Goal: Information Seeking & Learning: Learn about a topic

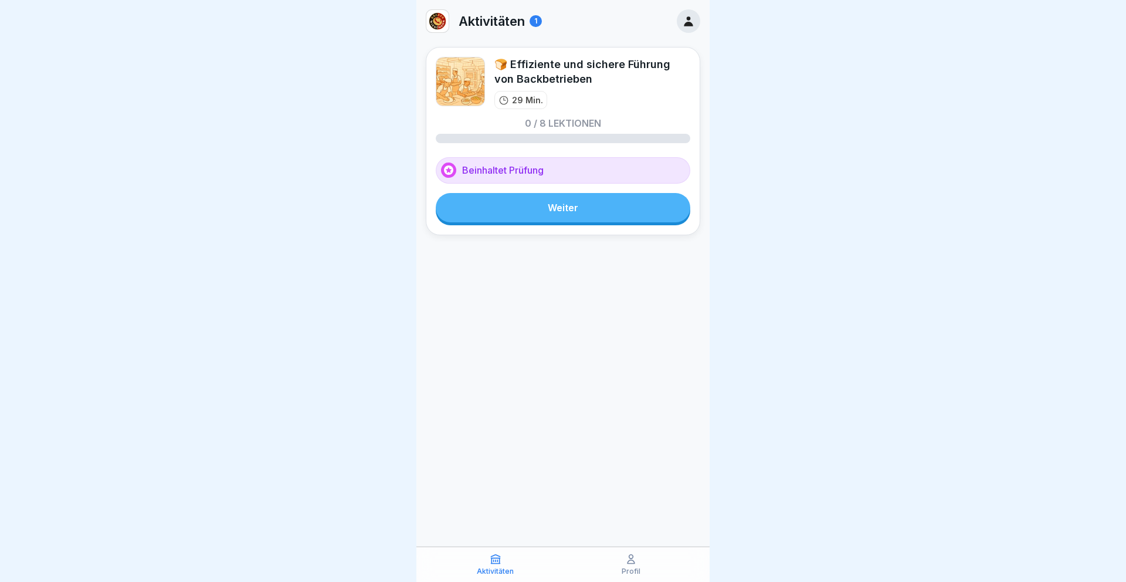
click at [575, 188] on div "🍞 Effiziente und sichere Führung von Backbetrieben 29 Min. 0 / 8 Lektionen Bein…" at bounding box center [563, 141] width 274 height 188
click at [551, 213] on link "Weiter" at bounding box center [563, 207] width 254 height 29
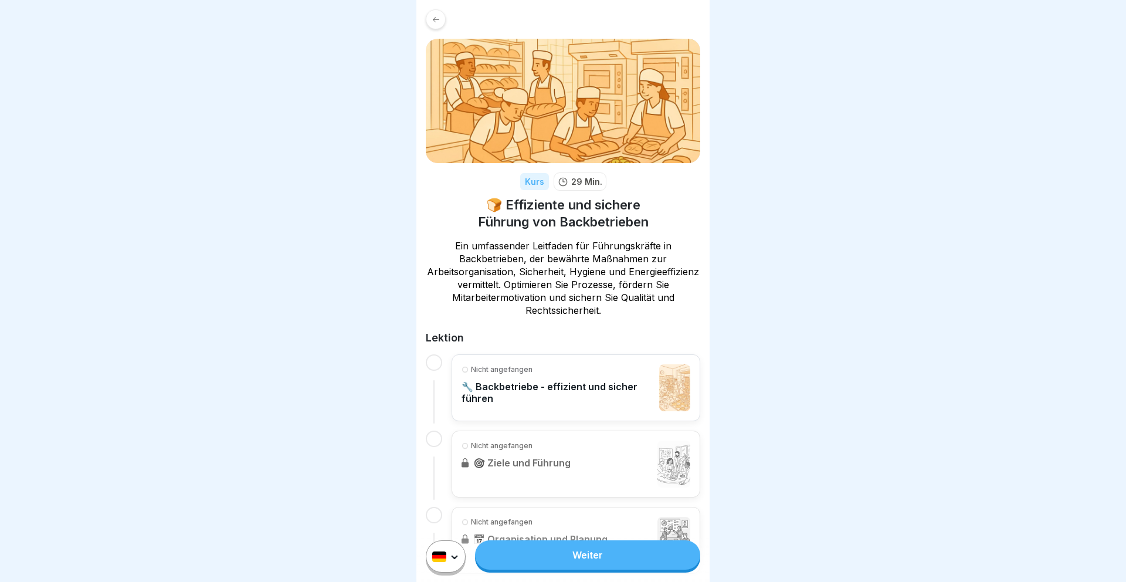
click at [573, 550] on link "Weiter" at bounding box center [587, 554] width 225 height 29
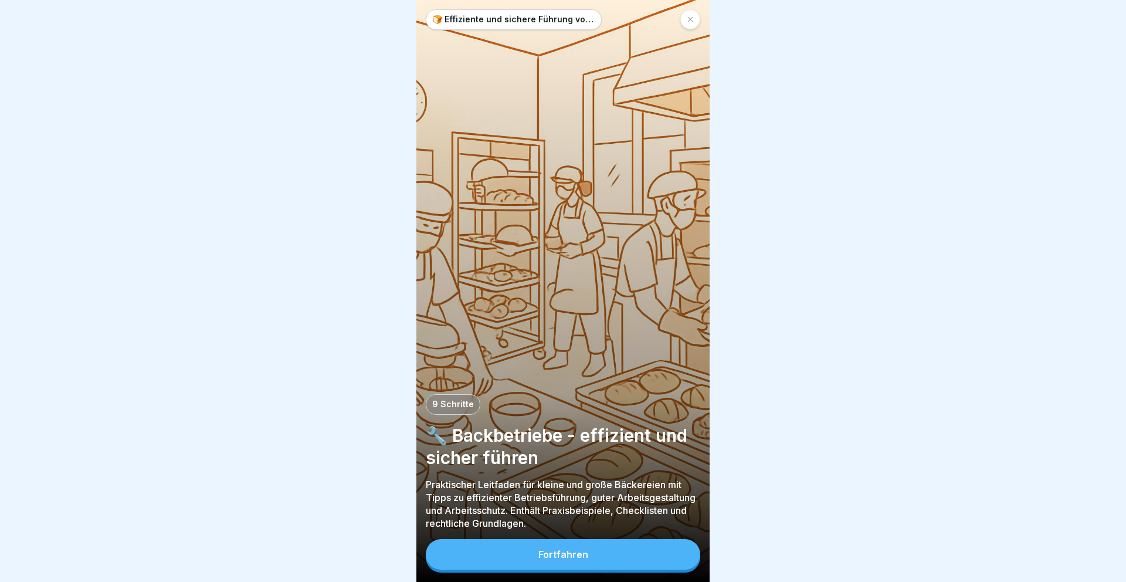
click at [573, 550] on div "Fortfahren" at bounding box center [563, 554] width 50 height 11
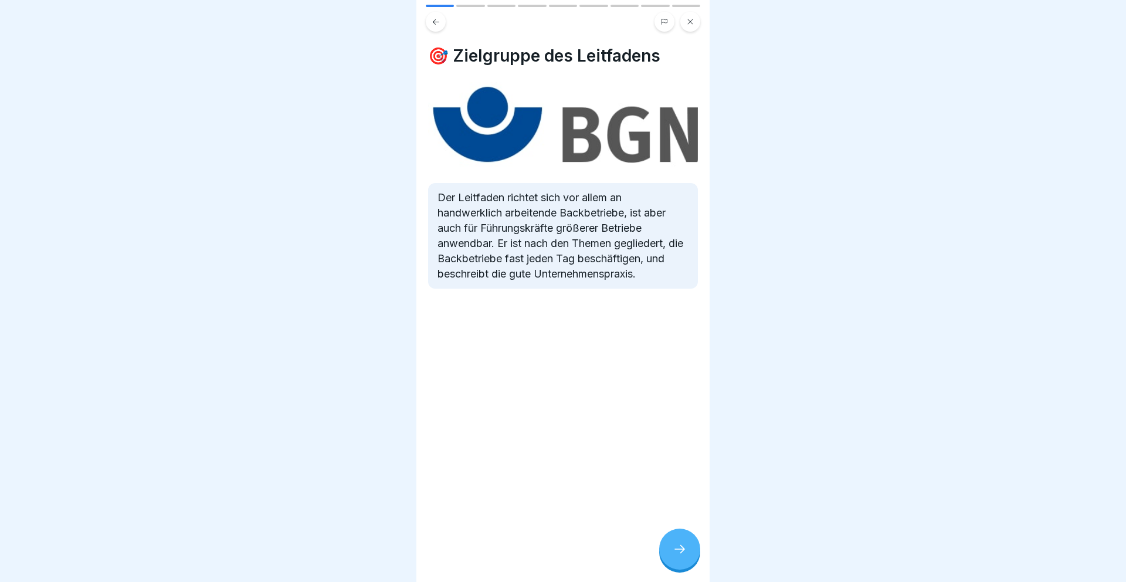
click at [653, 532] on div "🎯 Zielgruppe des Leitfadens Der Leitfaden richtet sich vor allem an handwerklic…" at bounding box center [562, 291] width 293 height 582
click at [681, 540] on div at bounding box center [679, 548] width 41 height 41
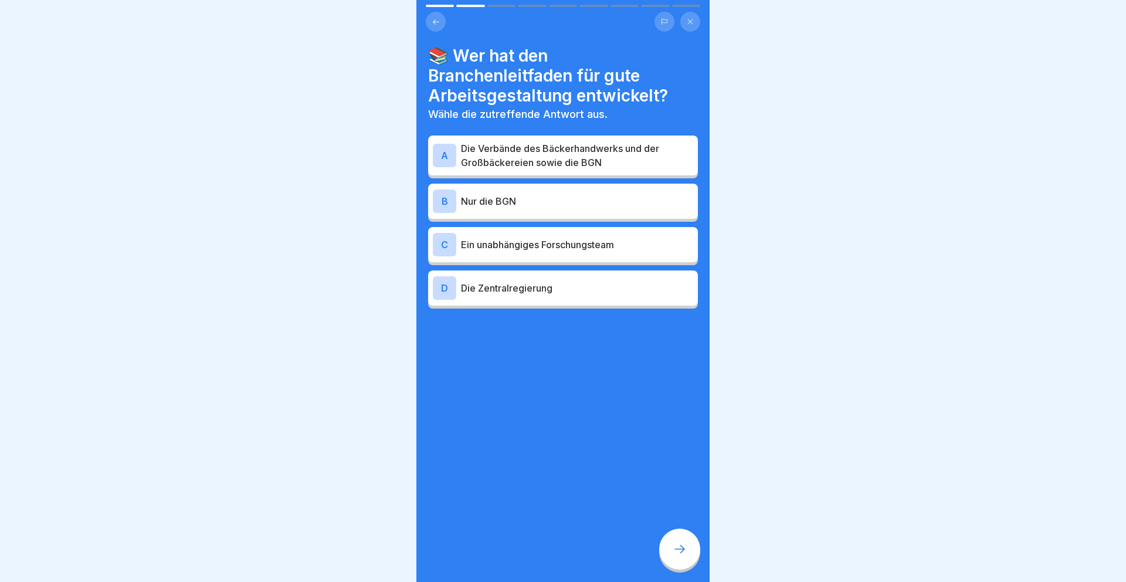
click at [563, 170] on div "A Die Verbände des Bäckerhandwerks und der Großbäckereien sowie die BGN" at bounding box center [563, 155] width 270 height 40
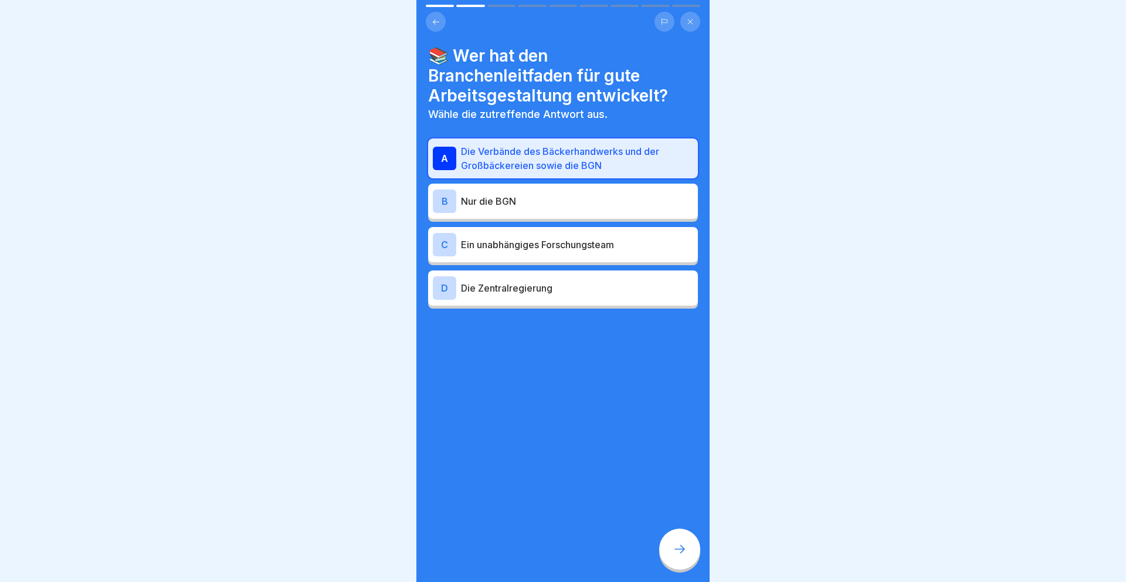
click at [567, 208] on div "B Nur die BGN" at bounding box center [563, 200] width 260 height 23
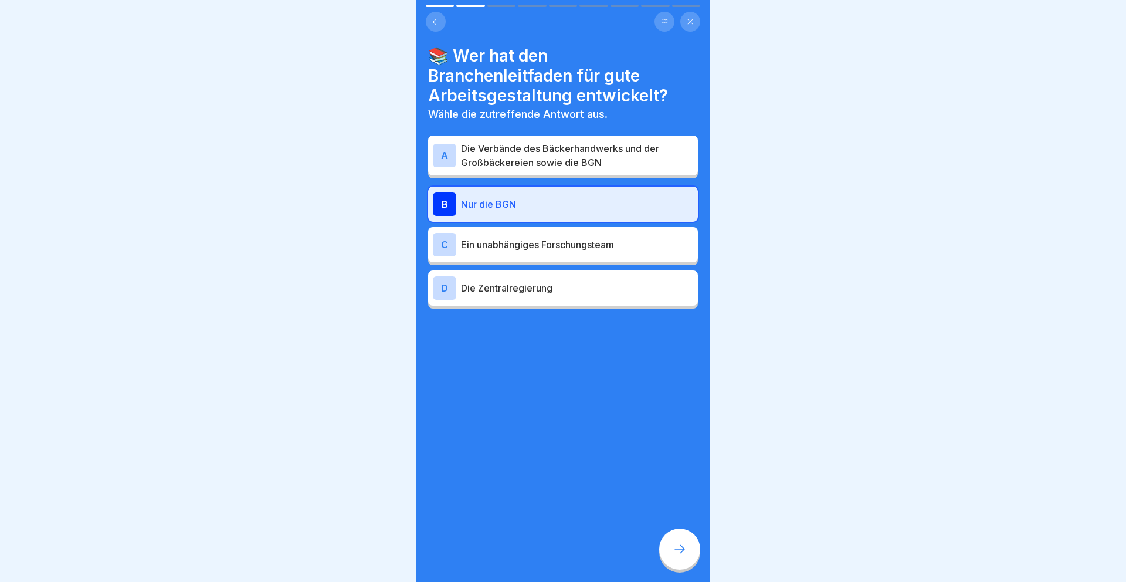
click at [673, 546] on icon at bounding box center [679, 549] width 14 height 14
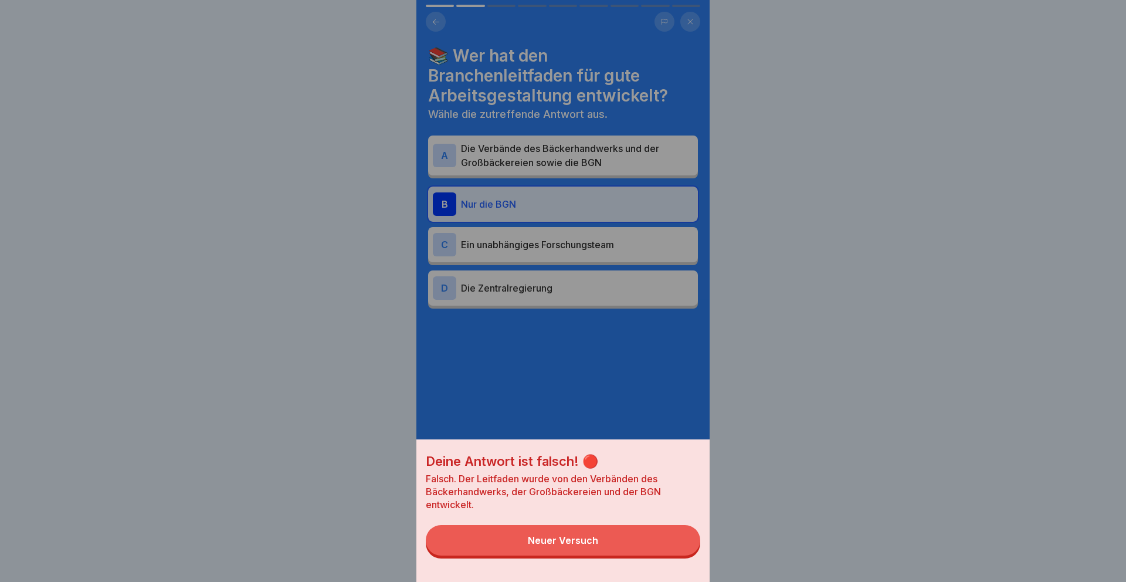
click at [669, 545] on button "Neuer Versuch" at bounding box center [563, 540] width 274 height 30
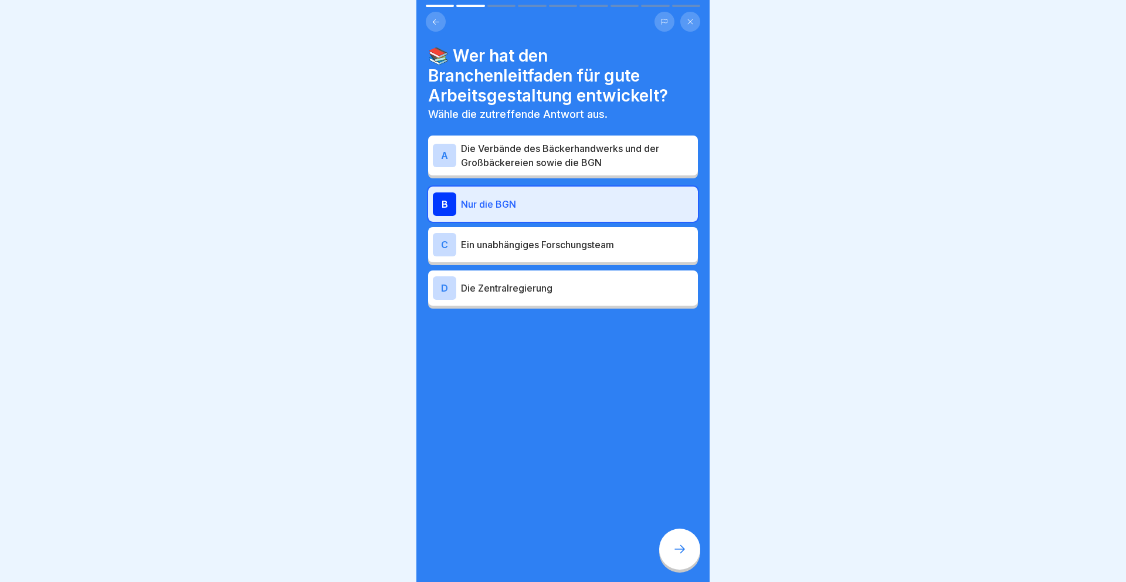
click at [580, 169] on div "A Die Verbände des Bäckerhandwerks und der Großbäckereien sowie die BGN" at bounding box center [563, 155] width 270 height 40
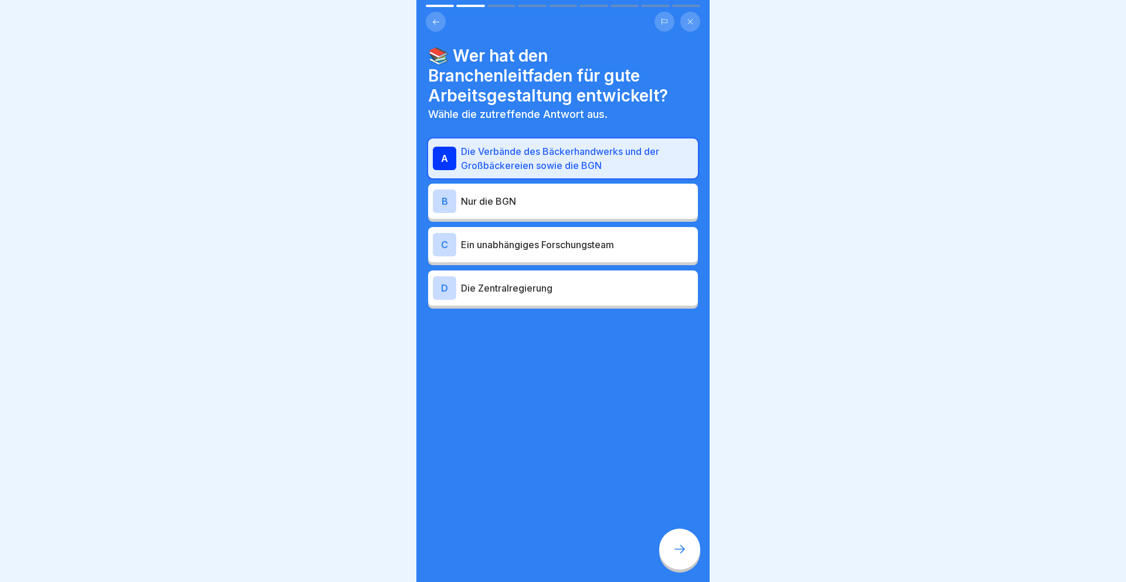
click at [674, 549] on icon at bounding box center [679, 549] width 14 height 14
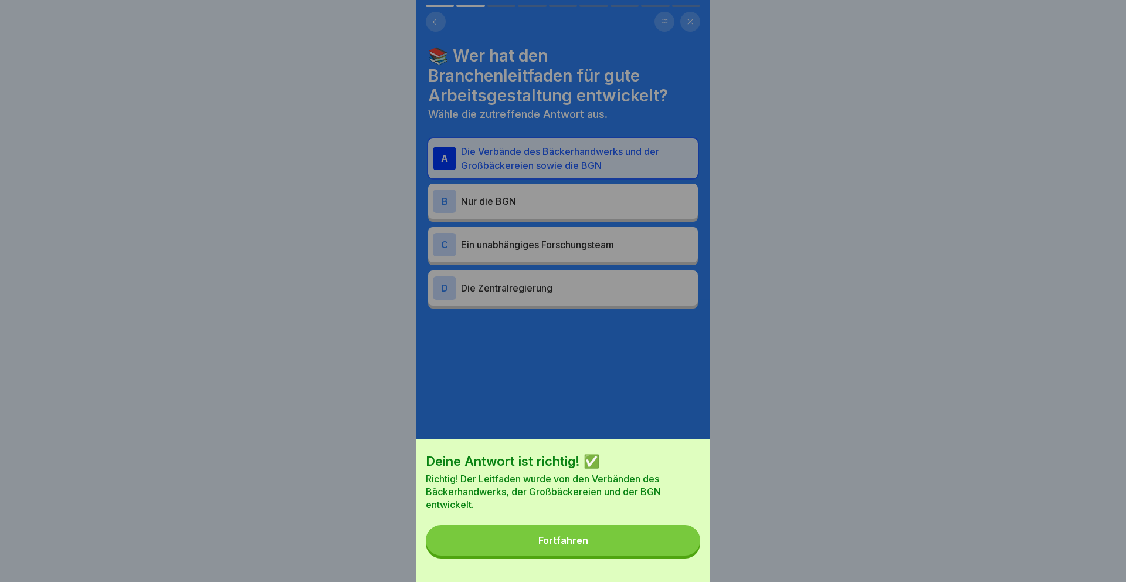
click at [674, 549] on button "Fortfahren" at bounding box center [563, 540] width 274 height 30
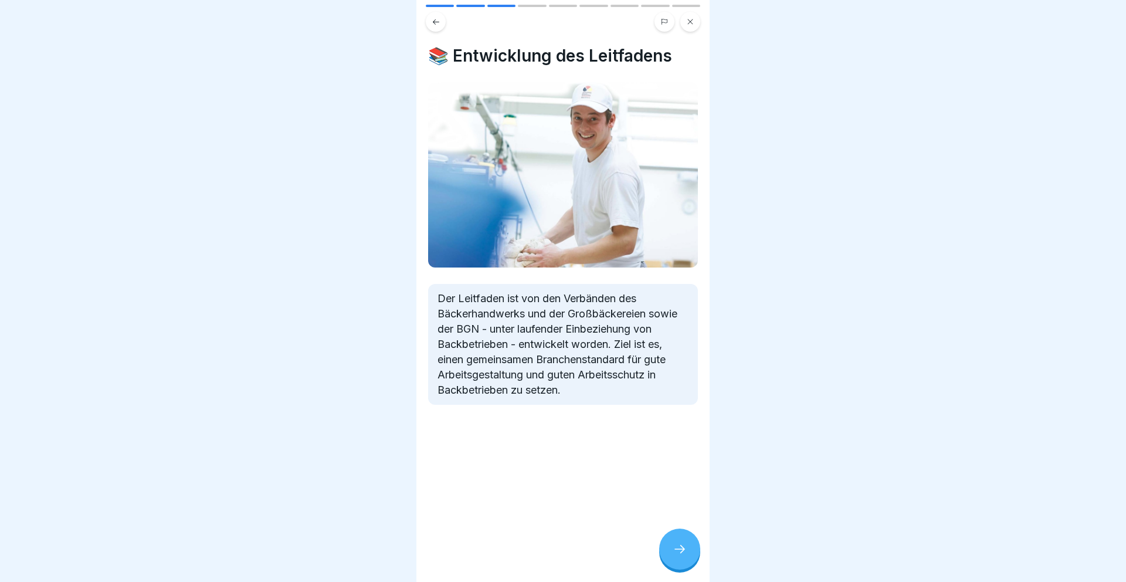
click at [674, 549] on icon at bounding box center [679, 549] width 14 height 14
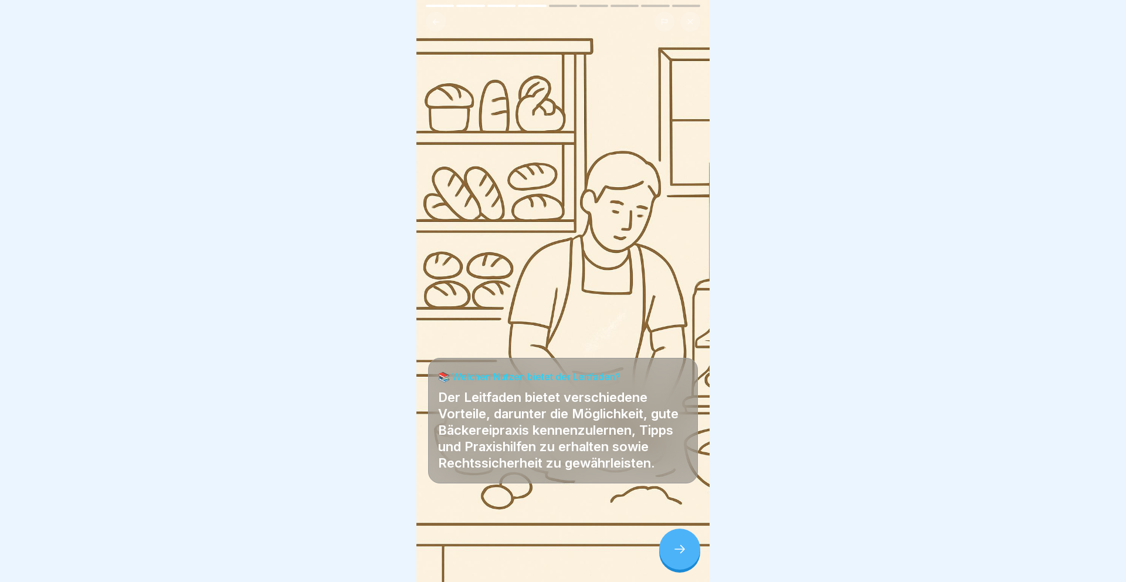
click at [674, 549] on icon at bounding box center [679, 549] width 14 height 14
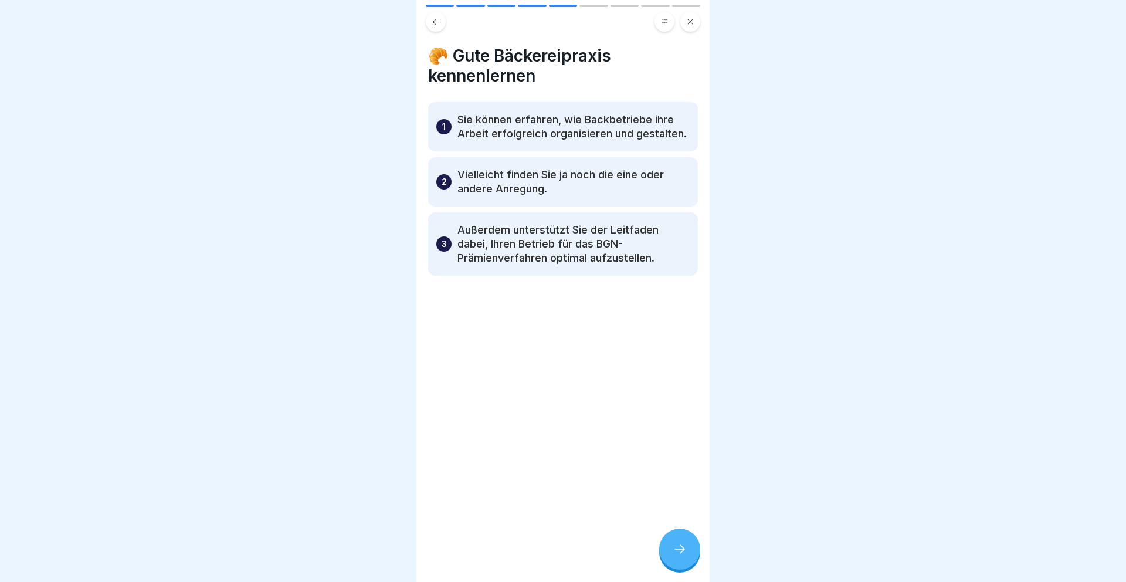
click at [674, 549] on icon at bounding box center [679, 549] width 14 height 14
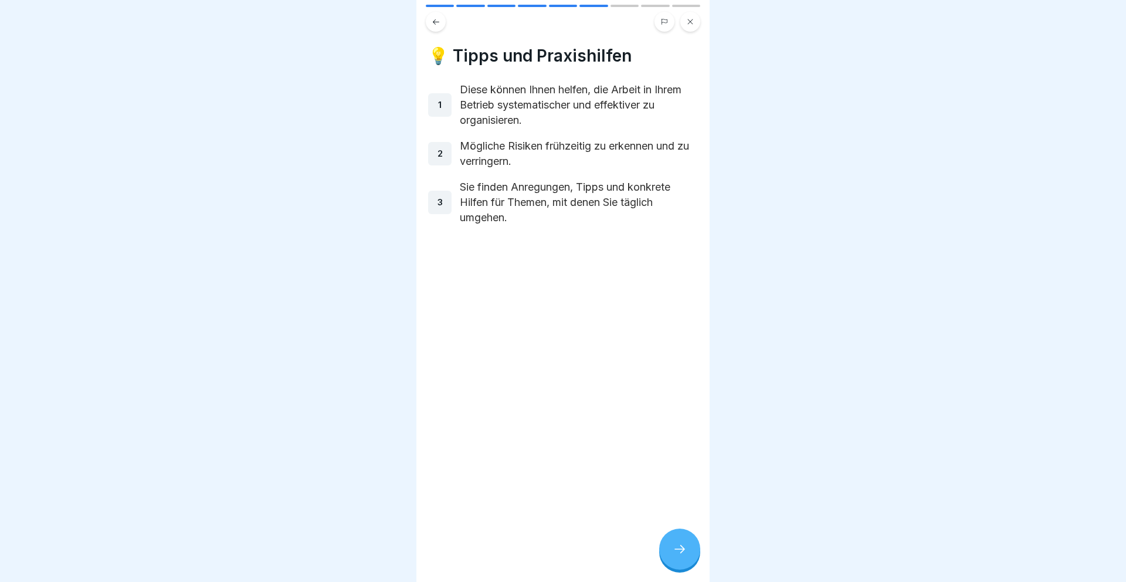
click at [674, 549] on icon at bounding box center [679, 549] width 14 height 14
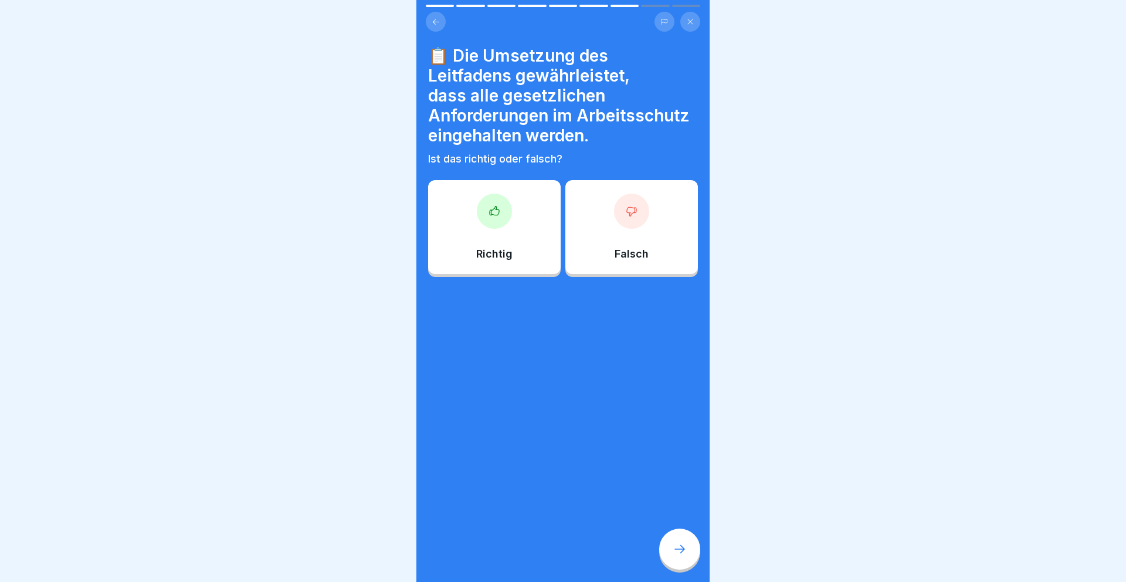
click at [502, 203] on div at bounding box center [494, 210] width 35 height 35
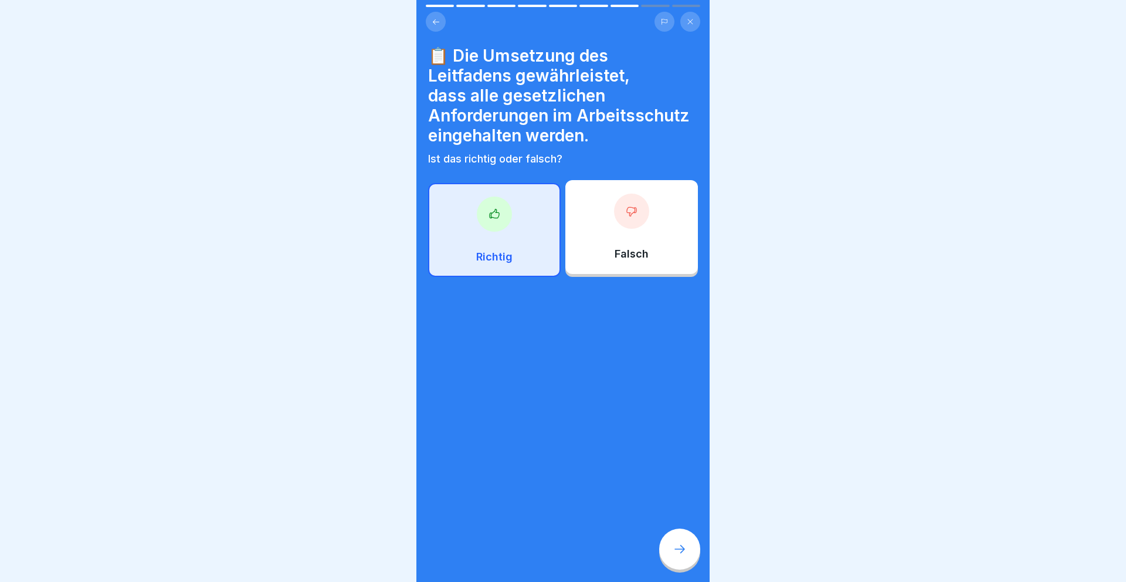
click at [674, 546] on icon at bounding box center [679, 549] width 14 height 14
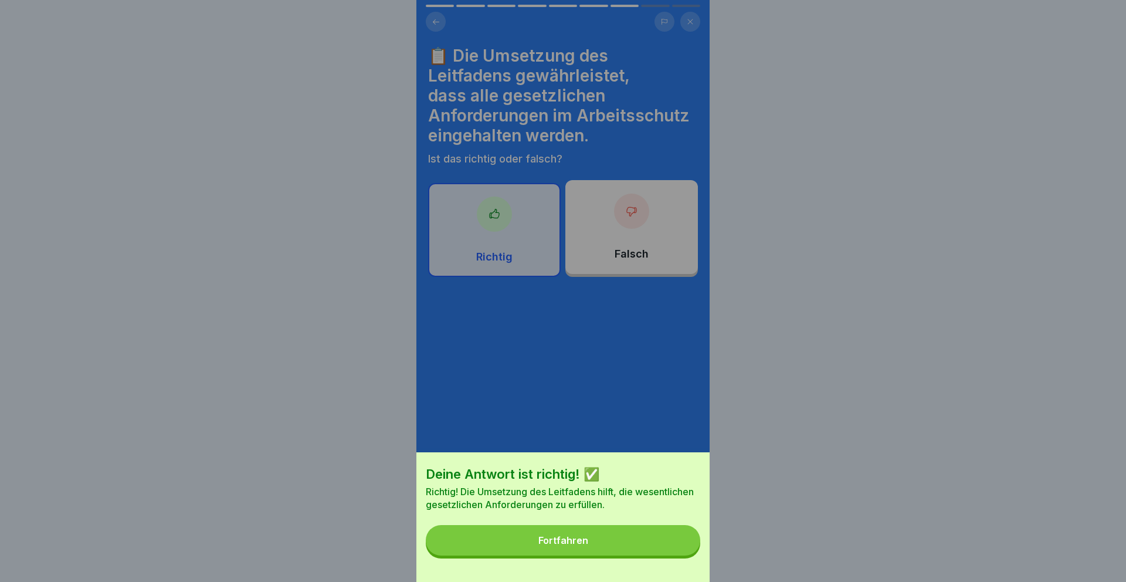
click at [673, 546] on button "Fortfahren" at bounding box center [563, 540] width 274 height 30
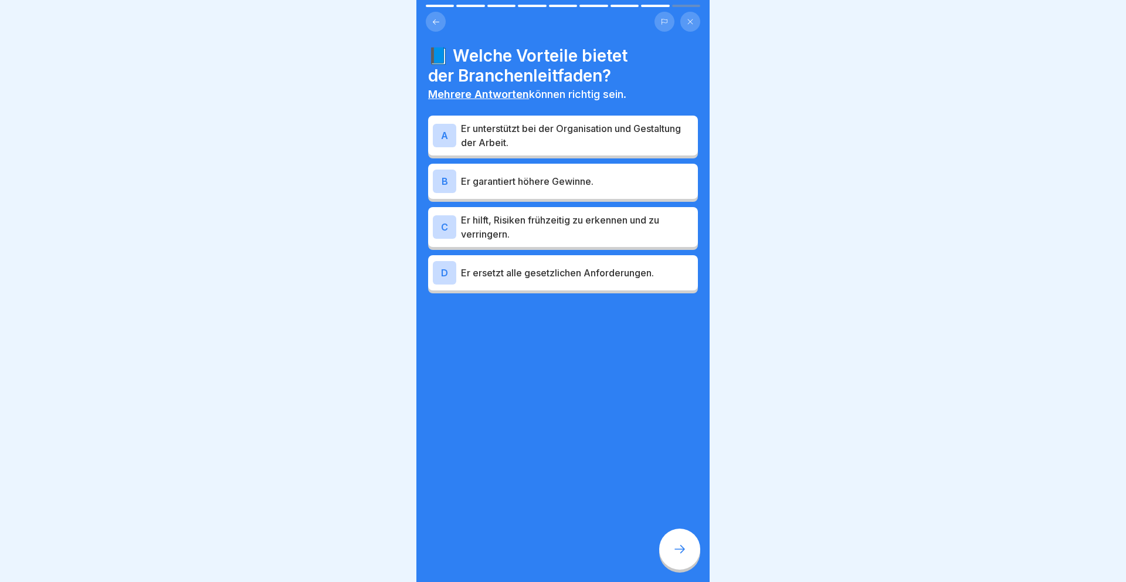
click at [673, 546] on icon at bounding box center [679, 549] width 14 height 14
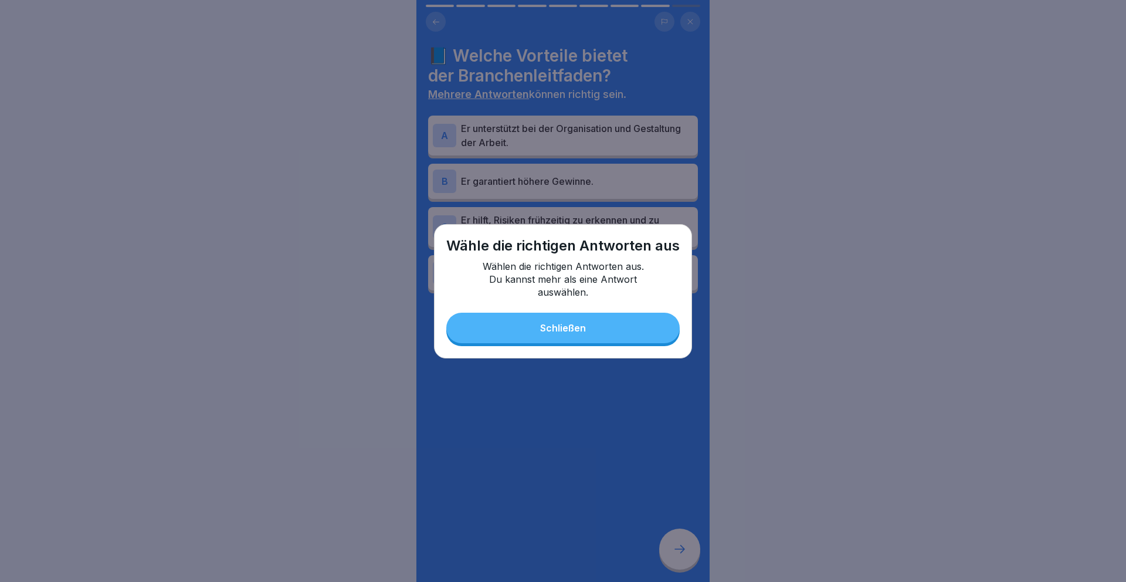
click at [626, 336] on button "Schließen" at bounding box center [562, 327] width 233 height 30
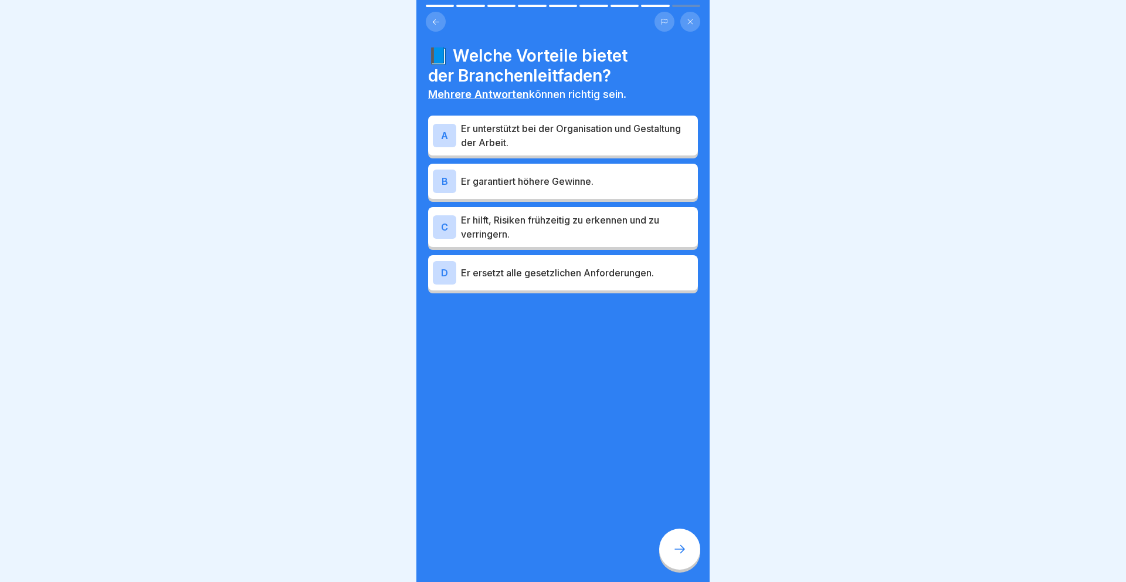
click at [601, 141] on p "Er unterstützt bei der Organisation und Gestaltung der Arbeit." at bounding box center [577, 135] width 232 height 28
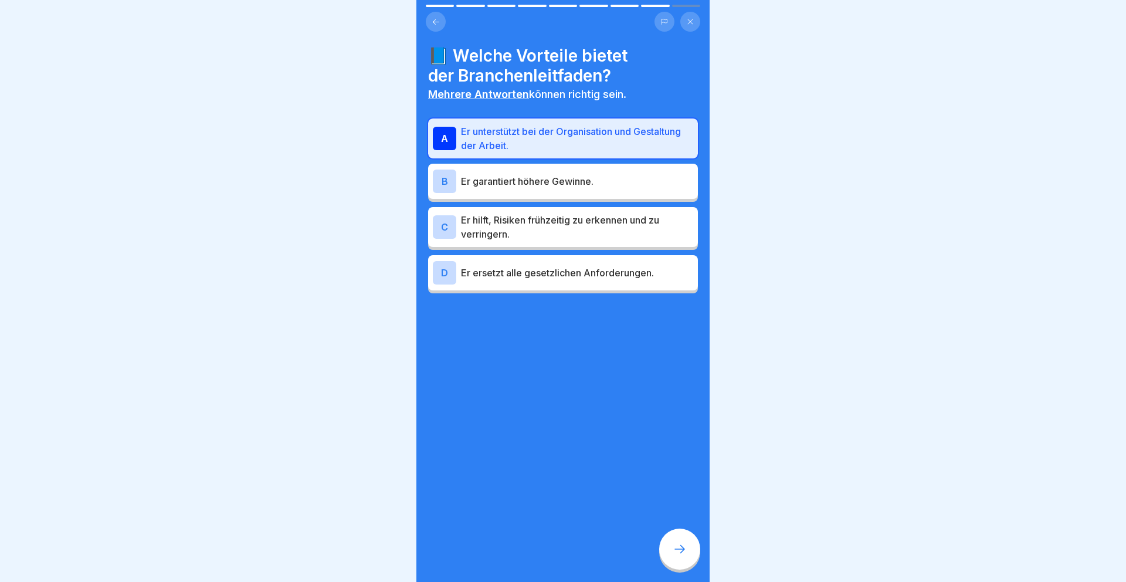
click at [601, 183] on p "Er garantiert höhere Gewinne." at bounding box center [577, 181] width 232 height 14
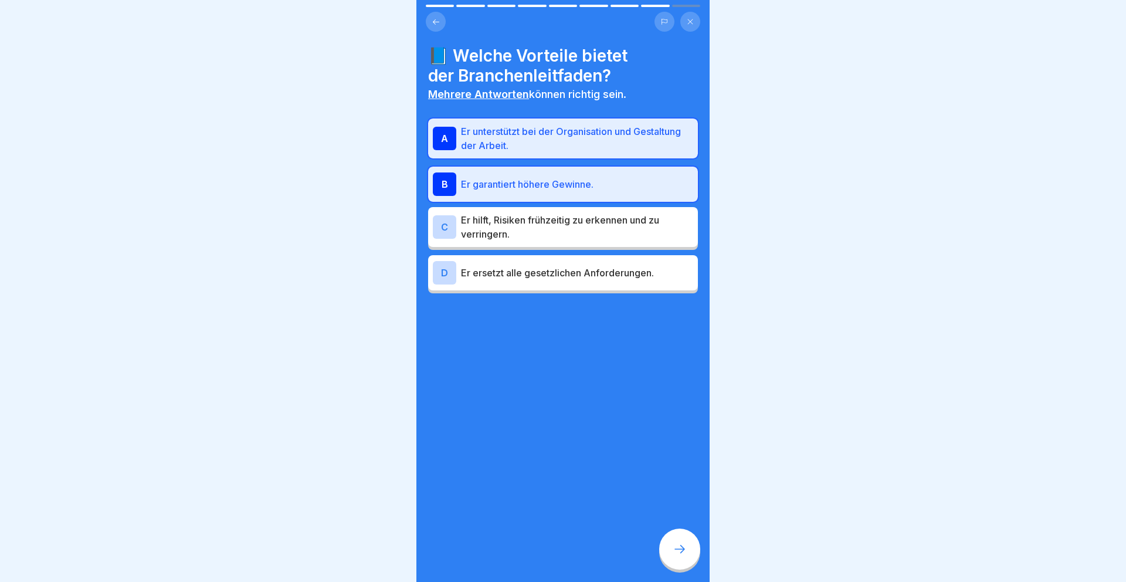
click at [600, 232] on p "Er hilft, Risiken frühzeitig zu erkennen und zu verringern." at bounding box center [577, 227] width 232 height 28
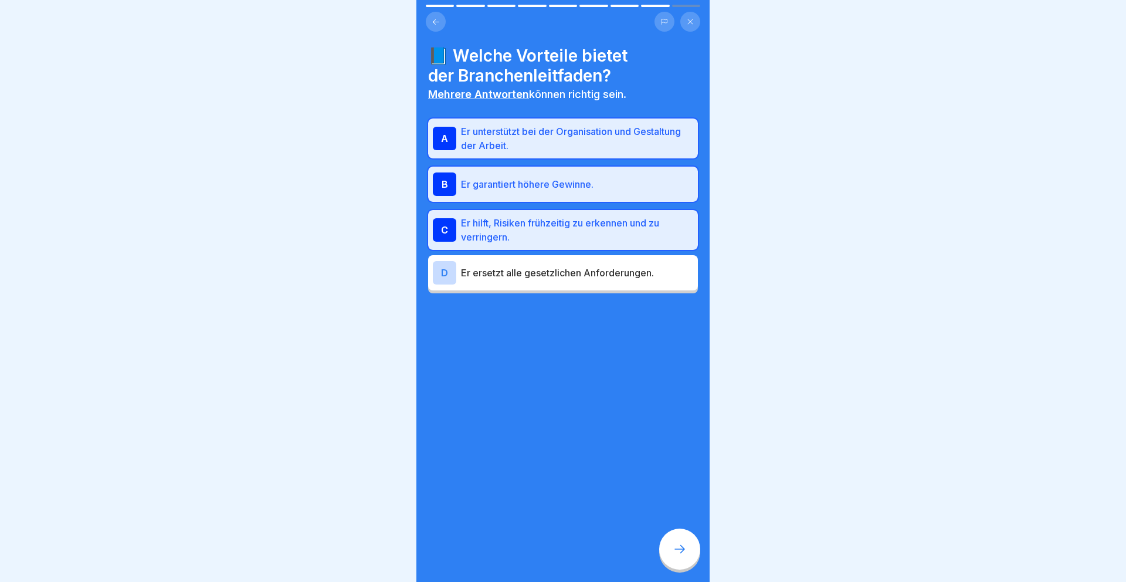
click at [600, 270] on p "Er ersetzt alle gesetzlichen Anforderungen." at bounding box center [577, 273] width 232 height 14
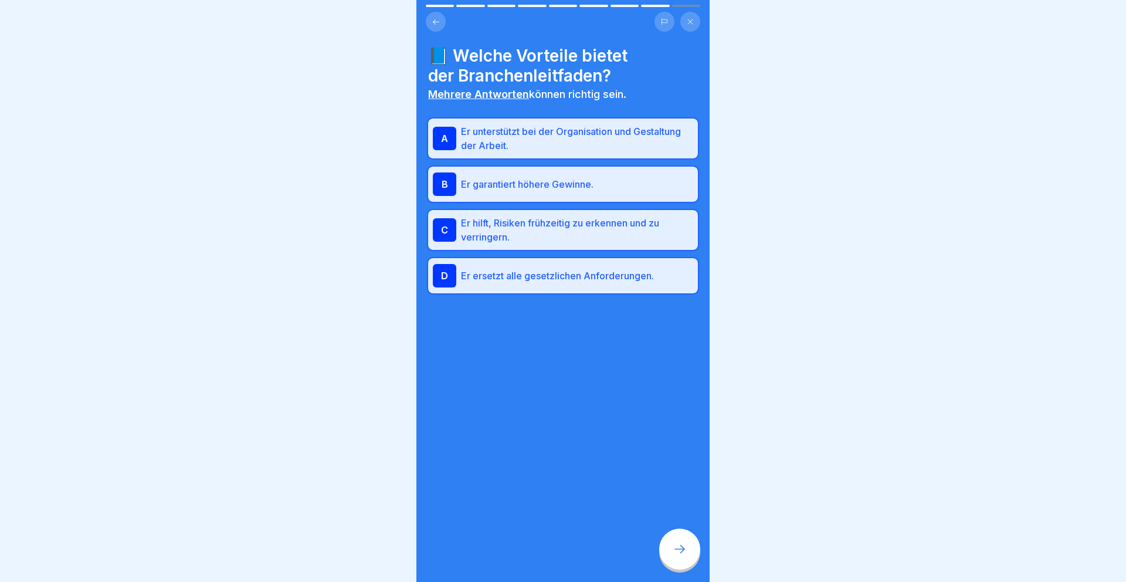
click at [682, 558] on div at bounding box center [679, 548] width 41 height 41
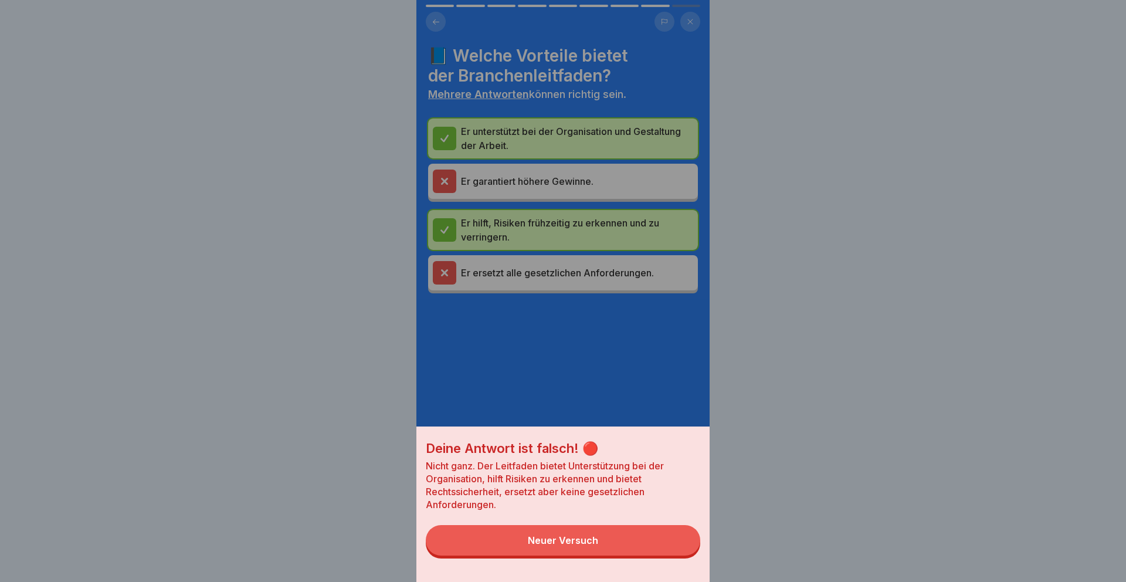
click at [585, 546] on button "Neuer Versuch" at bounding box center [563, 540] width 274 height 30
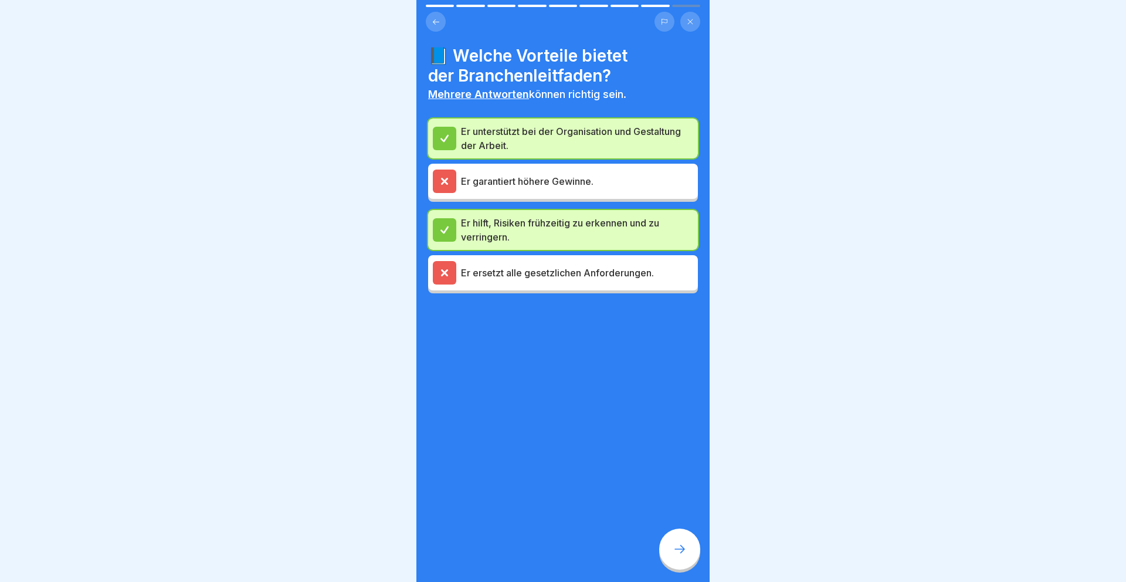
click at [678, 547] on icon at bounding box center [679, 549] width 14 height 14
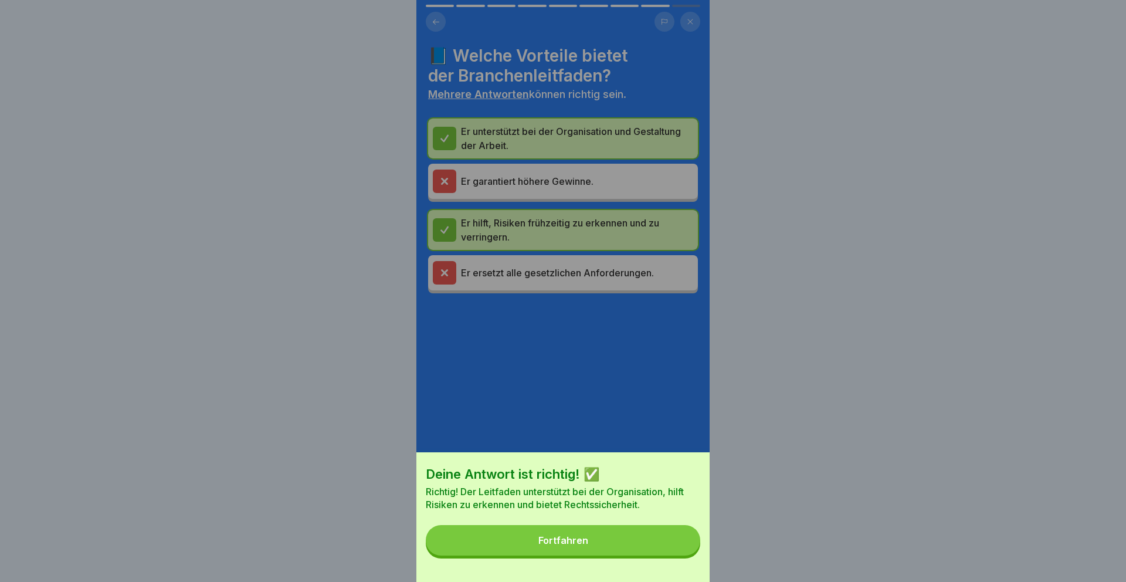
click at [678, 547] on button "Fortfahren" at bounding box center [563, 540] width 274 height 30
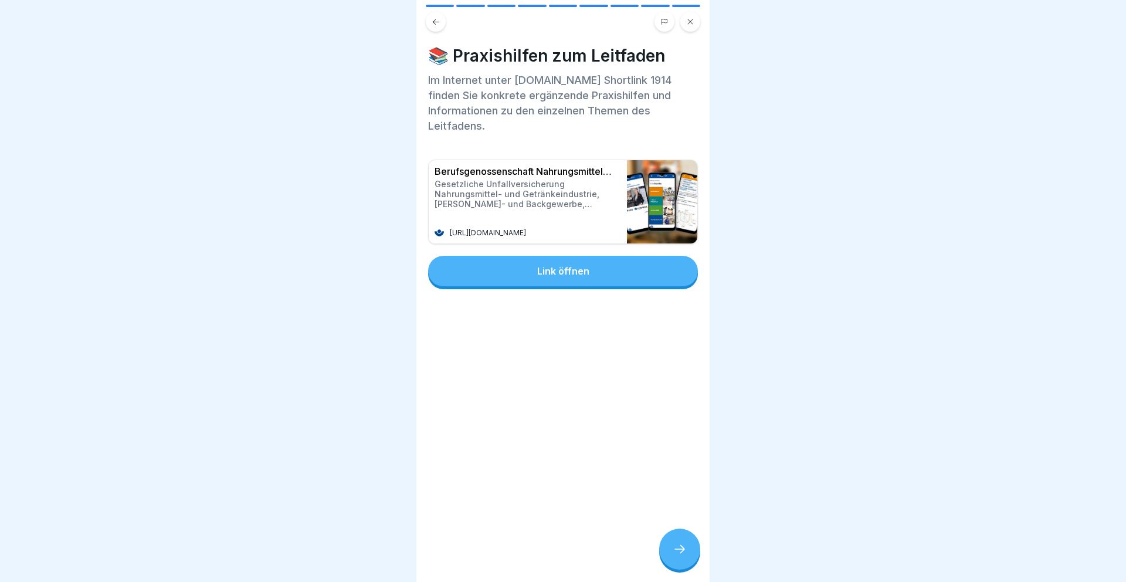
click at [678, 547] on icon at bounding box center [679, 549] width 14 height 14
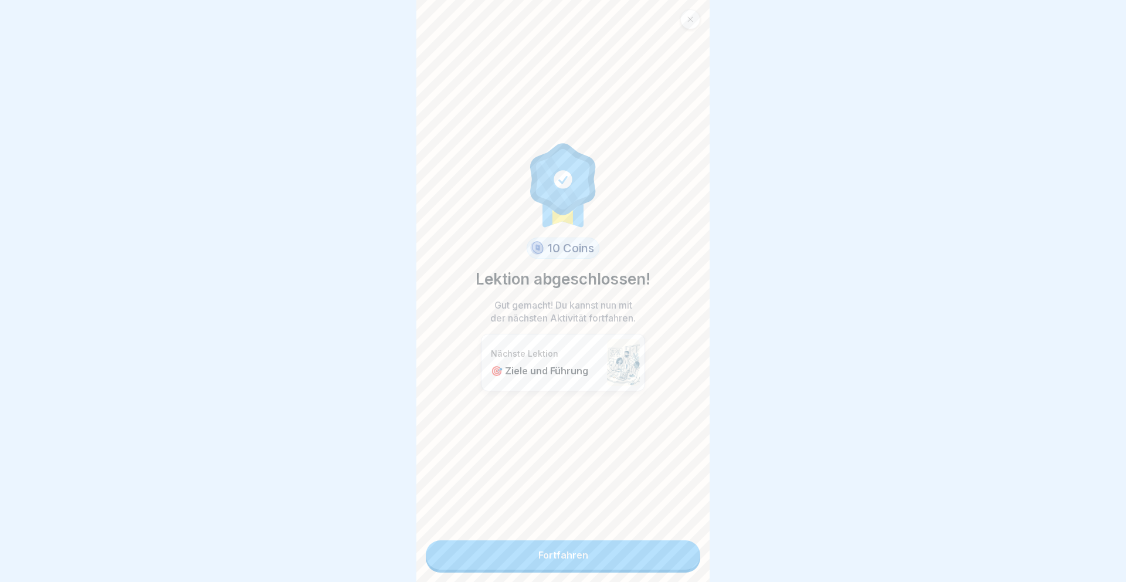
click at [678, 547] on link "Fortfahren" at bounding box center [563, 554] width 274 height 29
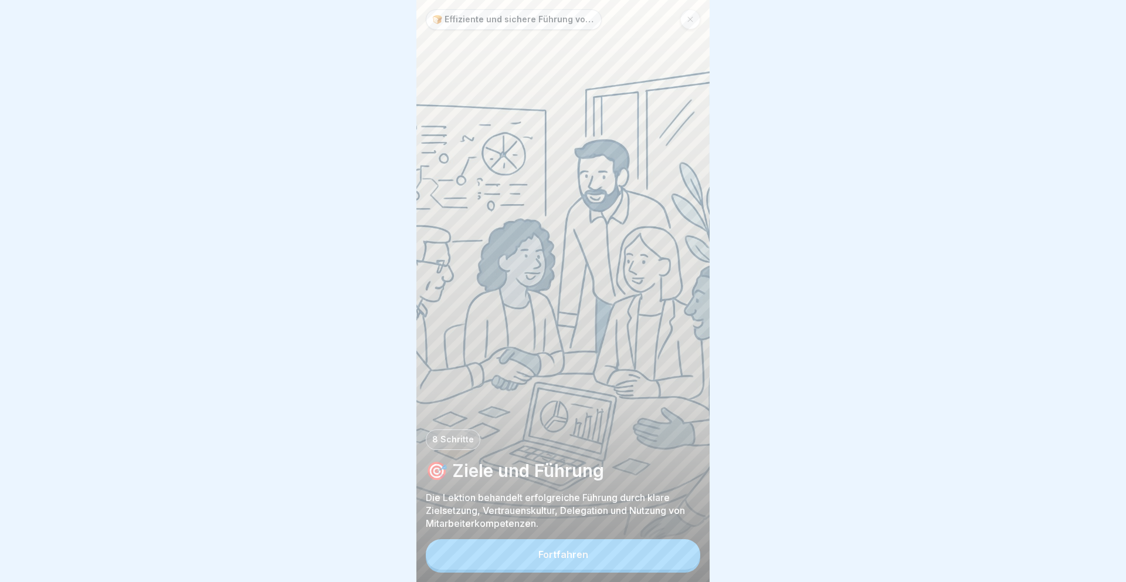
click at [678, 547] on button "Fortfahren" at bounding box center [563, 554] width 274 height 30
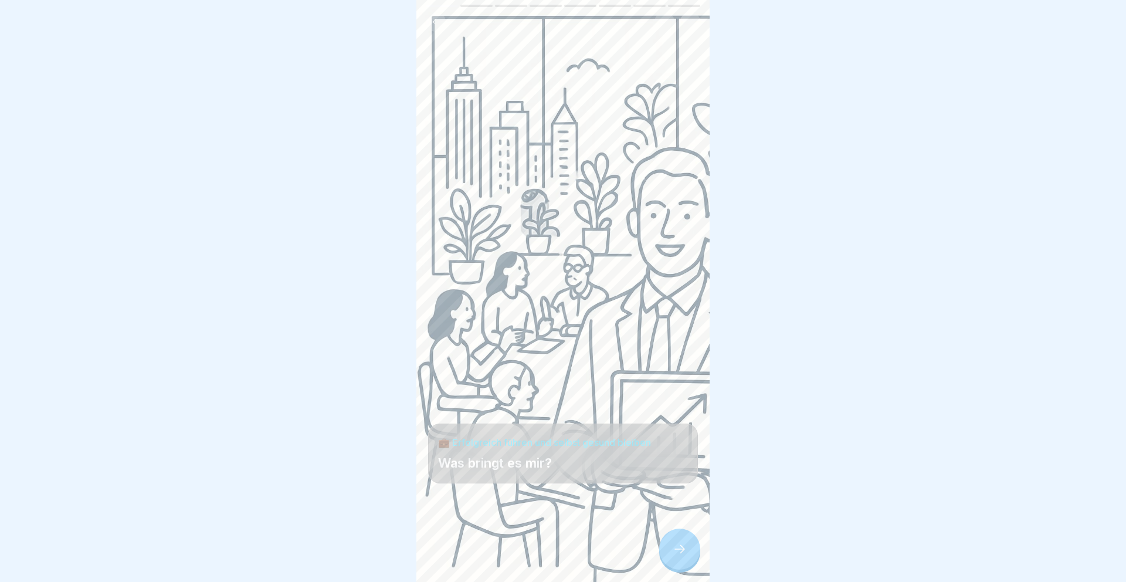
click at [678, 547] on icon at bounding box center [679, 549] width 14 height 14
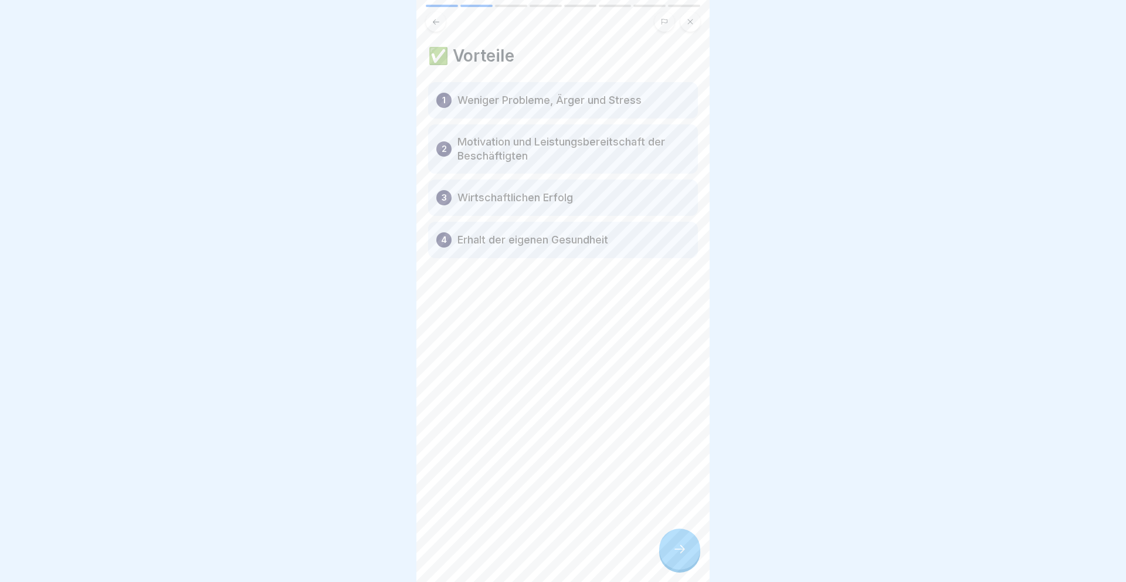
click at [678, 547] on icon at bounding box center [679, 549] width 14 height 14
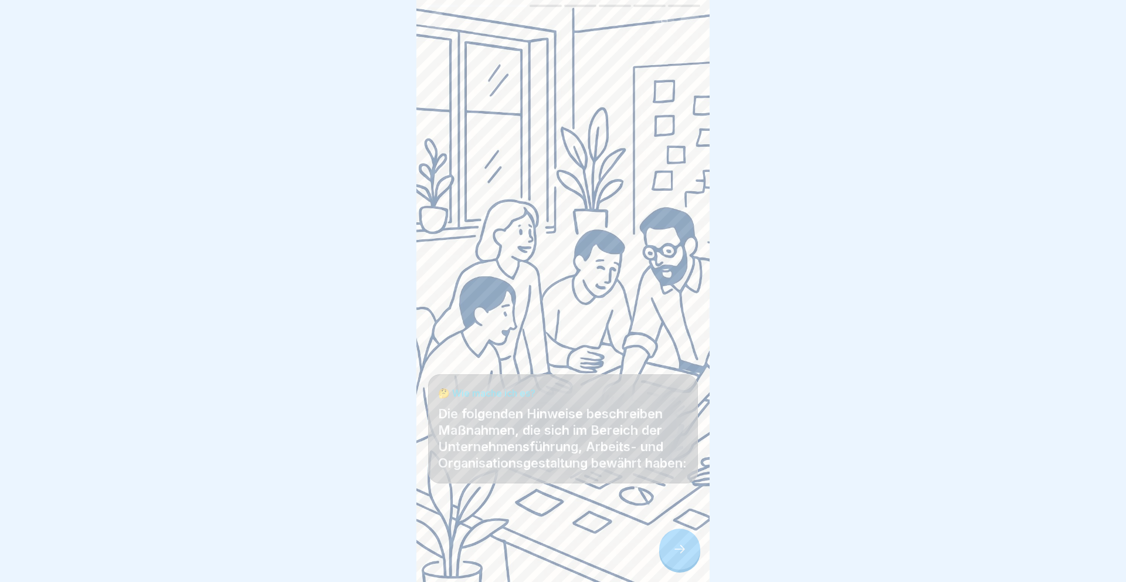
click at [678, 547] on icon at bounding box center [679, 549] width 14 height 14
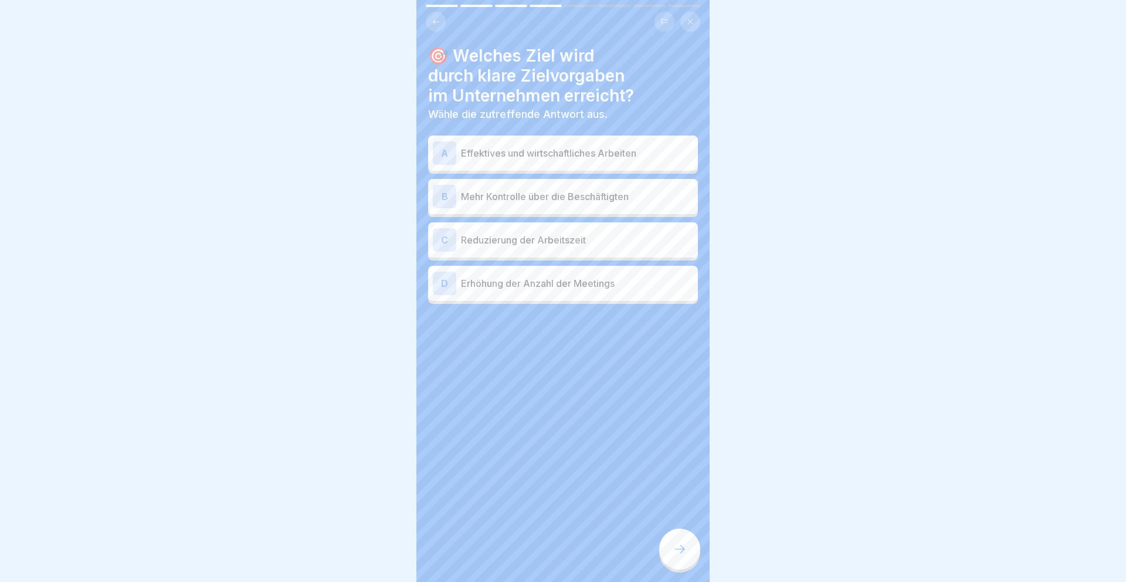
click at [618, 146] on p "Effektives und wirtschaftliches Arbeiten" at bounding box center [577, 153] width 232 height 14
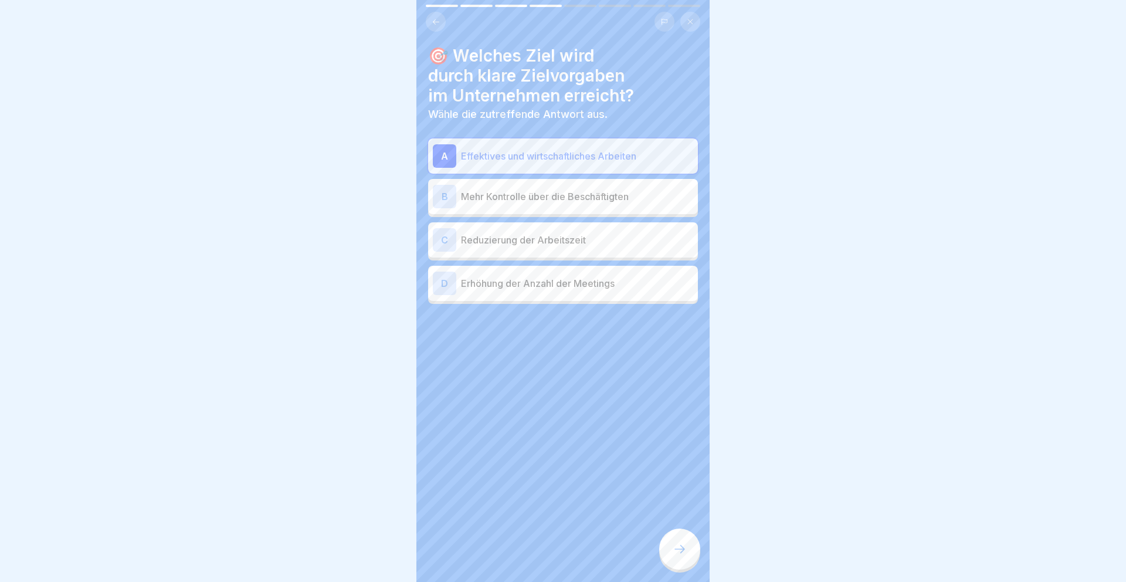
click at [597, 208] on div "B Mehr Kontrolle über die Beschäftigten" at bounding box center [563, 196] width 270 height 35
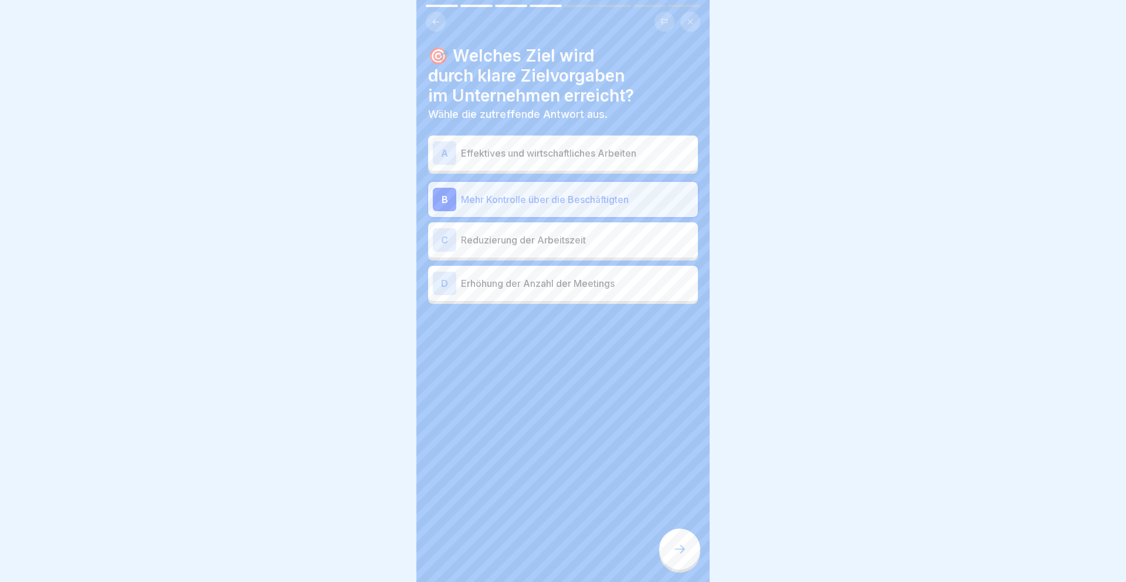
click at [618, 168] on div "A Effektives und wirtschaftliches Arbeiten" at bounding box center [563, 152] width 270 height 35
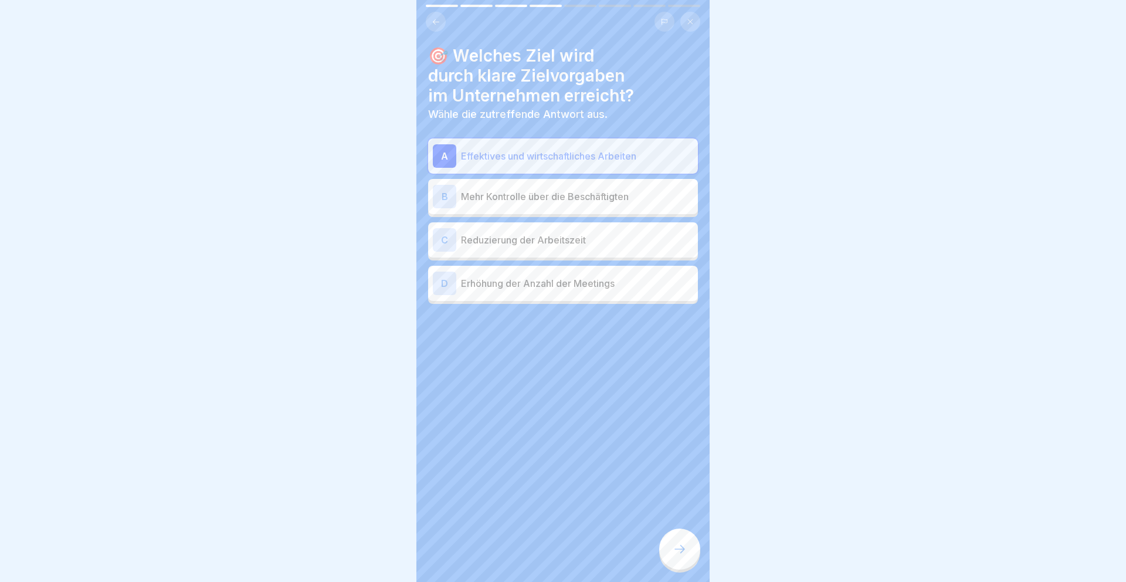
click at [679, 538] on div at bounding box center [679, 548] width 41 height 41
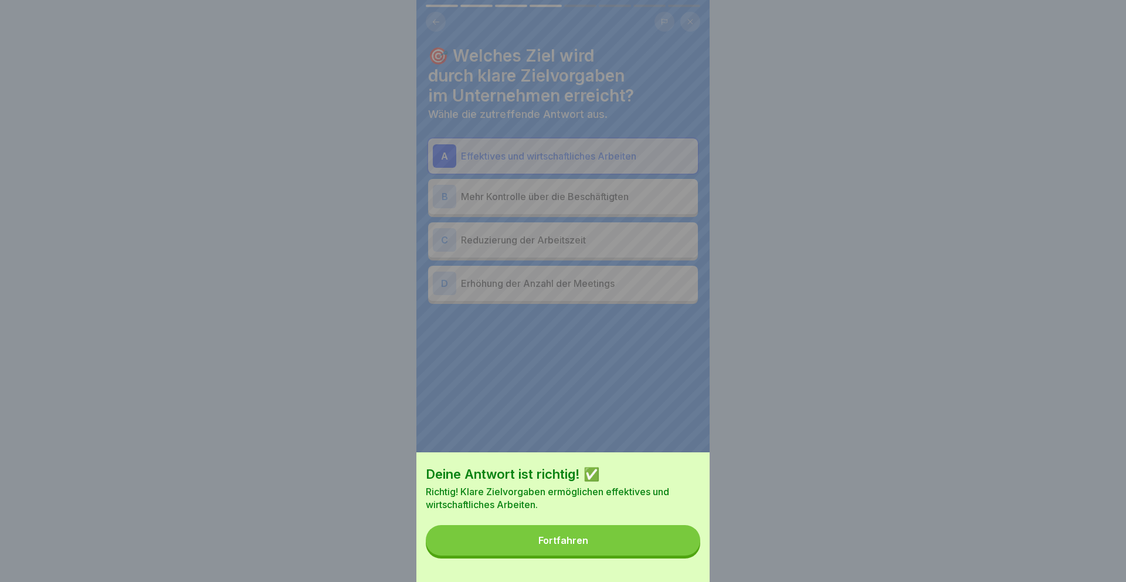
click at [679, 538] on button "Fortfahren" at bounding box center [563, 540] width 274 height 30
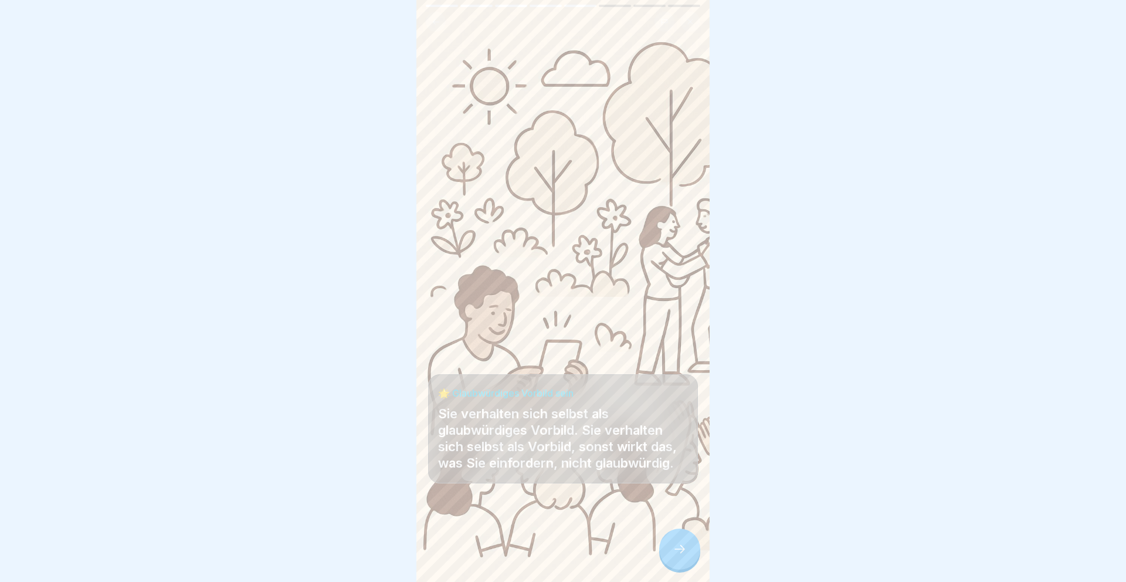
click at [679, 538] on div at bounding box center [679, 548] width 41 height 41
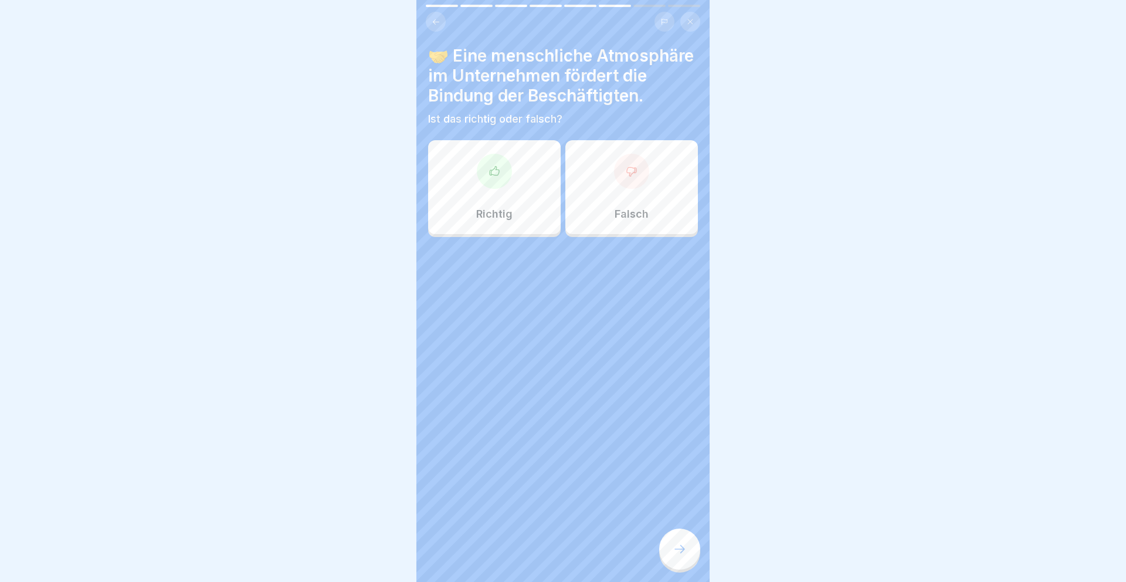
click at [524, 202] on div "Richtig" at bounding box center [494, 187] width 132 height 94
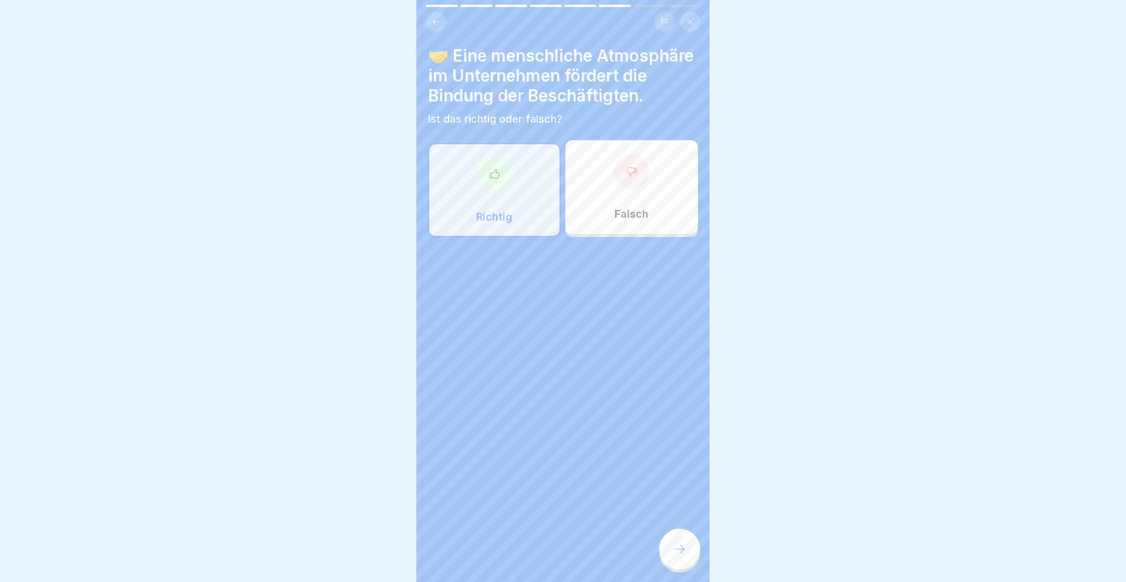
click at [678, 556] on div at bounding box center [679, 548] width 41 height 41
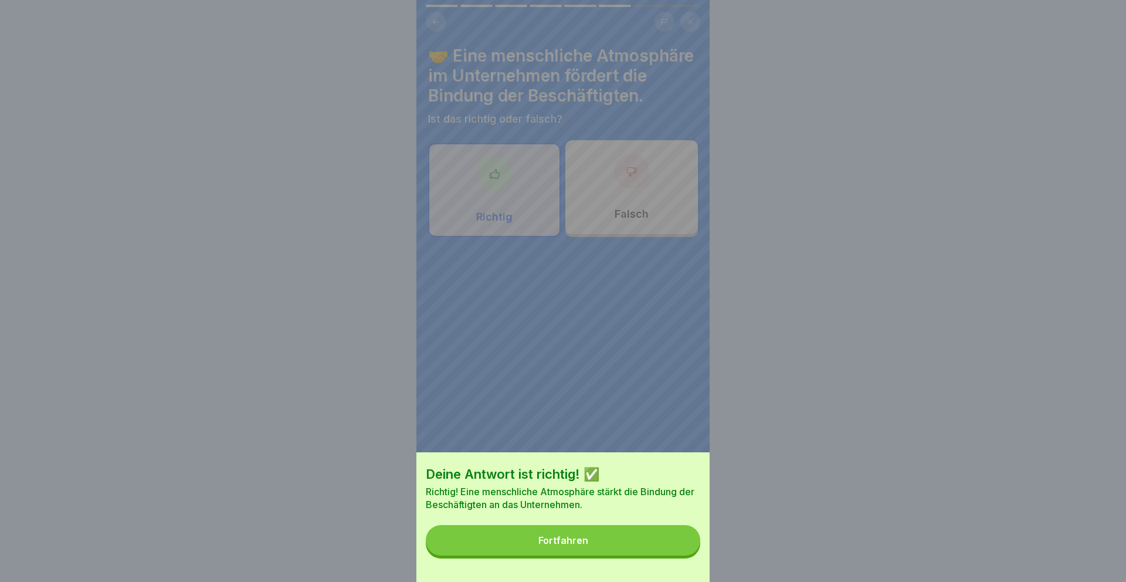
click at [678, 556] on div "Deine Antwort ist richtig! ✅ Richtig! Eine menschliche Atmosphäre stärkt die Bi…" at bounding box center [562, 517] width 293 height 130
click at [665, 539] on button "Fortfahren" at bounding box center [563, 540] width 274 height 30
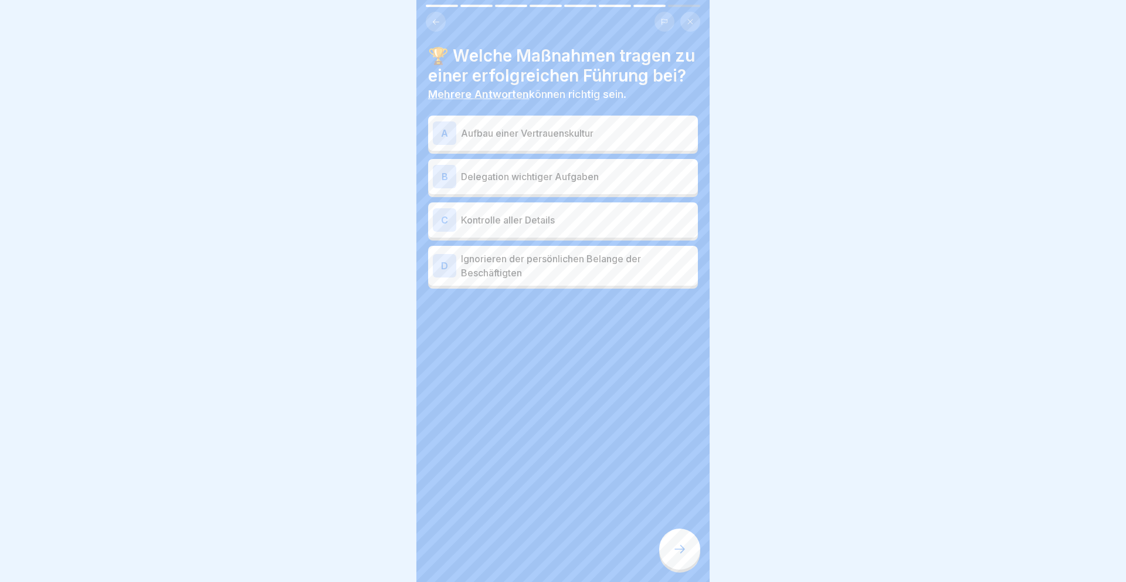
click at [624, 140] on p "Aufbau einer Vertrauenskultur" at bounding box center [577, 133] width 232 height 14
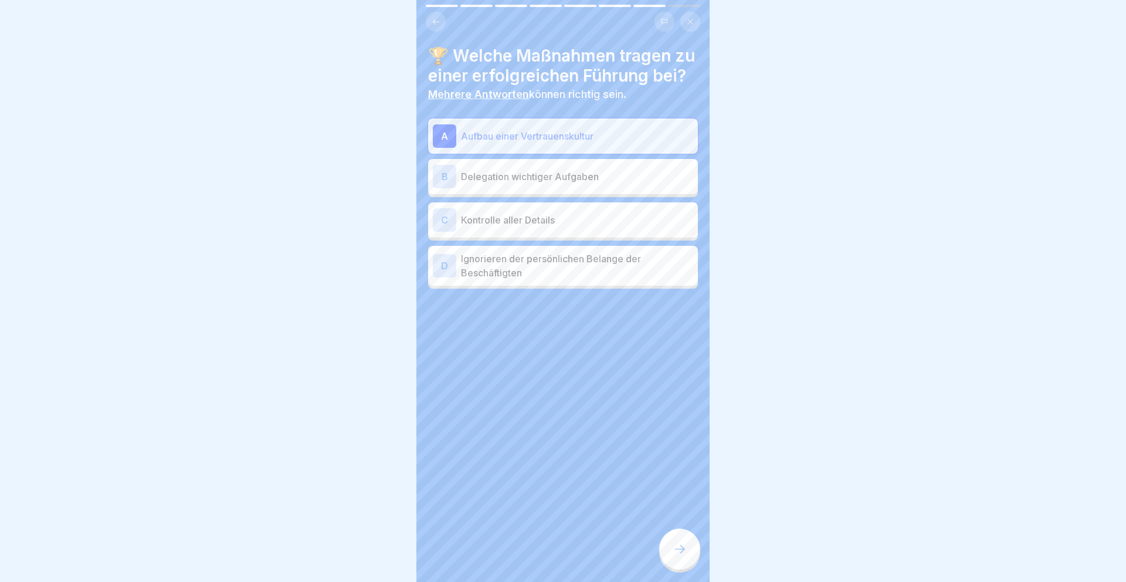
click at [682, 542] on icon at bounding box center [679, 549] width 14 height 14
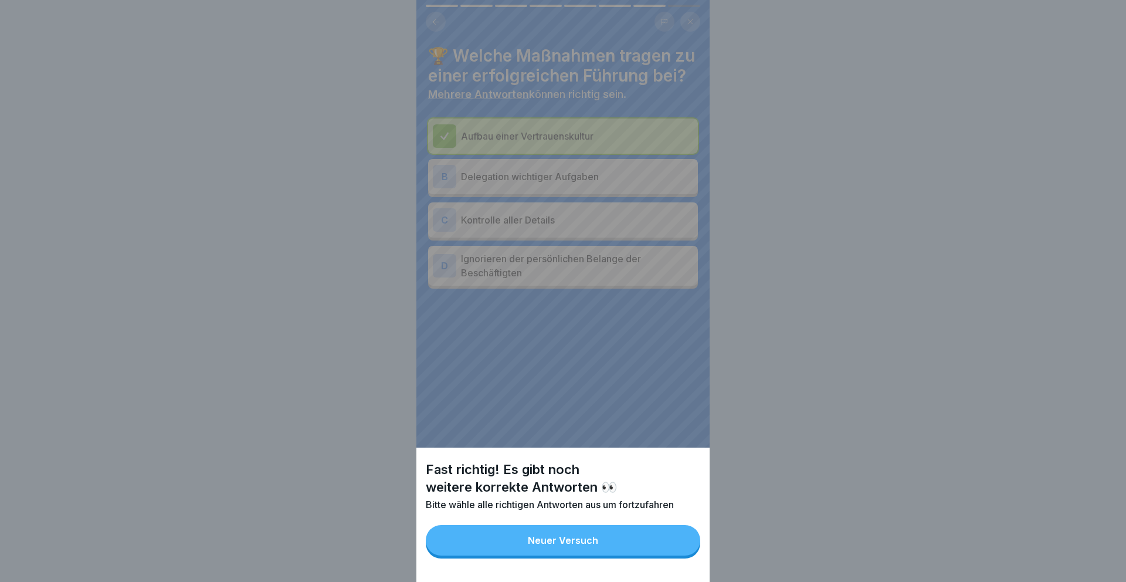
click at [677, 541] on button "Neuer Versuch" at bounding box center [563, 540] width 274 height 30
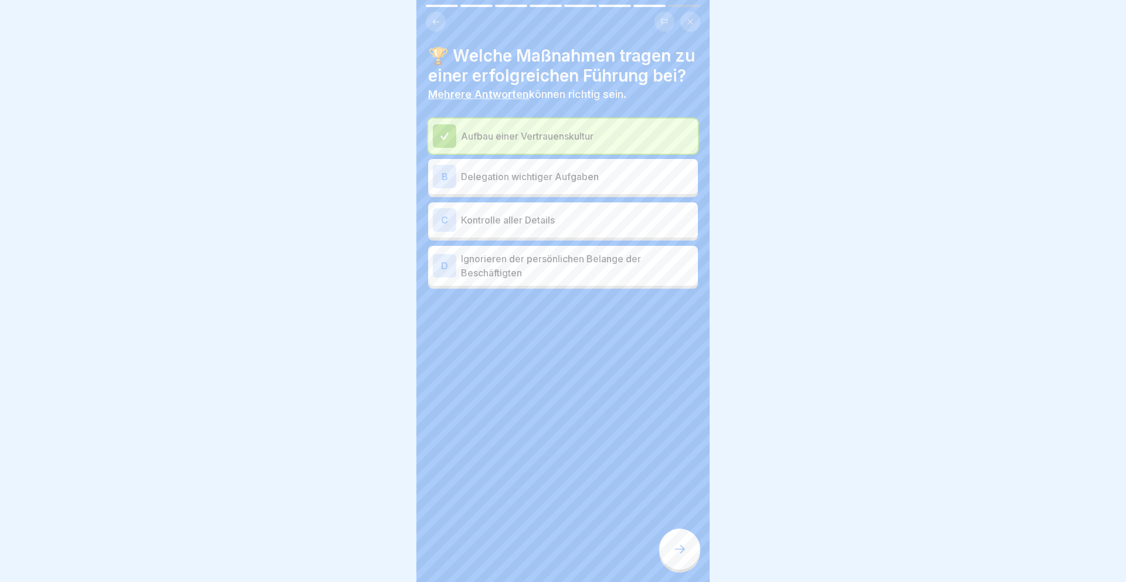
click at [596, 172] on p "Delegation wichtiger Aufgaben" at bounding box center [577, 176] width 232 height 14
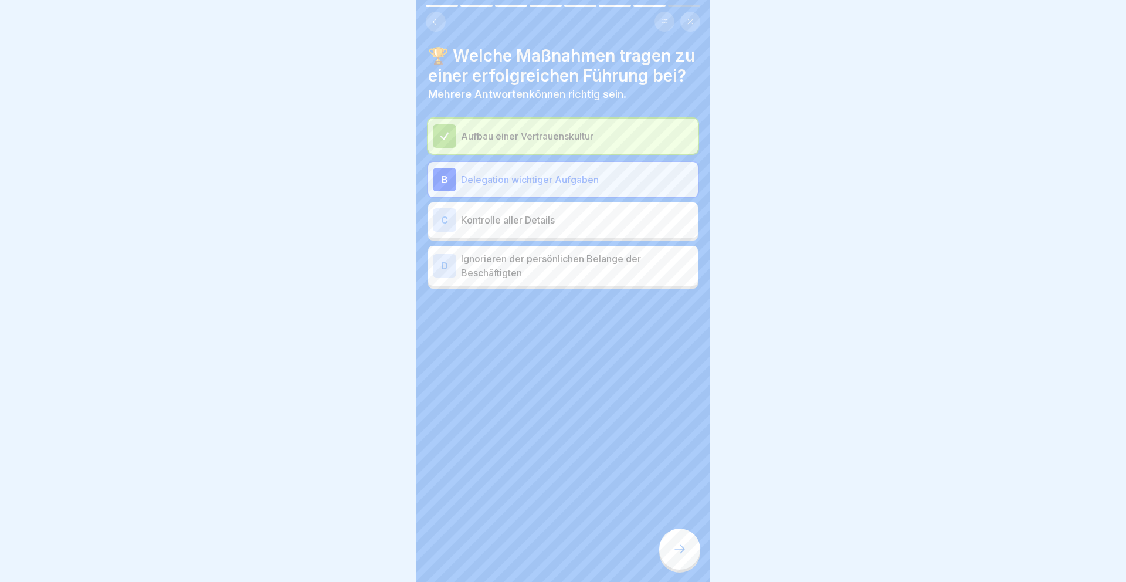
click at [688, 532] on div at bounding box center [679, 548] width 41 height 41
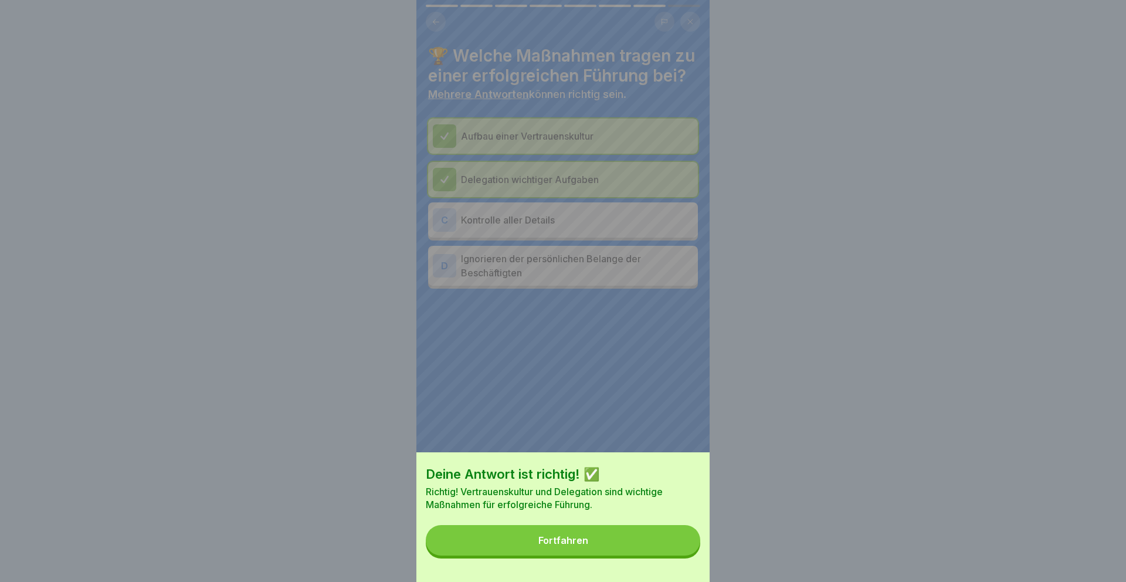
click at [680, 532] on button "Fortfahren" at bounding box center [563, 540] width 274 height 30
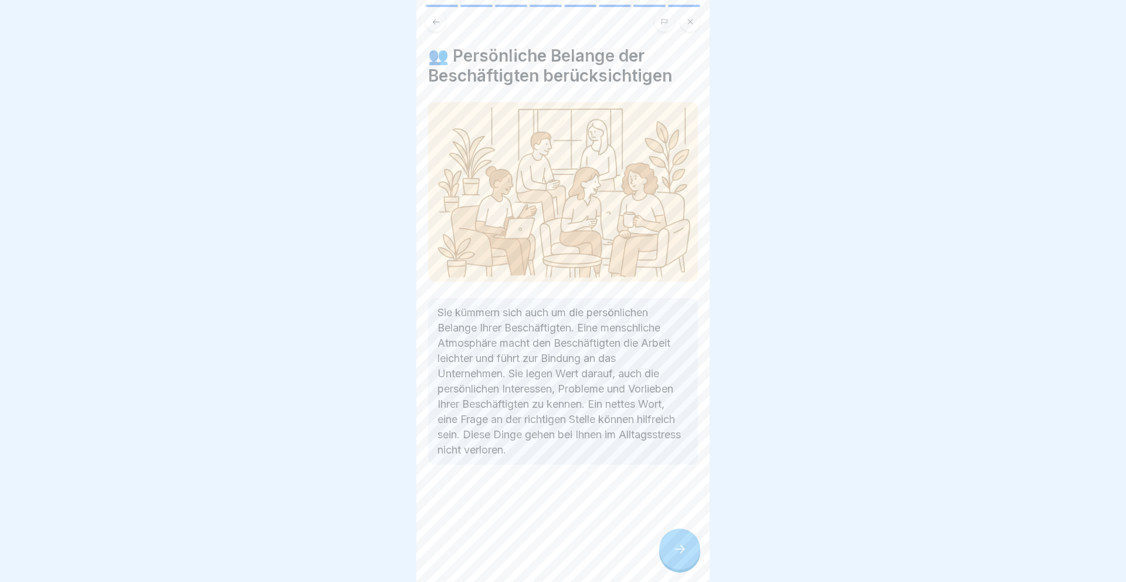
click at [680, 532] on div at bounding box center [679, 548] width 41 height 41
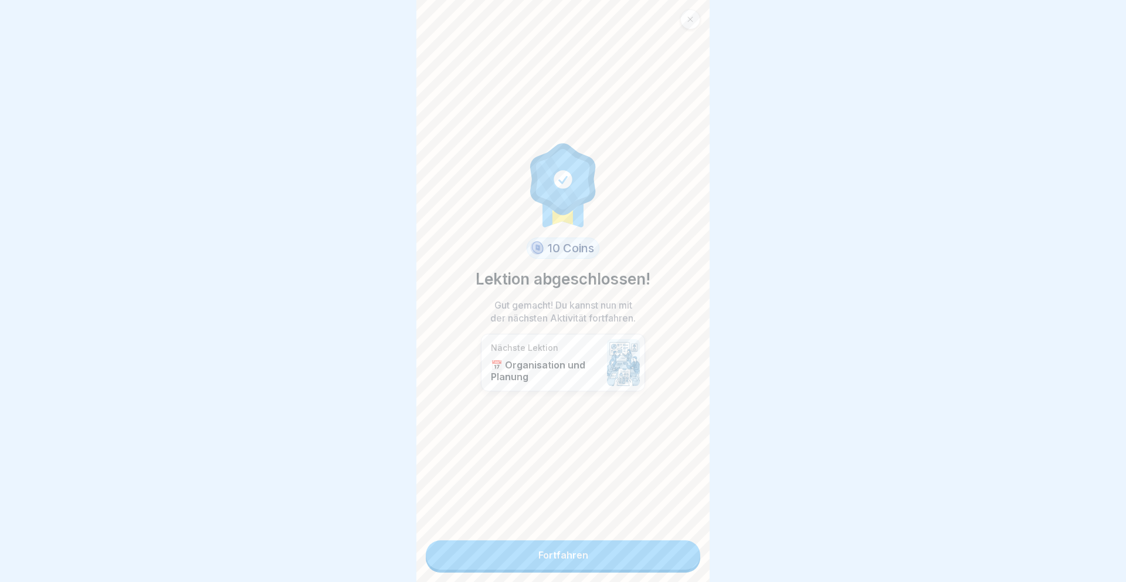
click at [680, 532] on div "10 Coins Lektion abgeschlossen! Gut gemacht! Du kannst nun mit der nächsten Akt…" at bounding box center [562, 291] width 293 height 582
click at [660, 542] on link "Fortfahren" at bounding box center [563, 554] width 274 height 29
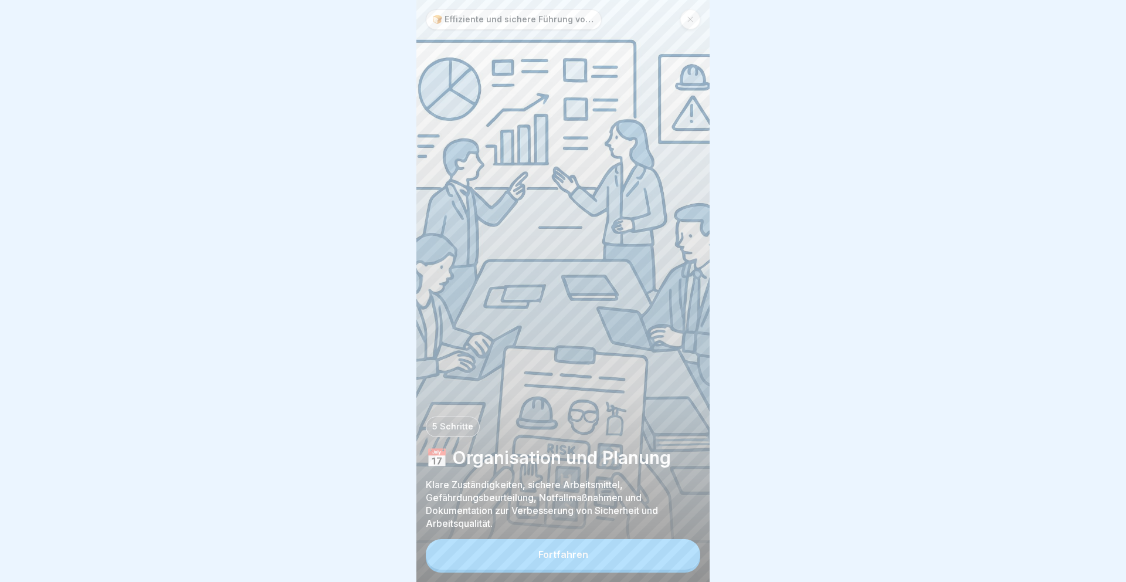
click at [660, 542] on button "Fortfahren" at bounding box center [563, 554] width 274 height 30
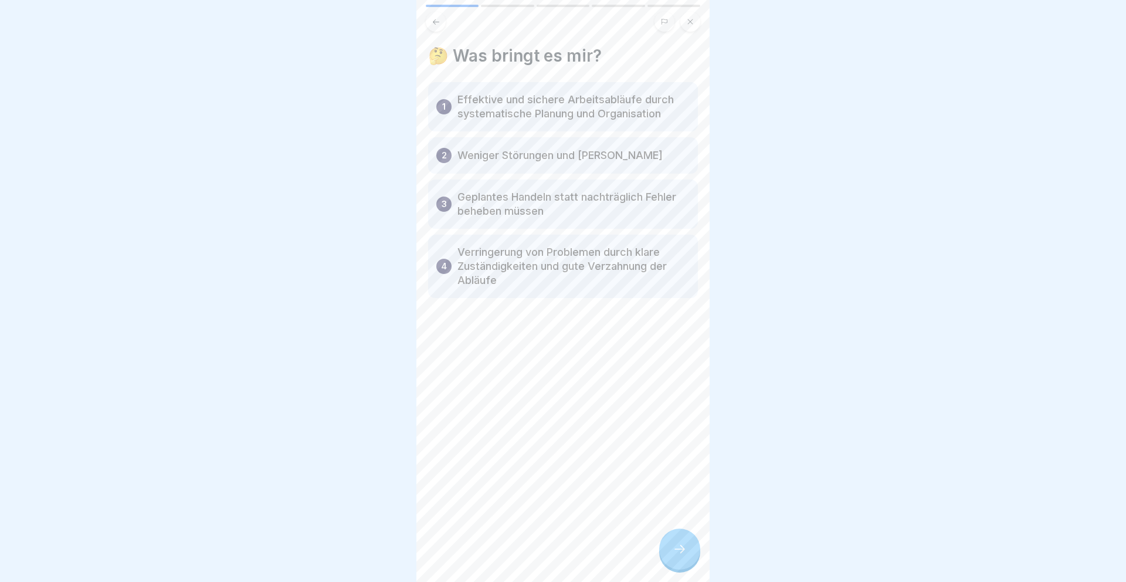
click at [687, 544] on div at bounding box center [679, 548] width 41 height 41
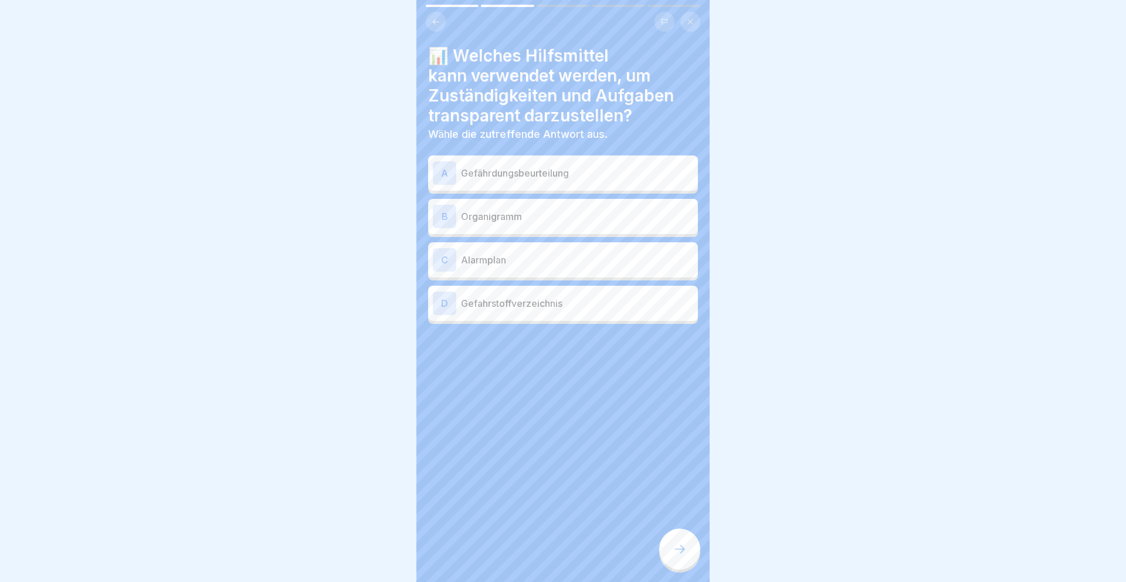
click at [598, 229] on div "B Organigramm" at bounding box center [563, 216] width 270 height 35
click at [673, 535] on div at bounding box center [679, 548] width 41 height 41
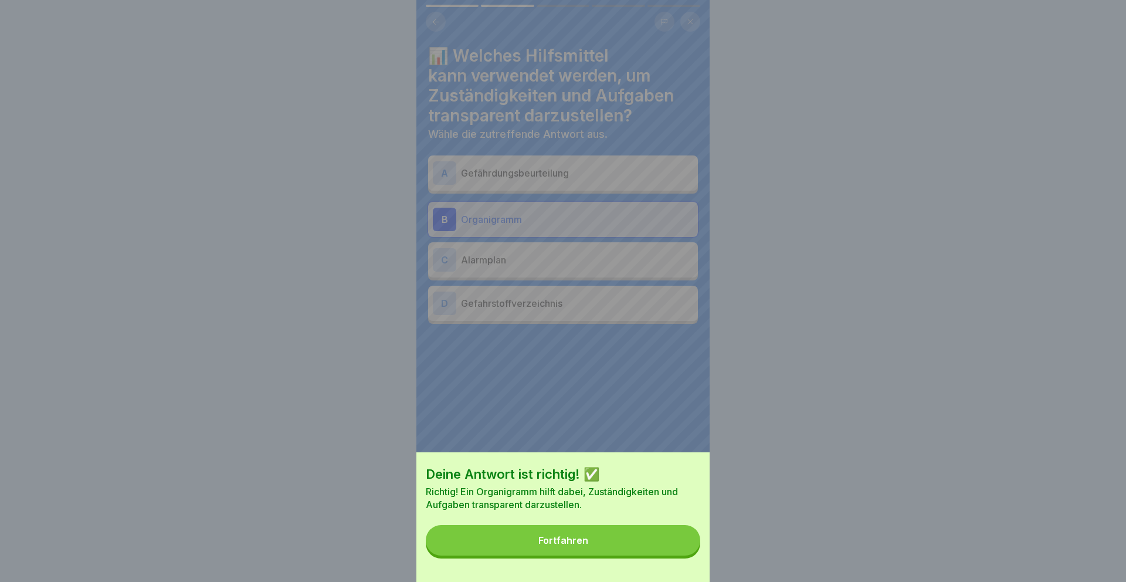
click at [673, 535] on button "Fortfahren" at bounding box center [563, 540] width 274 height 30
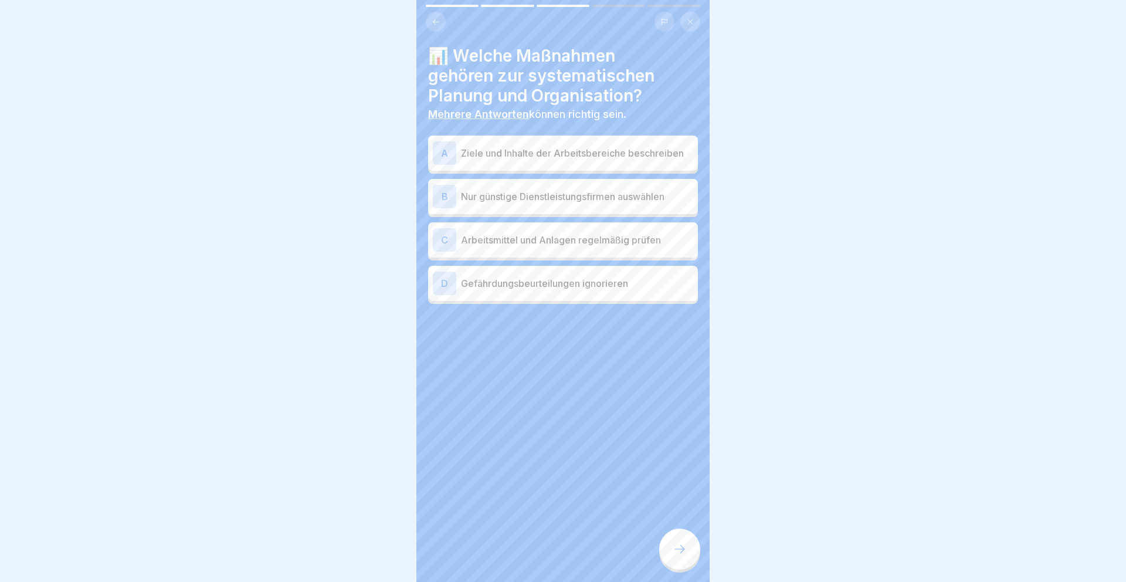
click at [596, 154] on p "Ziele und Inhalte der Arbeitsbereiche beschreiben" at bounding box center [577, 153] width 232 height 14
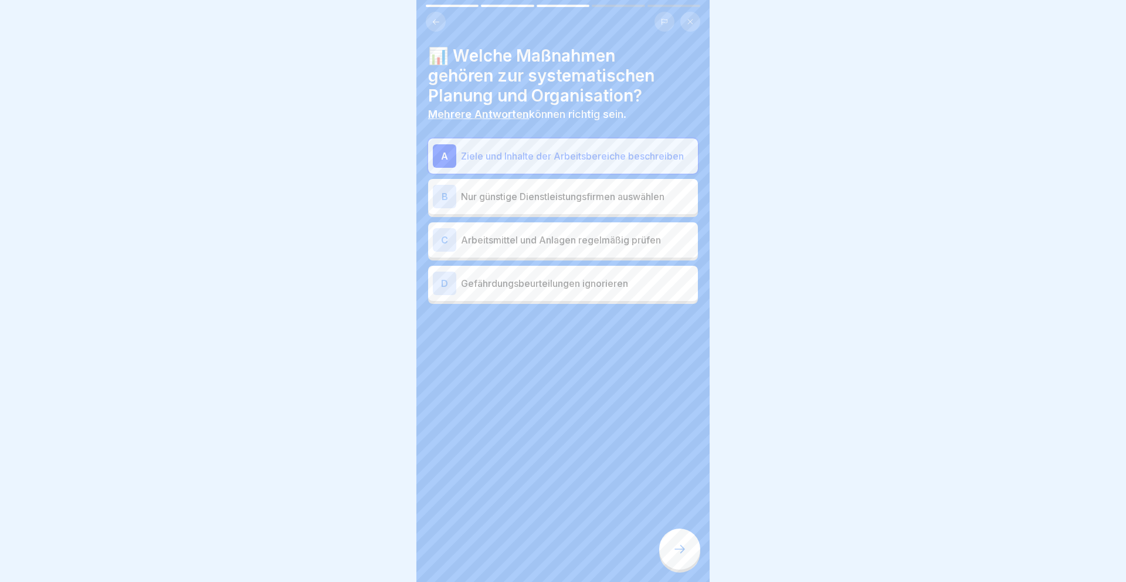
click at [596, 199] on p "Nur günstige Dienstleistungsfirmen auswählen" at bounding box center [577, 196] width 232 height 14
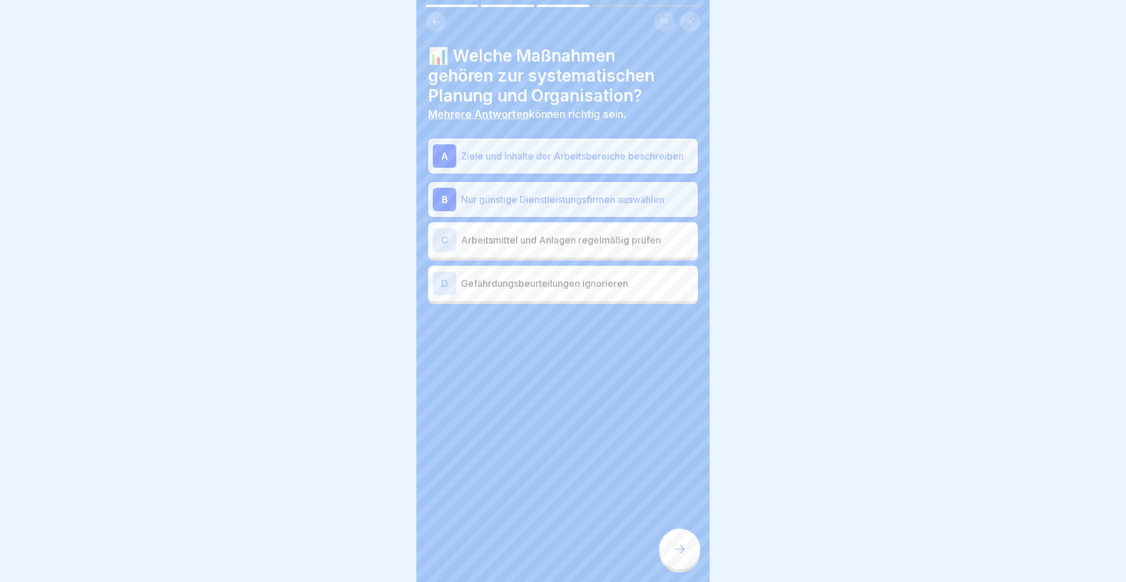
click at [607, 251] on div "C Arbeitsmittel und Anlagen regelmäßig prüfen" at bounding box center [563, 239] width 260 height 23
click at [598, 203] on p "Nur günstige Dienstleistungsfirmen auswählen" at bounding box center [577, 199] width 232 height 14
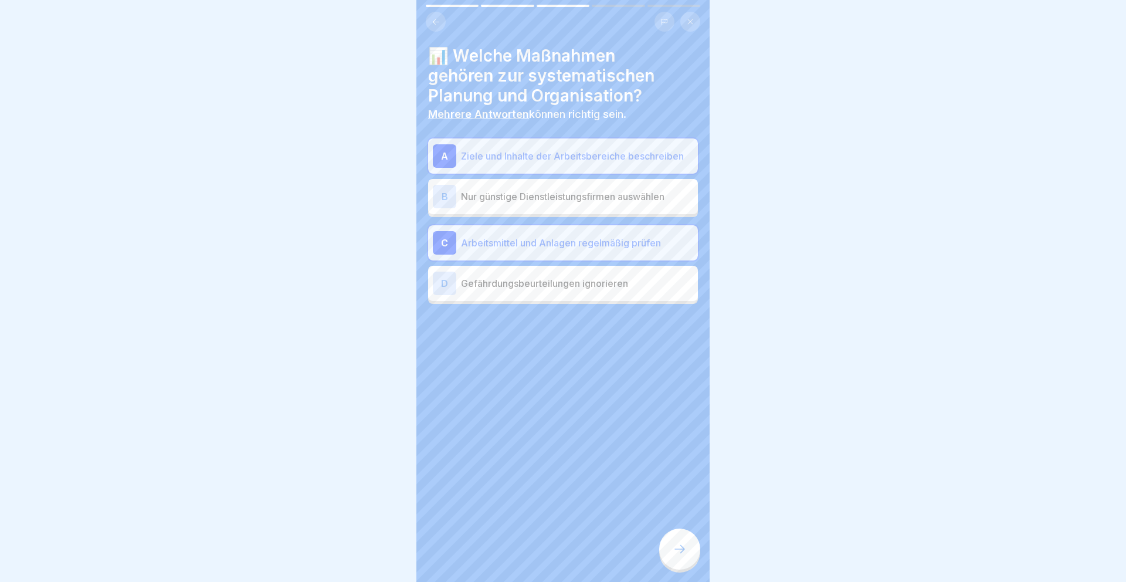
click at [681, 543] on icon at bounding box center [679, 549] width 14 height 14
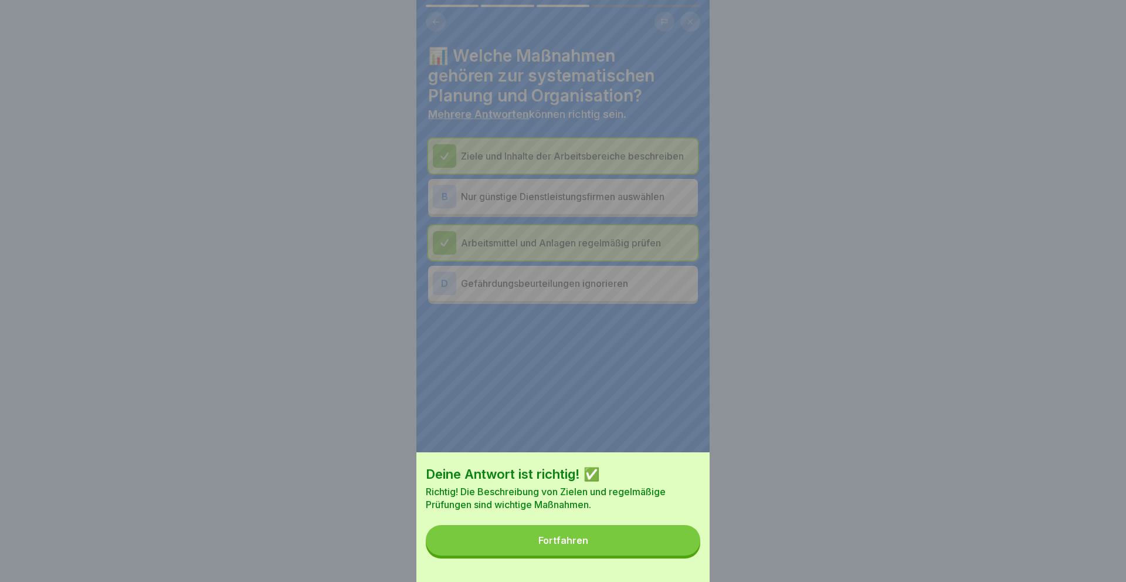
click at [681, 543] on button "Fortfahren" at bounding box center [563, 540] width 274 height 30
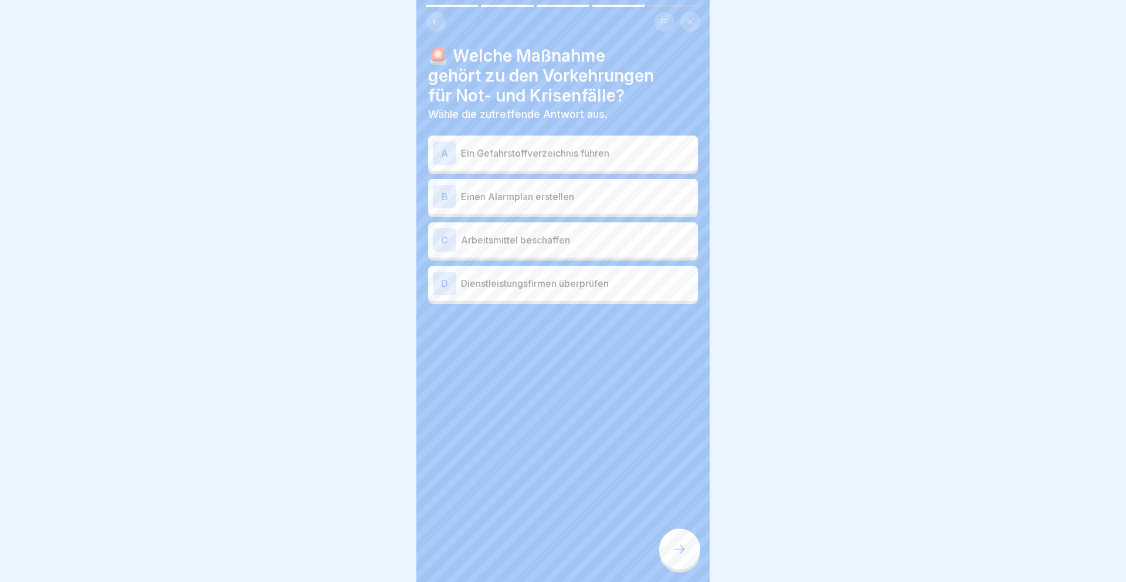
click at [559, 152] on p "Ein Gefahrstoffverzeichnis führen" at bounding box center [577, 153] width 232 height 14
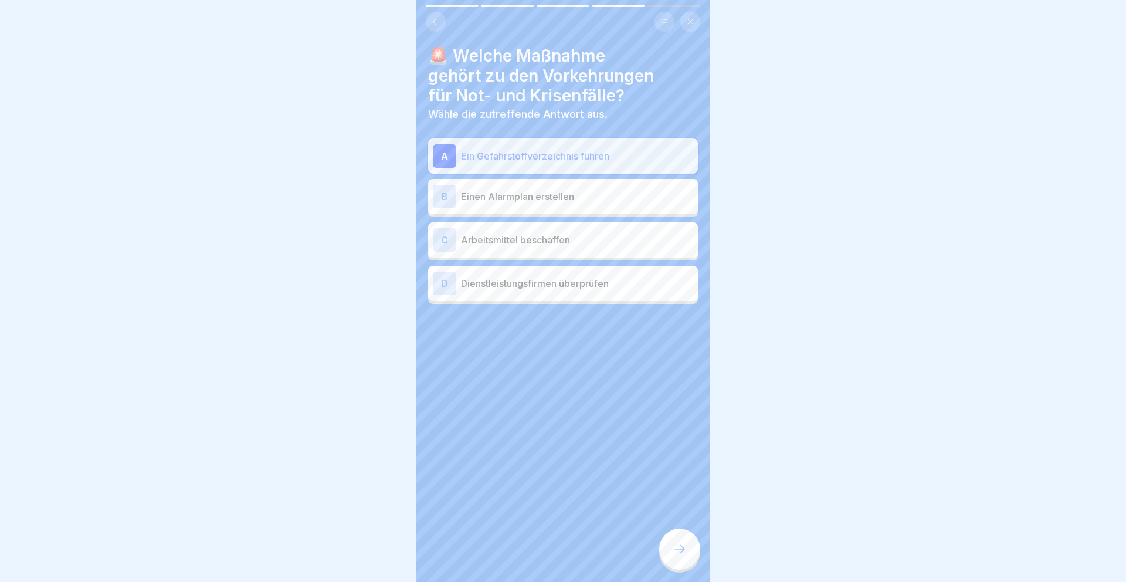
click at [559, 205] on div "B Einen Alarmplan erstellen" at bounding box center [563, 196] width 260 height 23
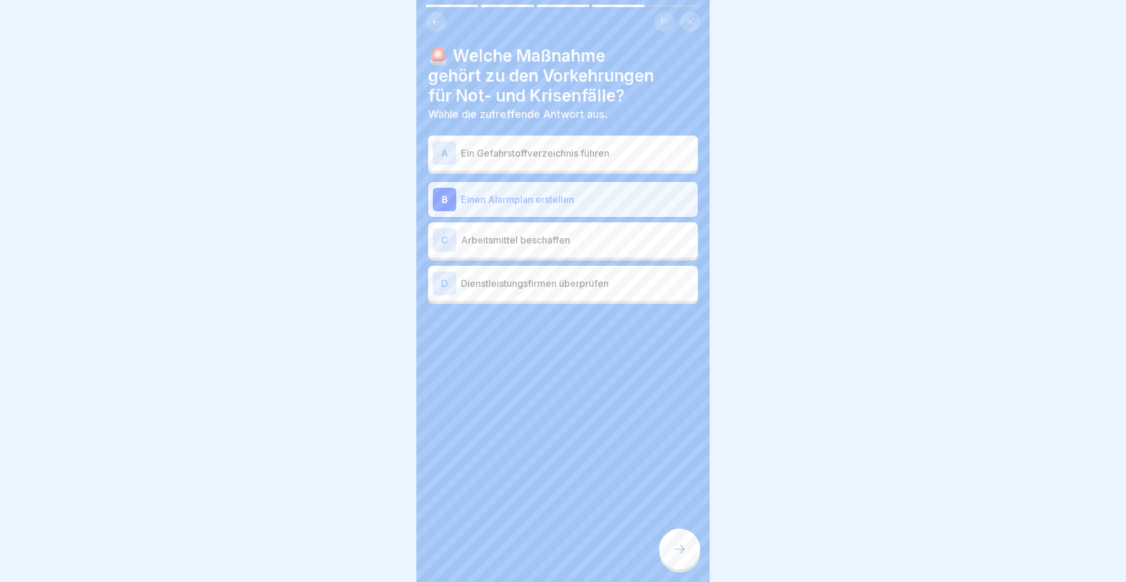
click at [672, 549] on icon at bounding box center [679, 549] width 14 height 14
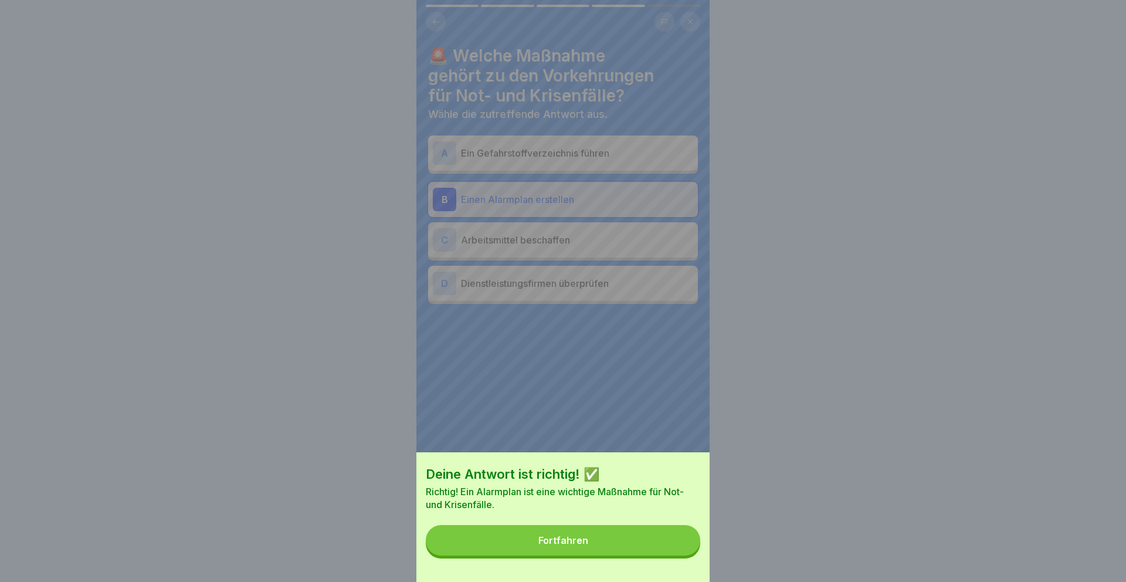
click at [652, 536] on button "Fortfahren" at bounding box center [563, 540] width 274 height 30
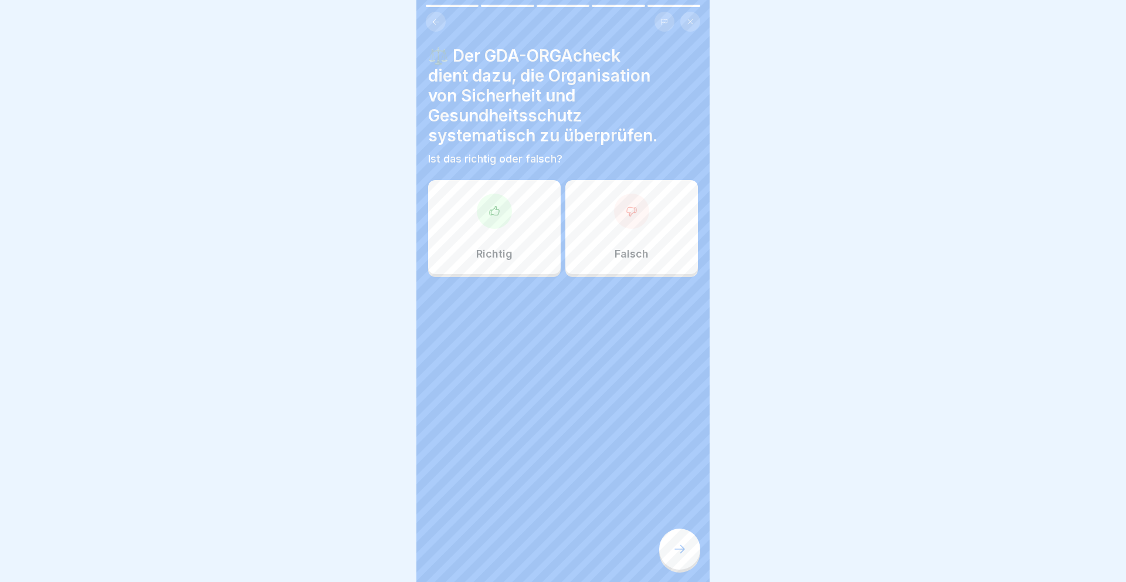
click at [519, 200] on div "Richtig" at bounding box center [494, 227] width 132 height 94
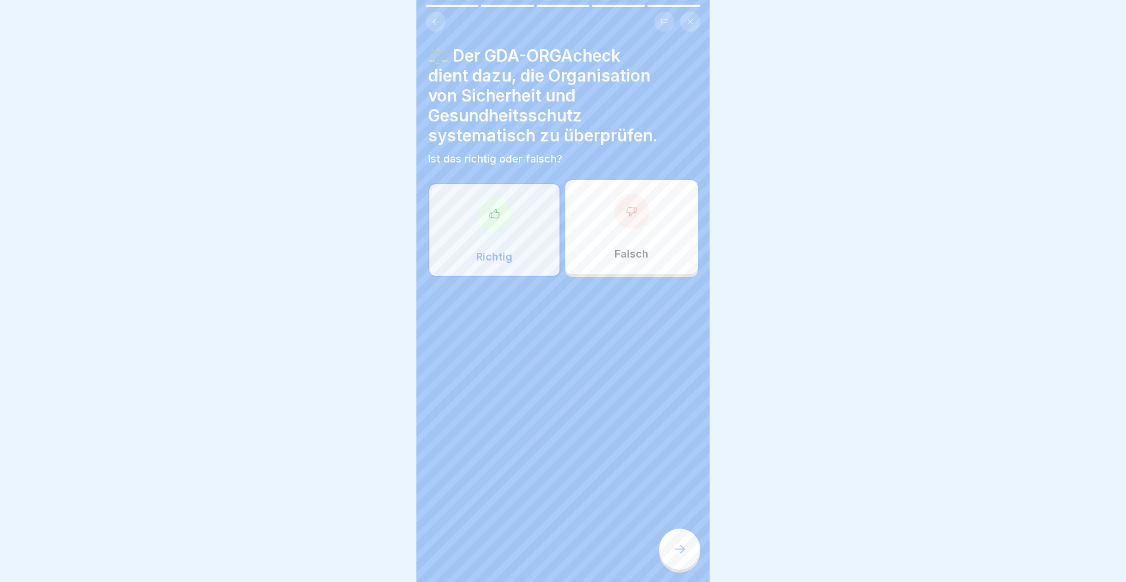
click at [688, 542] on div at bounding box center [679, 548] width 41 height 41
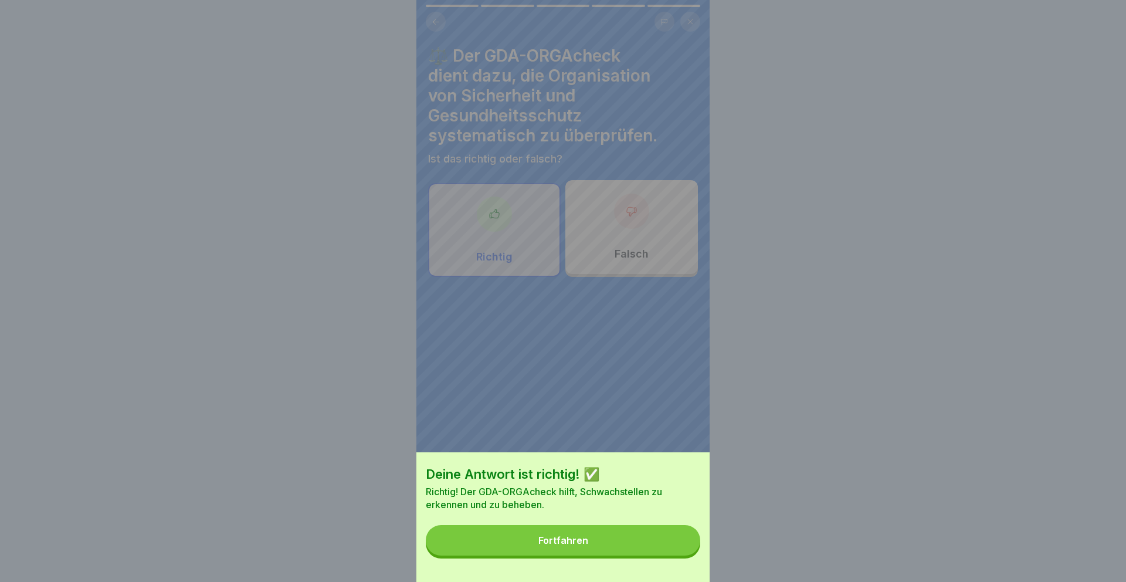
click at [688, 542] on button "Fortfahren" at bounding box center [563, 540] width 274 height 30
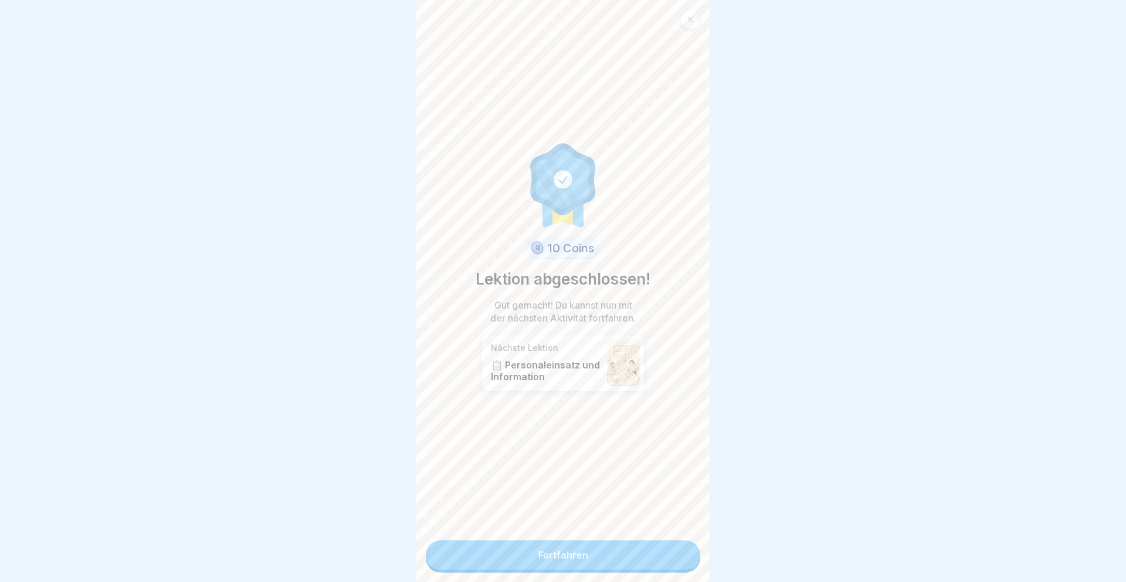
click at [688, 542] on link "Fortfahren" at bounding box center [563, 554] width 274 height 29
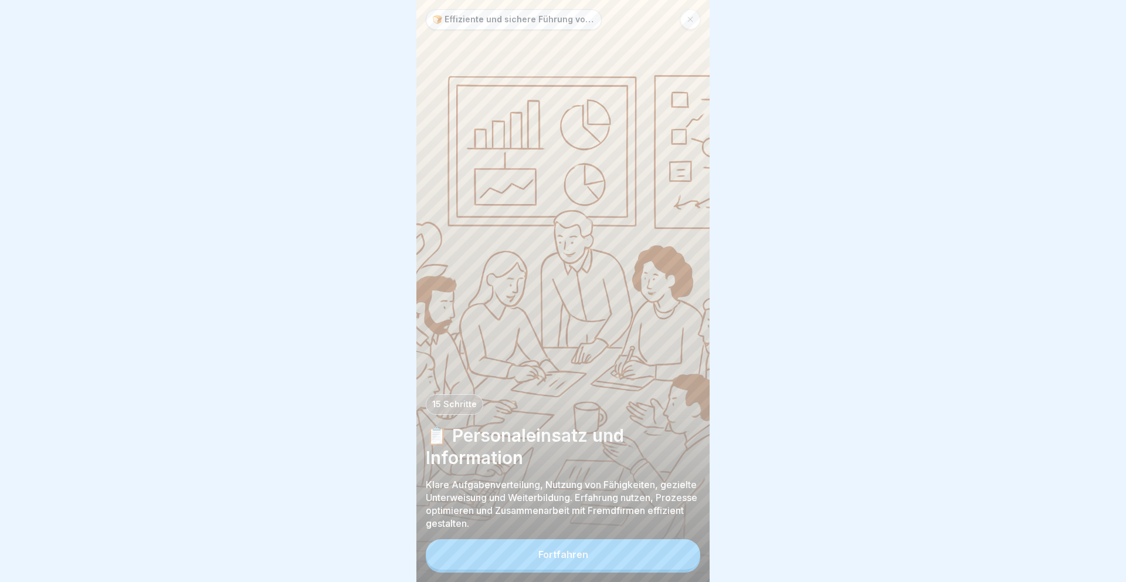
click at [688, 542] on button "Fortfahren" at bounding box center [563, 554] width 274 height 30
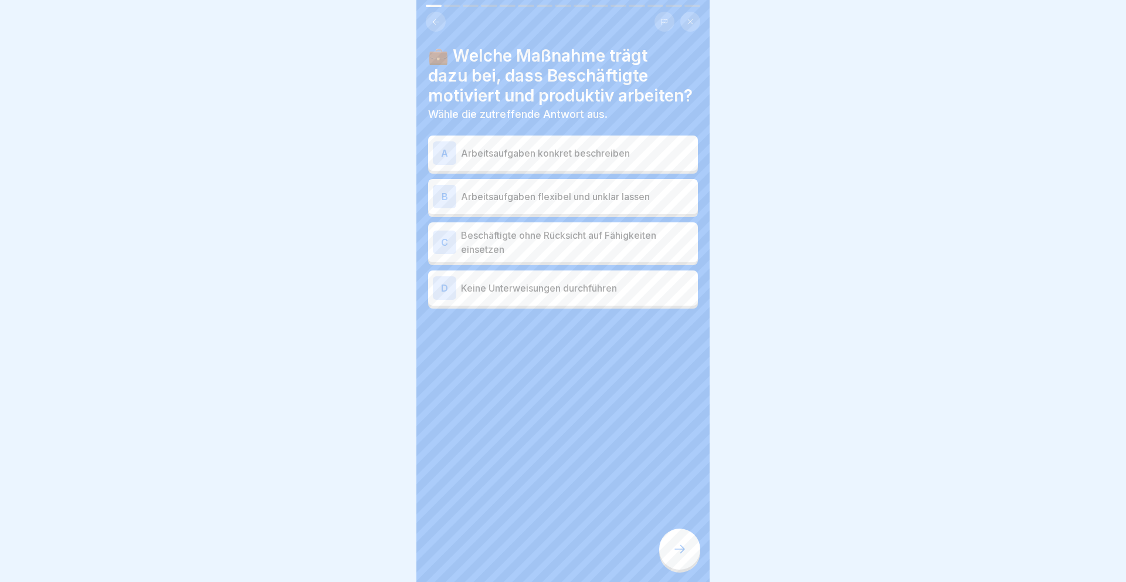
click at [619, 150] on p "Arbeitsaufgaben konkret beschreiben" at bounding box center [577, 153] width 232 height 14
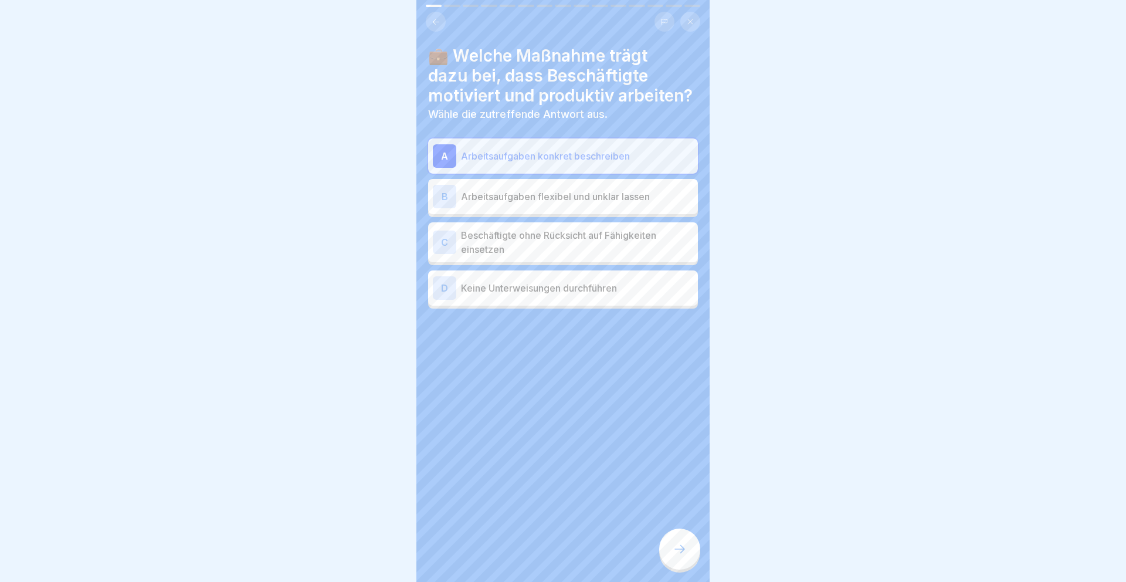
click at [617, 195] on p "Arbeitsaufgaben flexibel und unklar lassen" at bounding box center [577, 196] width 232 height 14
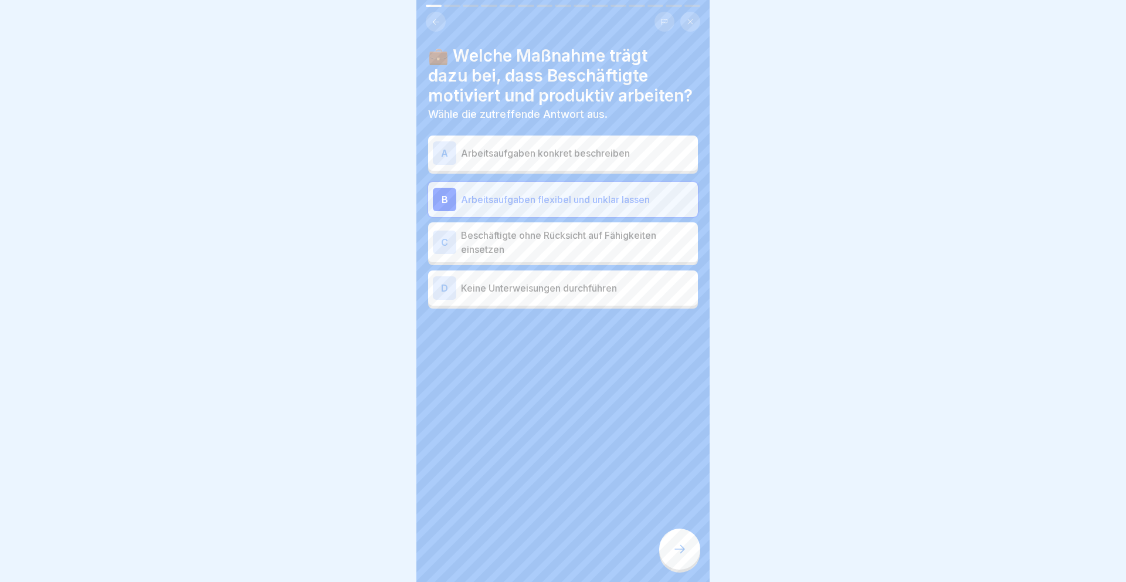
click at [617, 155] on p "Arbeitsaufgaben konkret beschreiben" at bounding box center [577, 153] width 232 height 14
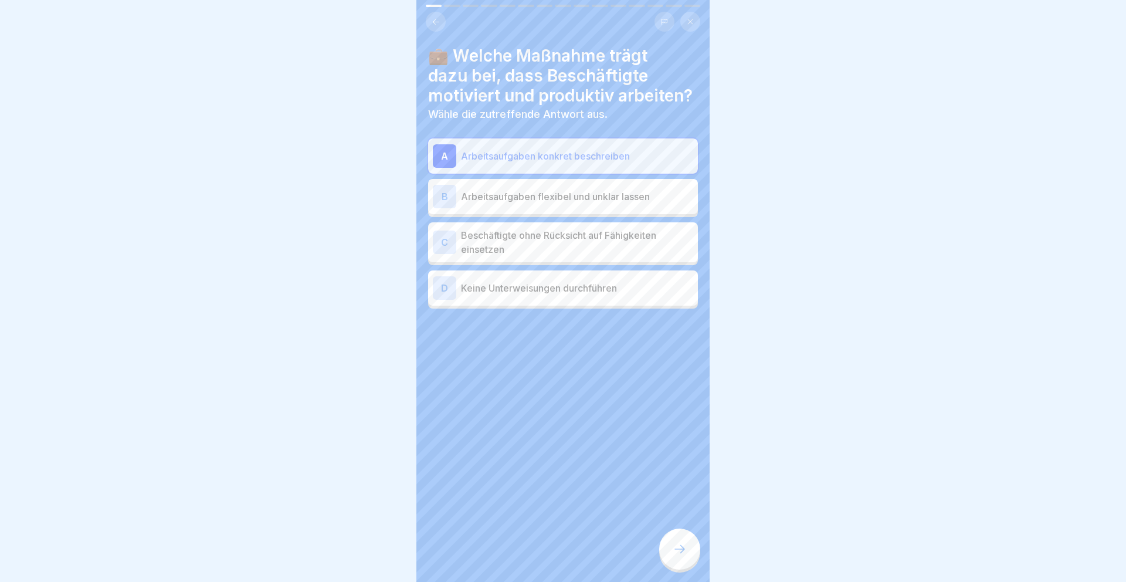
click at [678, 556] on div at bounding box center [679, 548] width 41 height 41
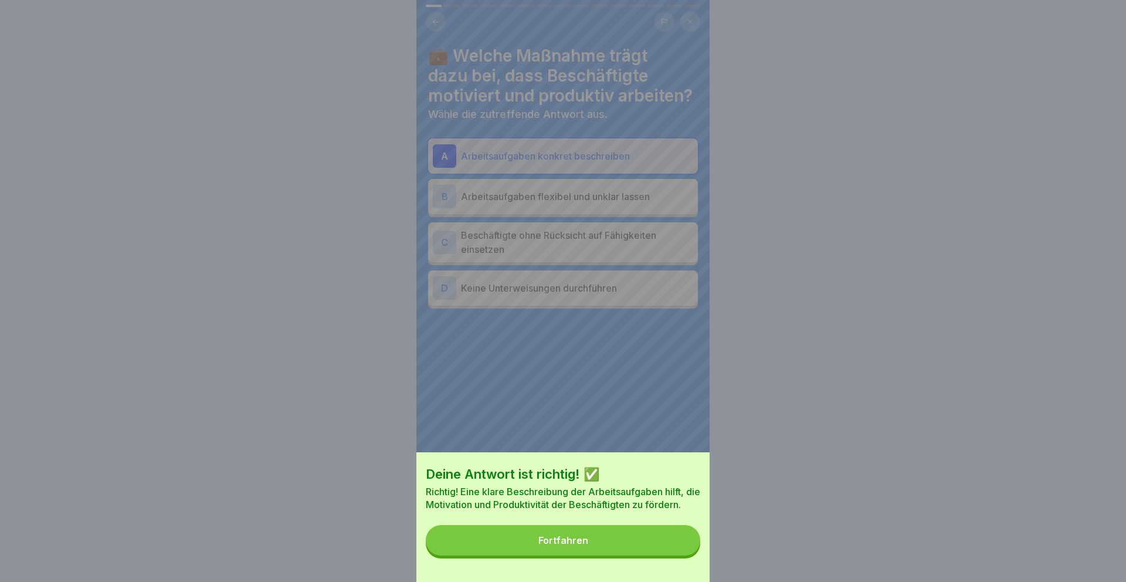
click at [659, 536] on button "Fortfahren" at bounding box center [563, 540] width 274 height 30
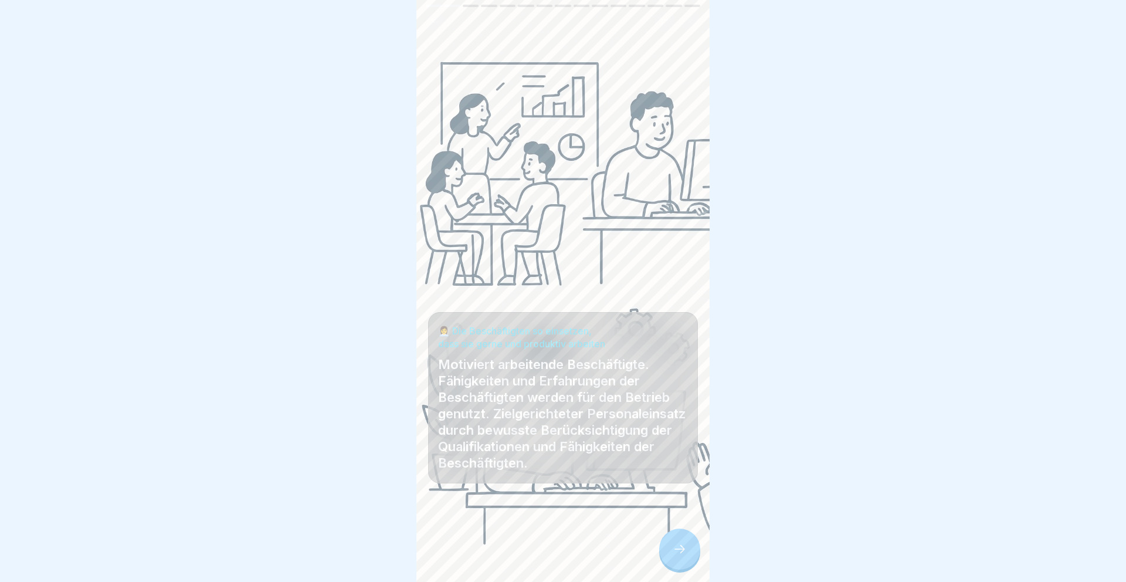
click at [659, 536] on div at bounding box center [563, 546] width 270 height 70
click at [678, 552] on icon at bounding box center [679, 549] width 14 height 14
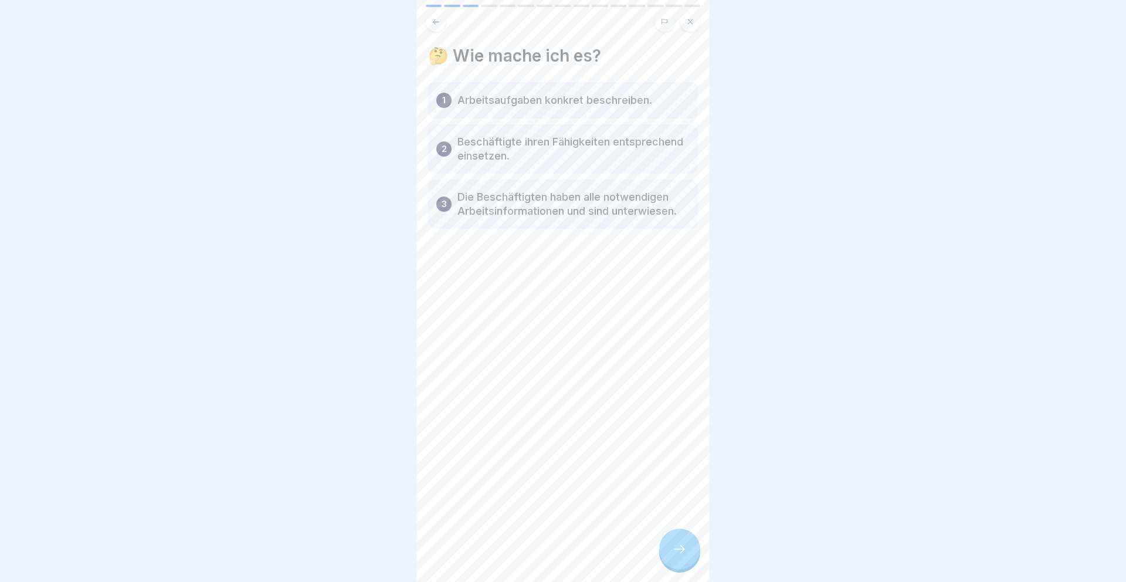
click at [678, 552] on icon at bounding box center [679, 549] width 14 height 14
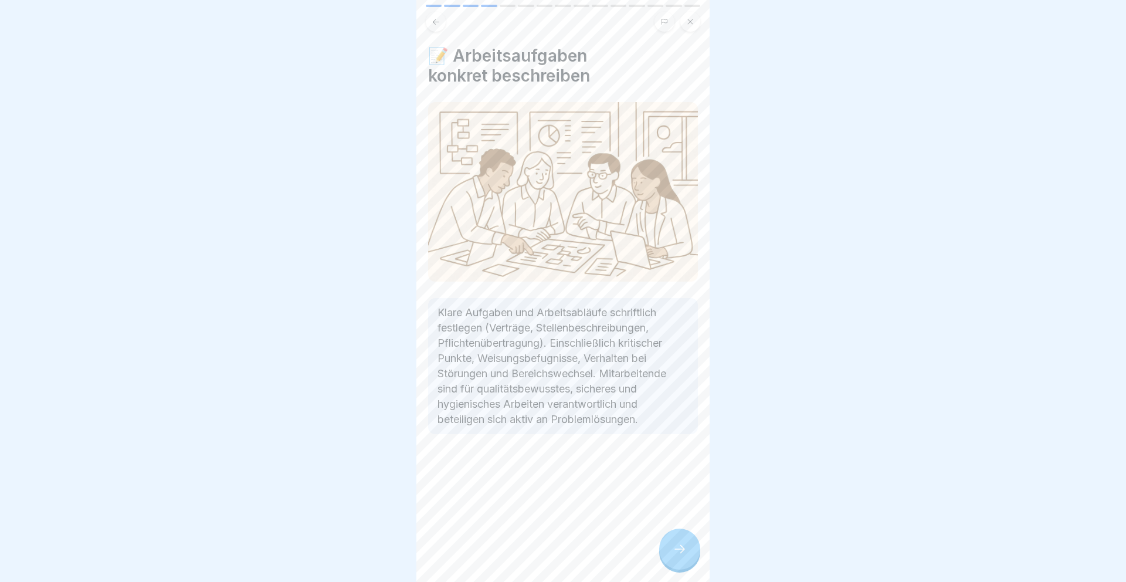
click at [678, 552] on icon at bounding box center [679, 549] width 14 height 14
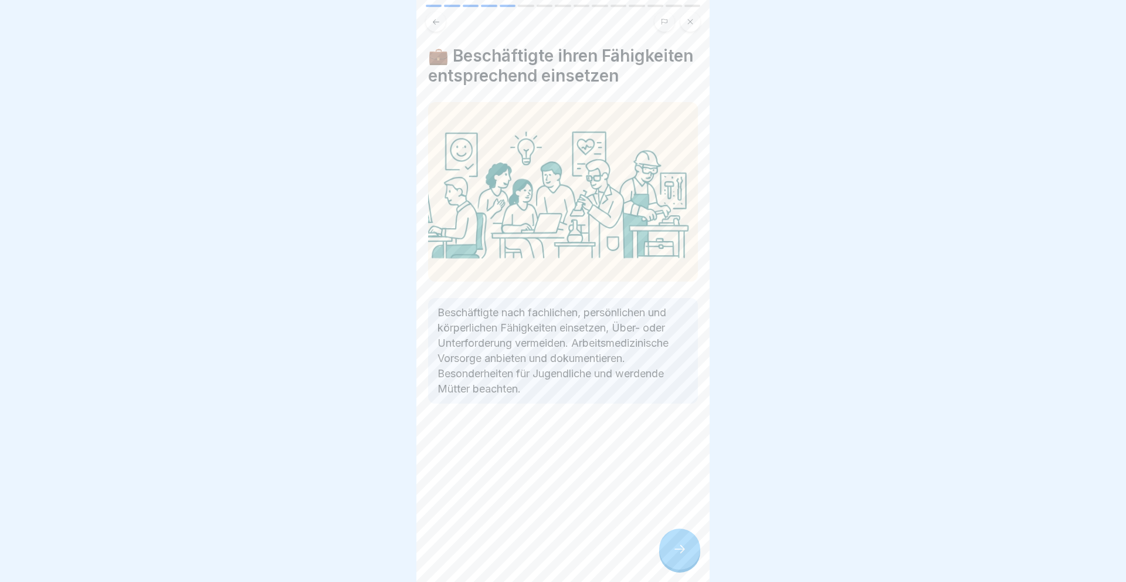
click at [678, 552] on icon at bounding box center [679, 549] width 14 height 14
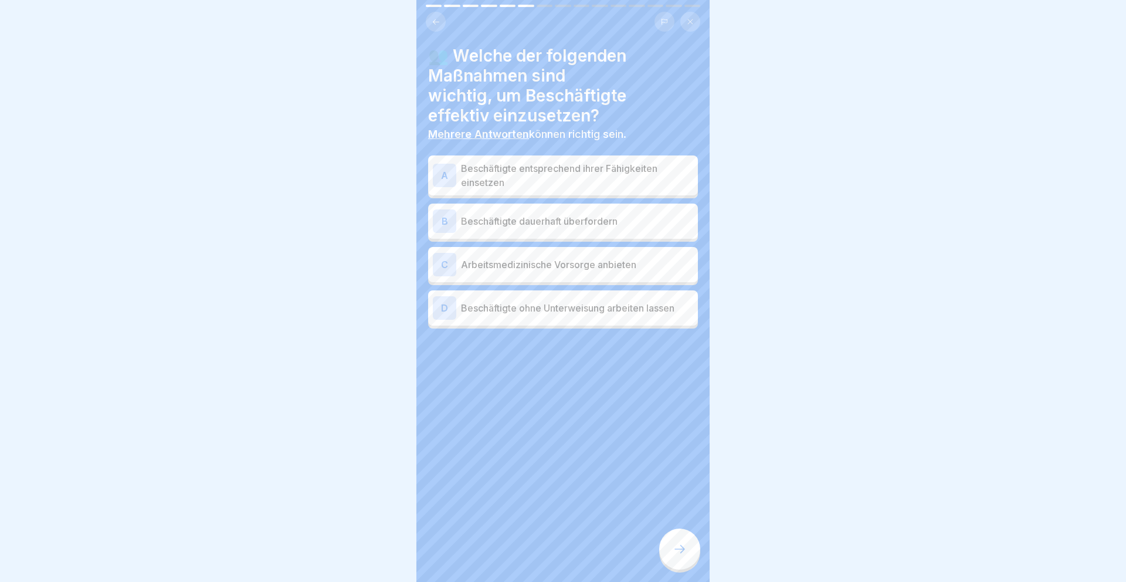
click at [609, 183] on p "Beschäftigte entsprechend ihrer Fähigkeiten einsetzen" at bounding box center [577, 175] width 232 height 28
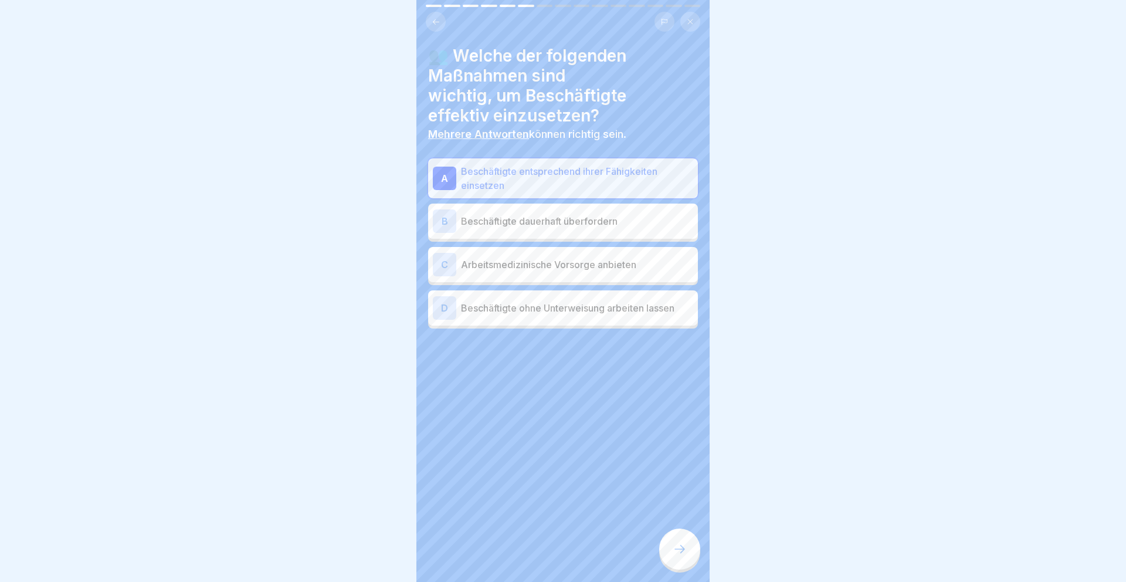
click at [615, 237] on div "B Beschäftigte dauerhaft überfordern" at bounding box center [563, 220] width 270 height 35
click at [611, 218] on p "Beschäftigte dauerhaft überfordern" at bounding box center [577, 224] width 232 height 14
click at [615, 258] on p "Arbeitsmedizinische Vorsorge anbieten" at bounding box center [577, 264] width 232 height 14
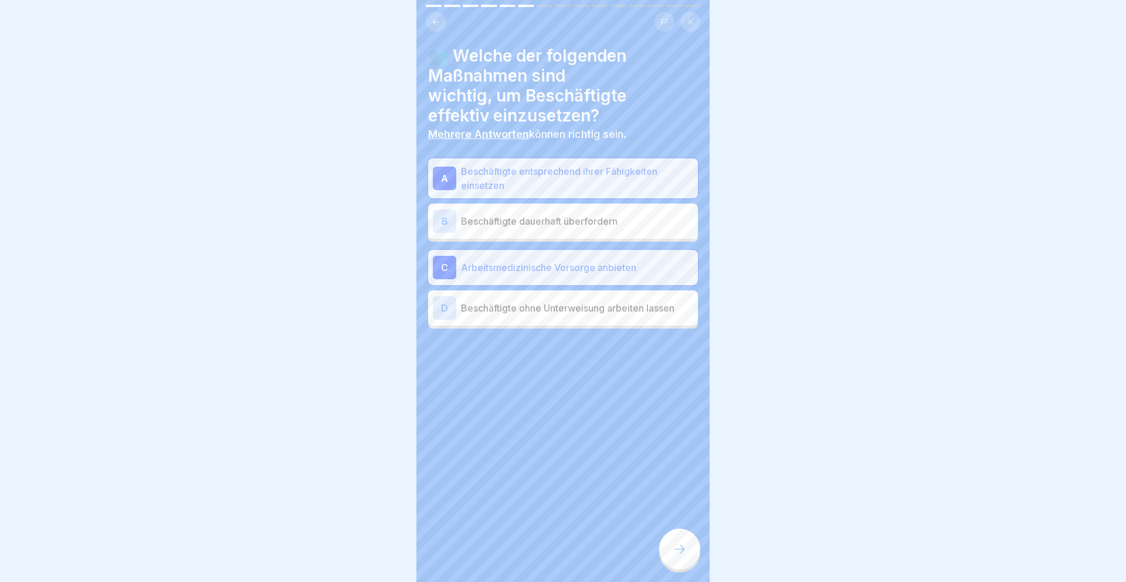
click at [680, 546] on icon at bounding box center [679, 549] width 14 height 14
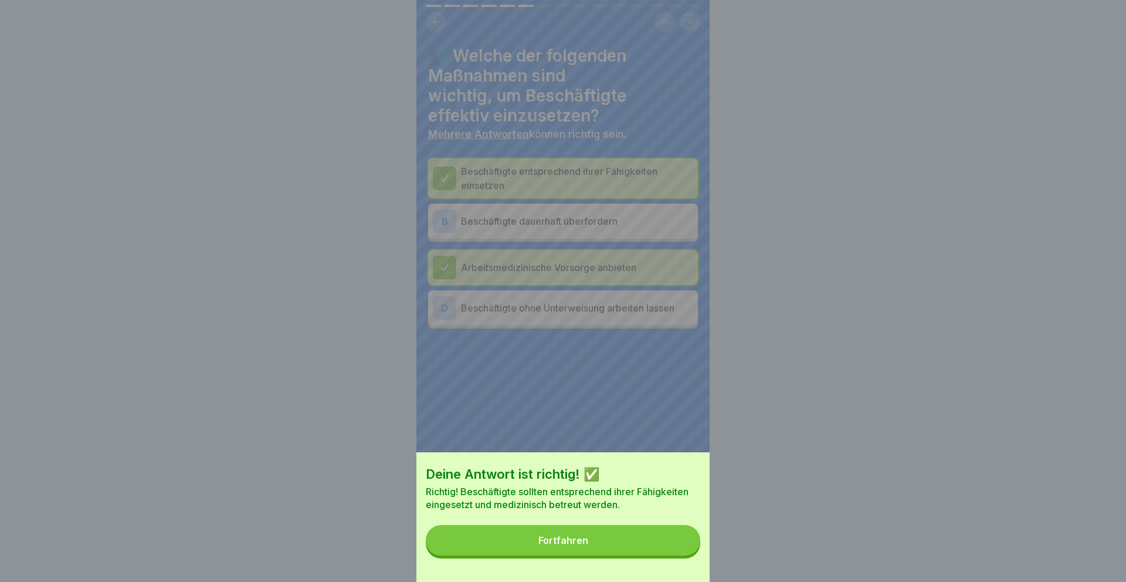
click at [671, 538] on button "Fortfahren" at bounding box center [563, 540] width 274 height 30
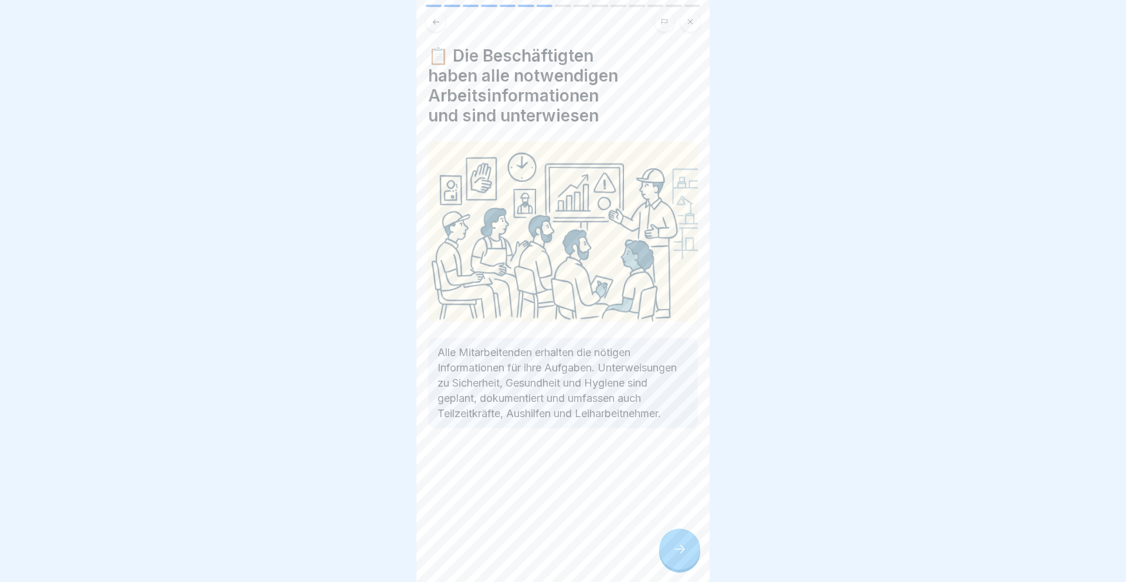
click at [671, 538] on div at bounding box center [679, 548] width 41 height 41
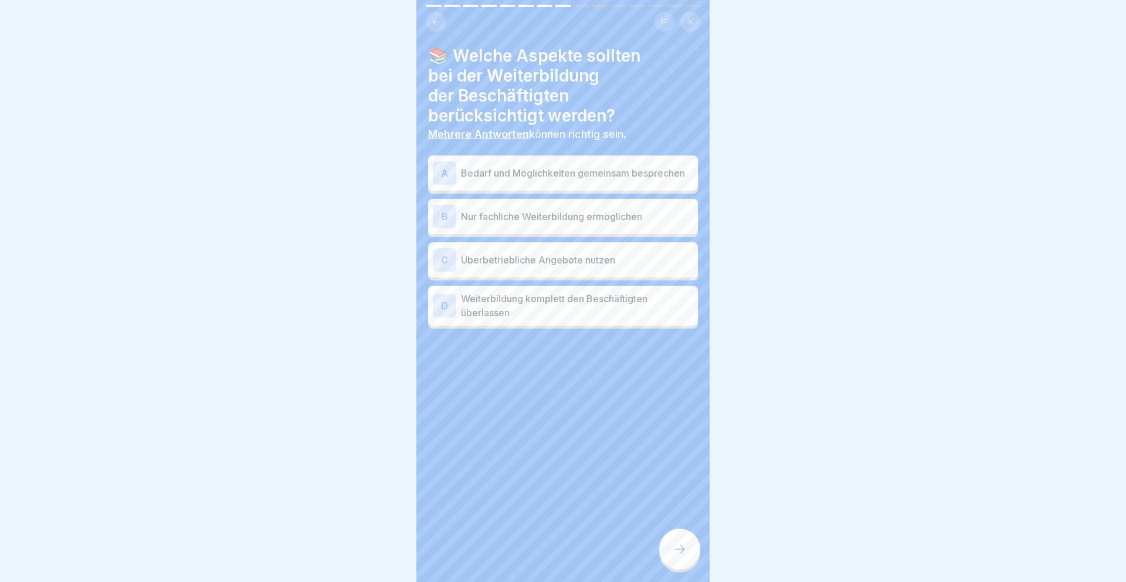
click at [671, 538] on div at bounding box center [679, 548] width 41 height 41
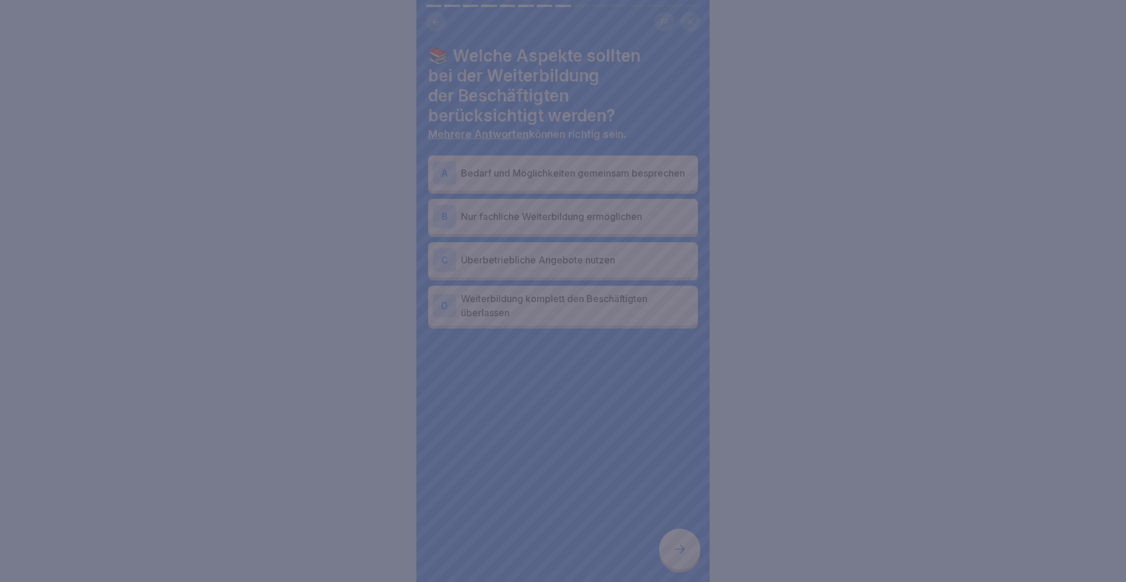
click at [581, 362] on div at bounding box center [563, 291] width 1126 height 582
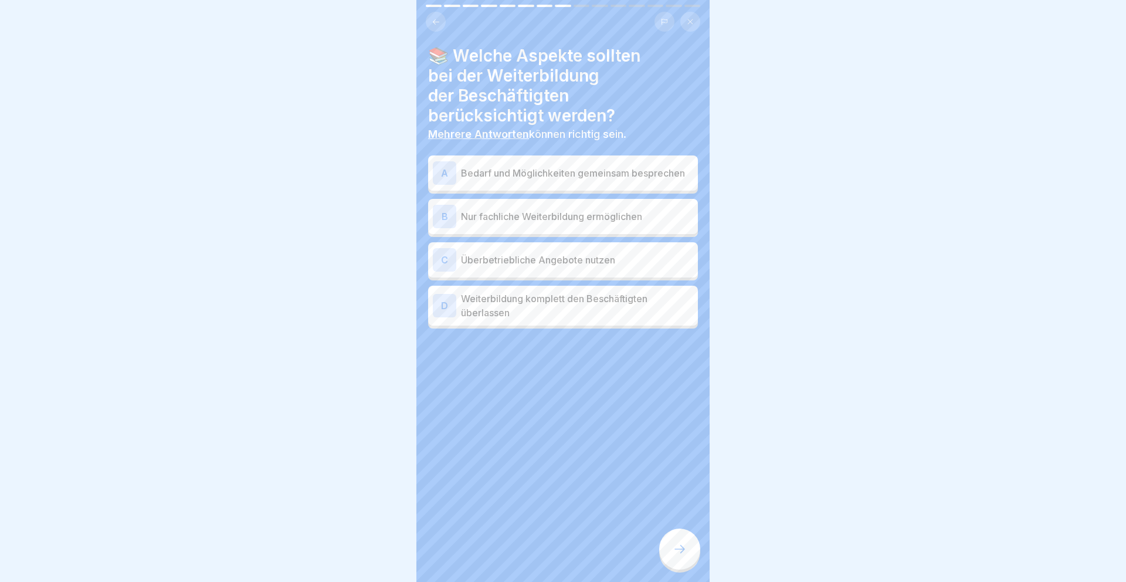
click at [601, 166] on p "Bedarf und Möglichkeiten gemeinsam besprechen" at bounding box center [577, 173] width 232 height 14
click at [586, 253] on p "Überbetriebliche Angebote nutzen" at bounding box center [577, 260] width 232 height 14
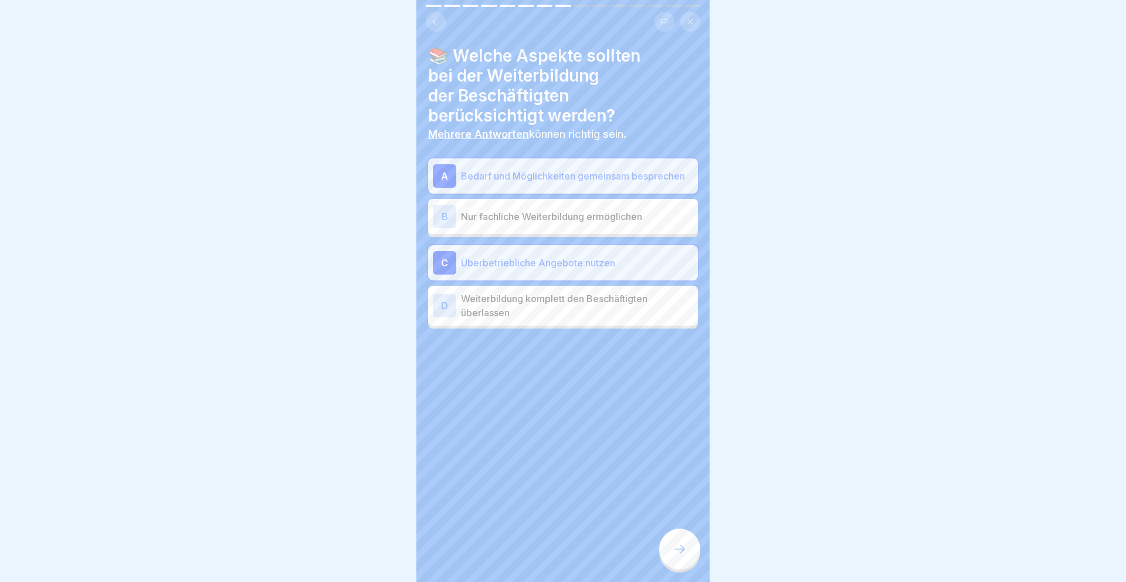
click at [660, 542] on div at bounding box center [679, 548] width 41 height 41
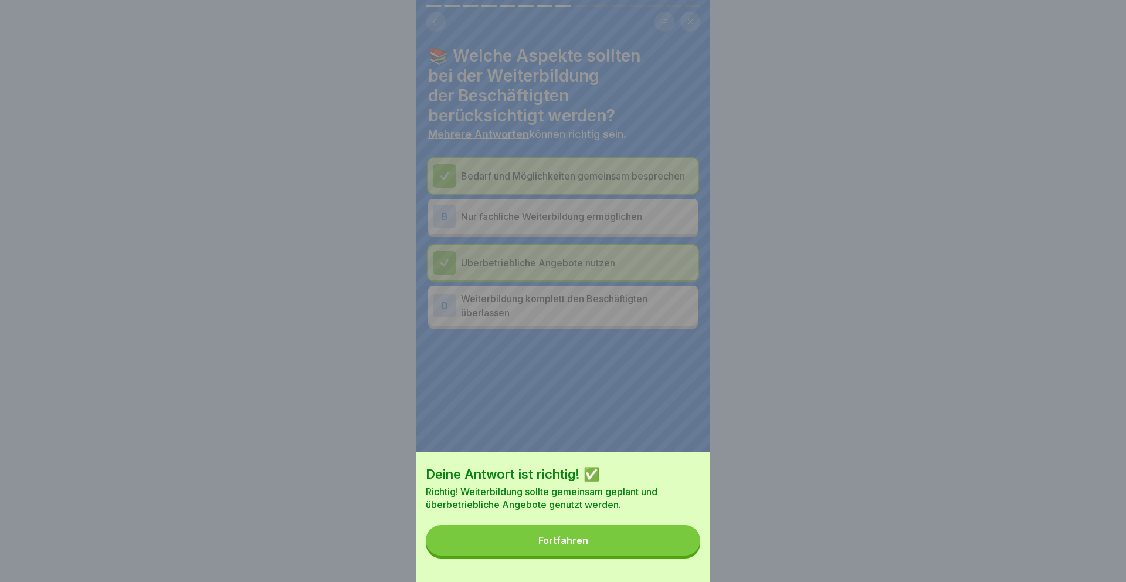
click at [634, 508] on p "Richtig! Weiterbildung sollte gemeinsam geplant und überbetriebliche Angebote g…" at bounding box center [563, 498] width 274 height 26
click at [634, 528] on button "Fortfahren" at bounding box center [563, 540] width 274 height 30
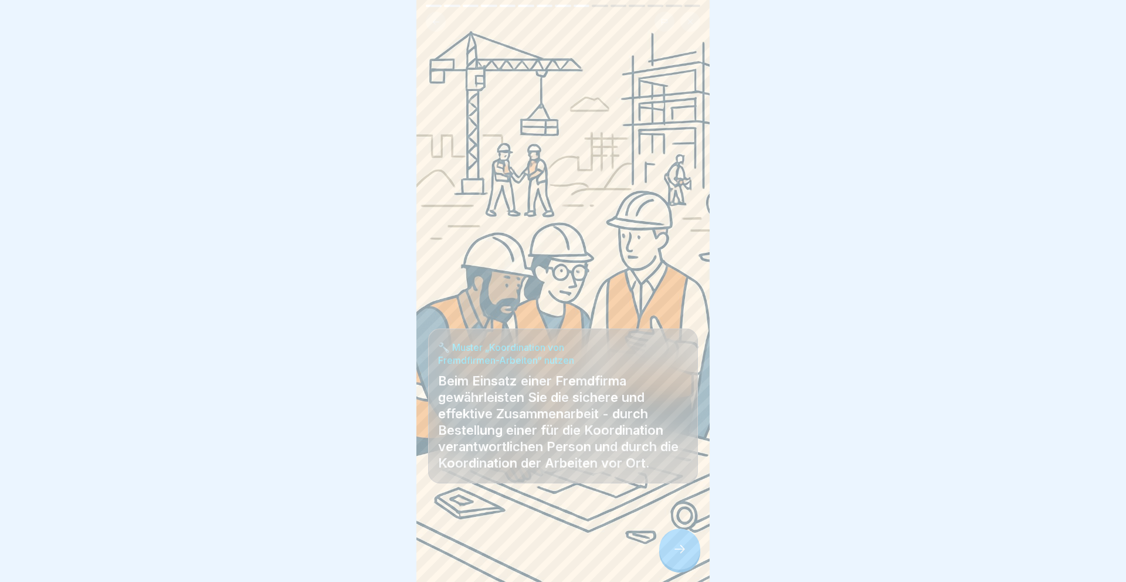
click at [672, 544] on icon at bounding box center [679, 549] width 14 height 14
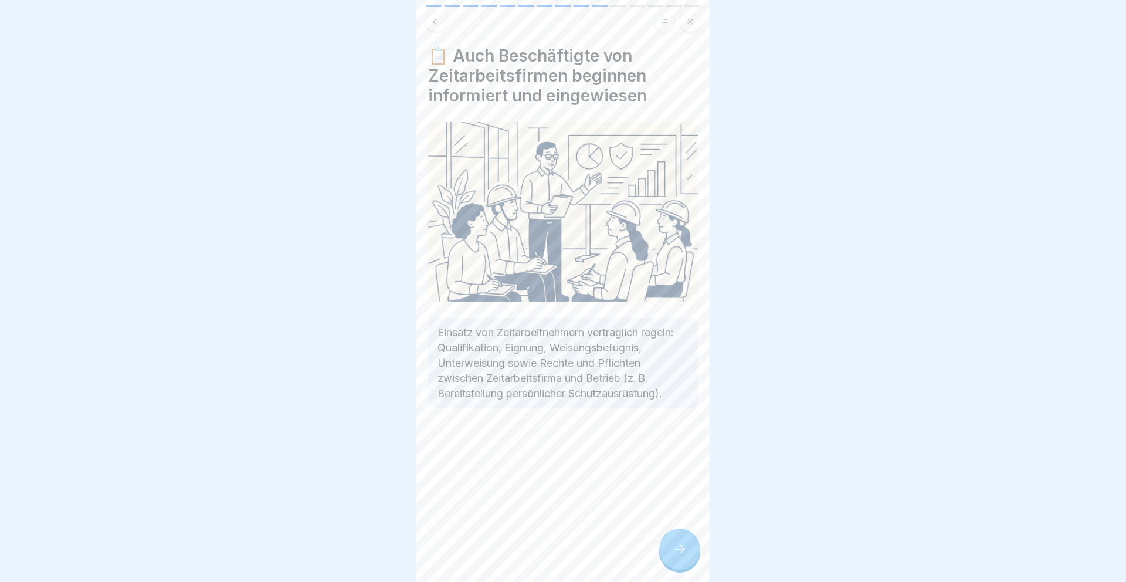
click at [672, 544] on icon at bounding box center [679, 549] width 14 height 14
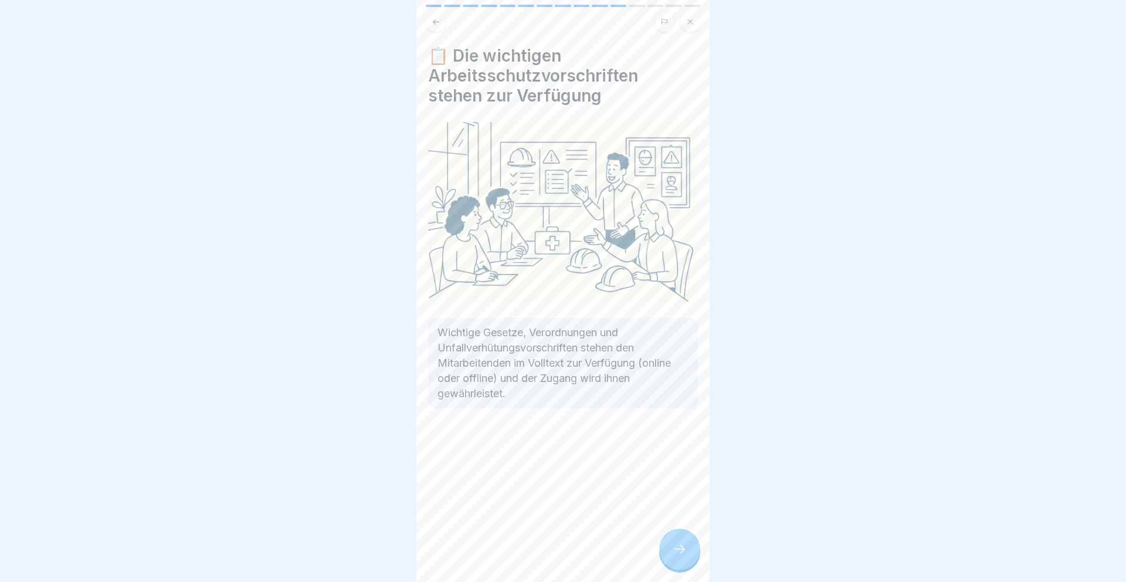
click at [672, 544] on icon at bounding box center [679, 549] width 14 height 14
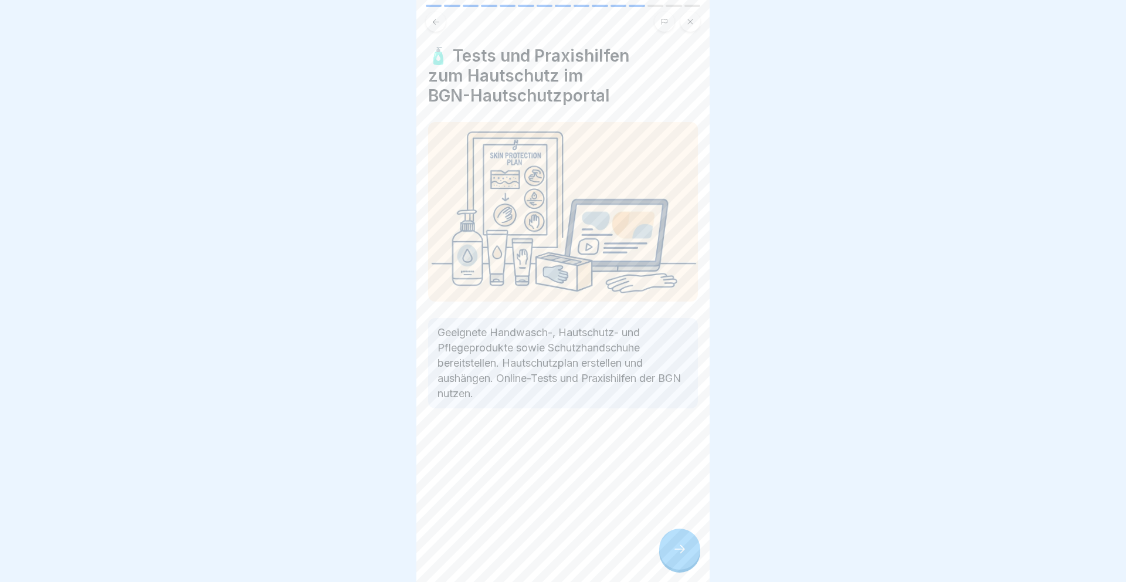
click at [672, 544] on icon at bounding box center [679, 549] width 14 height 14
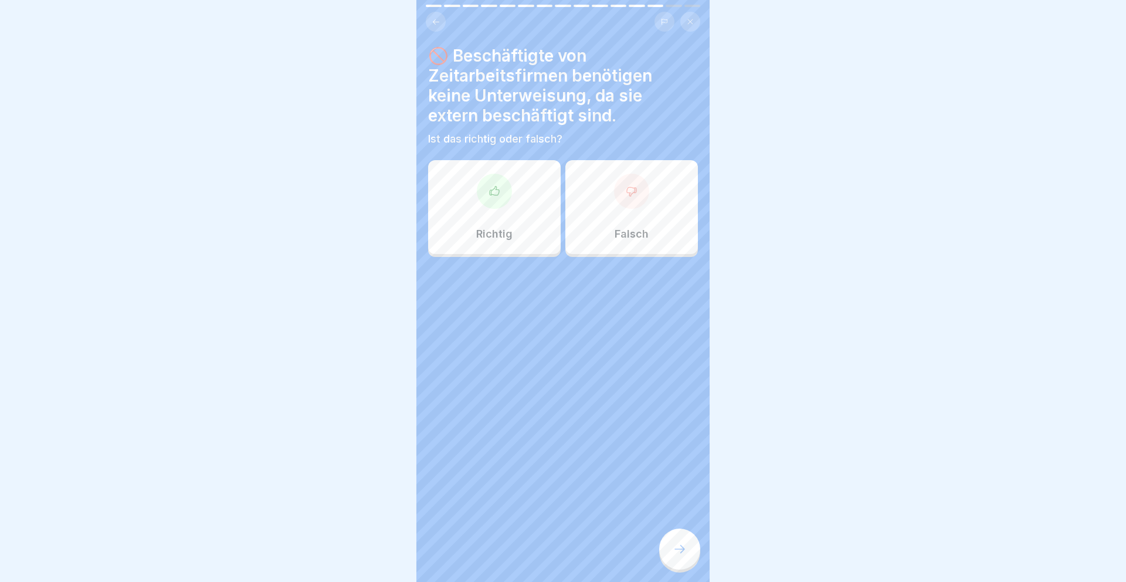
click at [531, 215] on div "Richtig" at bounding box center [494, 207] width 132 height 94
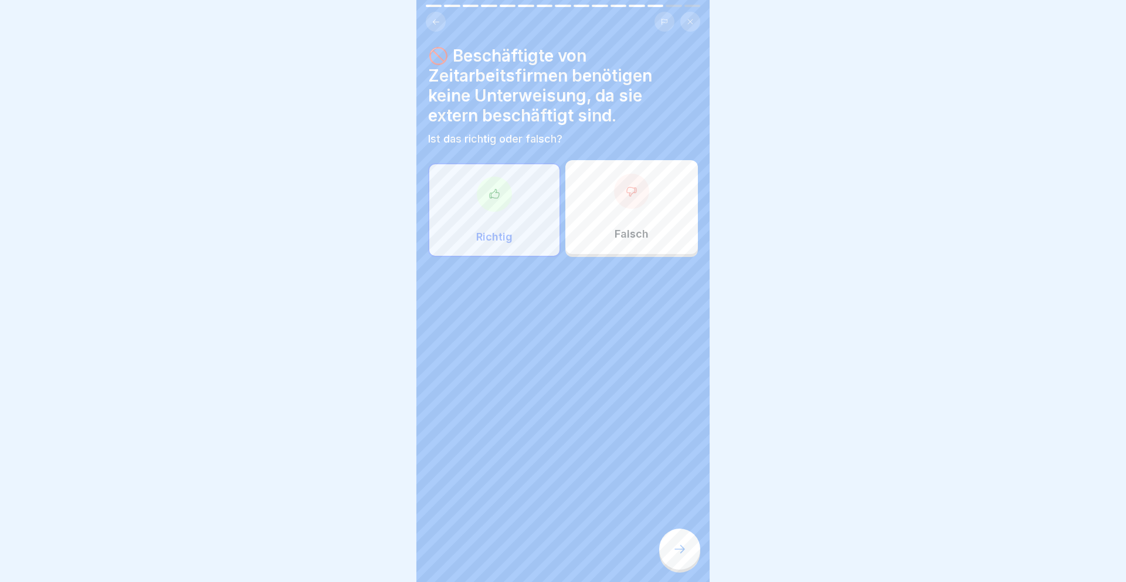
click at [632, 230] on p "Falsch" at bounding box center [631, 233] width 34 height 13
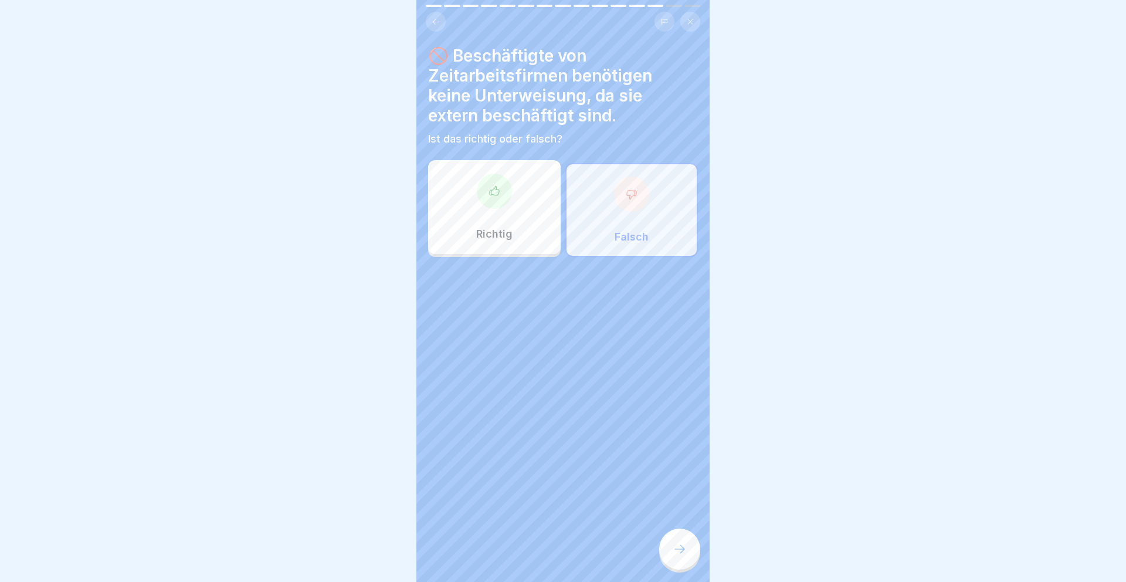
click at [674, 558] on div at bounding box center [679, 548] width 41 height 41
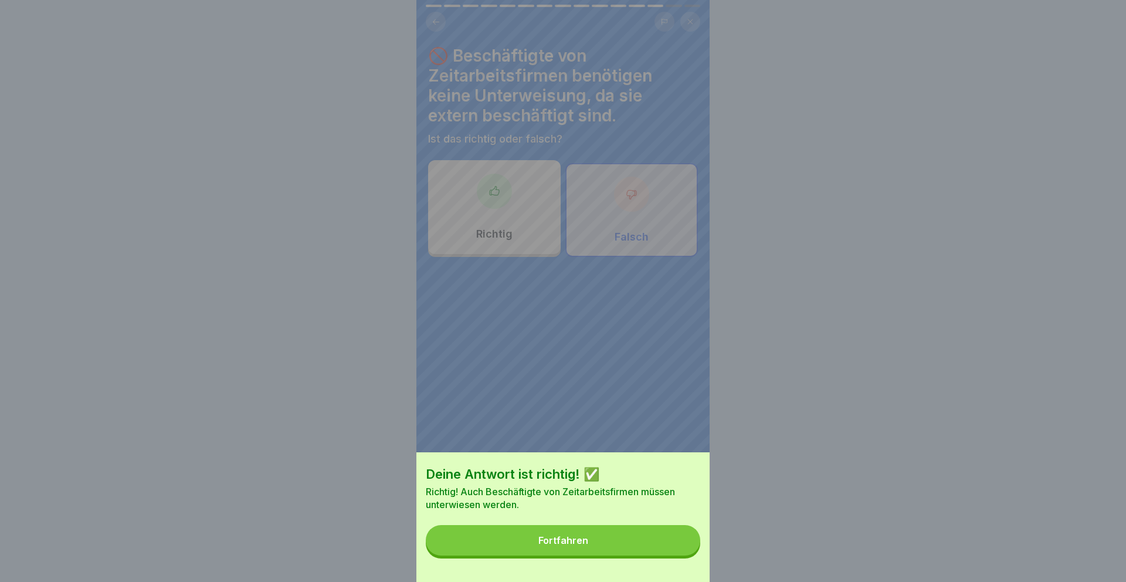
click at [666, 541] on button "Fortfahren" at bounding box center [563, 540] width 274 height 30
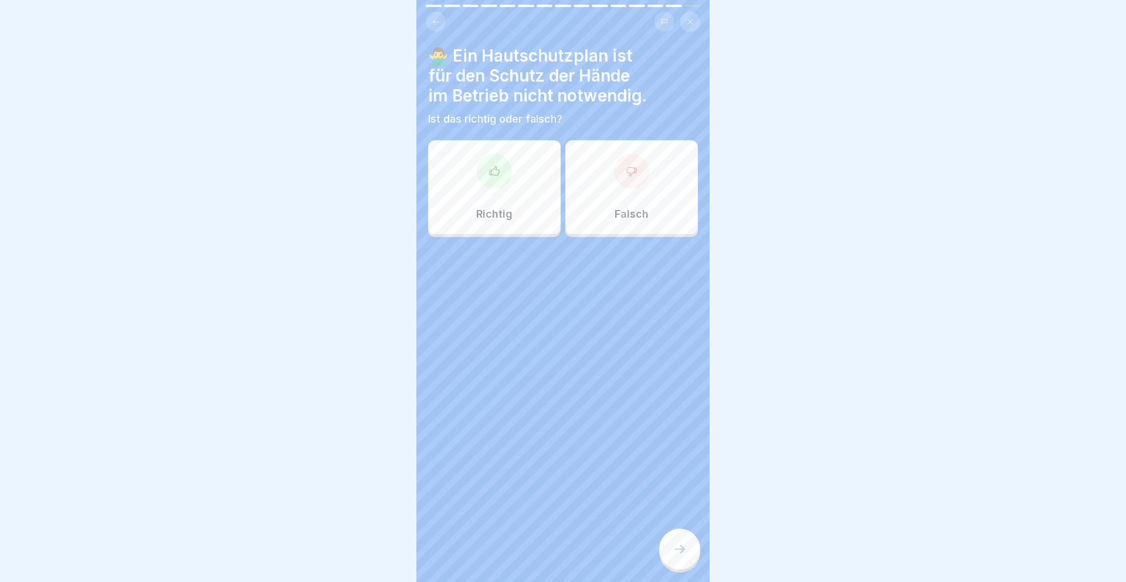
click at [536, 164] on div "Richtig" at bounding box center [494, 187] width 132 height 94
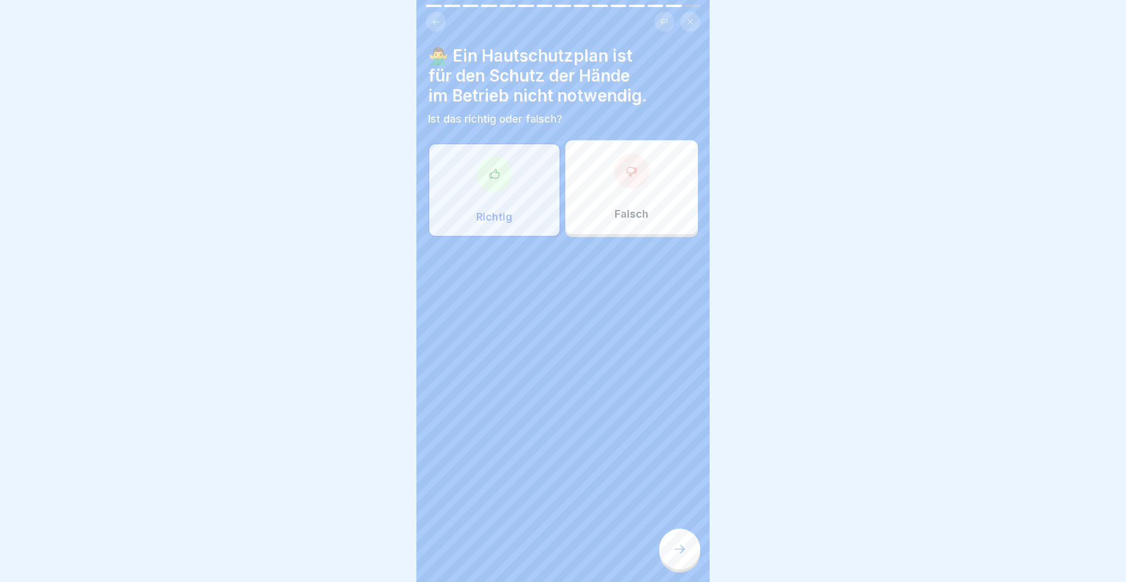
click at [650, 244] on div at bounding box center [563, 272] width 270 height 70
click at [643, 215] on p "Falsch" at bounding box center [631, 214] width 34 height 13
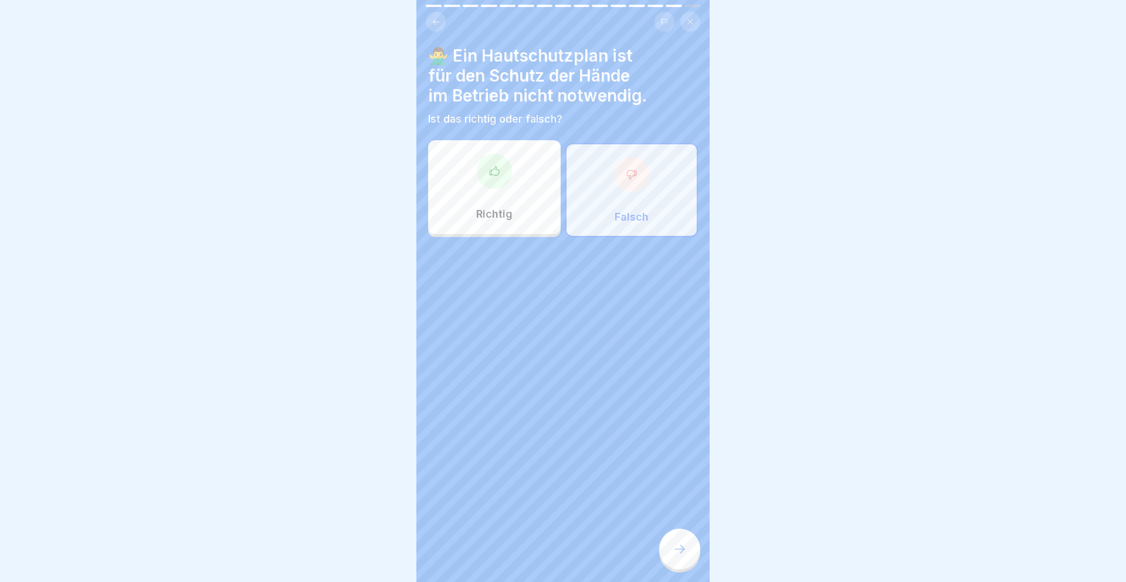
click at [678, 538] on div at bounding box center [679, 548] width 41 height 41
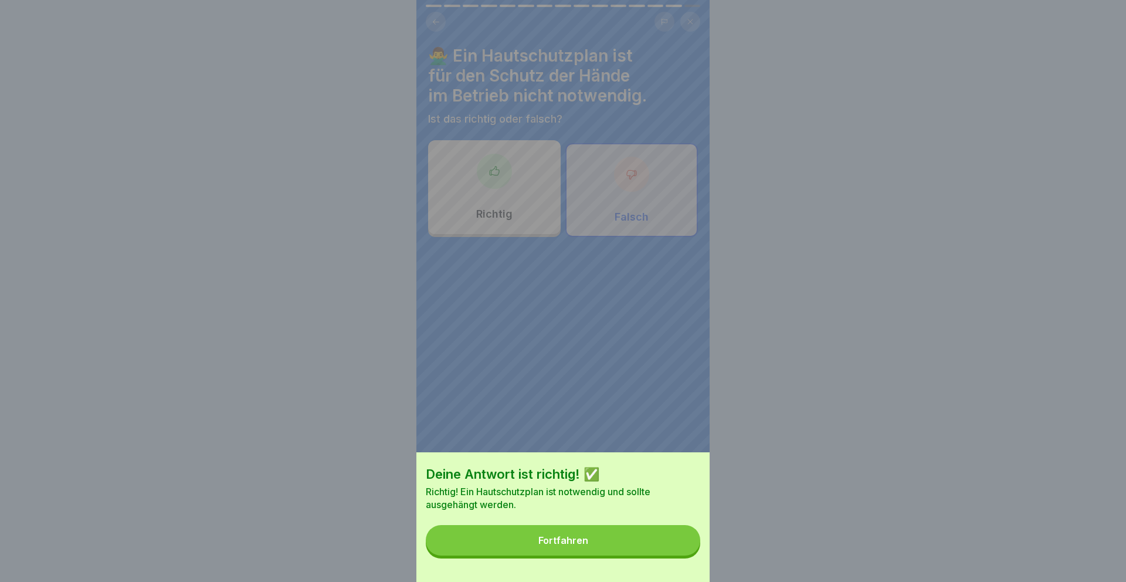
click at [678, 538] on button "Fortfahren" at bounding box center [563, 540] width 274 height 30
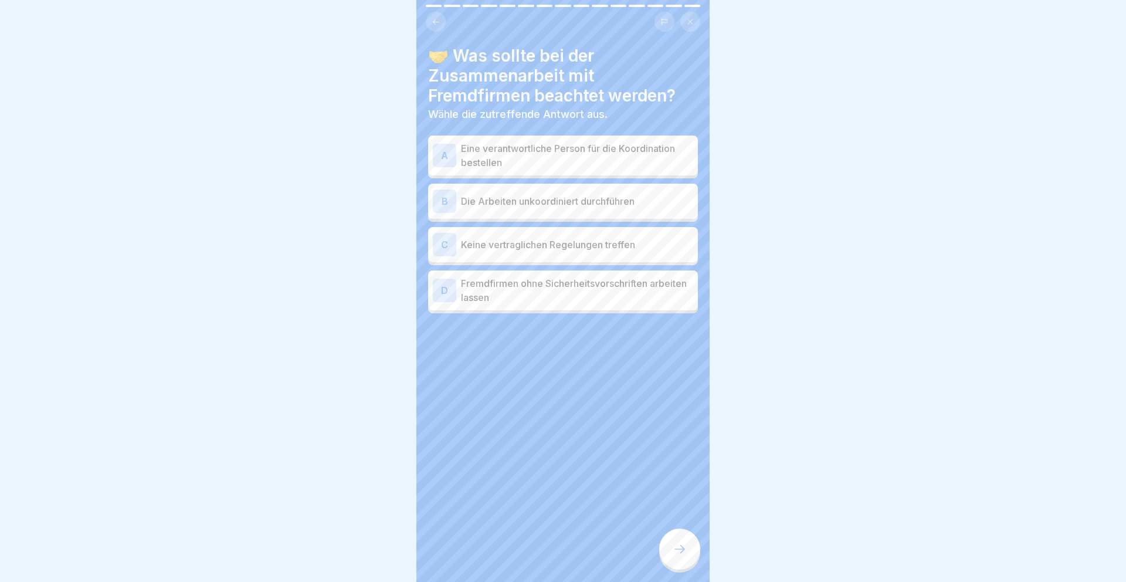
click at [588, 163] on p "Eine verantwortliche Person für die Koordination bestellen" at bounding box center [577, 155] width 232 height 28
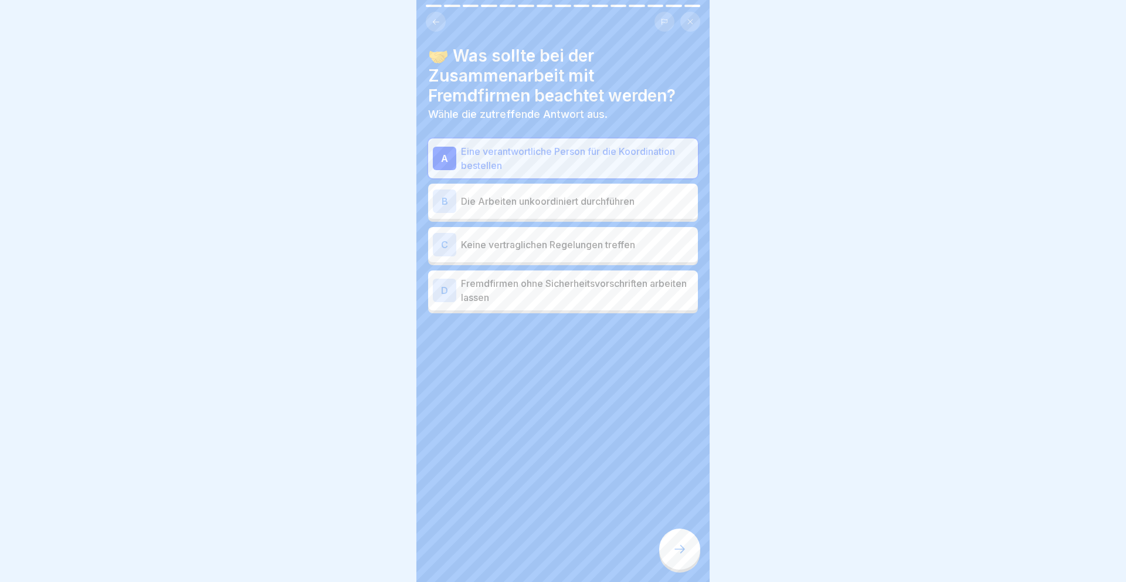
click at [667, 559] on div at bounding box center [679, 548] width 41 height 41
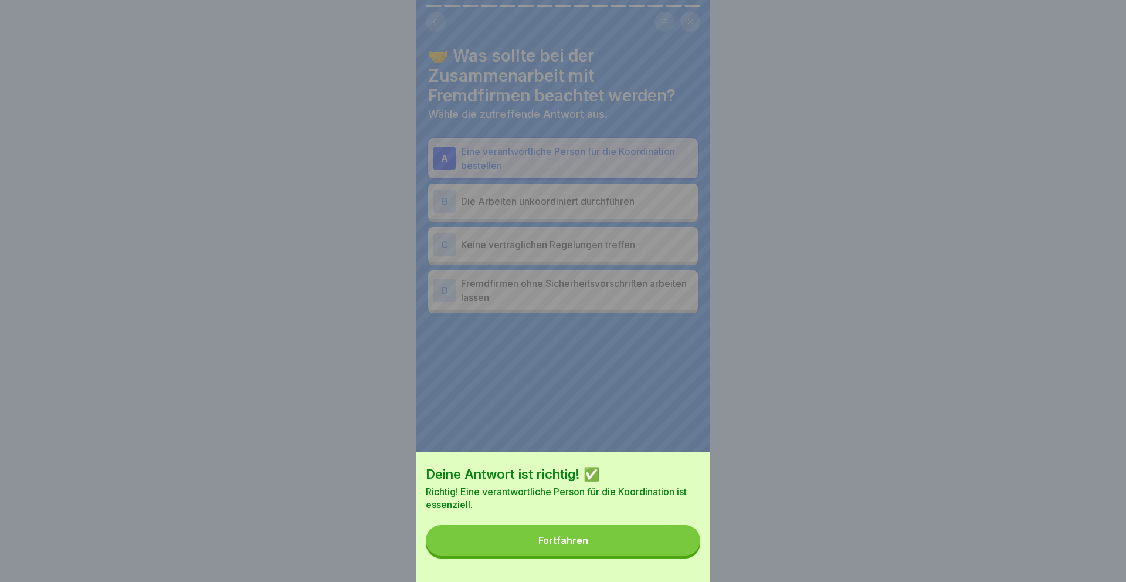
click at [628, 505] on p "Richtig! Eine verantwortliche Person für die Koordination ist essenziell." at bounding box center [563, 498] width 274 height 26
click at [631, 539] on button "Fortfahren" at bounding box center [563, 540] width 274 height 30
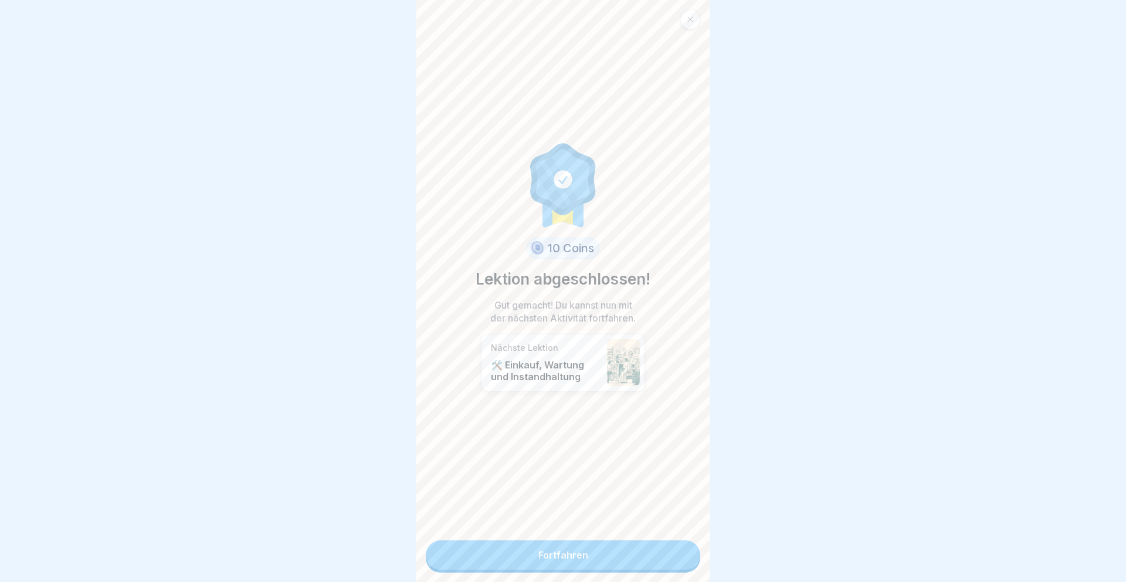
click at [631, 539] on div "10 Coins Lektion abgeschlossen! Gut gemacht! Du kannst nun mit der nächsten Akt…" at bounding box center [562, 291] width 293 height 582
click at [631, 553] on link "Fortfahren" at bounding box center [563, 554] width 274 height 29
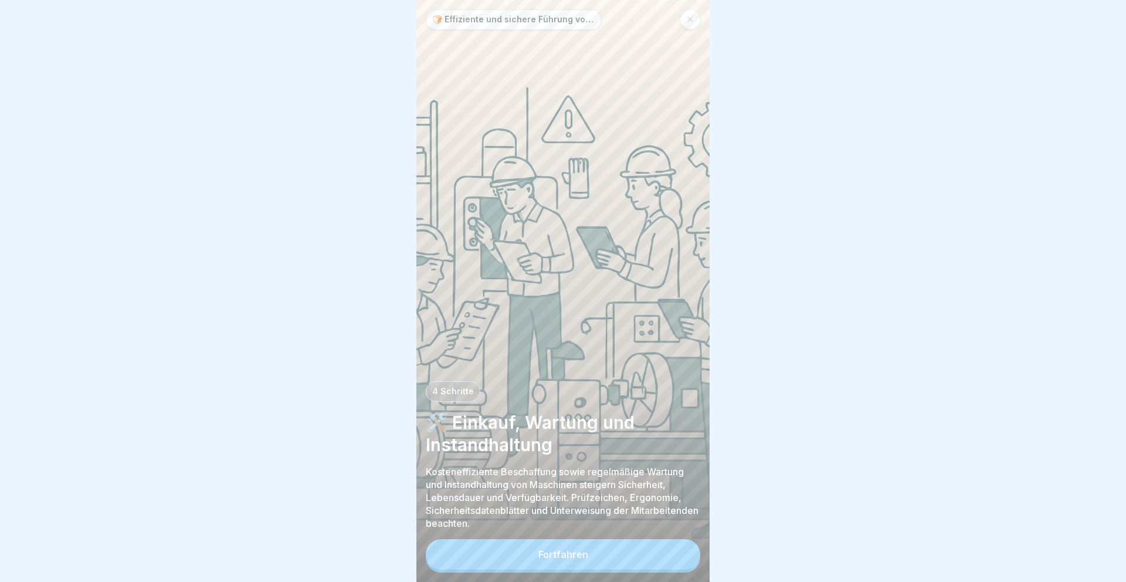
click at [589, 551] on button "Fortfahren" at bounding box center [563, 554] width 274 height 30
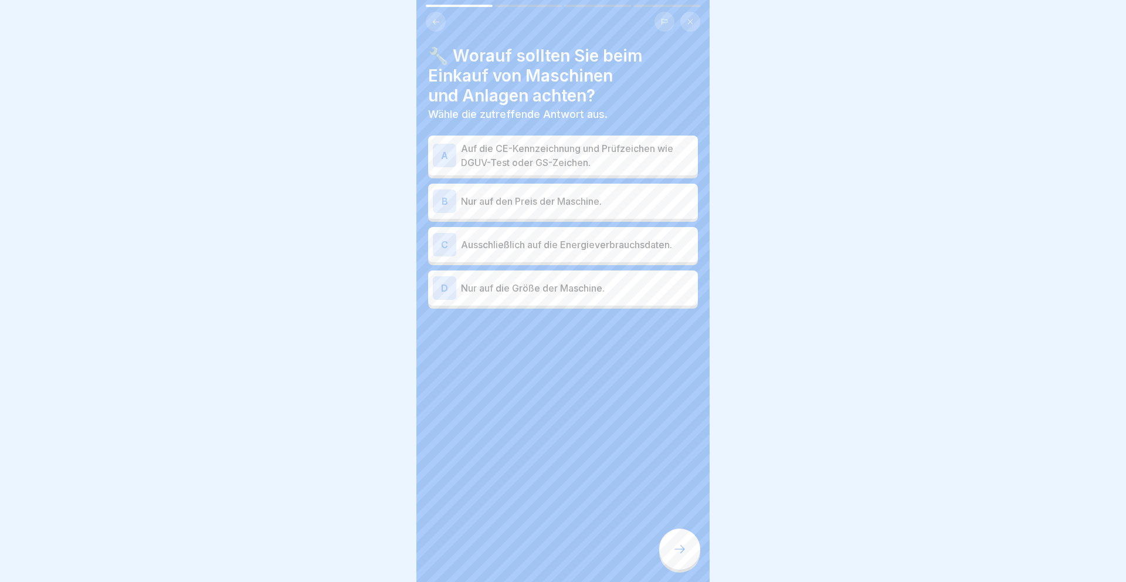
click at [587, 165] on p "Auf die CE-Kennzeichnung und Prüfzeichen wie DGUV-Test oder GS-Zeichen." at bounding box center [577, 155] width 232 height 28
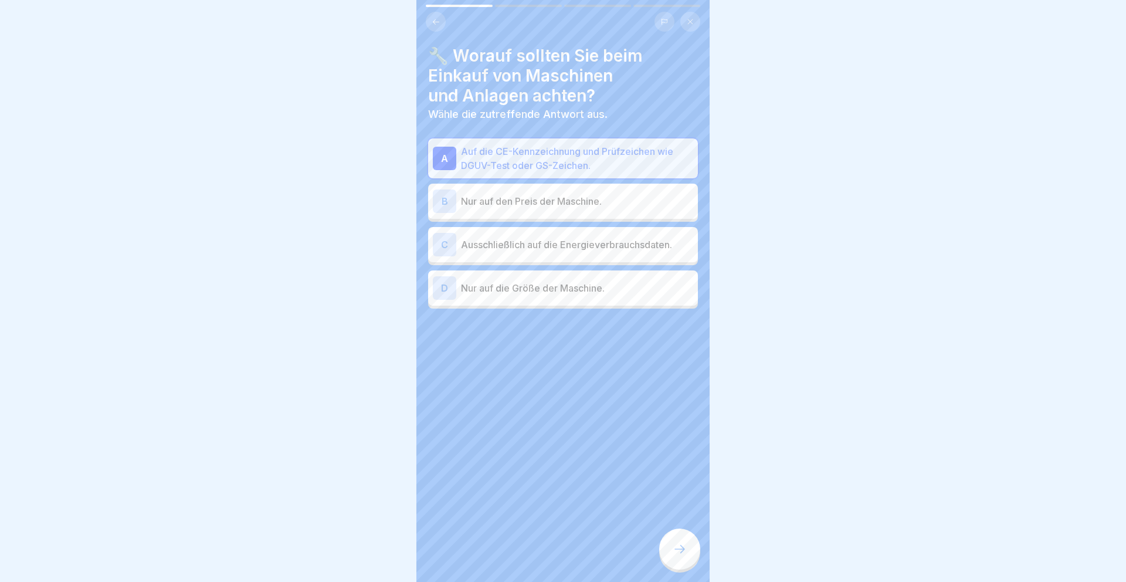
click at [583, 216] on div "B Nur auf den Preis der Maschine." at bounding box center [563, 200] width 270 height 35
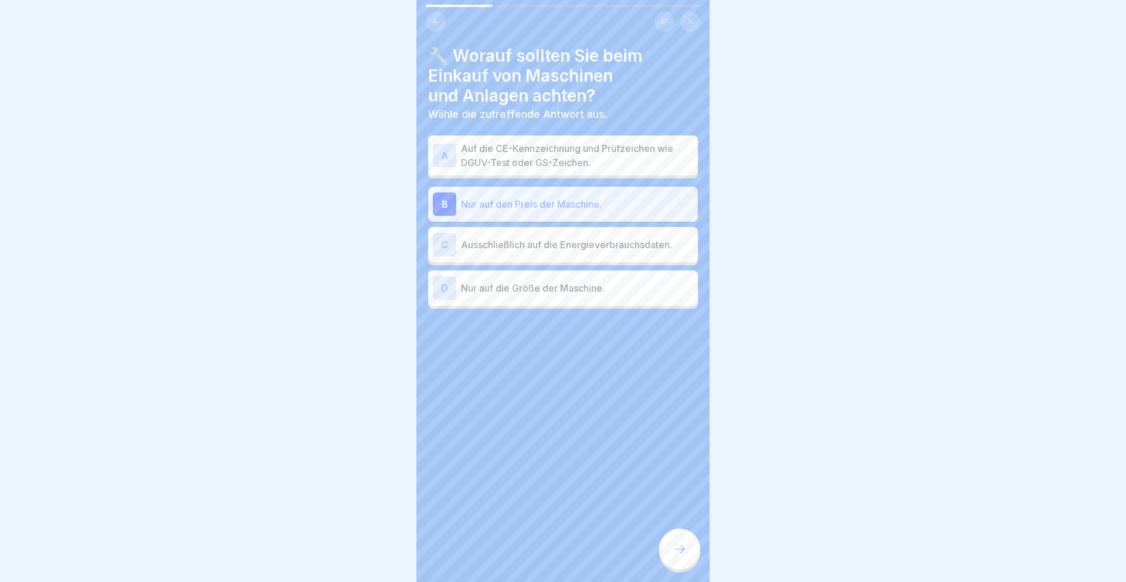
click at [581, 164] on p "Auf die CE-Kennzeichnung und Prüfzeichen wie DGUV-Test oder GS-Zeichen." at bounding box center [577, 155] width 232 height 28
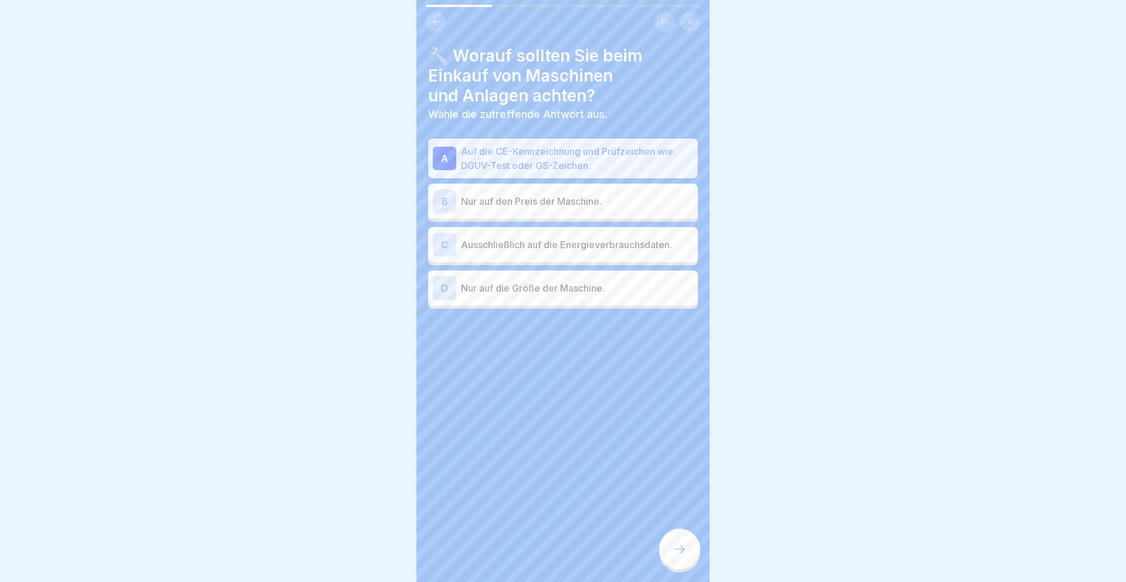
click at [676, 533] on div at bounding box center [679, 548] width 41 height 41
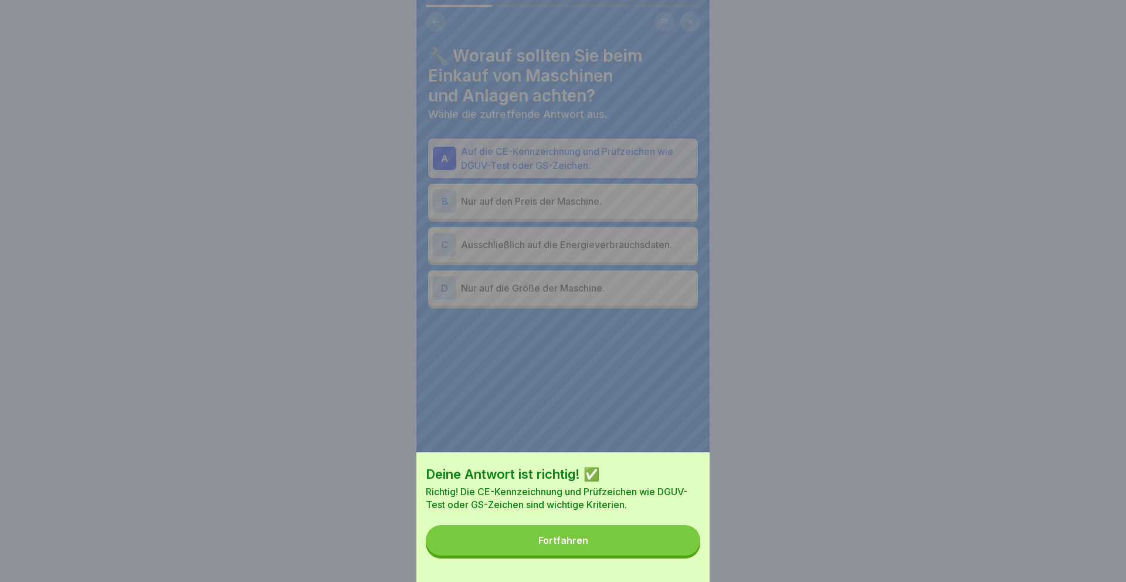
click at [668, 534] on button "Fortfahren" at bounding box center [563, 540] width 274 height 30
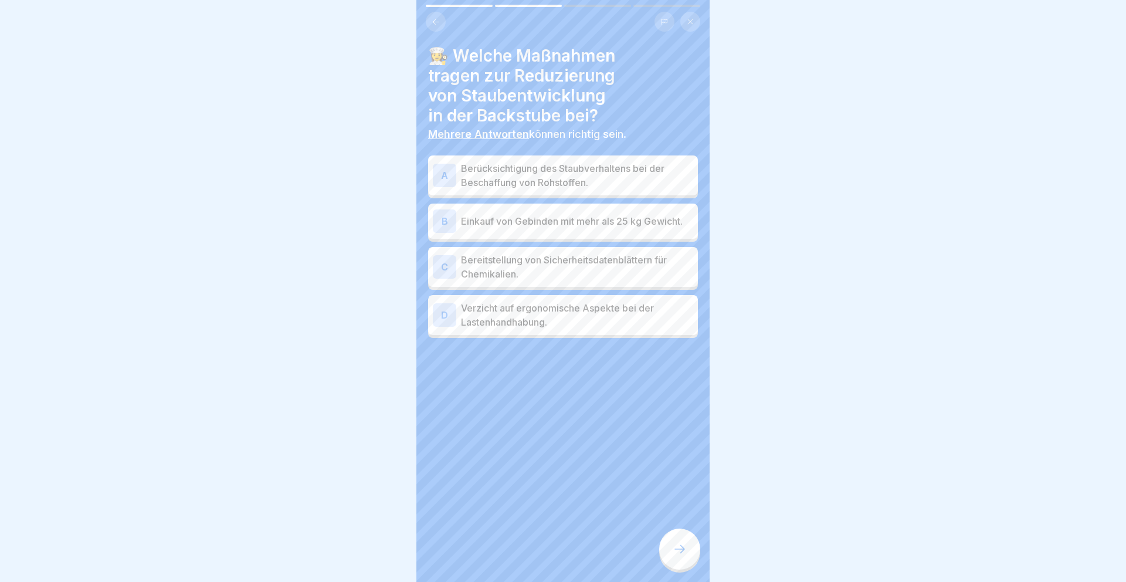
click at [584, 179] on p "Berücksichtigung des Staubverhaltens bei der Beschaffung von Rohstoffen." at bounding box center [577, 175] width 232 height 28
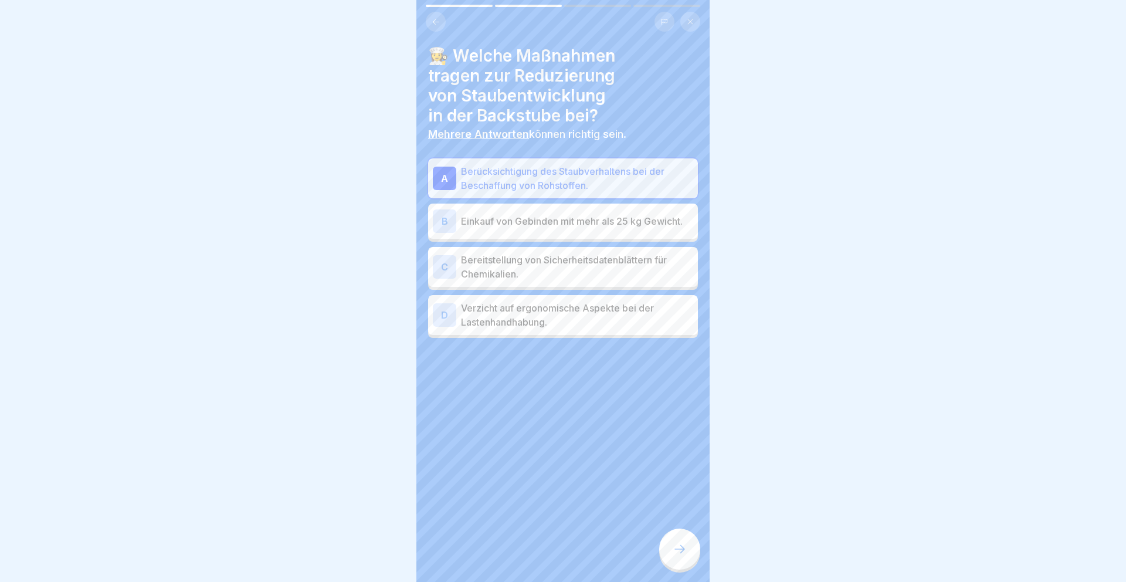
click at [590, 263] on p "Bereitstellung von Sicherheitsdatenblättern für Chemikalien." at bounding box center [577, 267] width 232 height 28
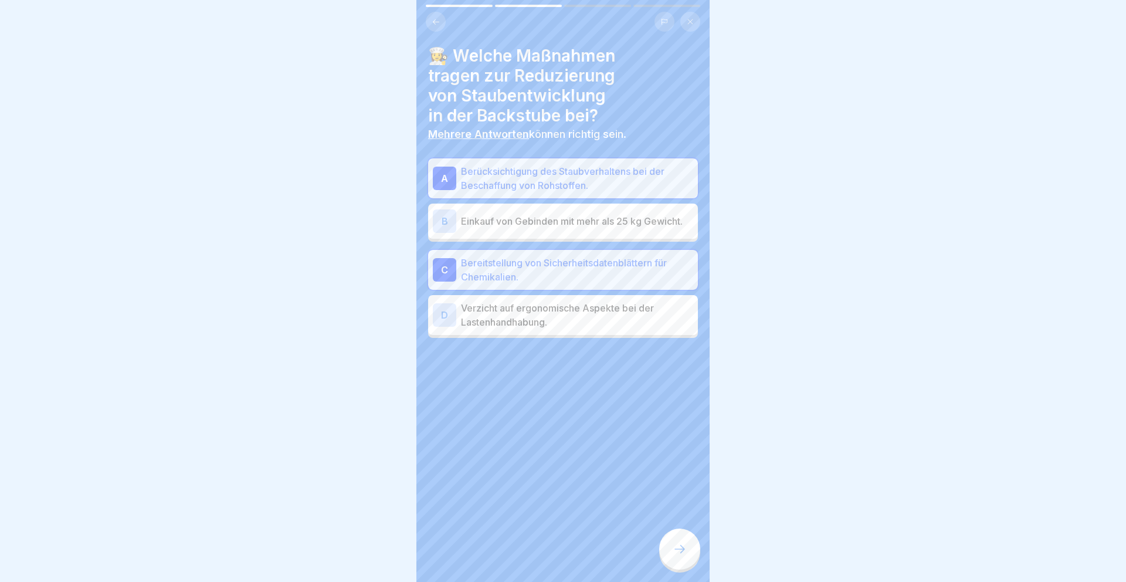
click at [606, 225] on p "Einkauf von Gebinden mit mehr als 25 kg Gewicht." at bounding box center [577, 221] width 232 height 14
click at [635, 226] on p "Einkauf von Gebinden mit mehr als 25 kg Gewicht." at bounding box center [577, 224] width 232 height 14
click at [682, 550] on icon at bounding box center [679, 549] width 11 height 8
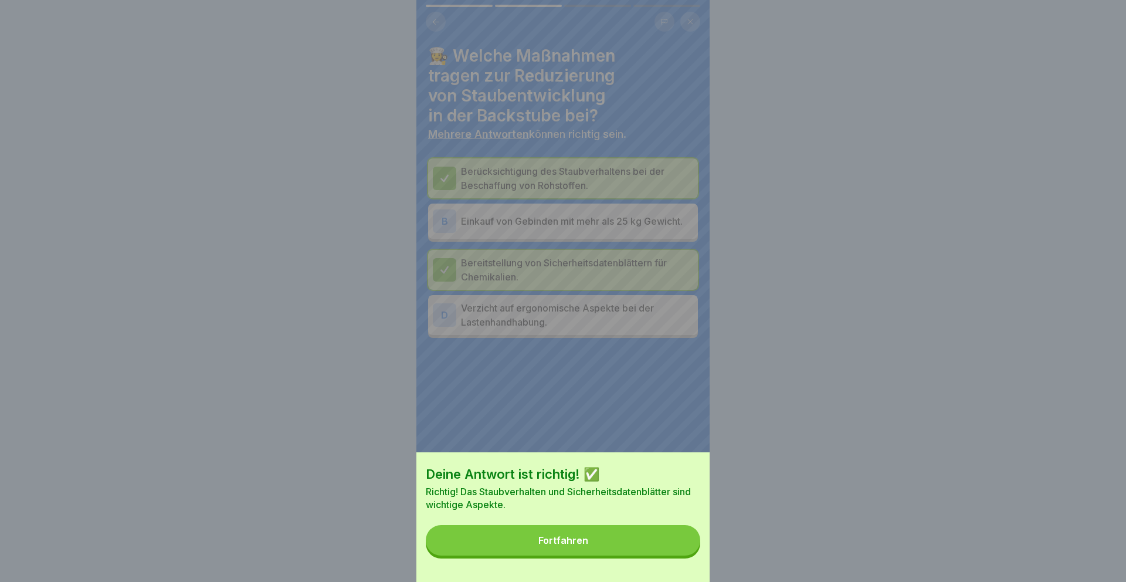
click at [665, 535] on button "Fortfahren" at bounding box center [563, 540] width 274 height 30
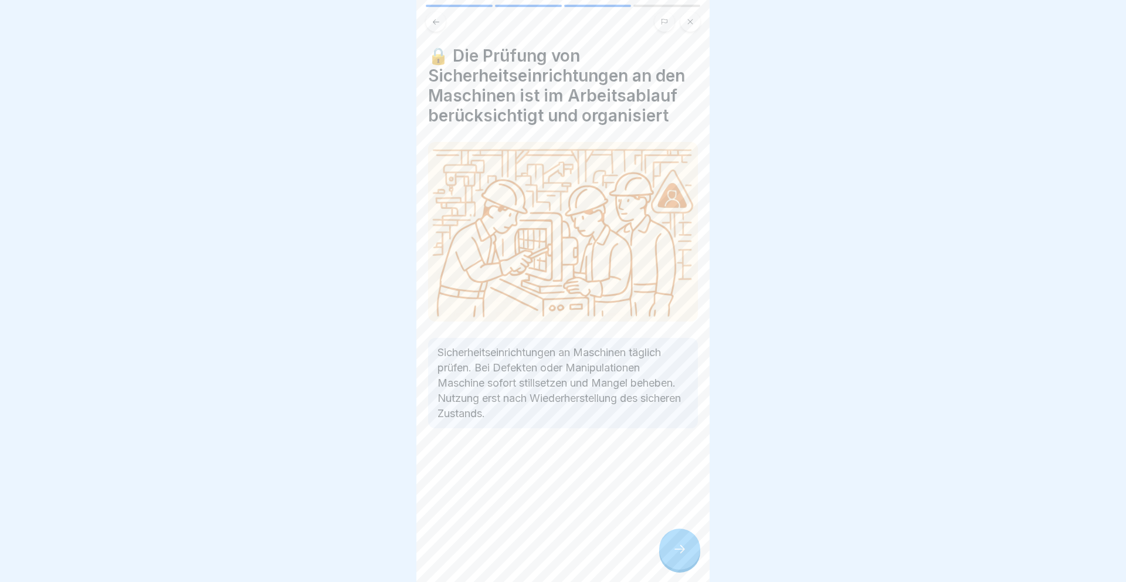
click at [665, 535] on div at bounding box center [679, 548] width 41 height 41
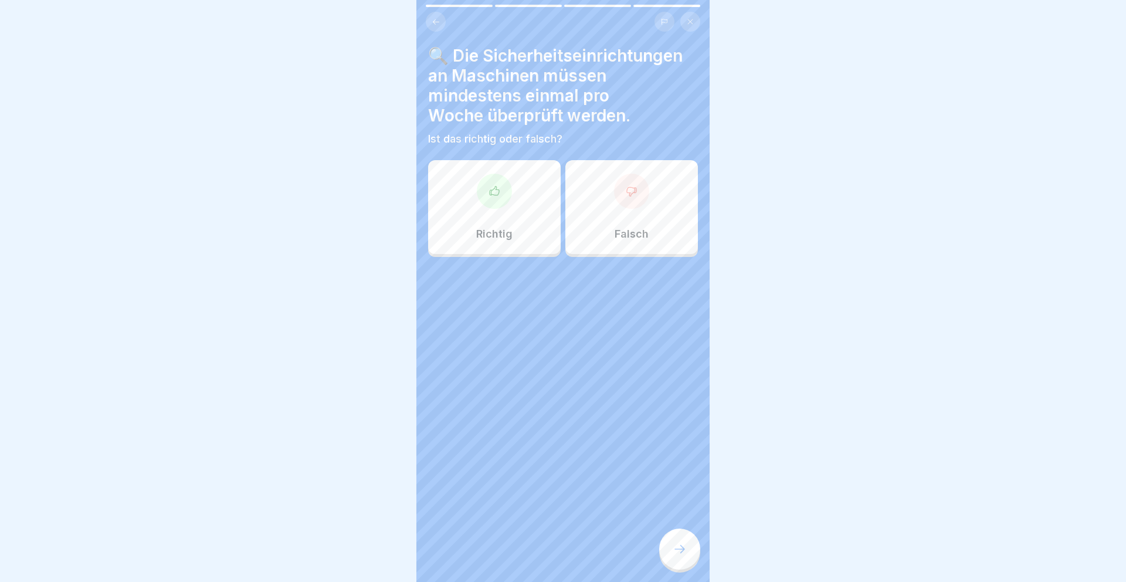
click at [498, 222] on div "Richtig" at bounding box center [494, 207] width 132 height 94
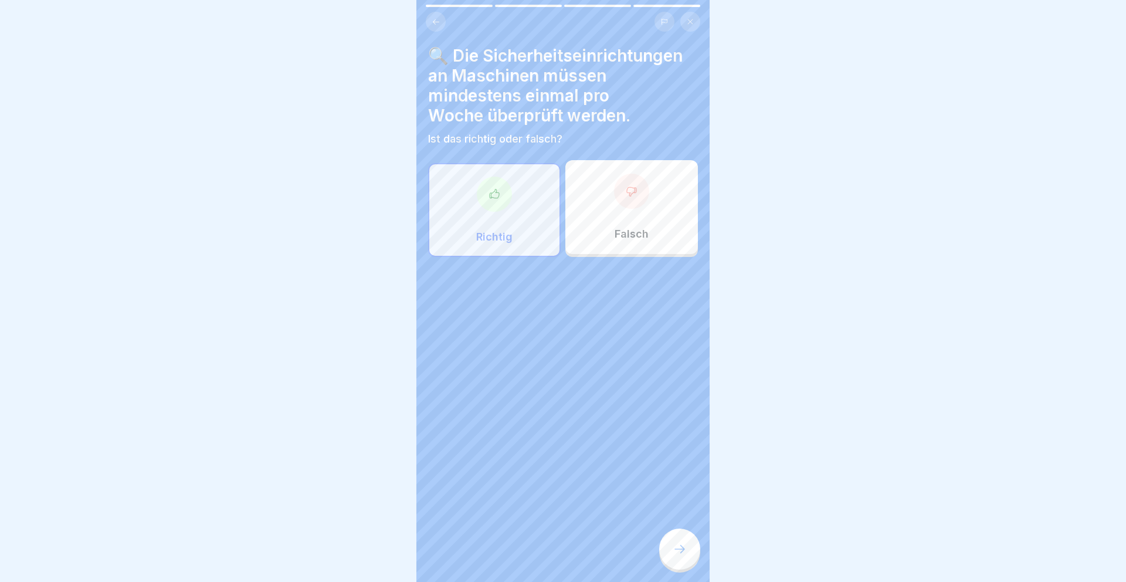
click at [692, 555] on div at bounding box center [679, 548] width 41 height 41
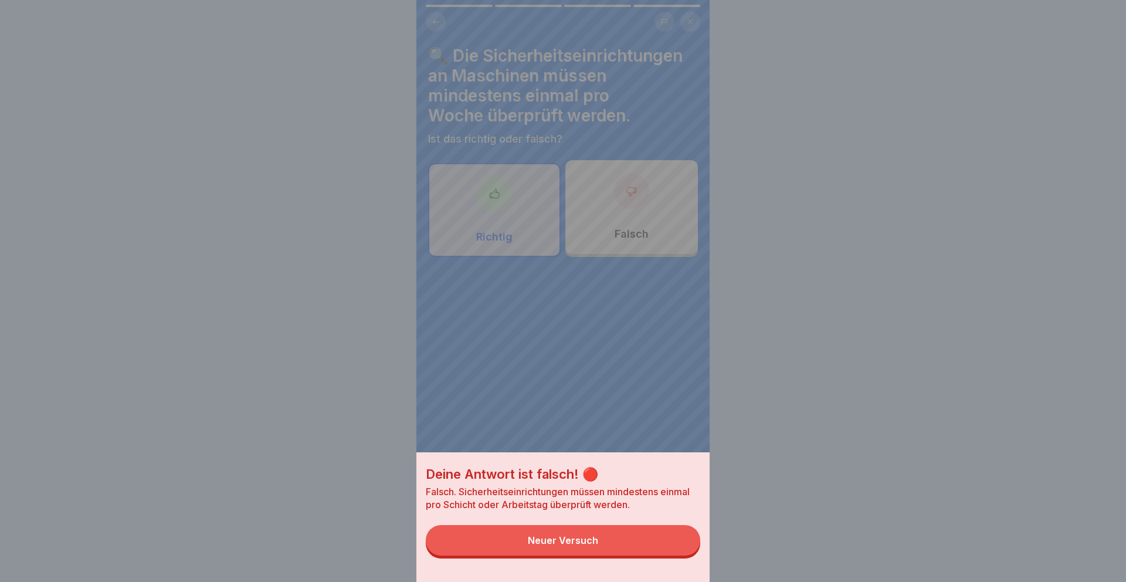
click at [662, 538] on button "Neuer Versuch" at bounding box center [563, 540] width 274 height 30
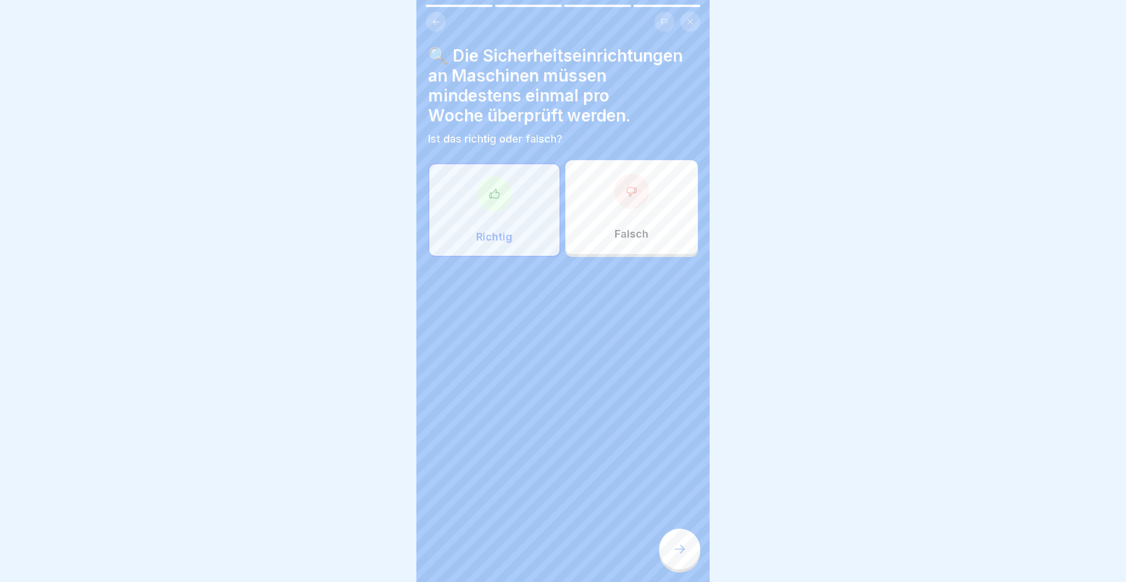
click at [648, 197] on div "Falsch" at bounding box center [631, 207] width 132 height 94
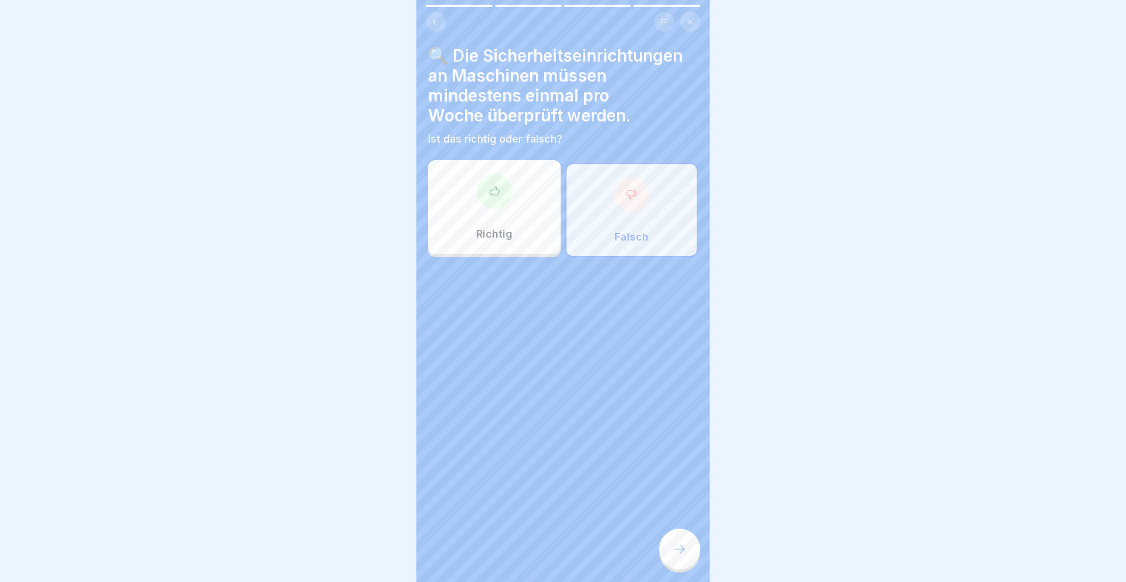
click at [681, 547] on icon at bounding box center [679, 549] width 14 height 14
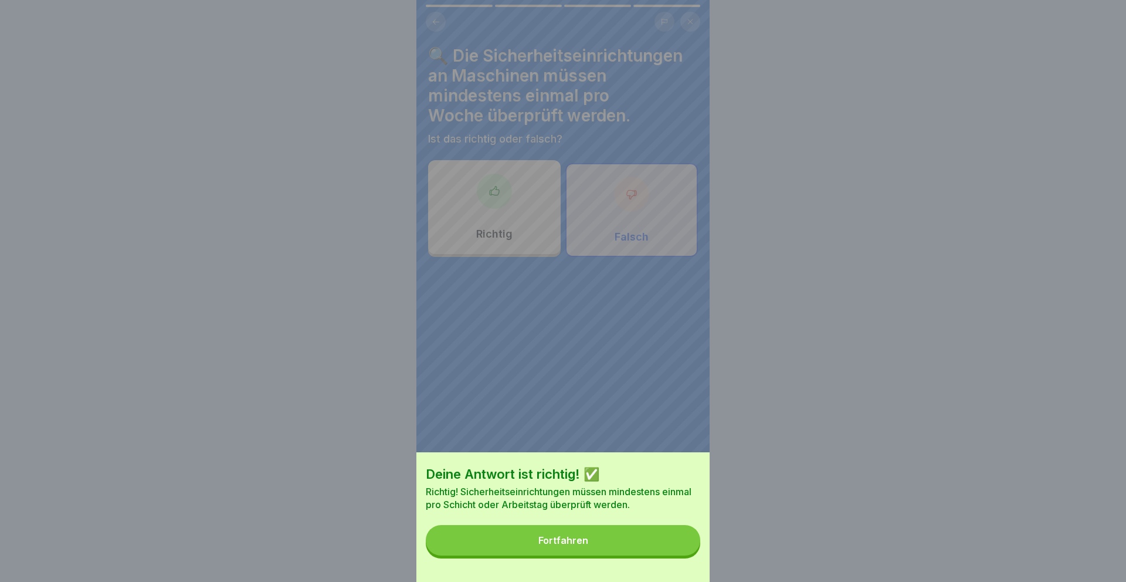
click at [681, 547] on button "Fortfahren" at bounding box center [563, 540] width 274 height 30
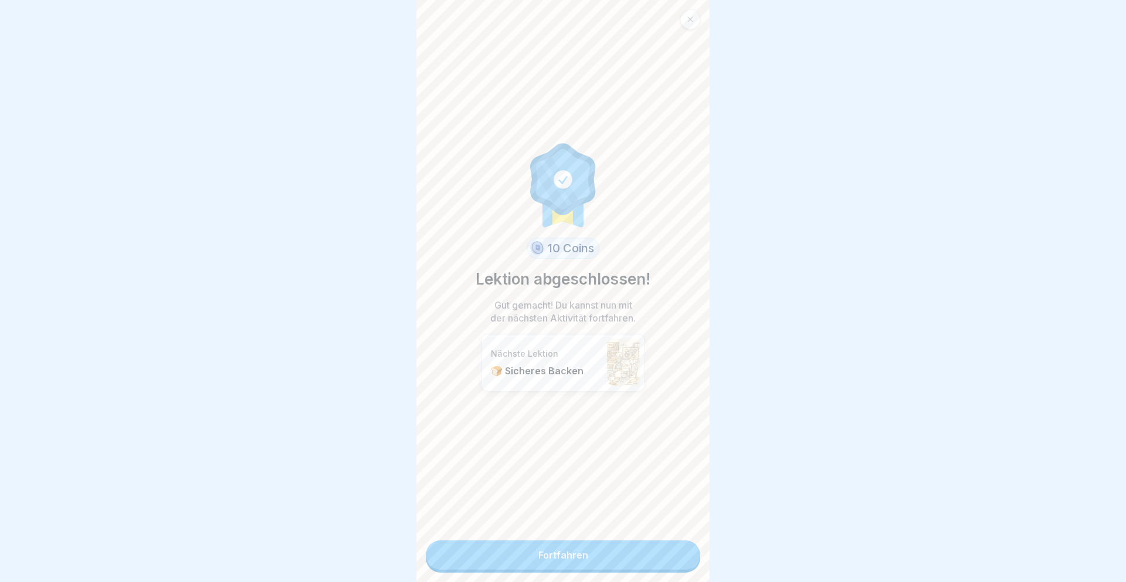
click at [681, 547] on link "Fortfahren" at bounding box center [563, 554] width 274 height 29
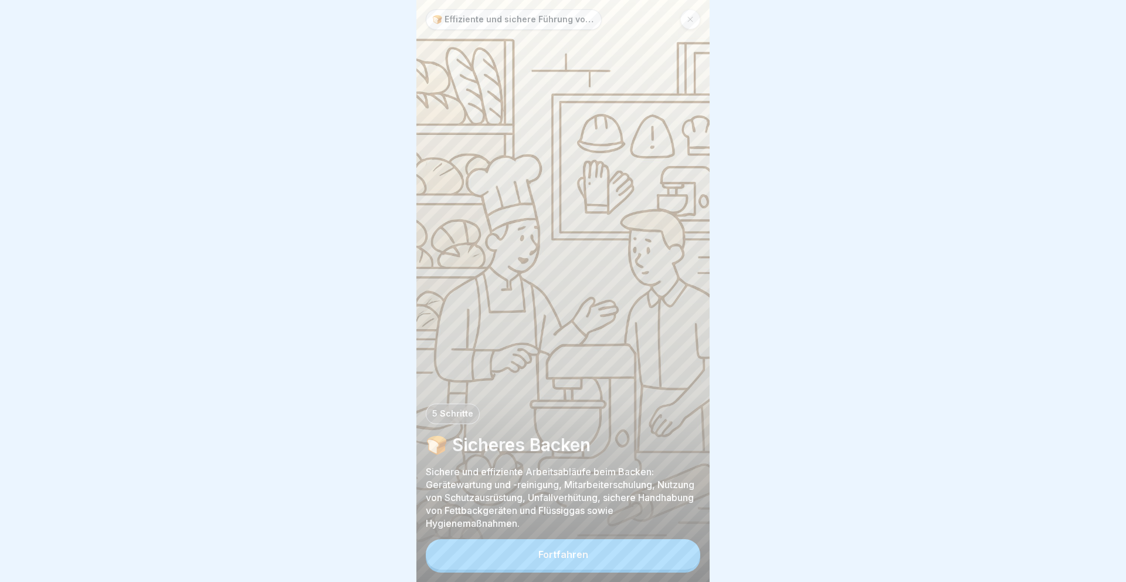
click at [681, 547] on button "Fortfahren" at bounding box center [563, 554] width 274 height 30
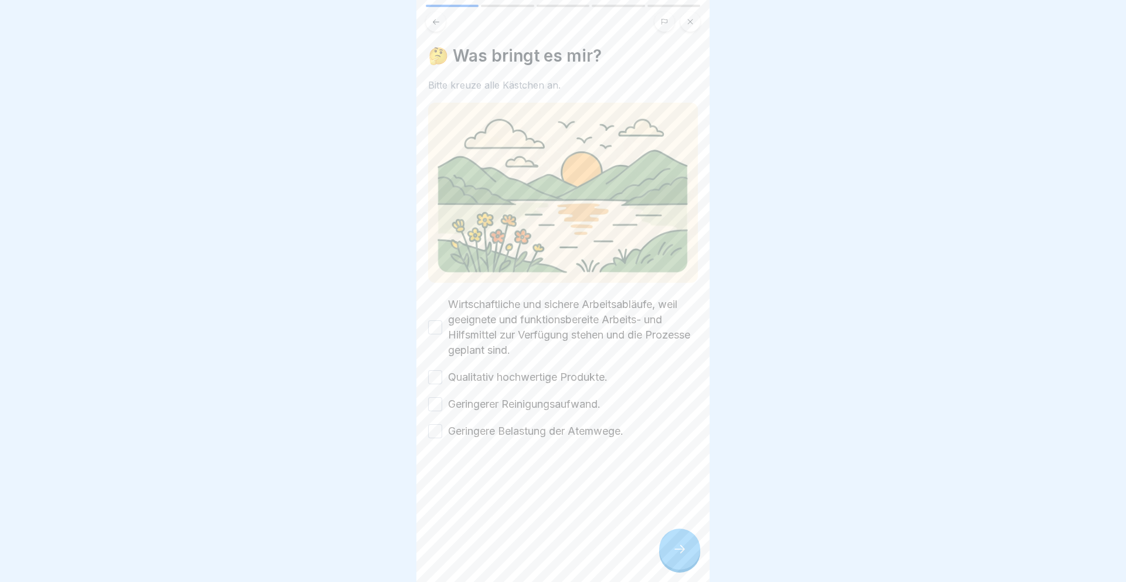
click at [650, 301] on label "Wirtschaftliche und sichere Arbeitsabläufe, weil geeignete und funktionsbereite…" at bounding box center [573, 327] width 250 height 61
click at [442, 320] on button "Wirtschaftliche und sichere Arbeitsabläufe, weil geeignete und funktionsbereite…" at bounding box center [435, 327] width 14 height 14
click at [582, 370] on label "Qualitativ hochwertige Produkte." at bounding box center [527, 376] width 159 height 15
click at [442, 370] on button "Qualitativ hochwertige Produkte." at bounding box center [435, 377] width 14 height 14
click at [565, 408] on label "Geringerer Reinigungsaufwand." at bounding box center [524, 403] width 152 height 15
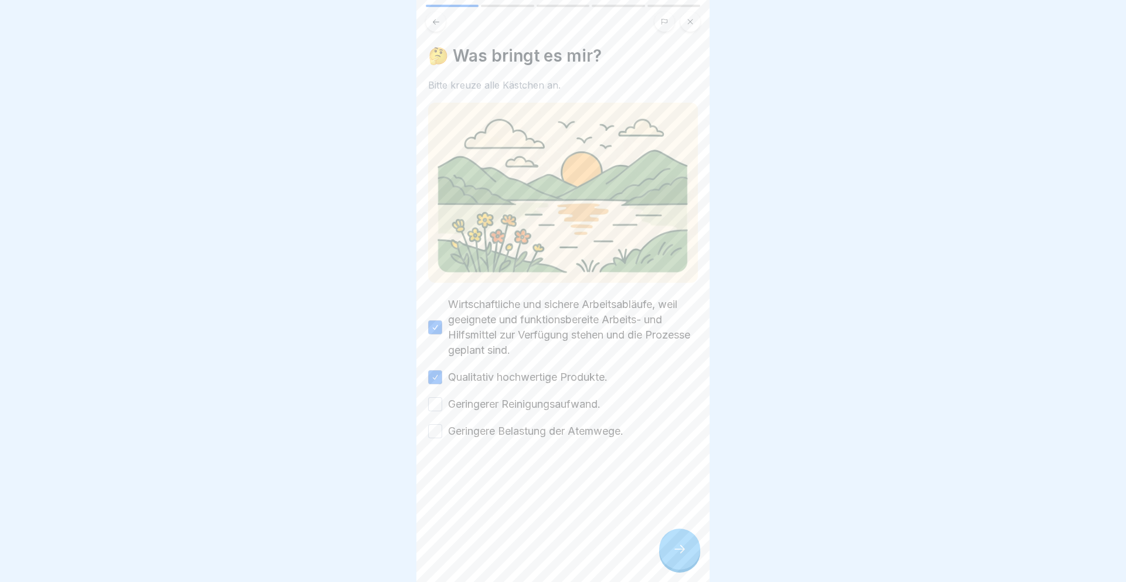
click at [442, 408] on button "Geringerer Reinigungsaufwand." at bounding box center [435, 404] width 14 height 14
click at [564, 436] on label "Geringere Belastung der Atemwege." at bounding box center [535, 430] width 175 height 15
click at [442, 436] on button "Geringere Belastung der Atemwege." at bounding box center [435, 431] width 14 height 14
click at [689, 559] on div at bounding box center [679, 548] width 41 height 41
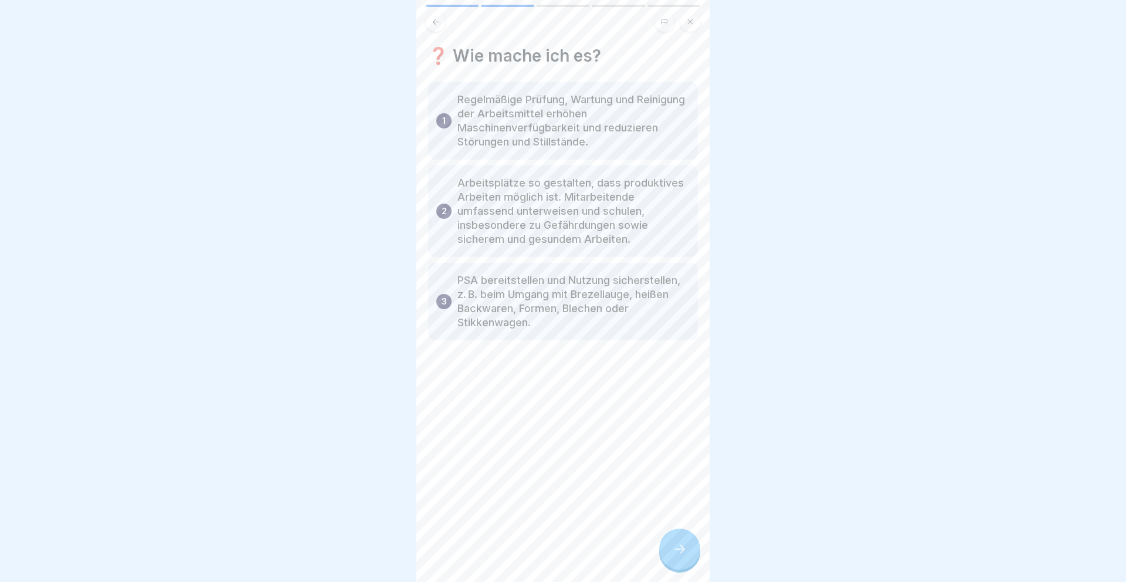
click at [689, 559] on div at bounding box center [679, 548] width 41 height 41
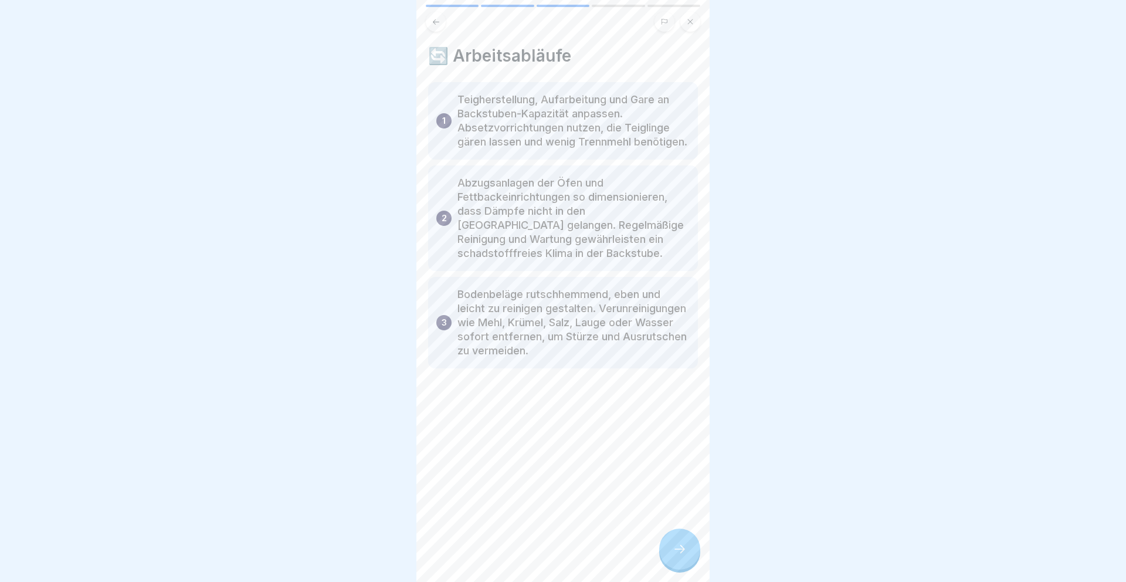
click at [689, 559] on div at bounding box center [679, 548] width 41 height 41
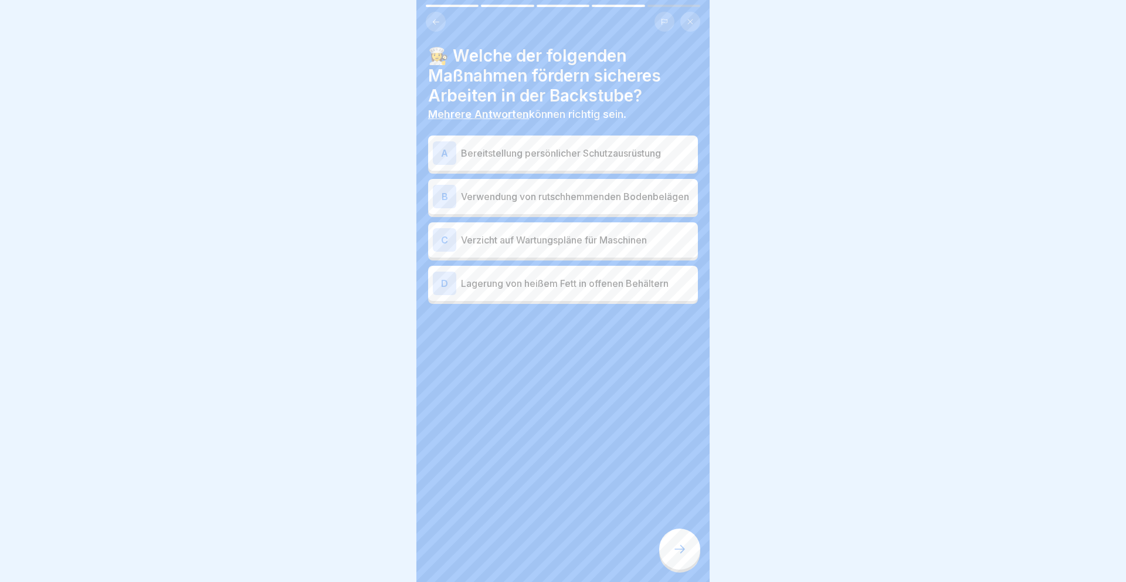
click at [592, 151] on p "Bereitstellung persönlicher Schutzausrüstung" at bounding box center [577, 153] width 232 height 14
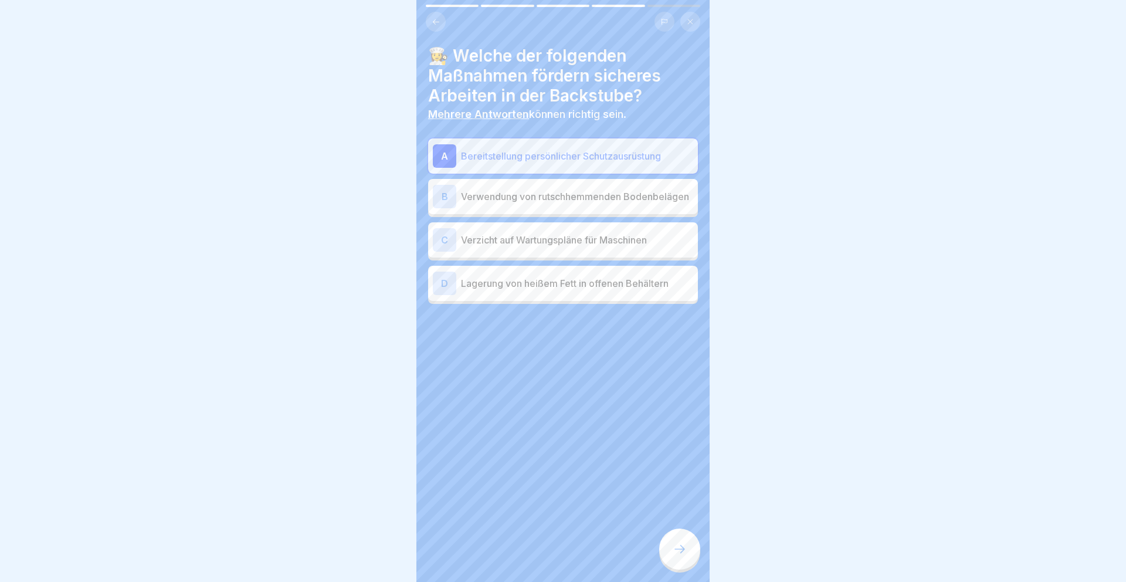
click at [681, 565] on div at bounding box center [679, 548] width 41 height 41
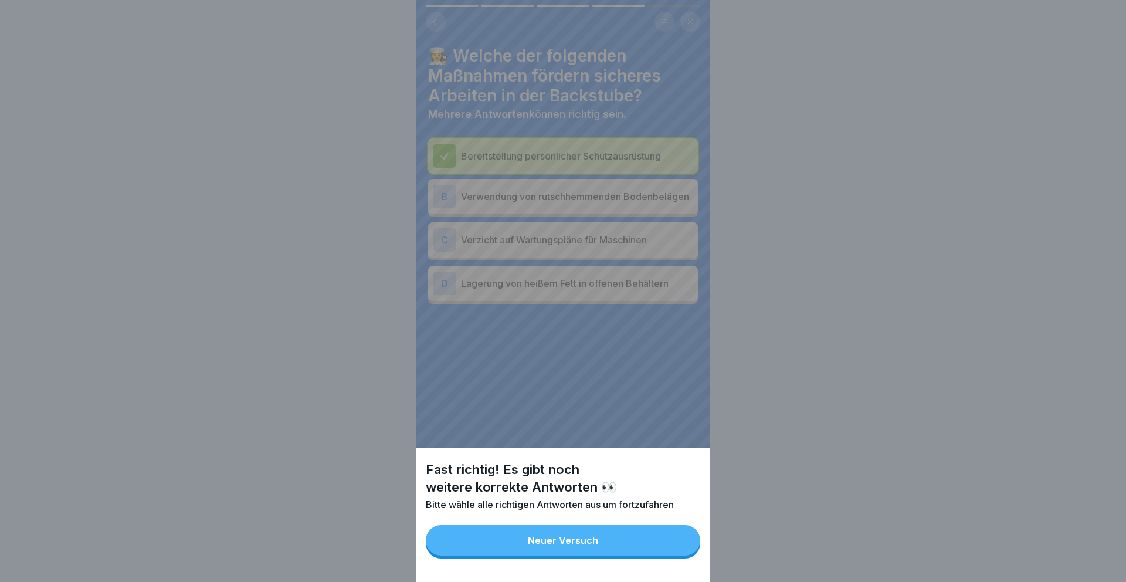
click at [668, 552] on button "Neuer Versuch" at bounding box center [563, 540] width 274 height 30
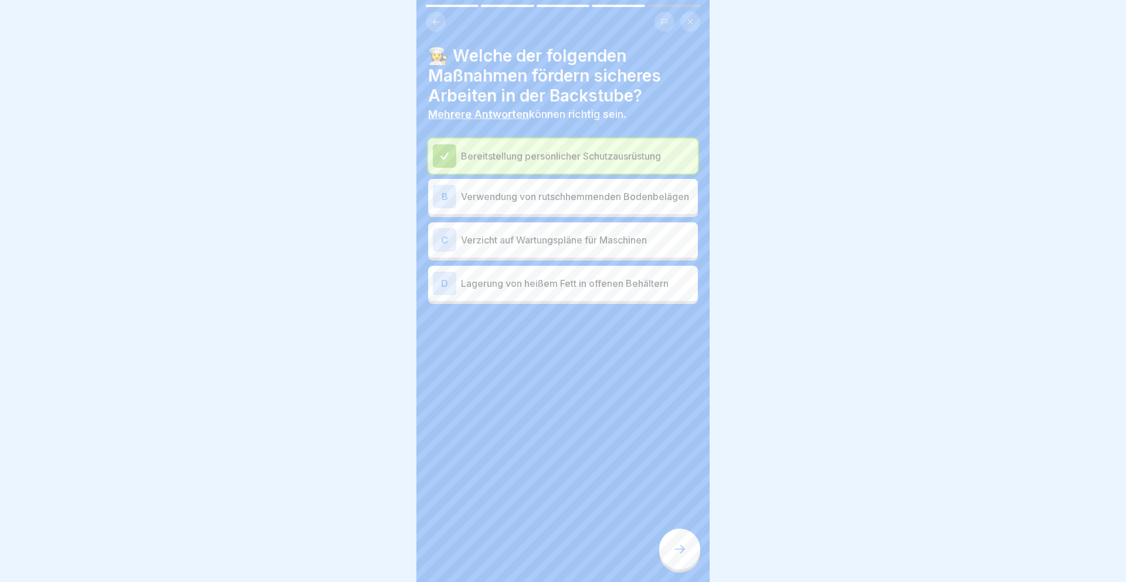
click at [672, 553] on icon at bounding box center [679, 549] width 14 height 14
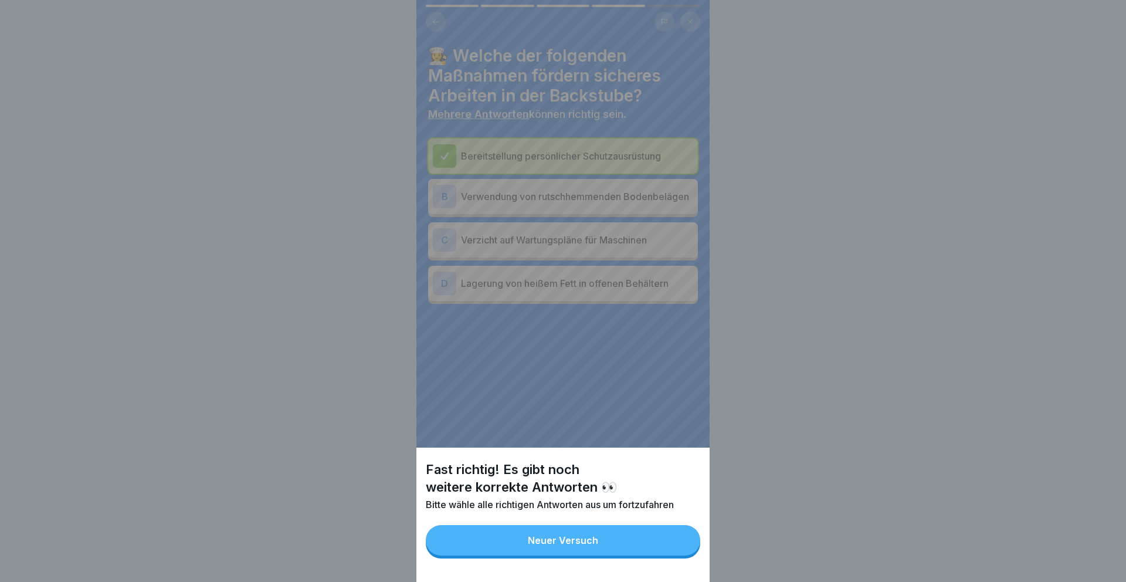
click at [672, 553] on button "Neuer Versuch" at bounding box center [563, 540] width 274 height 30
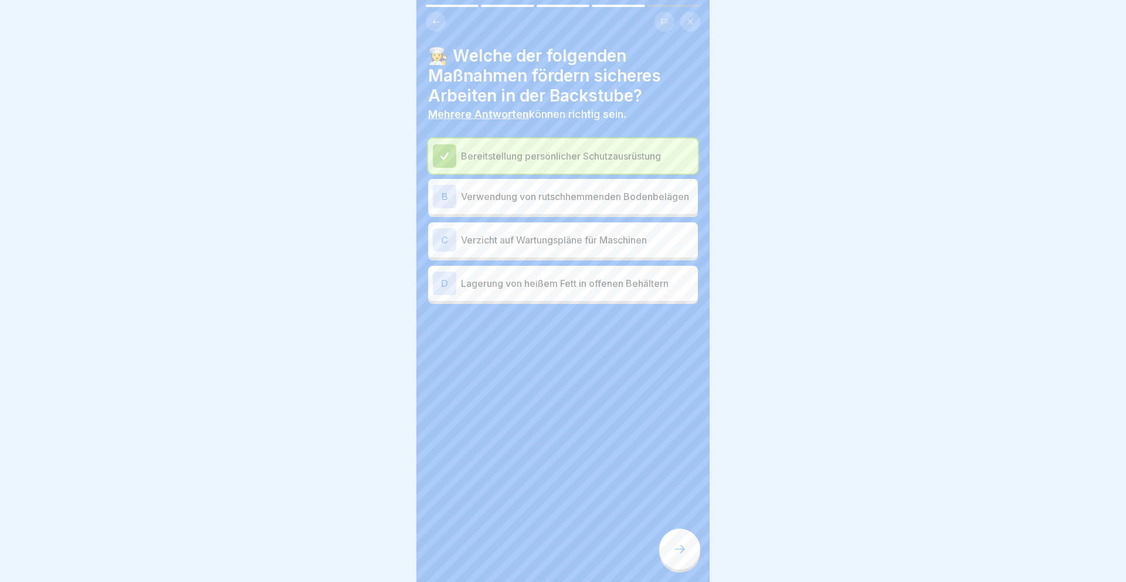
click at [616, 206] on div "B Verwendung von rutschhemmenden Bodenbelägen" at bounding box center [563, 196] width 260 height 23
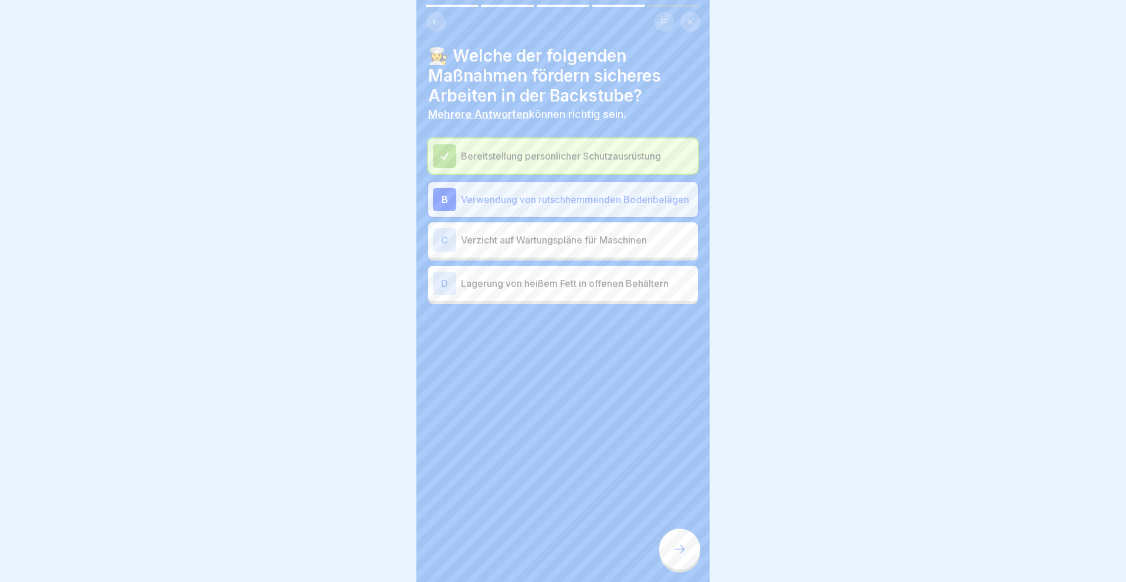
click at [689, 572] on div "👩‍🍳 Welche der folgenden Maßnahmen fördern sicheres Arbeiten in der Backstube? …" at bounding box center [562, 291] width 293 height 582
click at [682, 548] on icon at bounding box center [679, 549] width 14 height 14
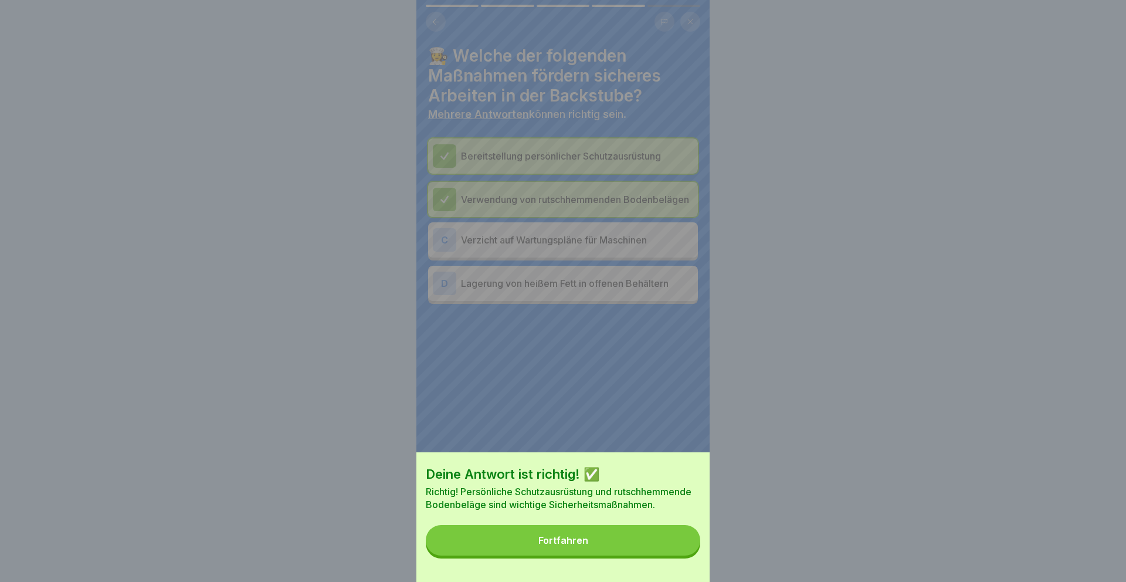
click at [661, 538] on button "Fortfahren" at bounding box center [563, 540] width 274 height 30
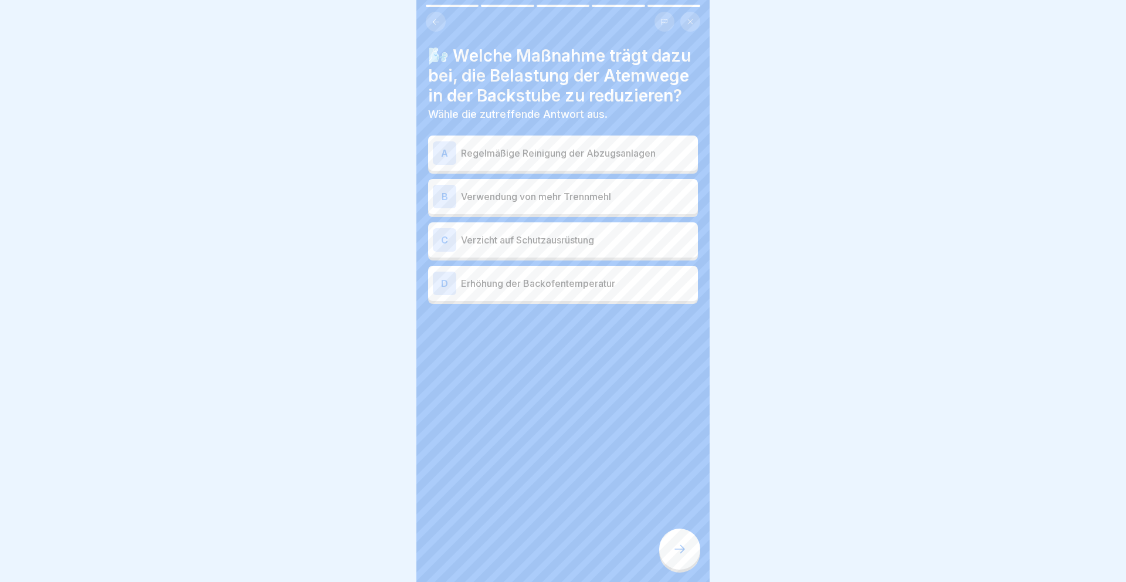
click at [613, 157] on p "Regelmäßige Reinigung der Abzugsanlagen" at bounding box center [577, 153] width 232 height 14
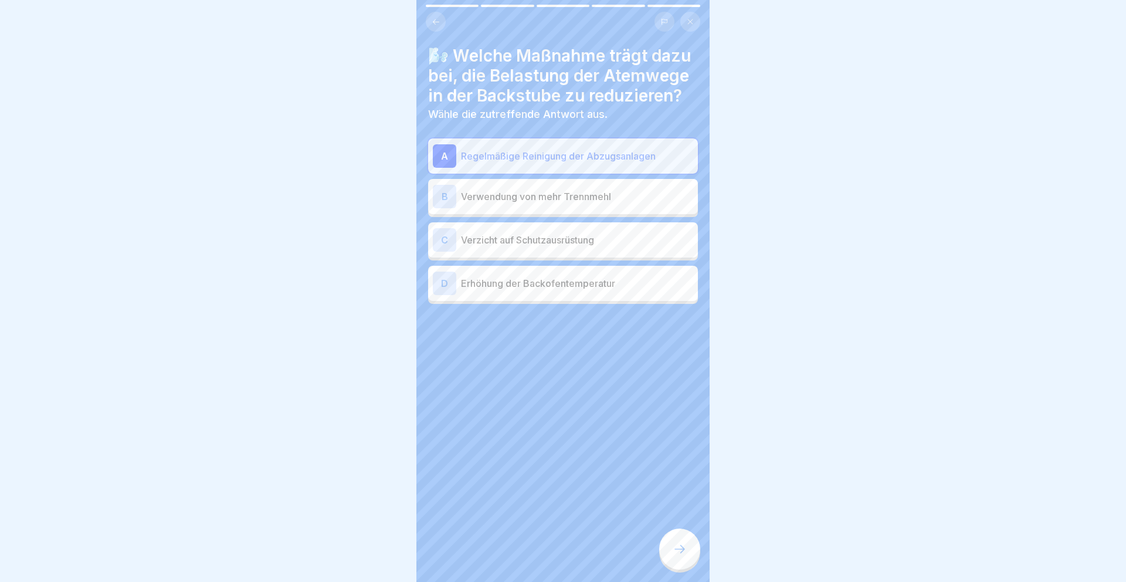
click at [586, 290] on p "Erhöhung der Backofentemperatur" at bounding box center [577, 283] width 232 height 14
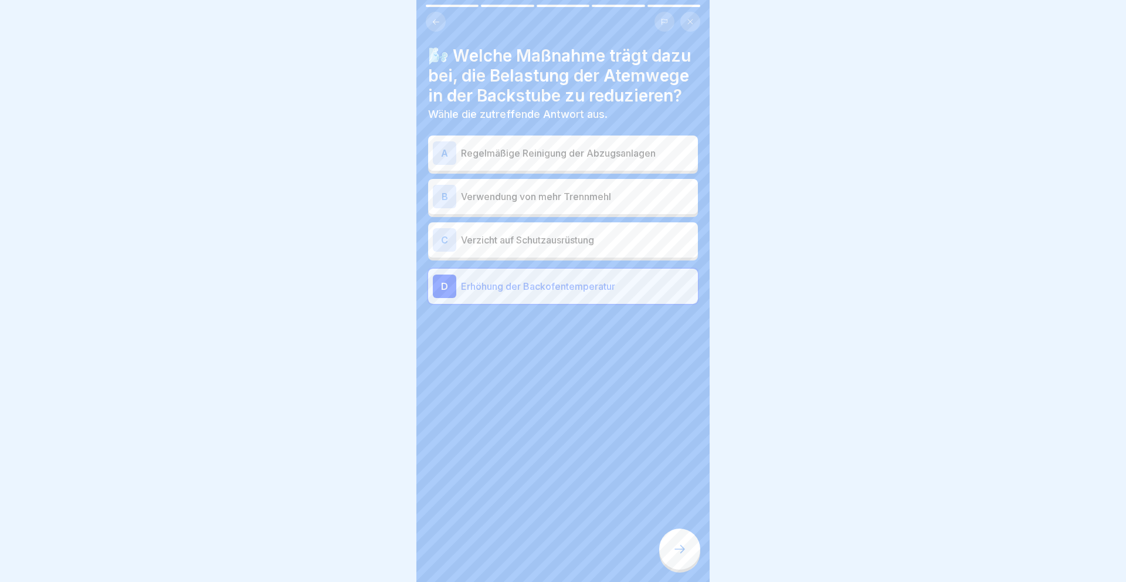
click at [586, 290] on p "Erhöhung der Backofentemperatur" at bounding box center [577, 286] width 232 height 14
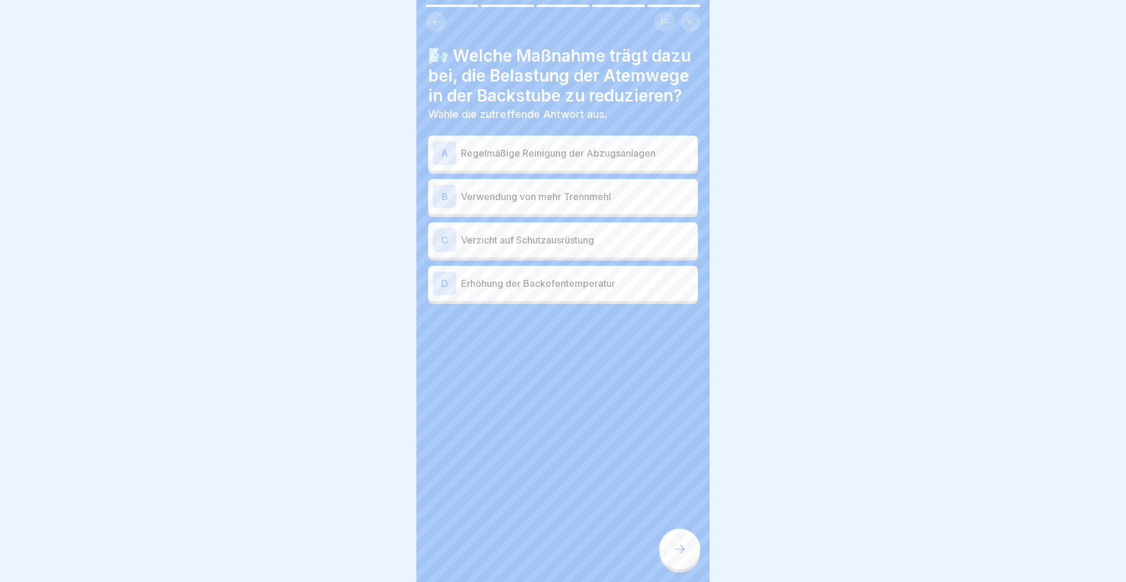
click at [607, 161] on div "A Regelmäßige Reinigung der Abzugsanlagen" at bounding box center [563, 152] width 260 height 23
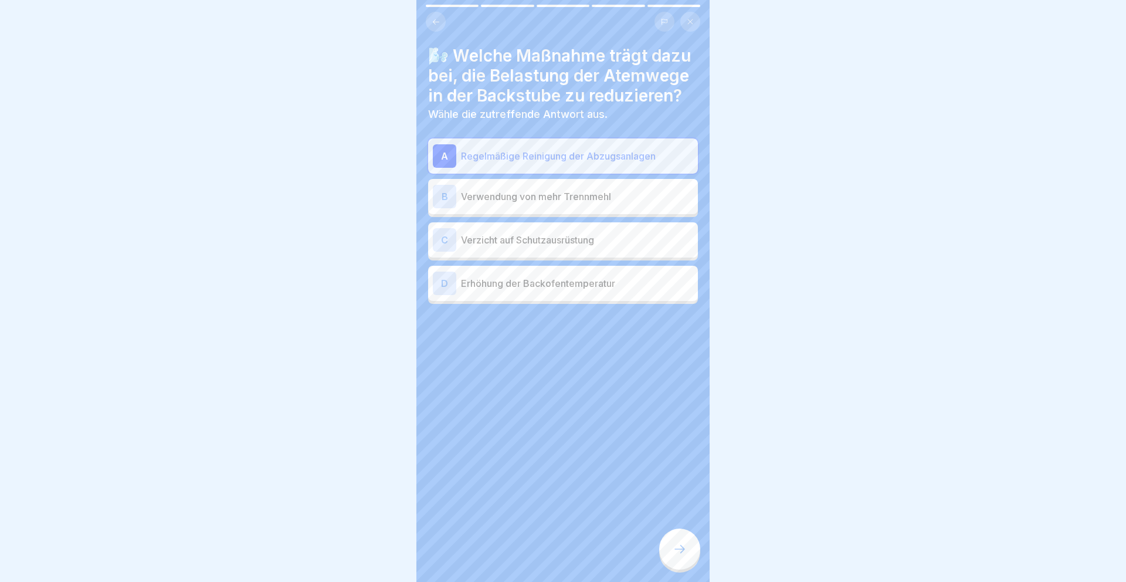
click at [680, 537] on div at bounding box center [679, 548] width 41 height 41
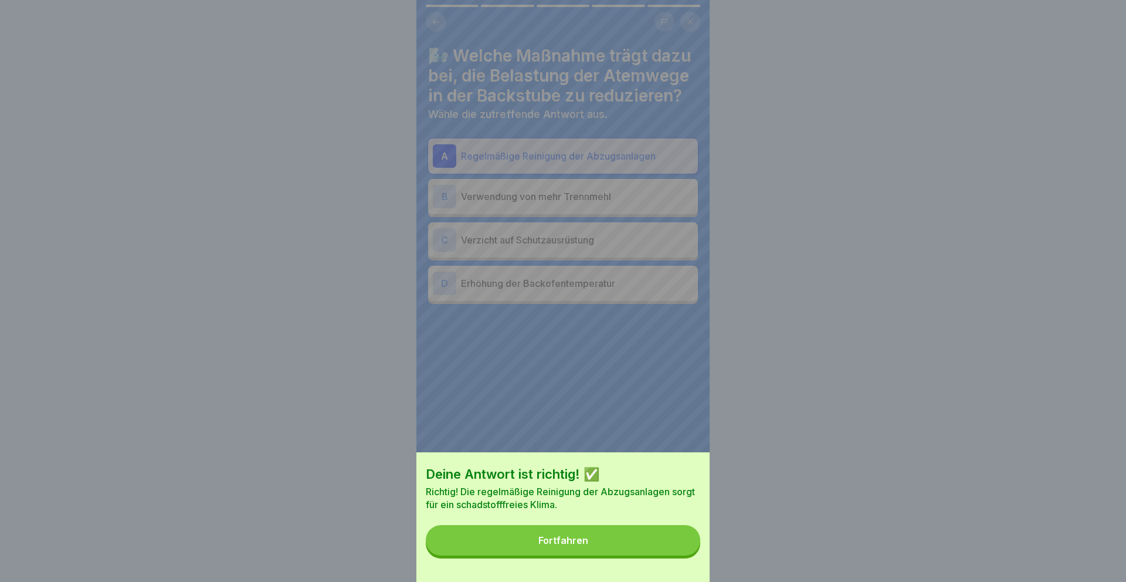
click at [673, 536] on button "Fortfahren" at bounding box center [563, 540] width 274 height 30
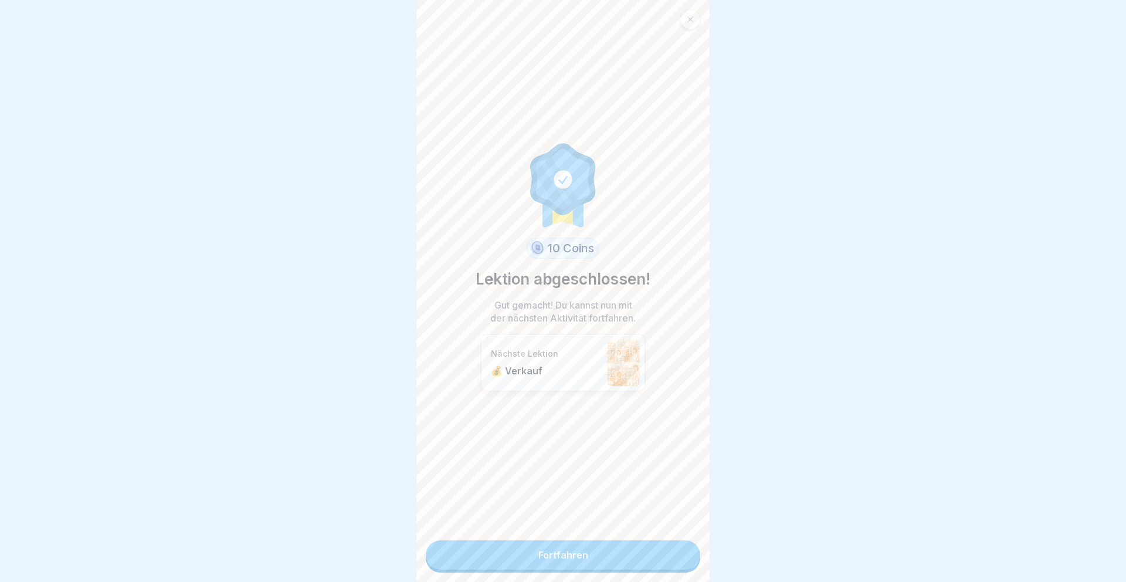
click at [672, 533] on div "10 Coins Lektion abgeschlossen! Gut gemacht! Du kannst nun mit der nächsten Akt…" at bounding box center [562, 291] width 293 height 582
click at [673, 541] on link "Fortfahren" at bounding box center [563, 554] width 274 height 29
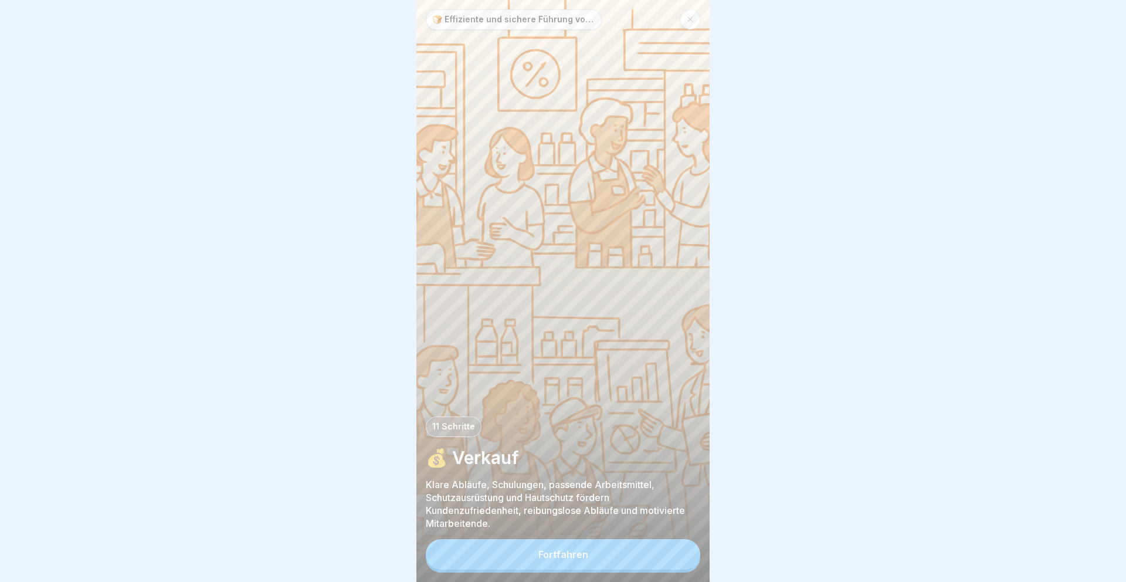
click at [672, 549] on button "Fortfahren" at bounding box center [563, 554] width 274 height 30
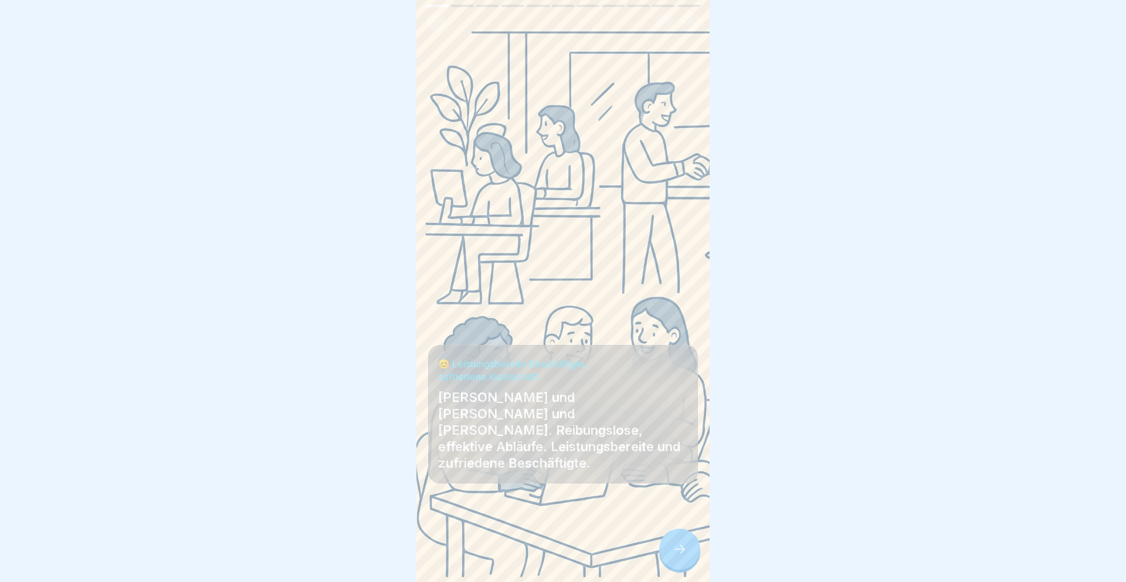
click at [681, 544] on icon at bounding box center [679, 549] width 14 height 14
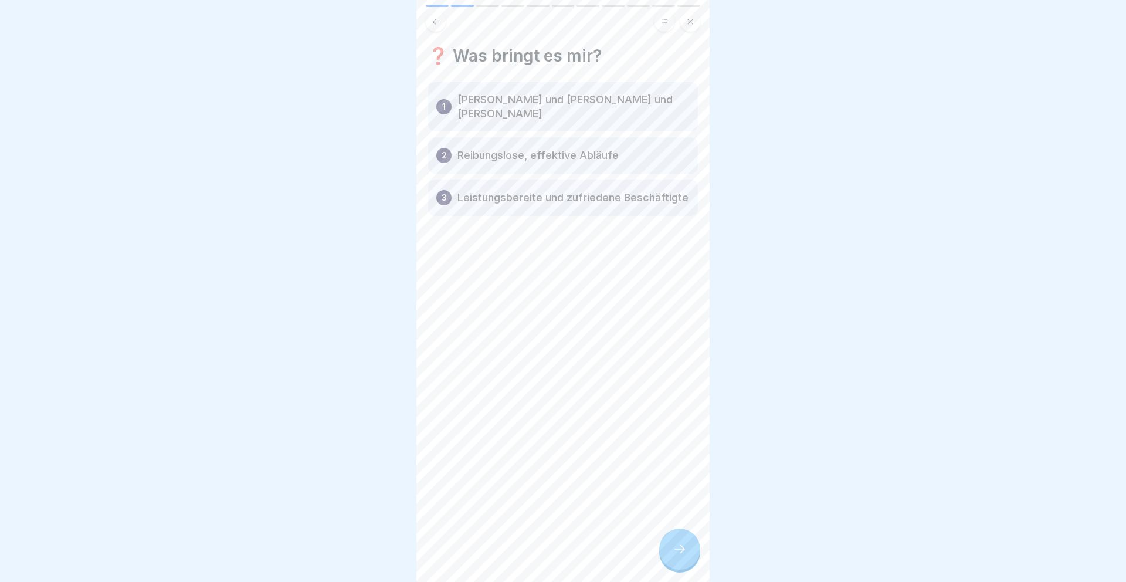
click at [681, 544] on icon at bounding box center [679, 549] width 14 height 14
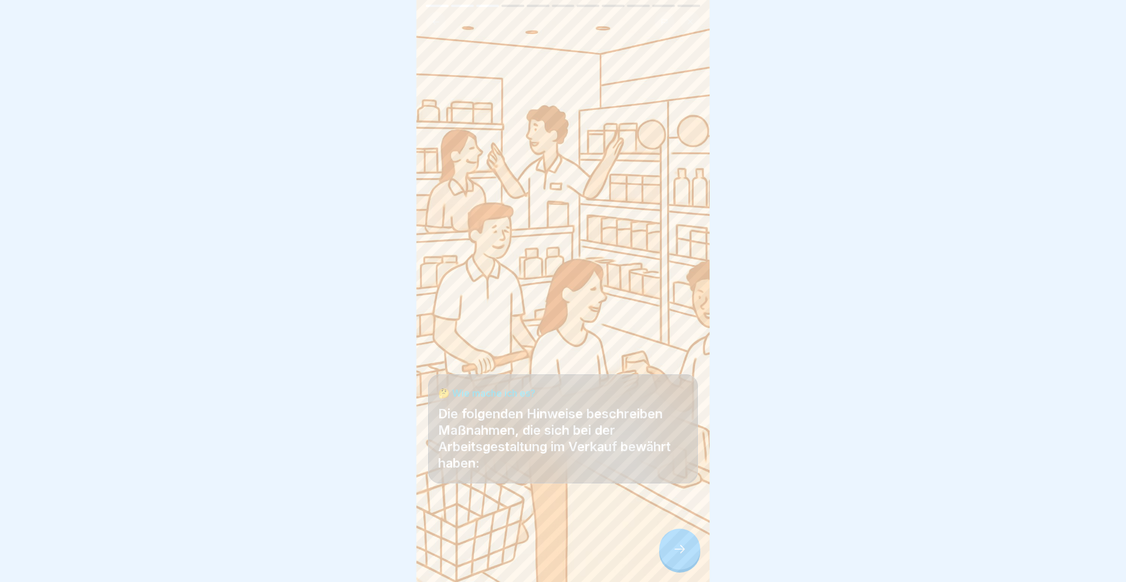
click at [681, 544] on icon at bounding box center [679, 549] width 14 height 14
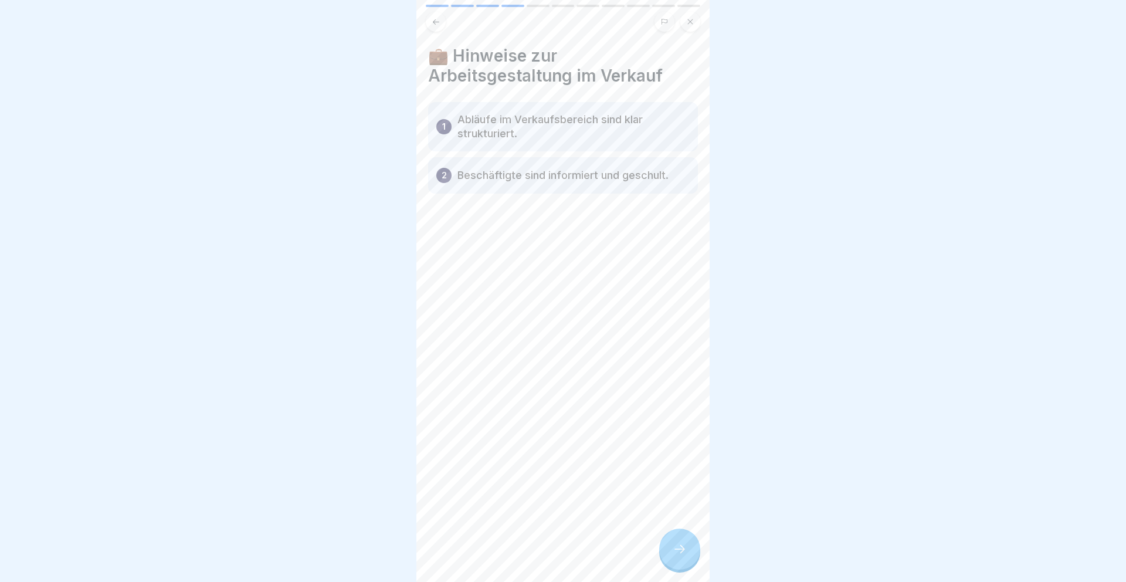
click at [681, 544] on icon at bounding box center [679, 549] width 14 height 14
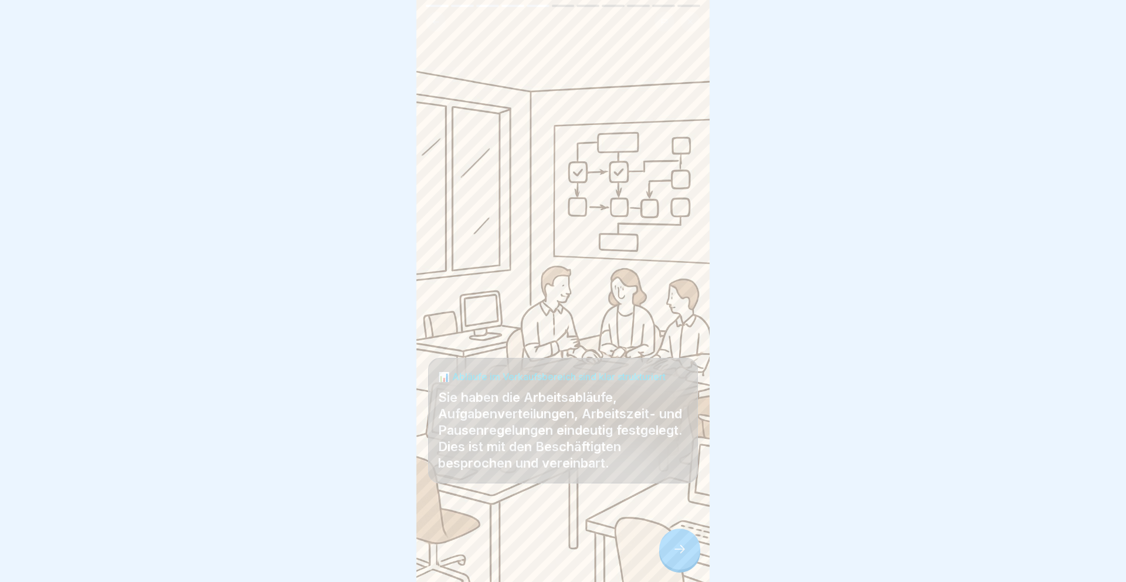
click at [681, 544] on icon at bounding box center [679, 549] width 14 height 14
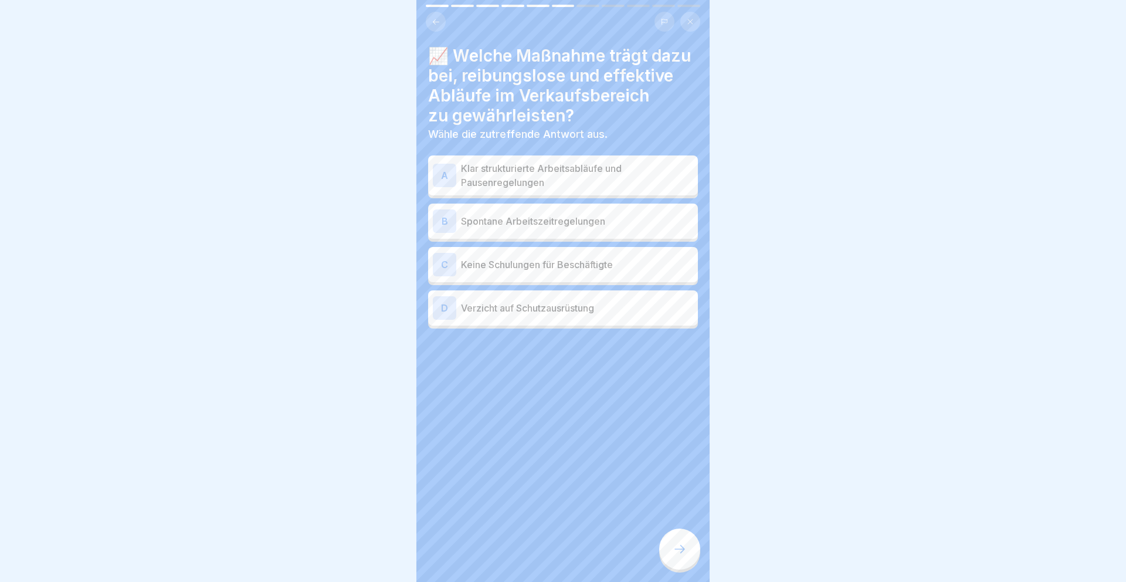
click at [681, 544] on icon at bounding box center [679, 549] width 14 height 14
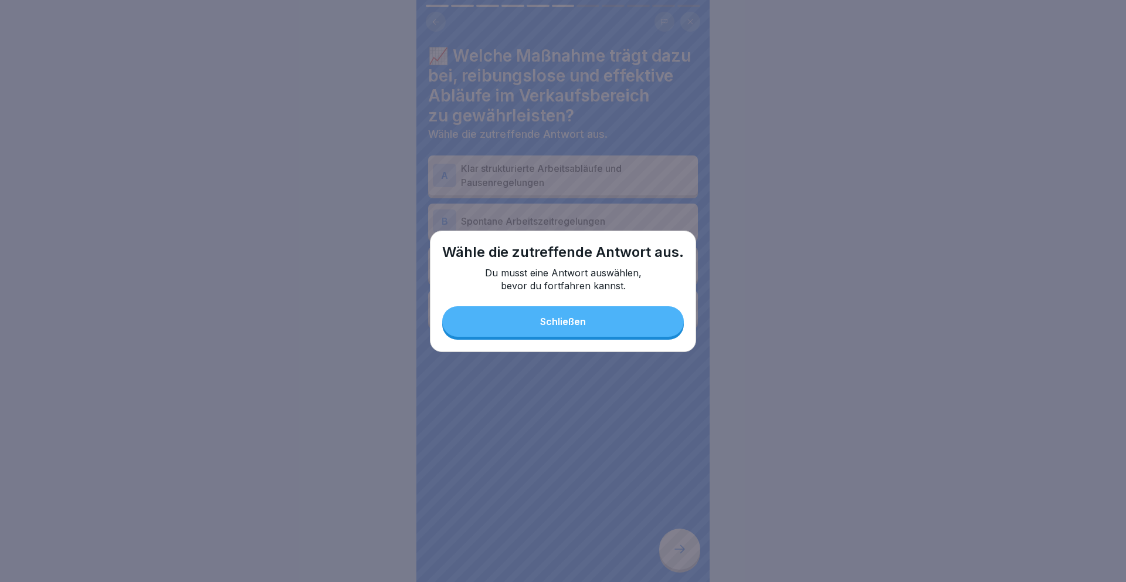
click at [609, 322] on button "Schließen" at bounding box center [563, 321] width 242 height 30
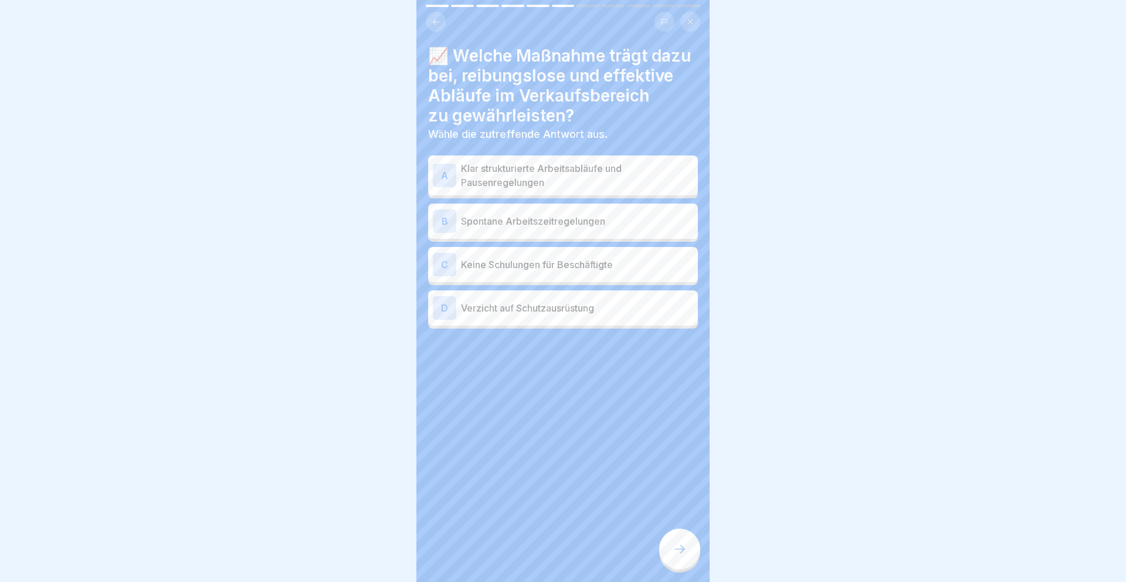
click at [608, 186] on p "Klar strukturierte Arbeitsabläufe und Pausenregelungen" at bounding box center [577, 175] width 232 height 28
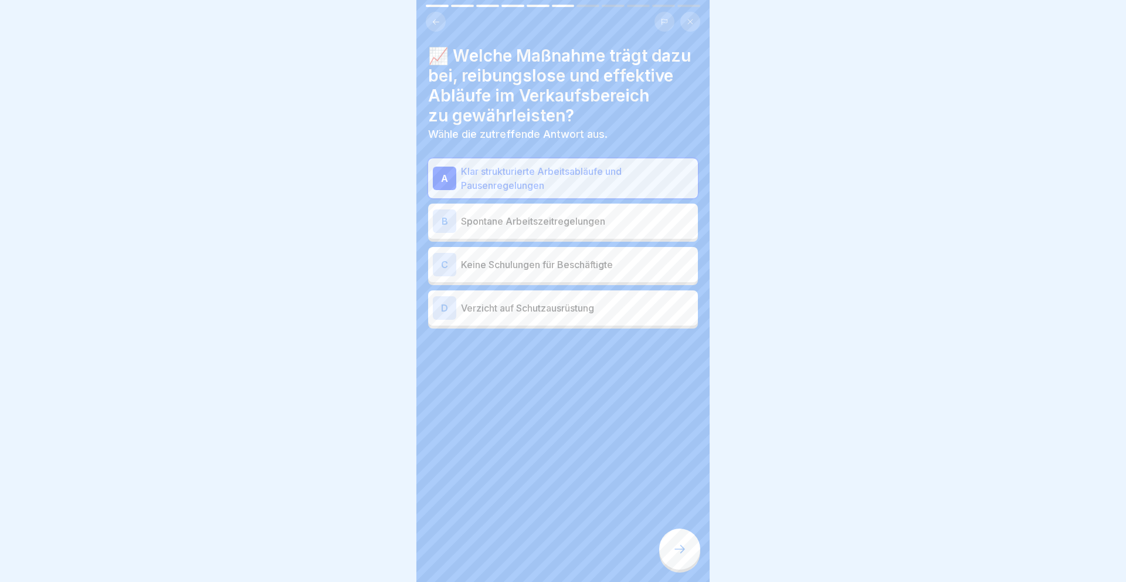
click at [665, 541] on div at bounding box center [679, 548] width 41 height 41
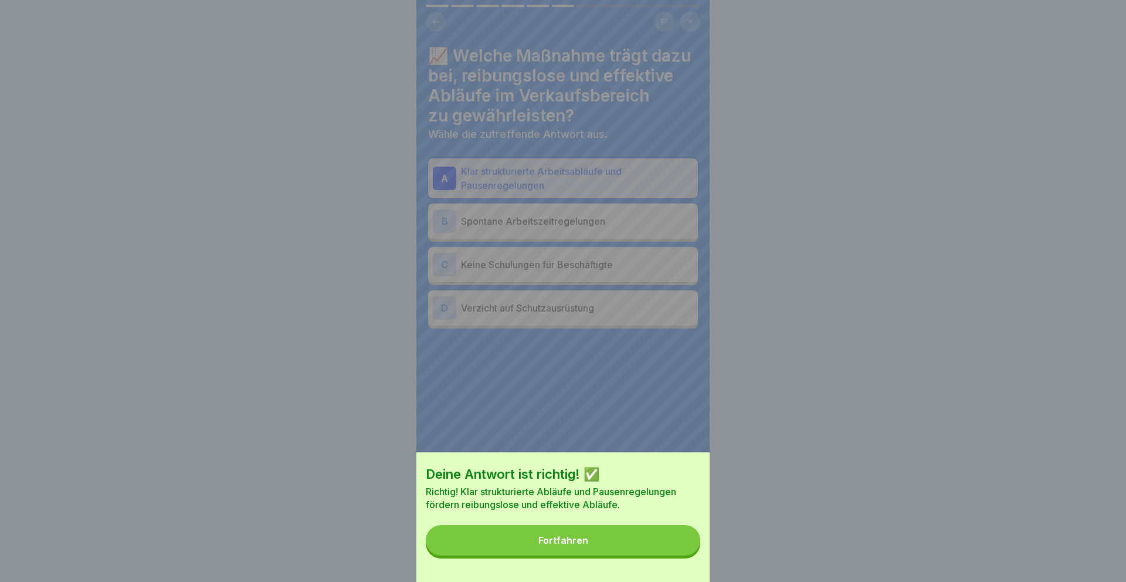
click at [663, 541] on button "Fortfahren" at bounding box center [563, 540] width 274 height 30
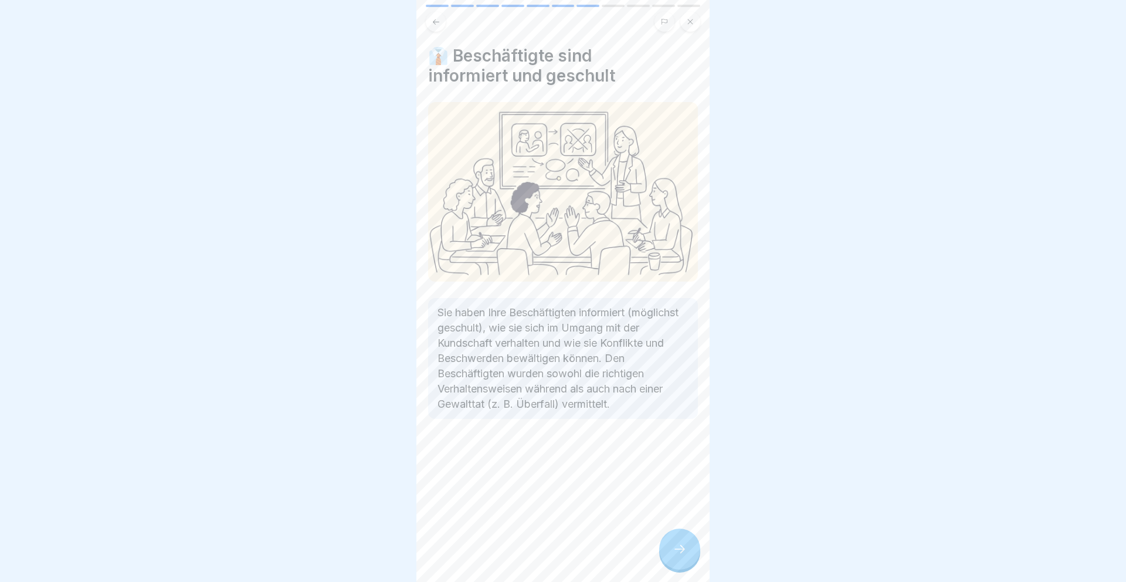
click at [663, 541] on div at bounding box center [679, 548] width 41 height 41
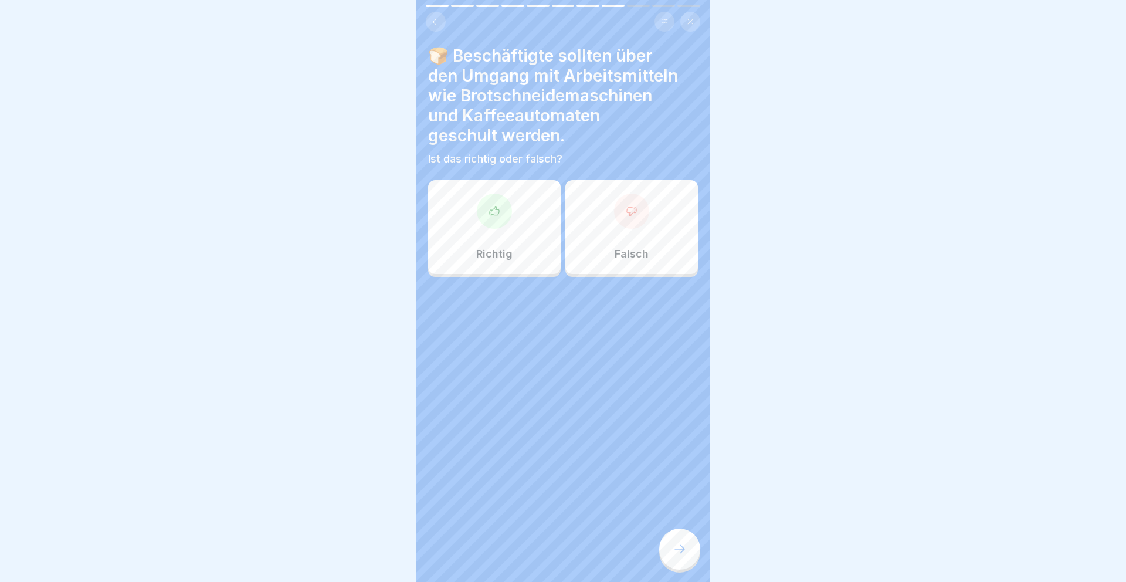
click at [460, 227] on div "Richtig" at bounding box center [494, 227] width 132 height 94
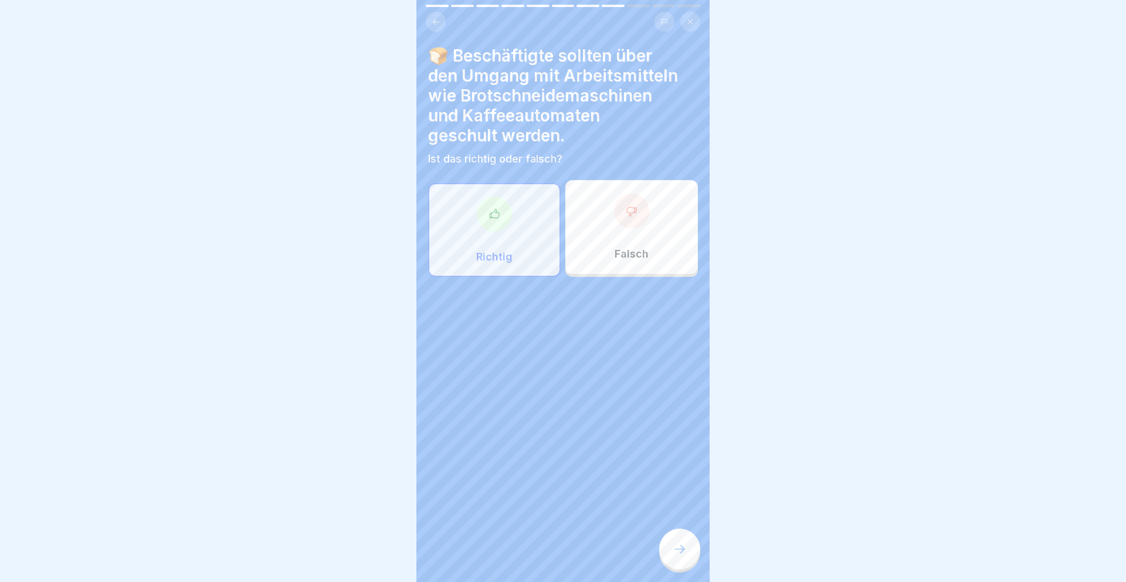
click at [671, 542] on div at bounding box center [679, 548] width 41 height 41
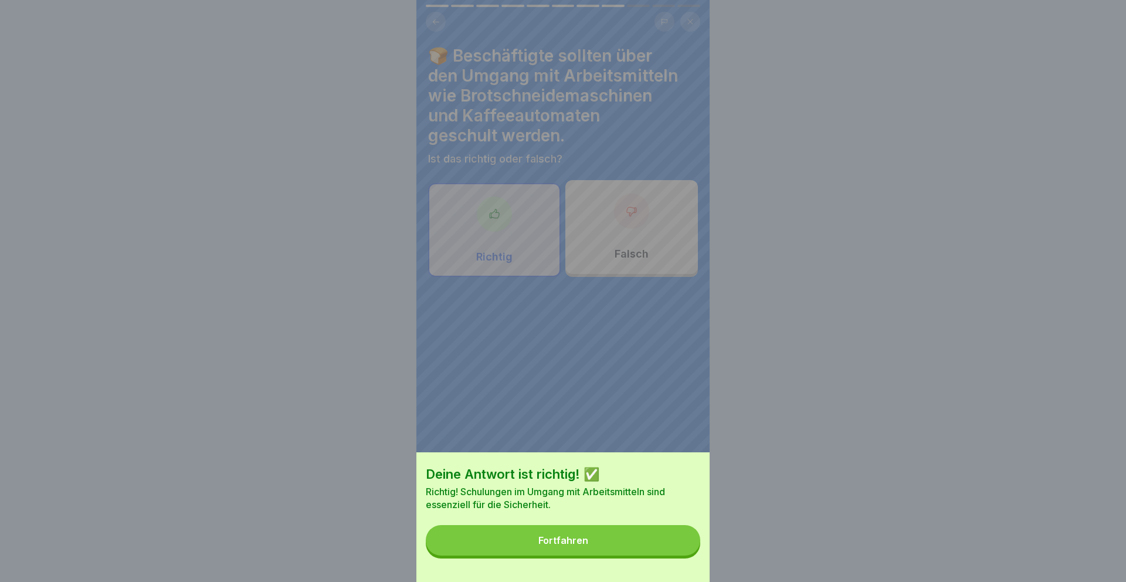
click at [648, 534] on button "Fortfahren" at bounding box center [563, 540] width 274 height 30
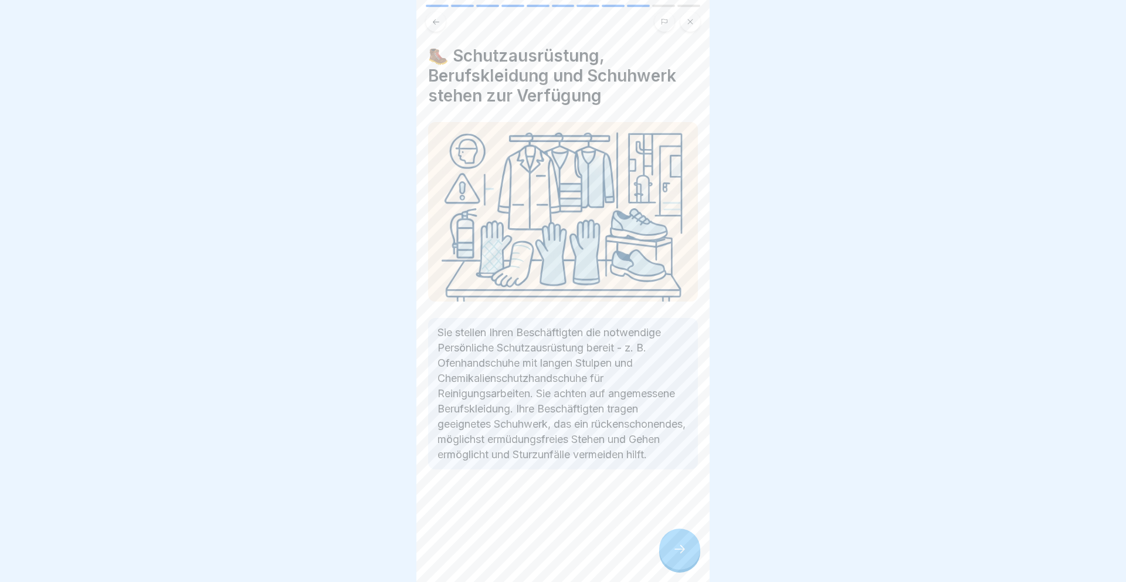
click at [681, 536] on div at bounding box center [679, 548] width 41 height 41
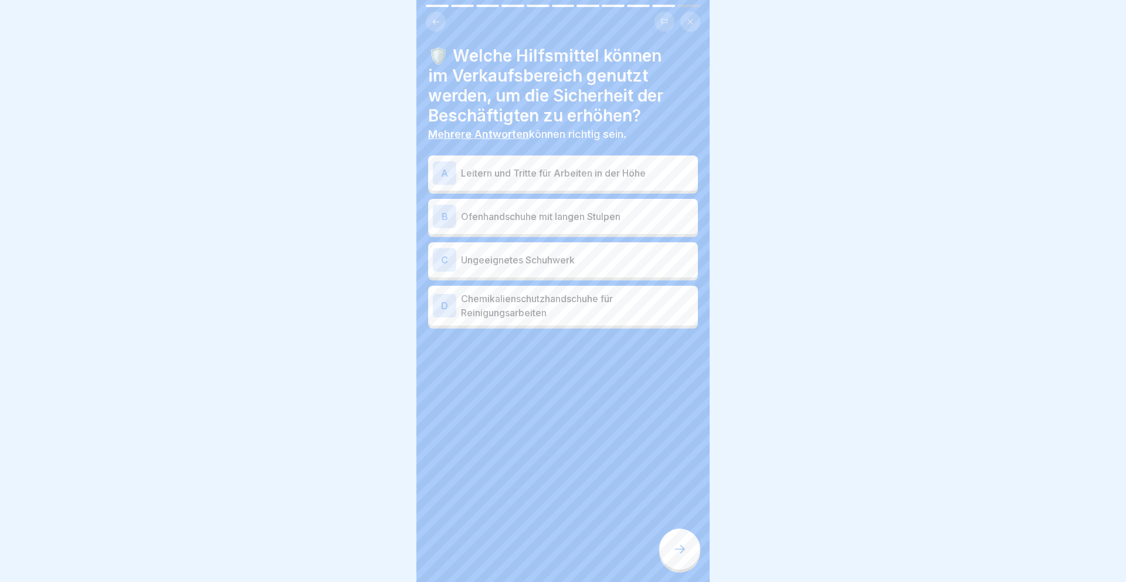
click at [607, 214] on p "Ofenhandschuhe mit langen Stulpen" at bounding box center [577, 216] width 232 height 14
click at [671, 554] on div at bounding box center [679, 548] width 41 height 41
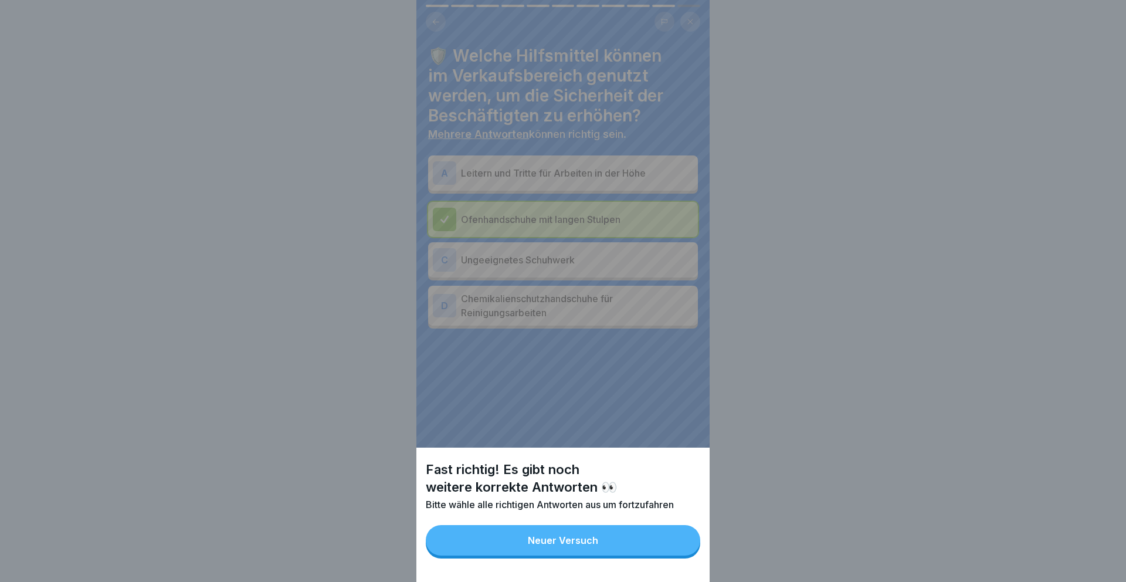
click at [659, 542] on button "Neuer Versuch" at bounding box center [563, 540] width 274 height 30
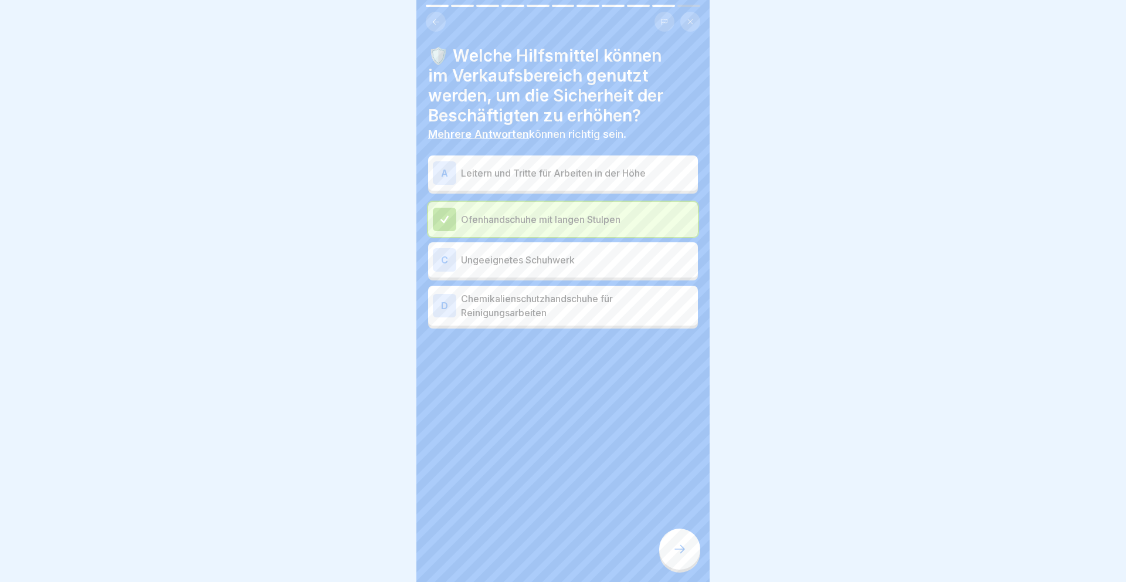
click at [609, 298] on p "Chemikalienschutzhandschuhe für Reinigungsarbeiten" at bounding box center [577, 305] width 232 height 28
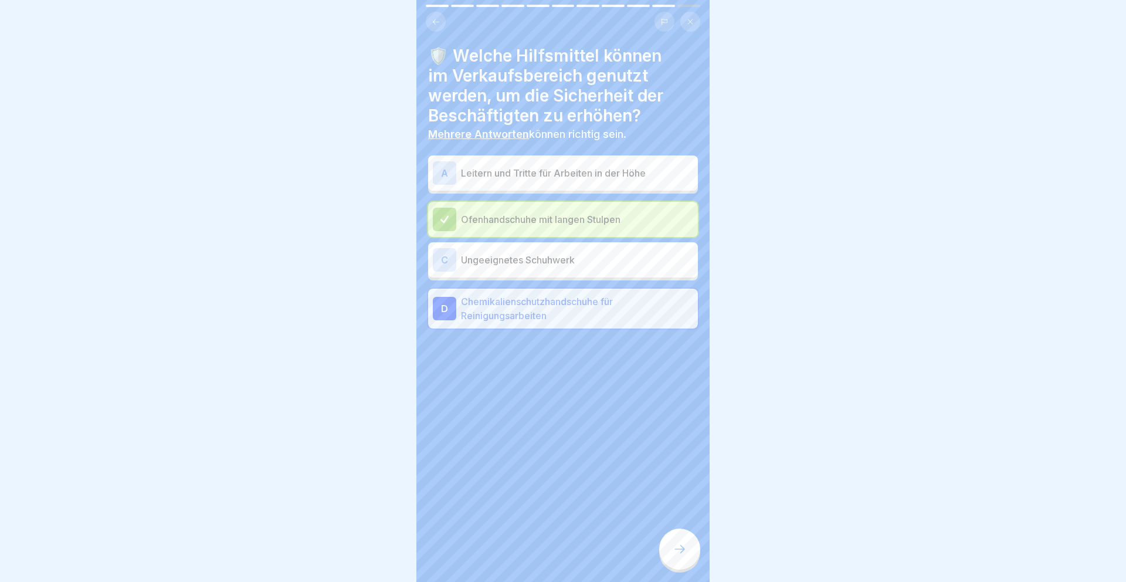
click at [678, 545] on icon at bounding box center [679, 549] width 14 height 14
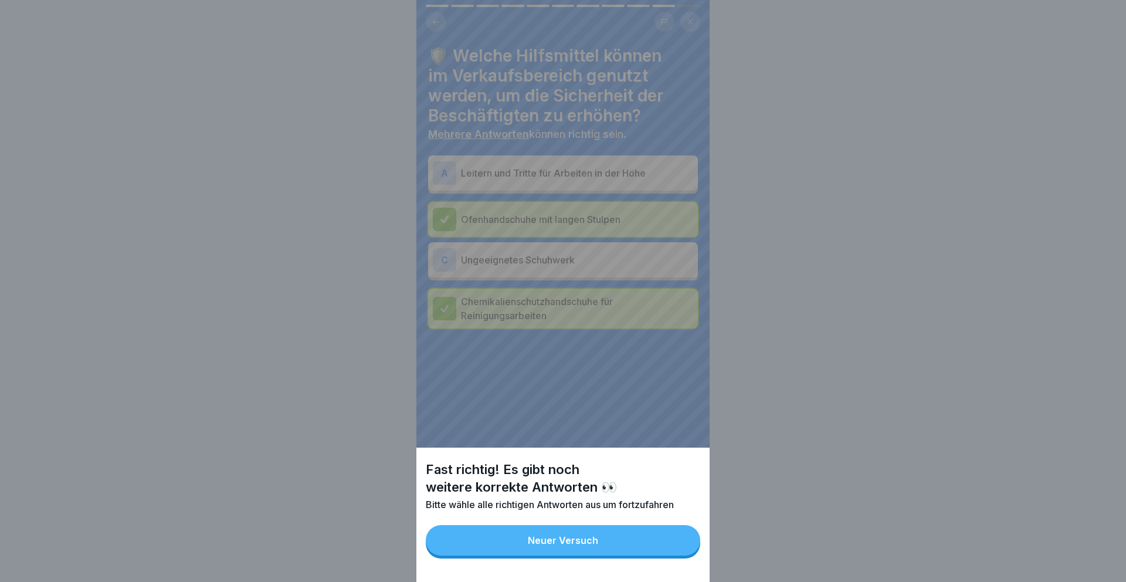
click at [659, 538] on button "Neuer Versuch" at bounding box center [563, 540] width 274 height 30
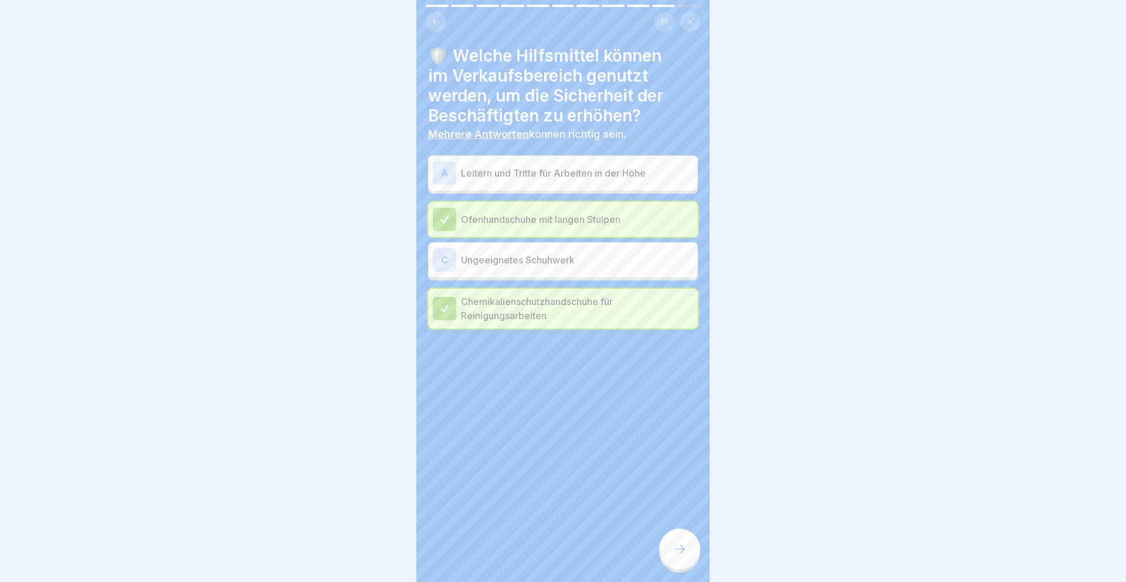
click at [641, 187] on div "A Leitern und Tritte für Arbeiten in der Höhe" at bounding box center [563, 172] width 270 height 35
click at [672, 542] on icon at bounding box center [679, 549] width 14 height 14
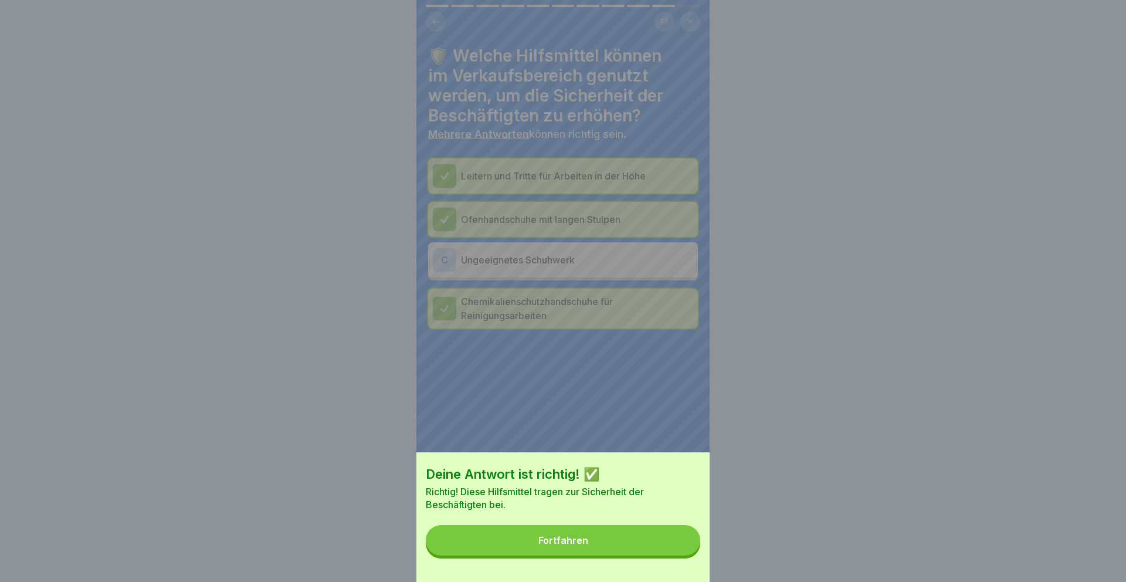
click at [647, 529] on button "Fortfahren" at bounding box center [563, 540] width 274 height 30
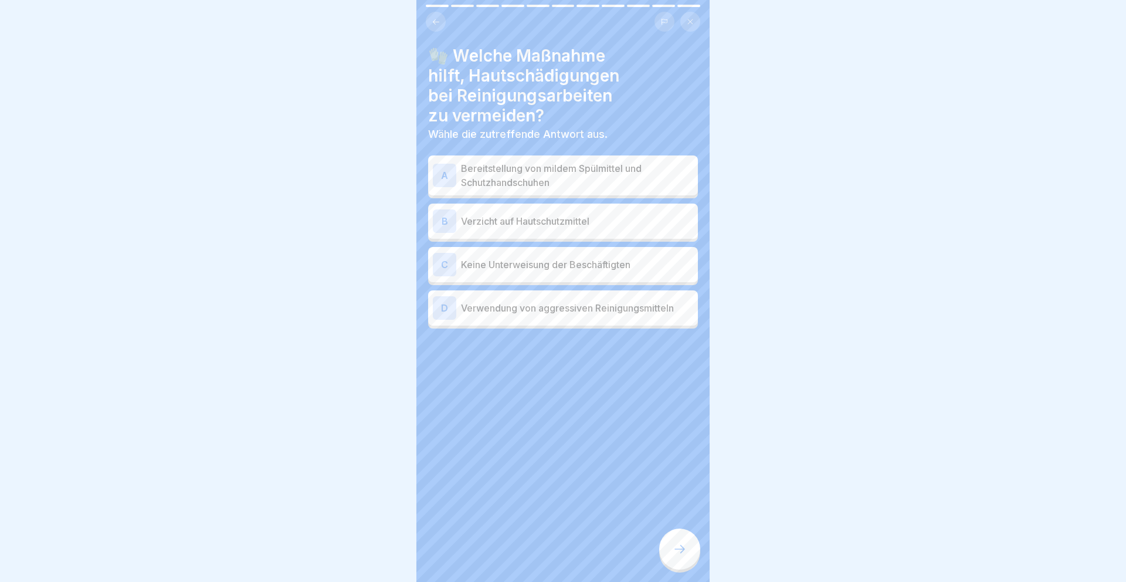
click at [609, 176] on p "Bereitstellung von mildem Spülmittel und Schutzhandschuhen" at bounding box center [577, 175] width 232 height 28
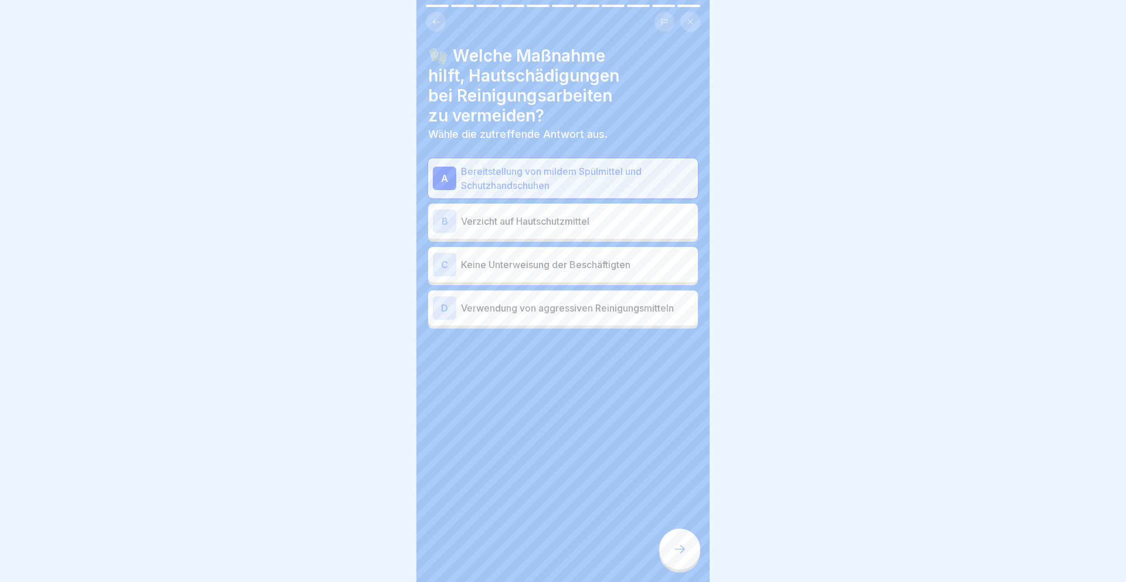
click at [594, 317] on div "D Verwendung von aggressiven Reinigungsmitteln" at bounding box center [563, 307] width 260 height 23
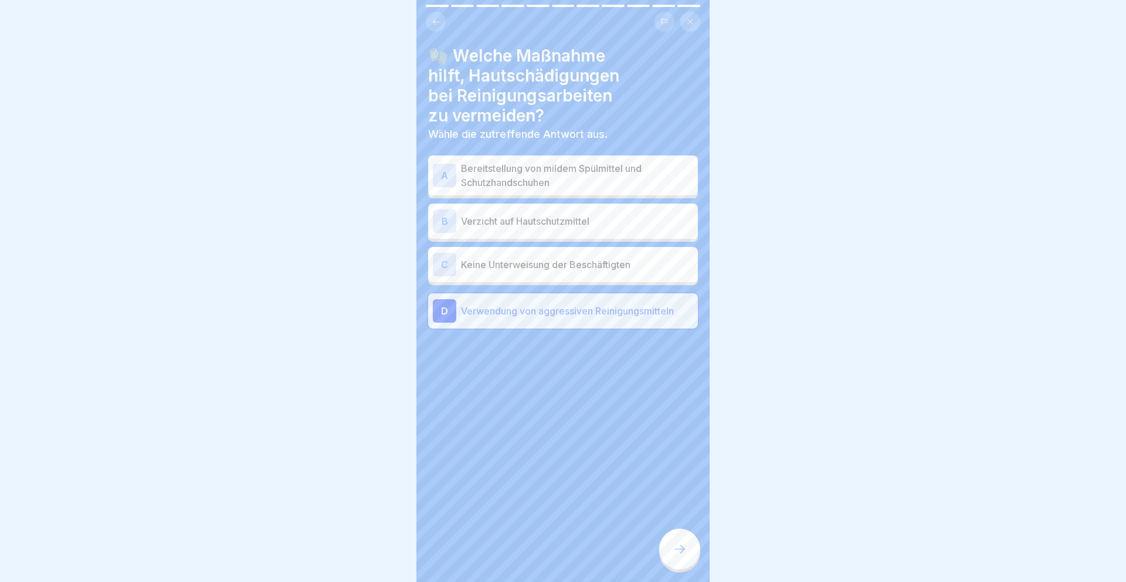
click at [628, 195] on div "A Bereitstellung von mildem Spülmittel und Schutzhandschuhen B Verzicht auf Hau…" at bounding box center [563, 243] width 270 height 170
click at [635, 168] on p "Bereitstellung von mildem Spülmittel und Schutzhandschuhen" at bounding box center [577, 175] width 232 height 28
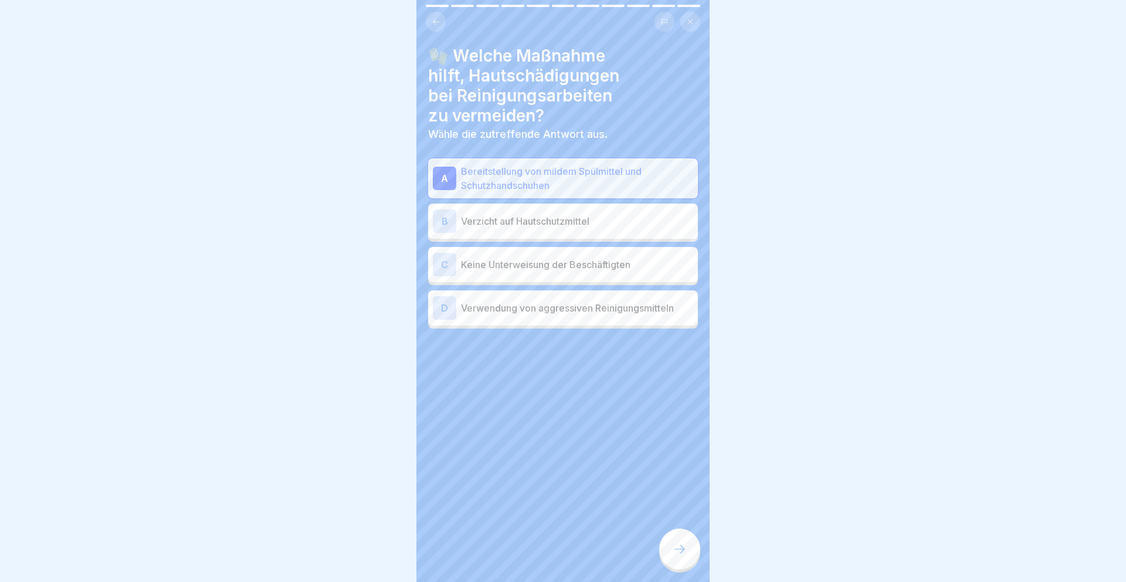
click at [675, 550] on icon at bounding box center [679, 549] width 14 height 14
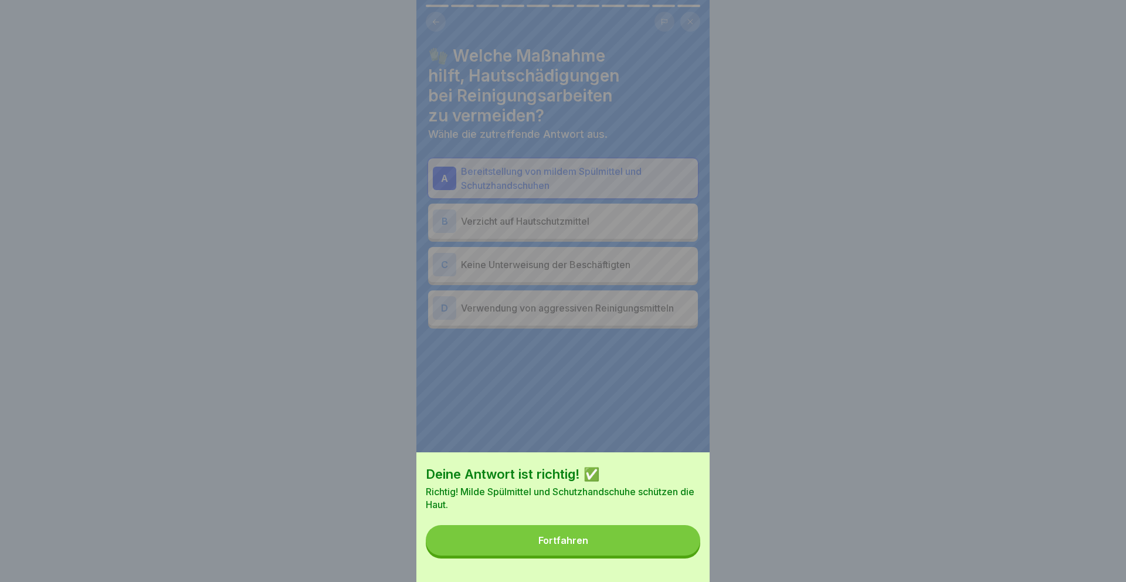
click at [675, 550] on button "Fortfahren" at bounding box center [563, 540] width 274 height 30
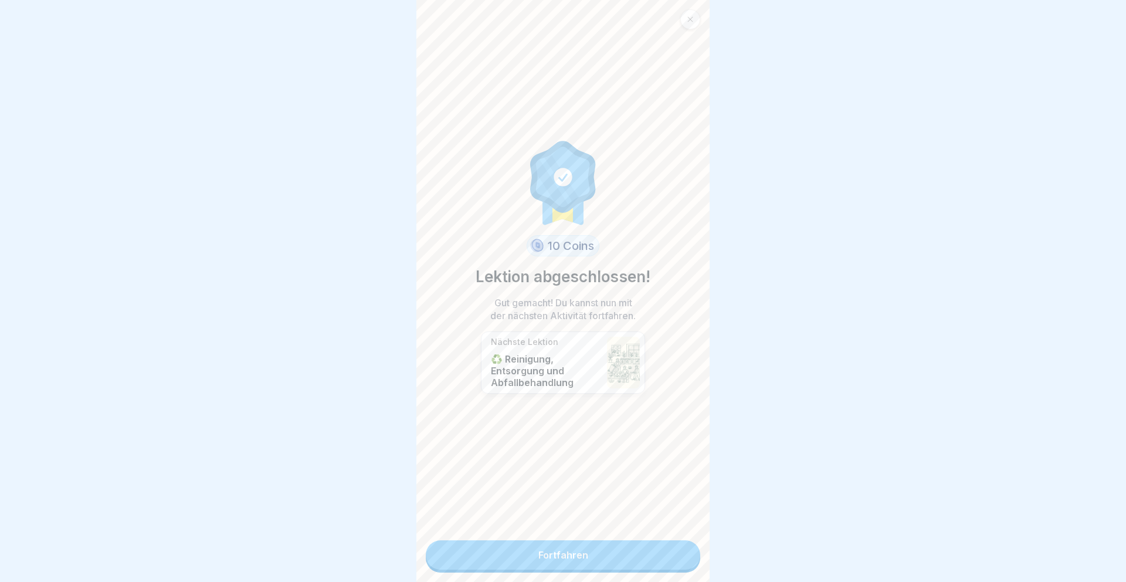
click at [675, 550] on link "Fortfahren" at bounding box center [563, 554] width 274 height 29
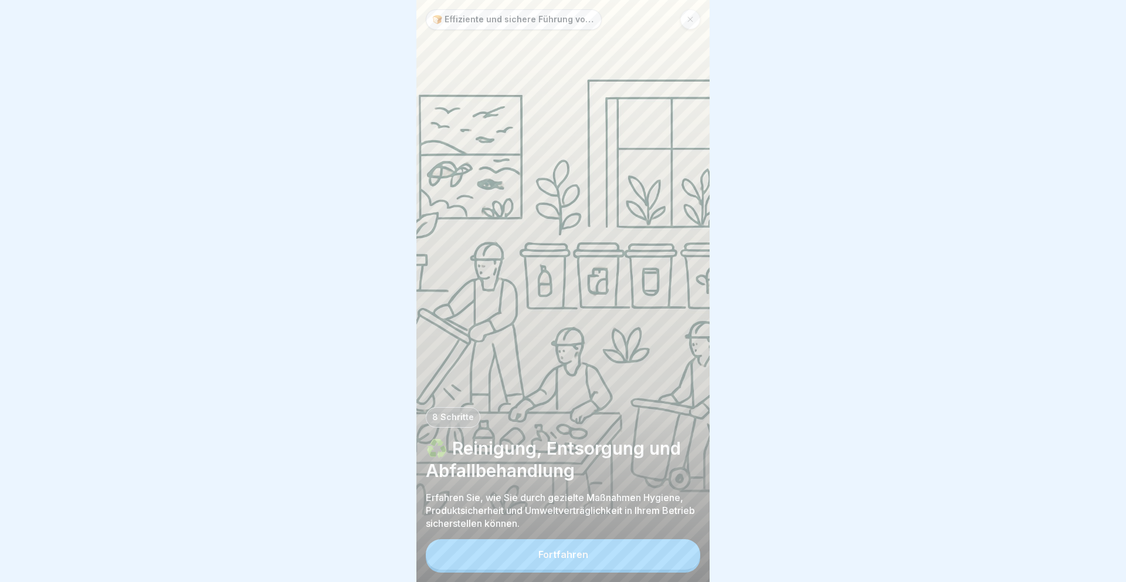
click at [675, 550] on button "Fortfahren" at bounding box center [563, 554] width 274 height 30
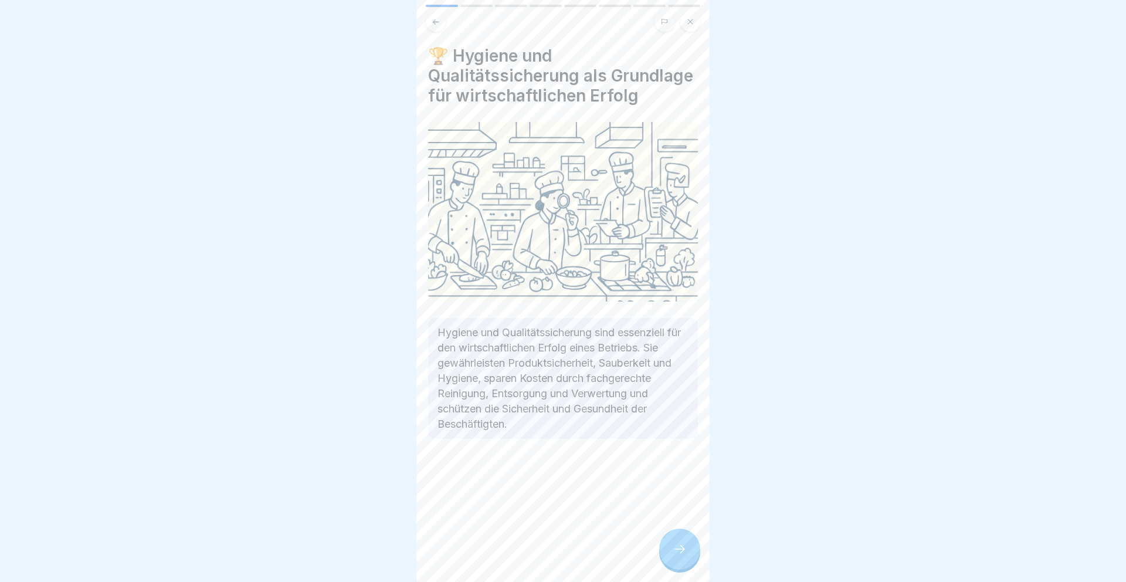
click at [675, 550] on icon at bounding box center [679, 549] width 14 height 14
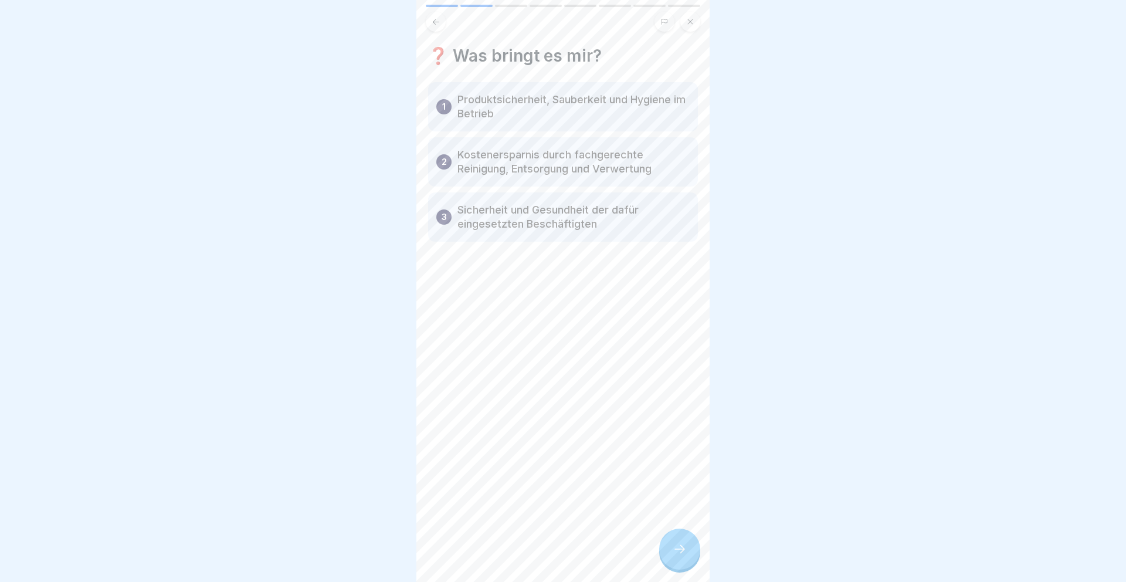
click at [675, 549] on icon at bounding box center [679, 549] width 14 height 14
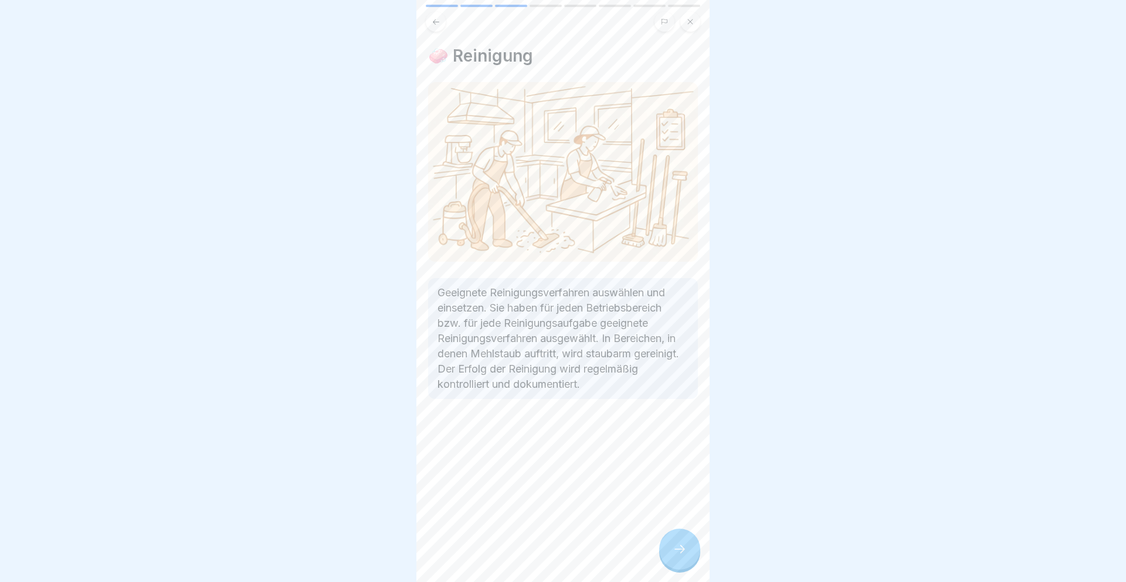
click at [675, 549] on icon at bounding box center [679, 549] width 14 height 14
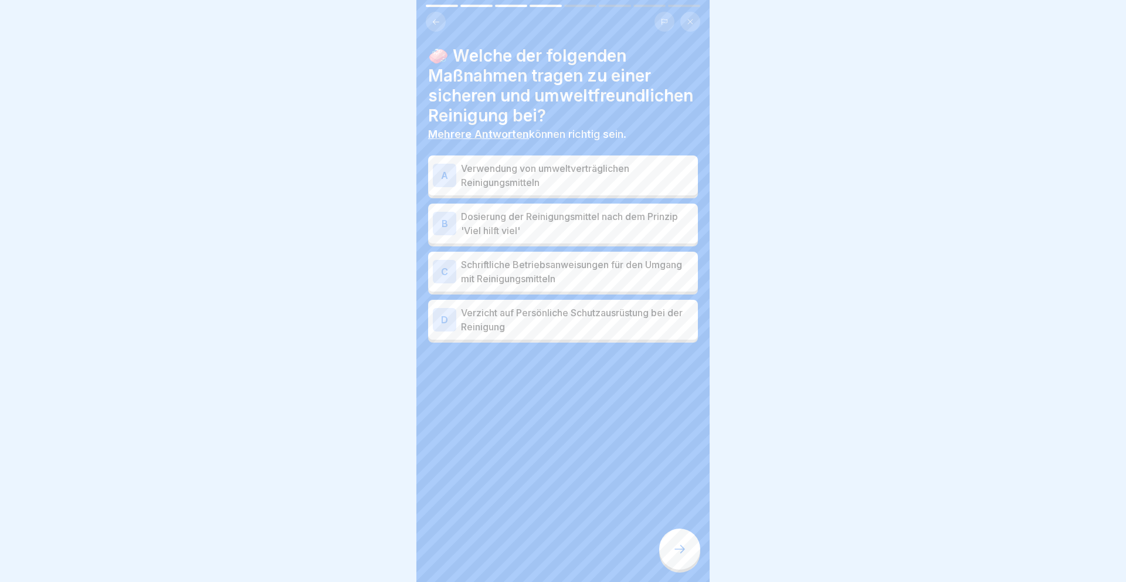
click at [596, 175] on p "Verwendung von umweltverträglichen Reinigungsmitteln" at bounding box center [577, 175] width 232 height 28
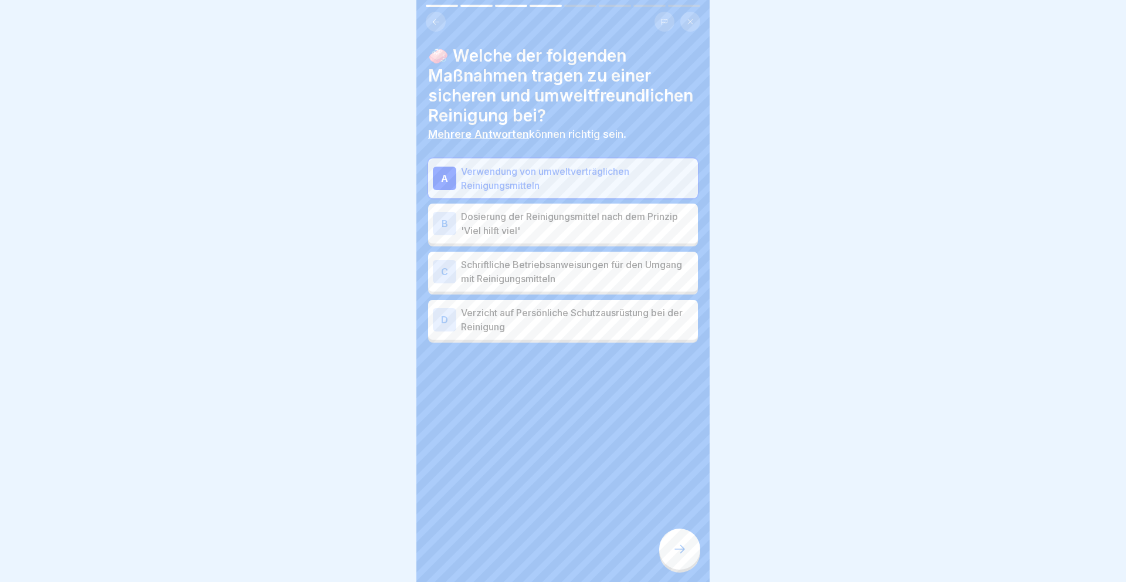
click at [604, 257] on p "Schriftliche Betriebsanweisungen für den Umgang mit Reinigungsmitteln" at bounding box center [577, 271] width 232 height 28
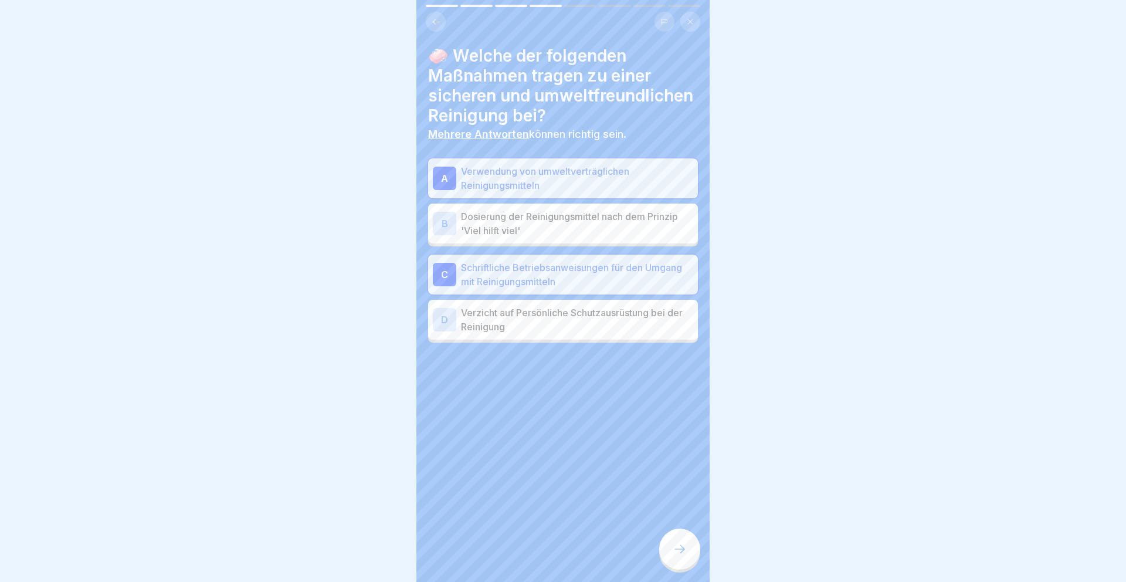
click at [686, 558] on div at bounding box center [679, 548] width 41 height 41
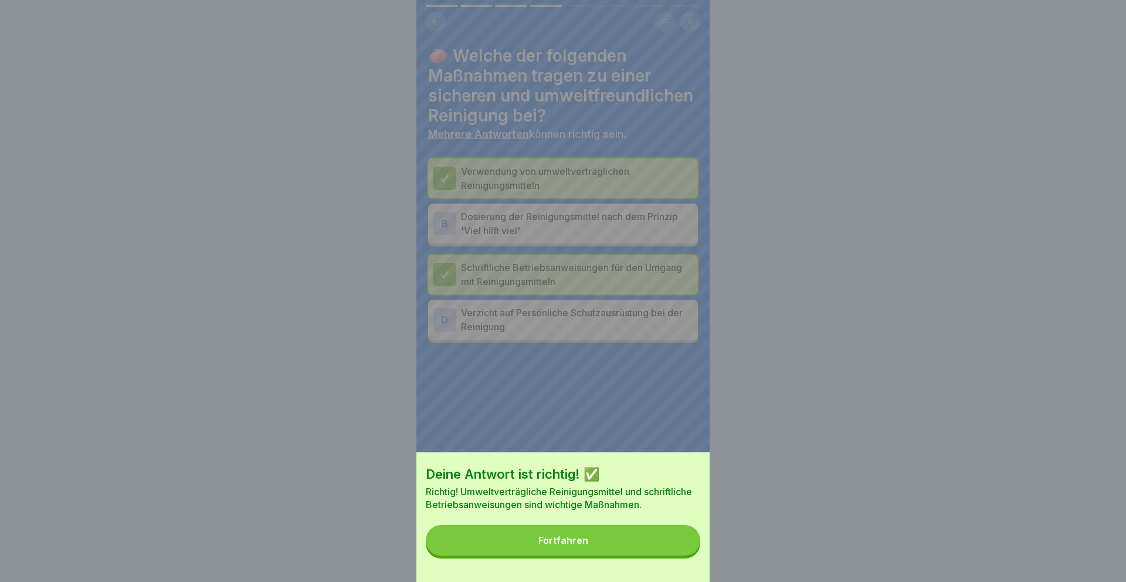
click at [664, 530] on button "Fortfahren" at bounding box center [563, 540] width 274 height 30
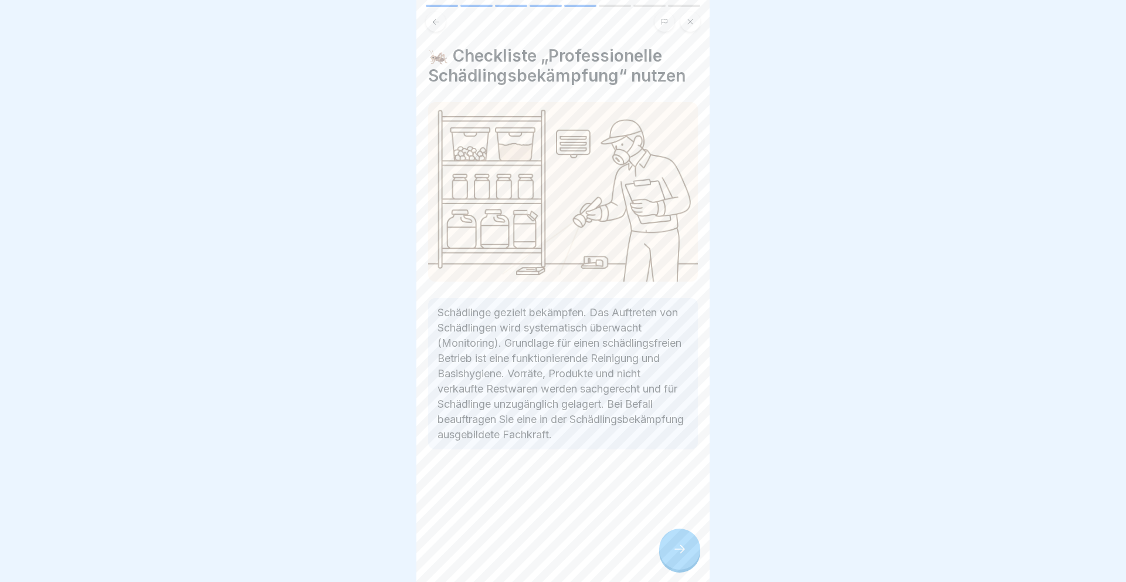
click at [693, 538] on div at bounding box center [679, 548] width 41 height 41
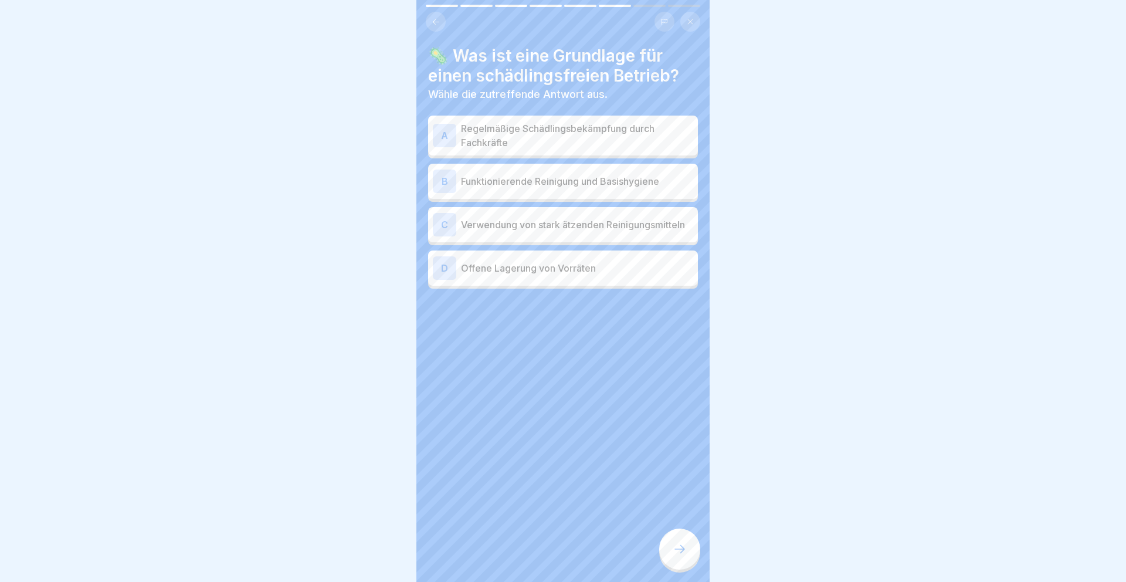
click at [569, 134] on p "Regelmäßige Schädlingsbekämpfung durch Fachkräfte" at bounding box center [577, 135] width 232 height 28
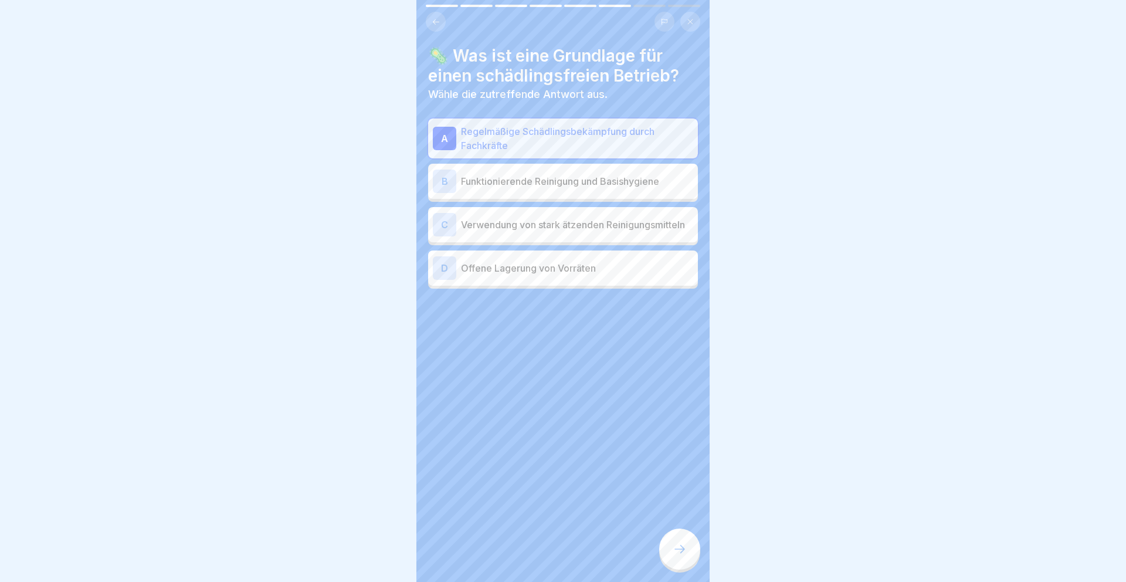
click at [678, 545] on icon at bounding box center [679, 549] width 14 height 14
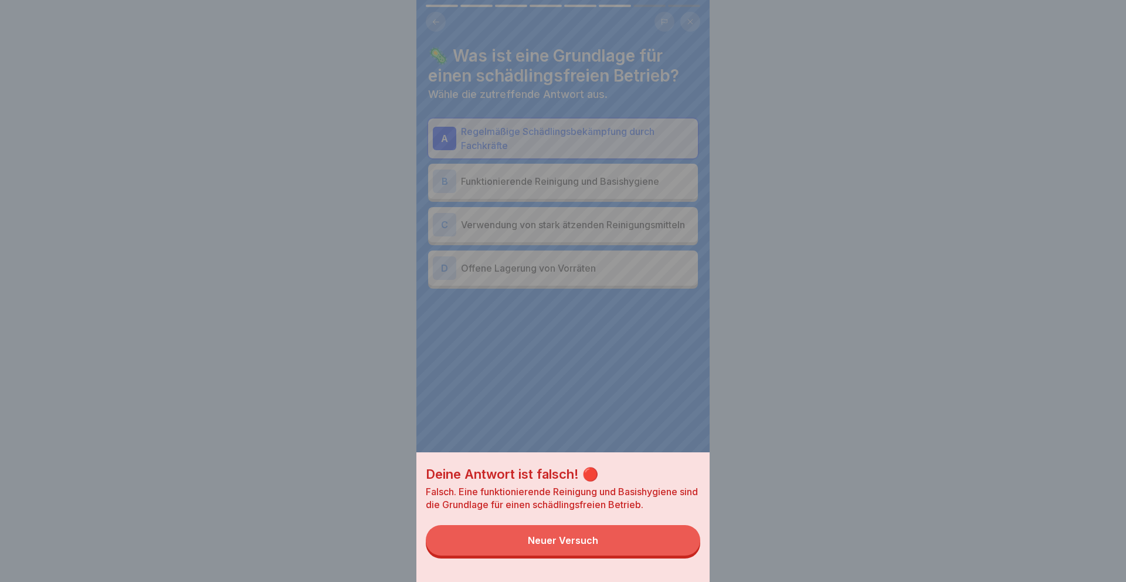
click at [650, 531] on button "Neuer Versuch" at bounding box center [563, 540] width 274 height 30
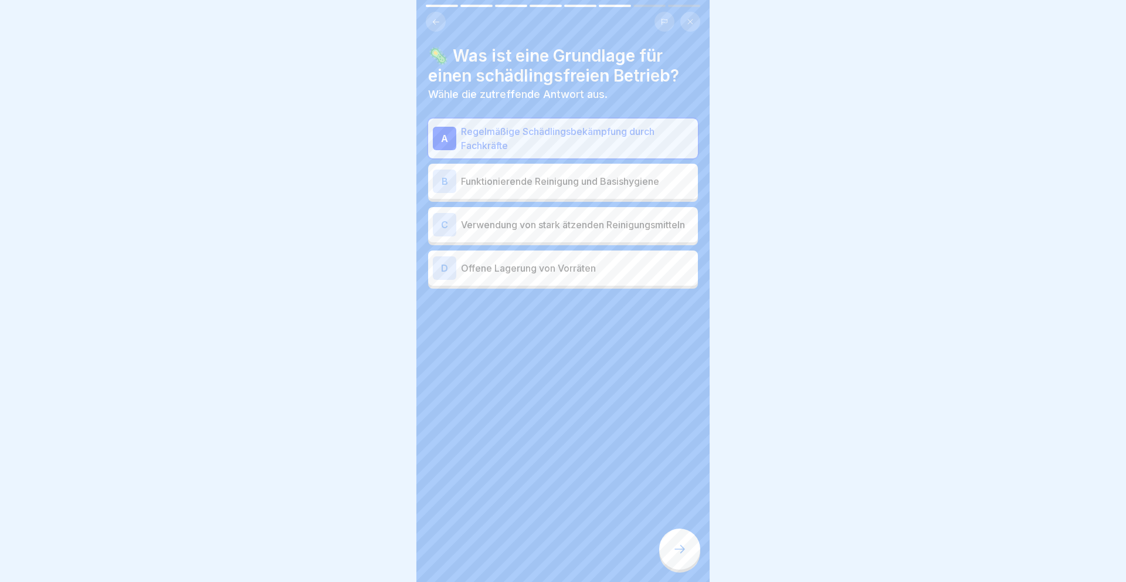
click at [606, 188] on p "Funktionierende Reinigung und Basishygiene" at bounding box center [577, 181] width 232 height 14
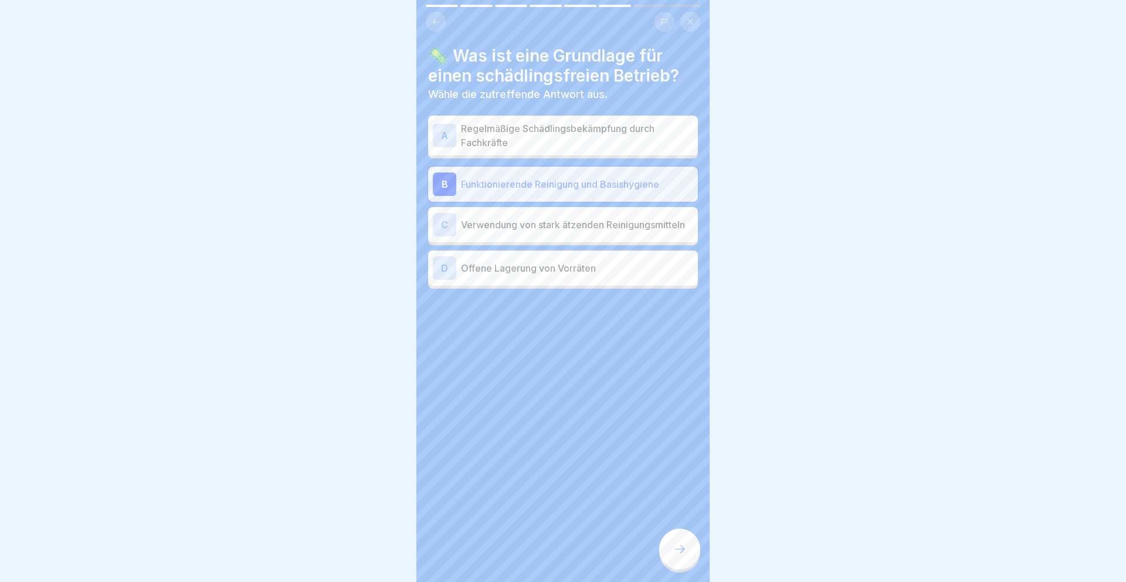
click at [672, 539] on div at bounding box center [679, 548] width 41 height 41
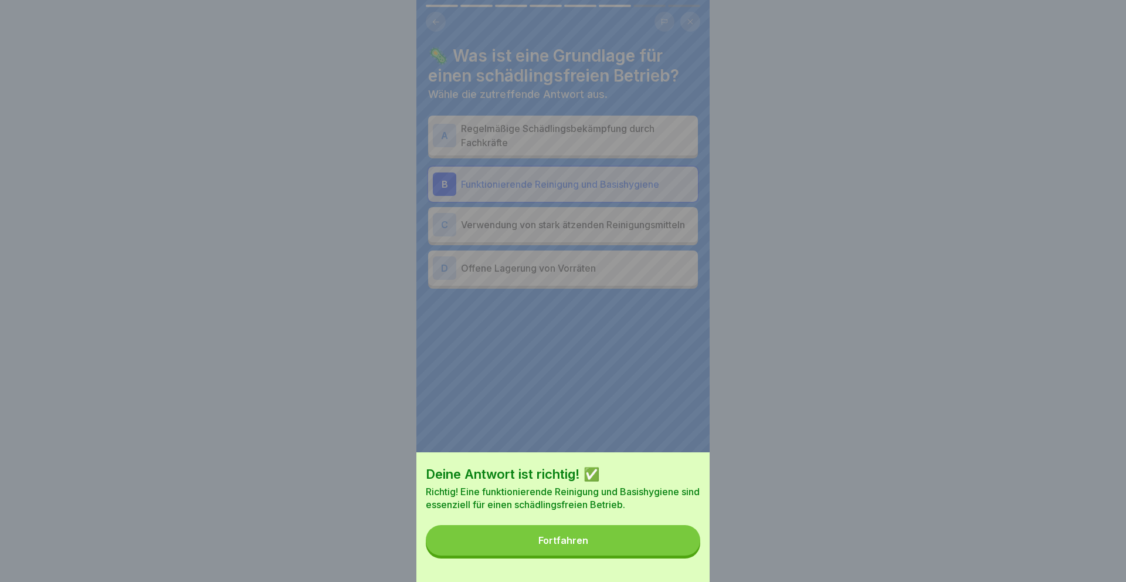
click at [623, 543] on button "Fortfahren" at bounding box center [563, 540] width 274 height 30
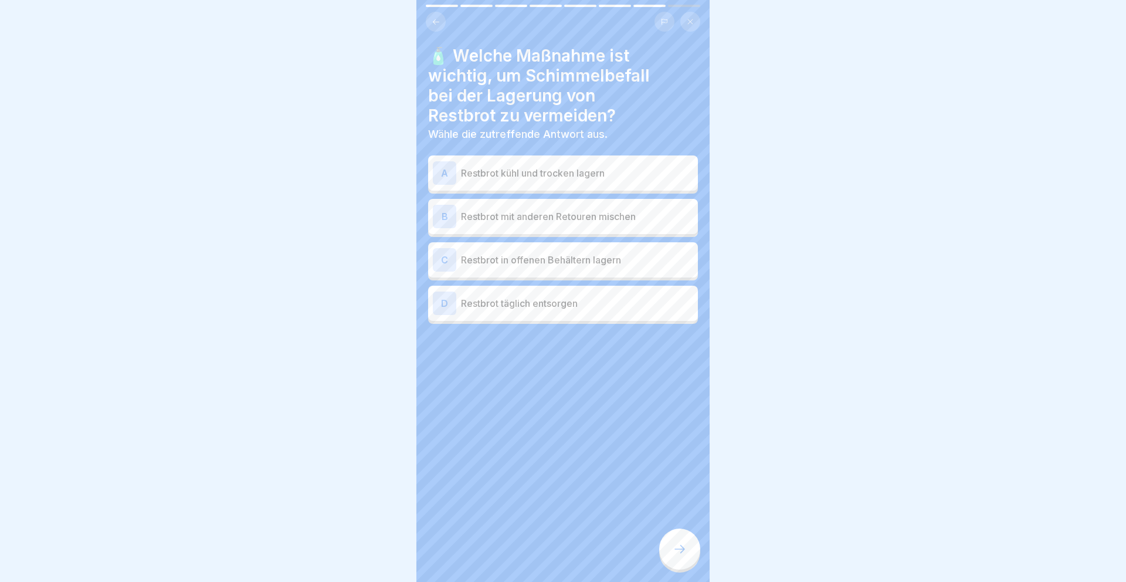
click at [546, 176] on p "Restbrot kühl und trocken lagern" at bounding box center [577, 173] width 232 height 14
click at [677, 552] on icon at bounding box center [679, 549] width 14 height 14
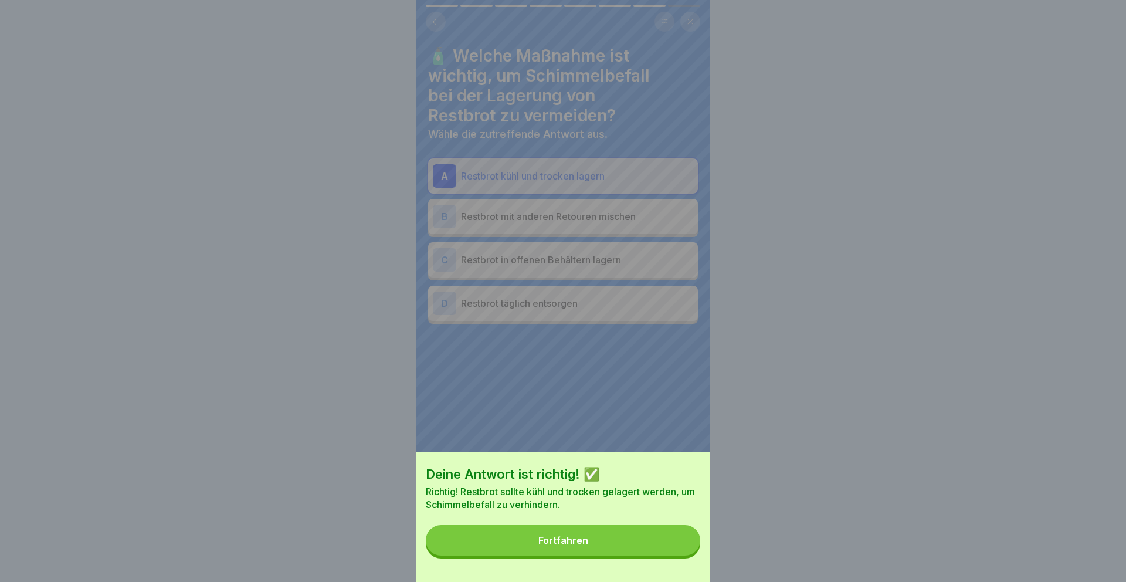
click at [655, 540] on button "Fortfahren" at bounding box center [563, 540] width 274 height 30
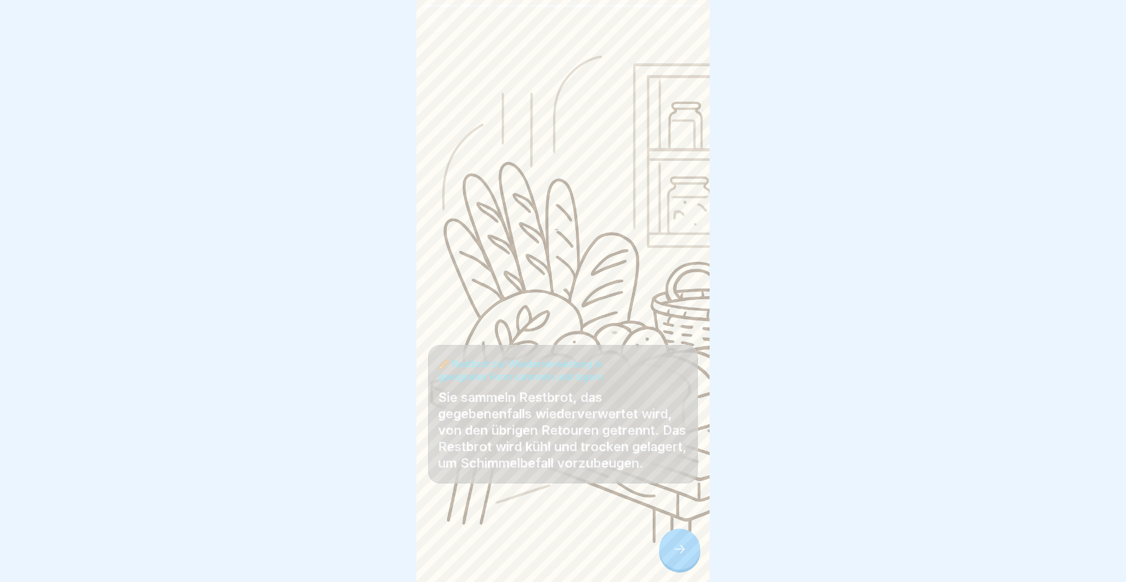
click at [655, 540] on div at bounding box center [563, 546] width 270 height 70
click at [675, 544] on icon at bounding box center [679, 549] width 14 height 14
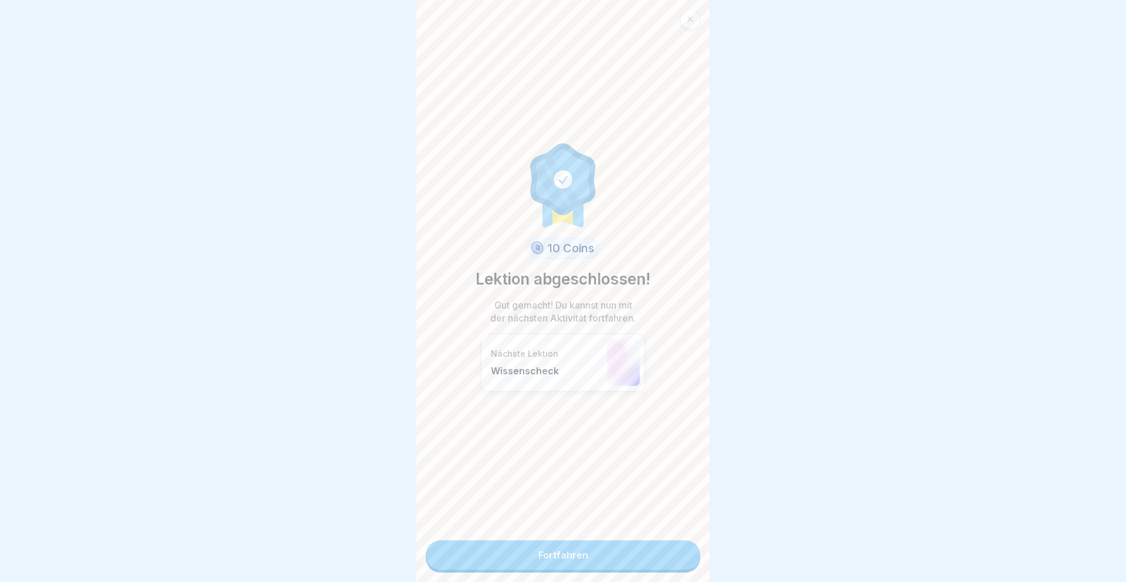
click at [655, 547] on link "Fortfahren" at bounding box center [563, 554] width 274 height 29
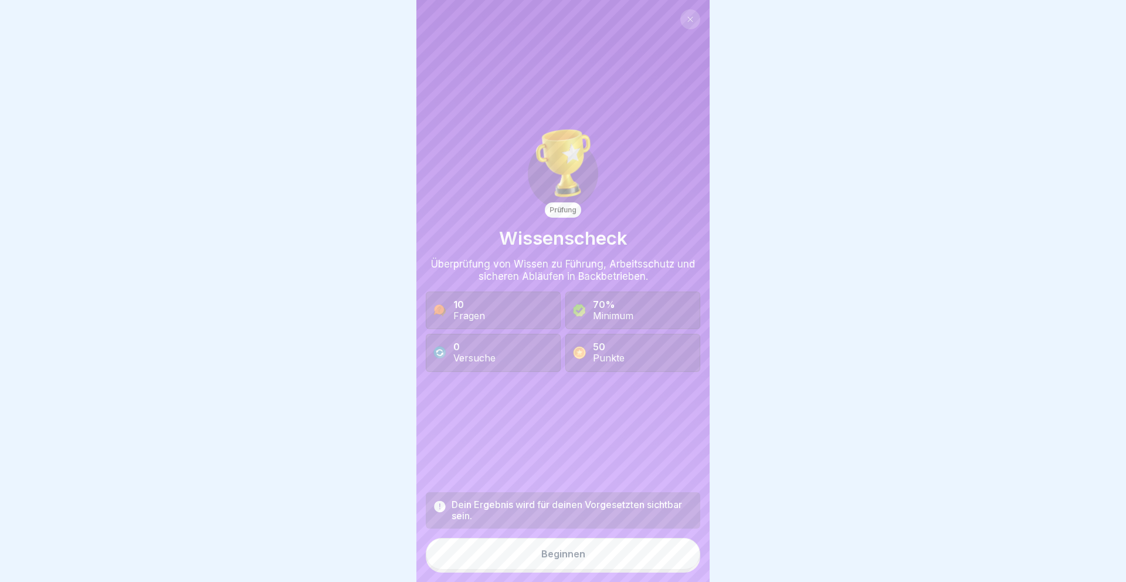
click at [619, 552] on button "Beginnen" at bounding box center [563, 554] width 274 height 32
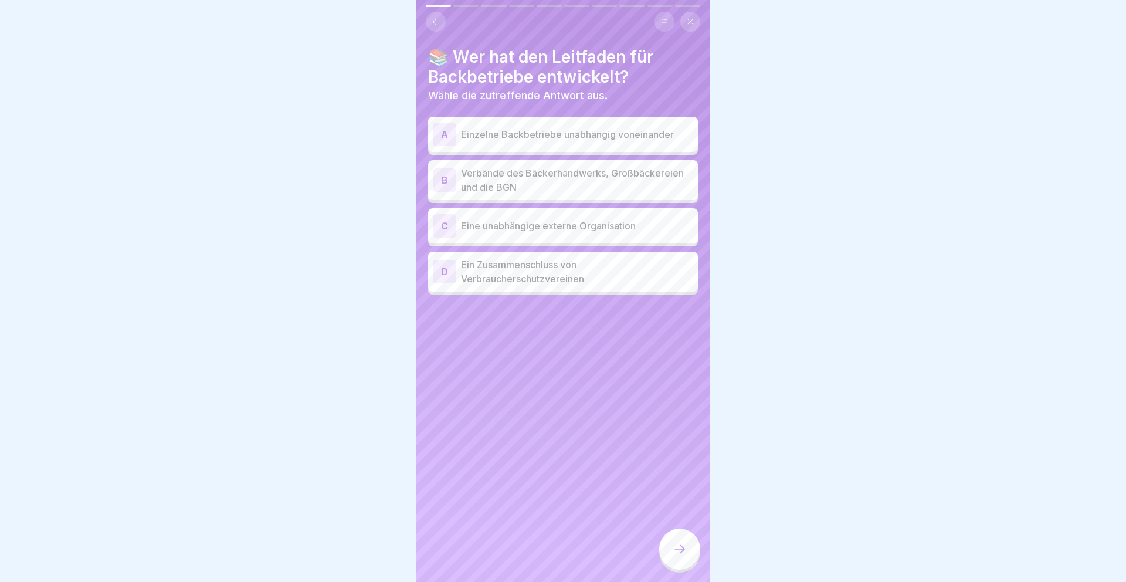
click at [605, 177] on p "Verbände des Bäckerhandwerks, Großbäckereien und die BGN" at bounding box center [577, 180] width 232 height 28
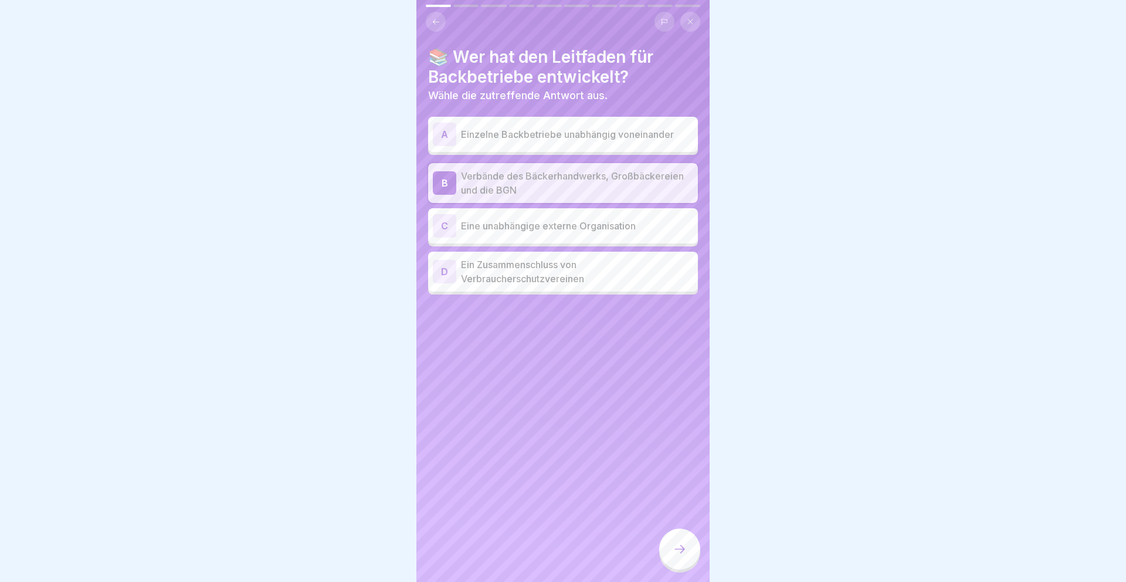
click at [673, 537] on div at bounding box center [679, 548] width 41 height 41
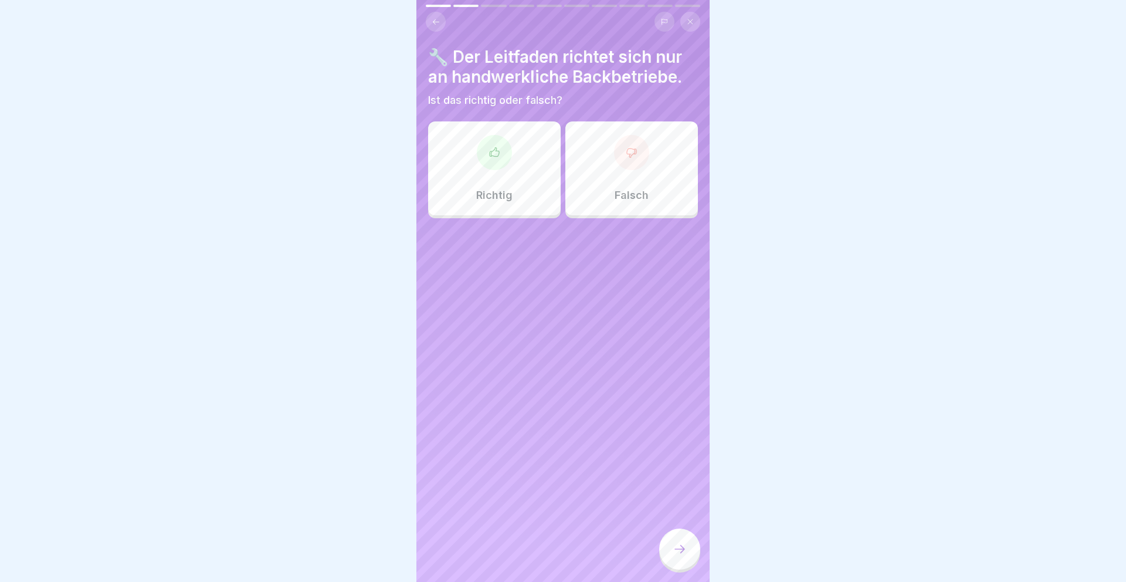
click at [530, 147] on div "Richtig" at bounding box center [494, 168] width 132 height 94
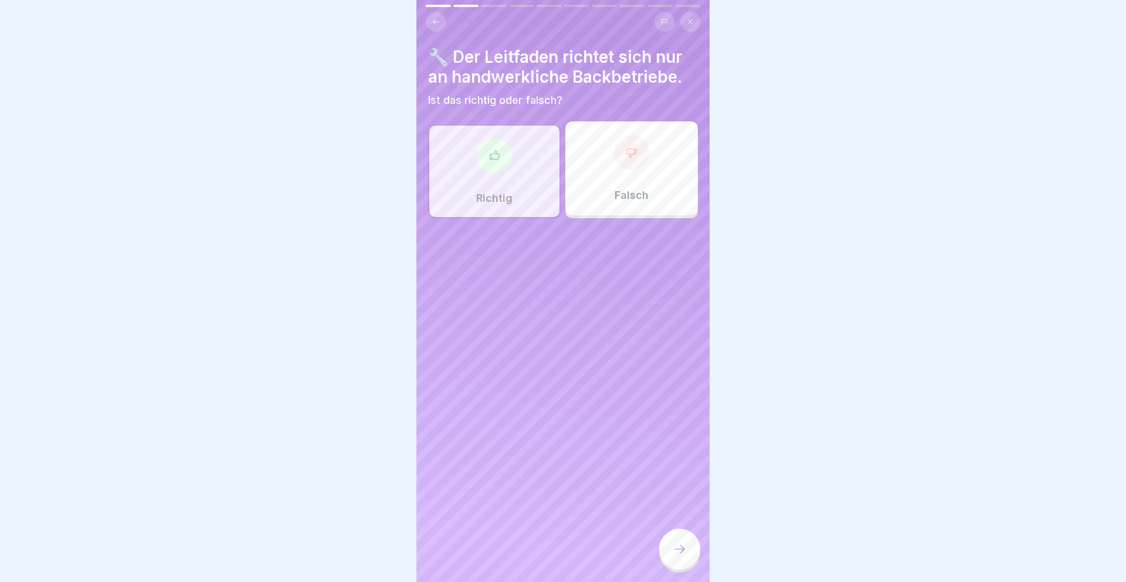
click at [675, 552] on icon at bounding box center [679, 549] width 14 height 14
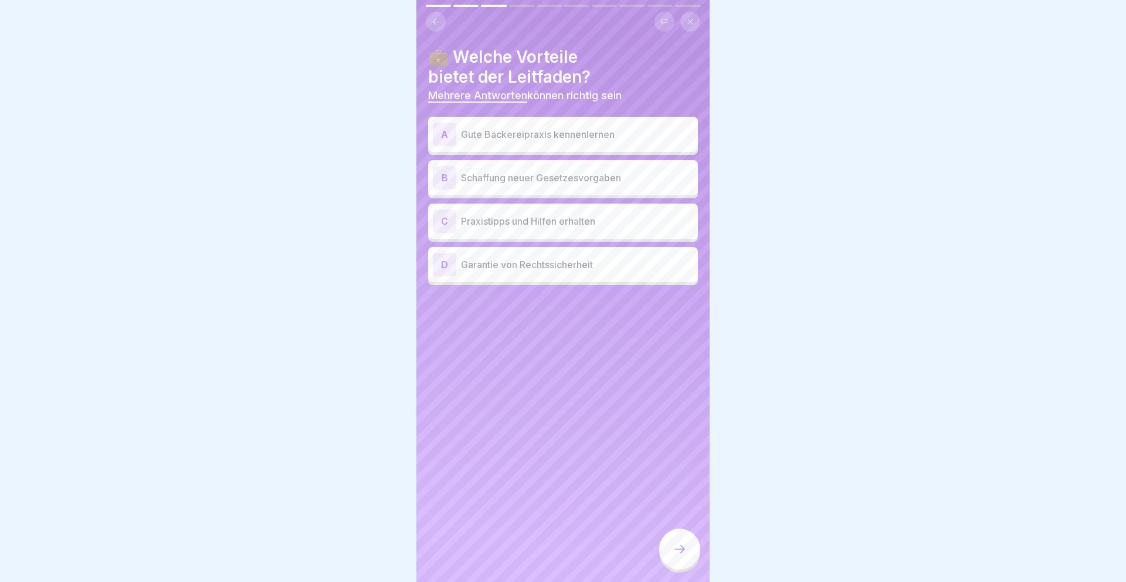
click at [580, 138] on p "Gute Bäckereipraxis kennenlernen" at bounding box center [577, 134] width 232 height 14
click at [560, 219] on p "Praxistipps und Hilfen erhalten" at bounding box center [577, 221] width 232 height 14
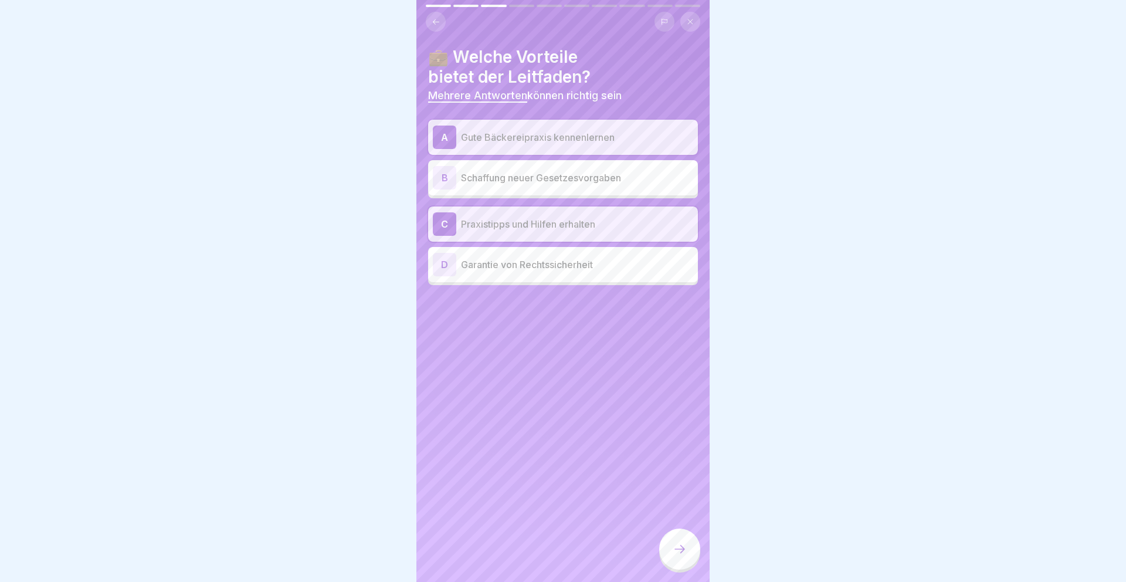
click at [669, 537] on div at bounding box center [679, 548] width 41 height 41
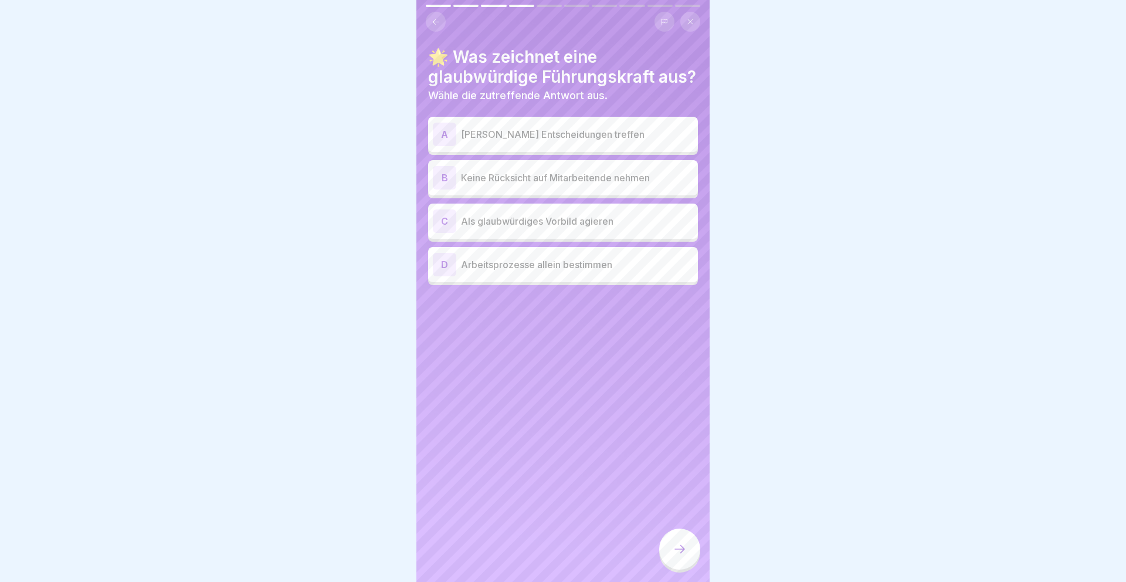
click at [596, 222] on p "Als glaubwürdiges Vorbild agieren" at bounding box center [577, 221] width 232 height 14
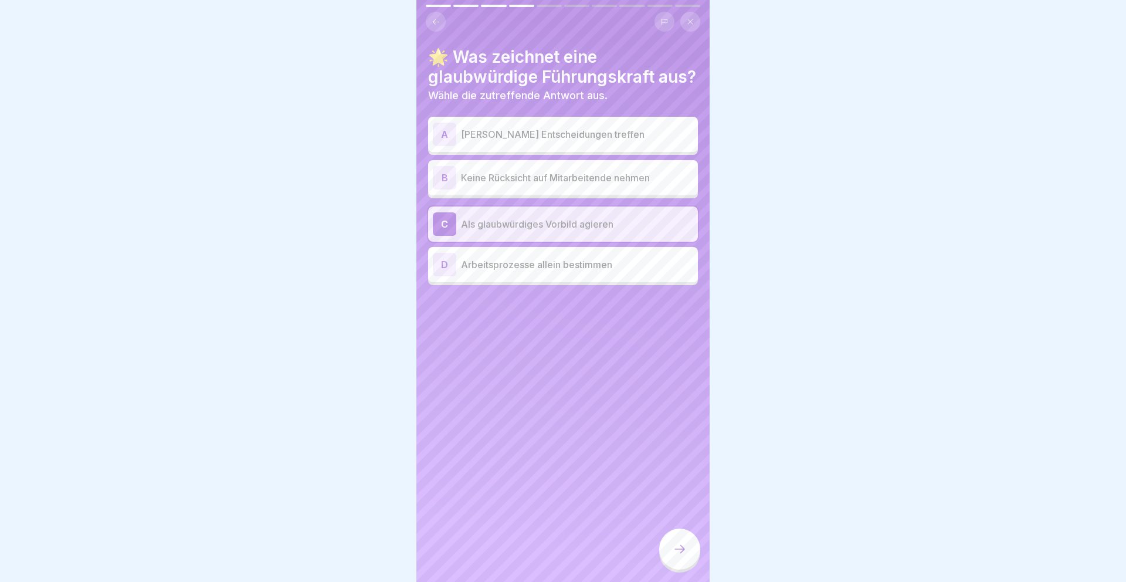
click at [679, 542] on div at bounding box center [679, 548] width 41 height 41
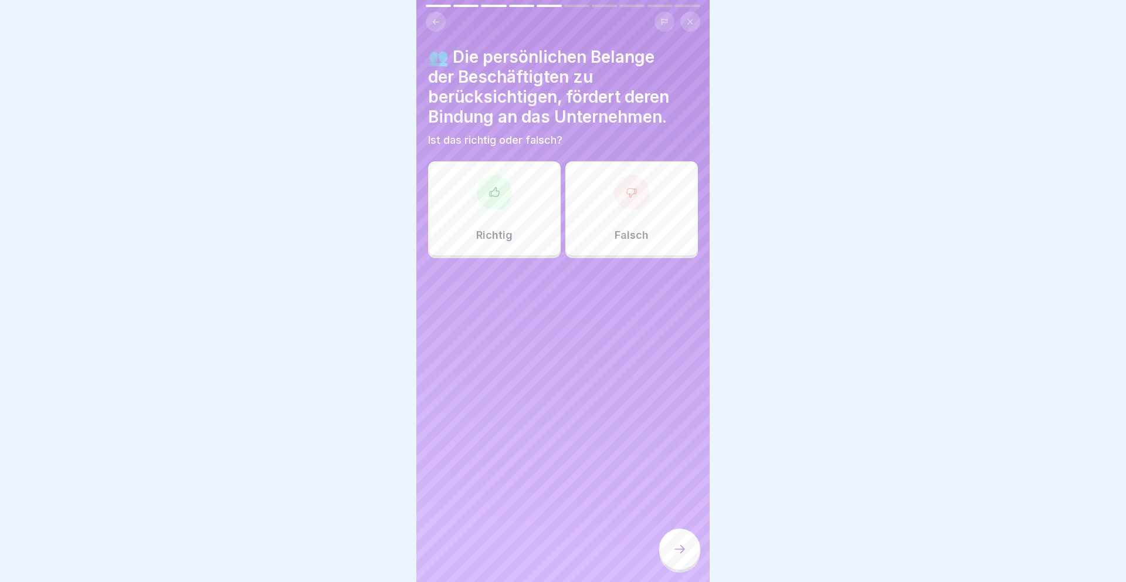
click at [491, 230] on p "Richtig" at bounding box center [494, 235] width 36 height 13
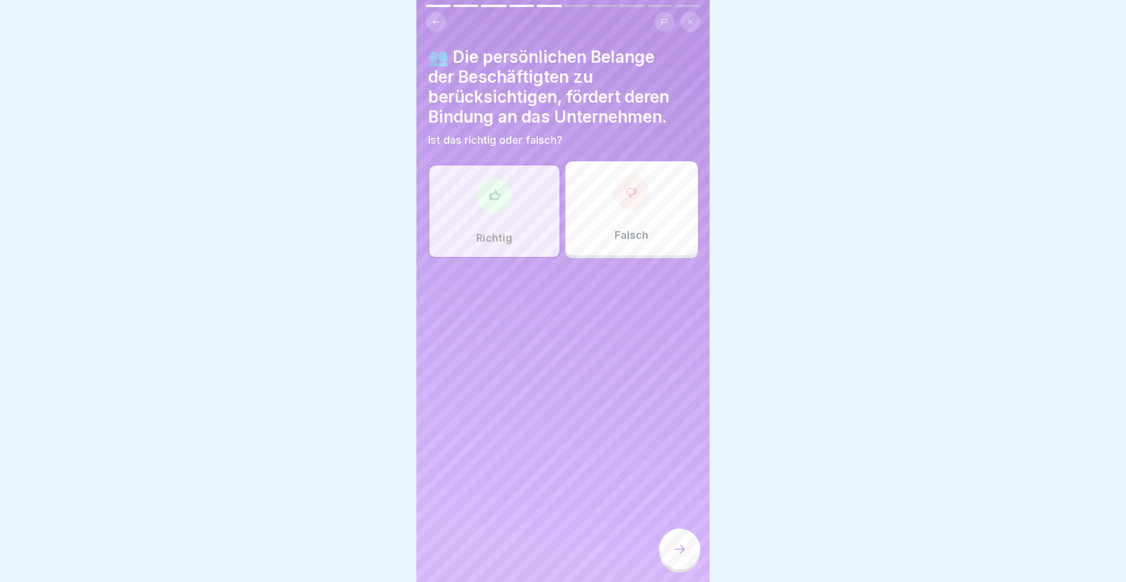
click at [688, 536] on div at bounding box center [679, 548] width 41 height 41
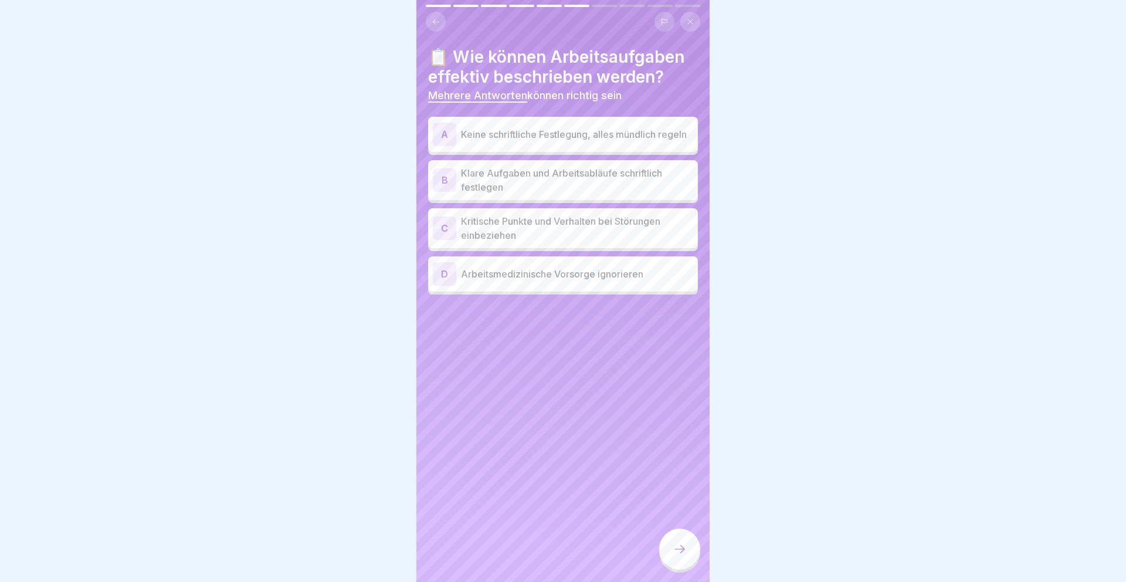
click at [590, 178] on p "Klare Aufgaben und Arbeitsabläufe schriftlich festlegen" at bounding box center [577, 180] width 232 height 28
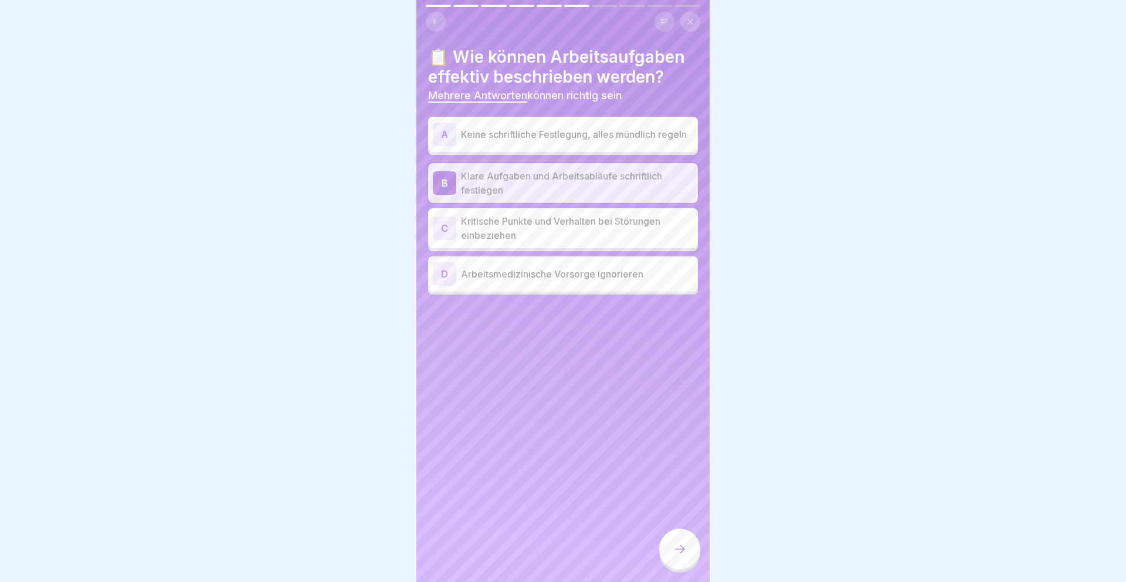
click at [587, 228] on p "Kritische Punkte und Verhalten bei Störungen einbeziehen" at bounding box center [577, 228] width 232 height 28
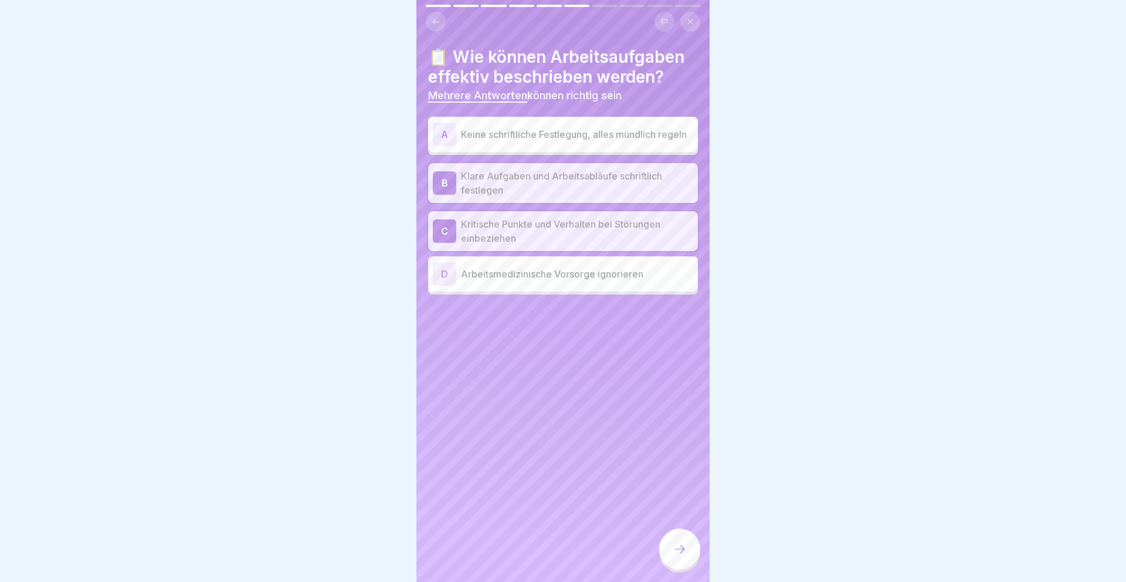
click at [672, 535] on div at bounding box center [679, 548] width 41 height 41
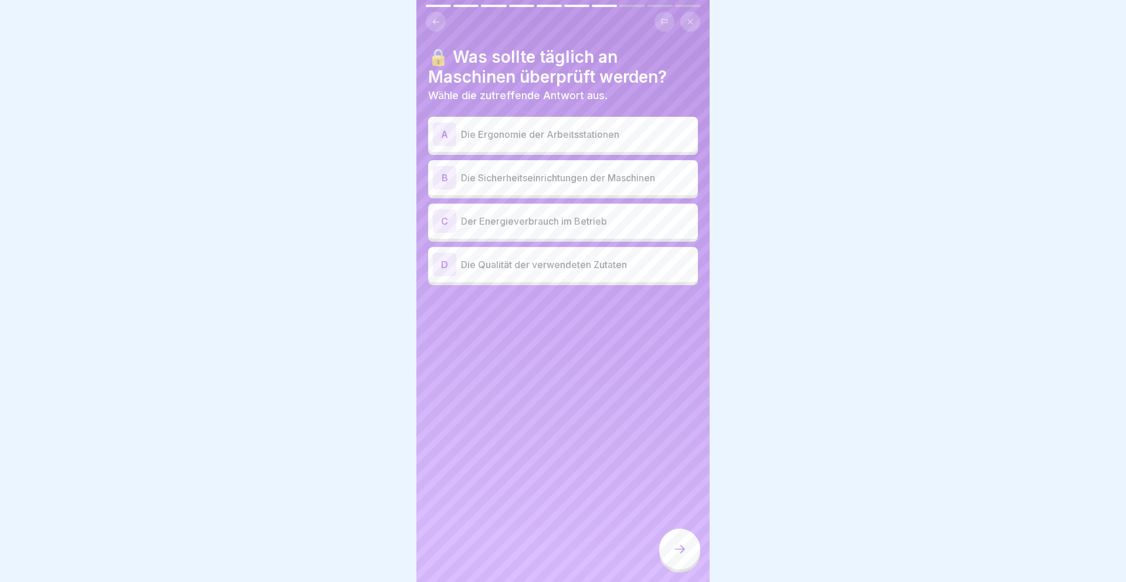
click at [583, 140] on p "Die Ergonomie der Arbeitsstationen" at bounding box center [577, 134] width 232 height 14
click at [584, 148] on div "A Die Ergonomie der Arbeitsstationen" at bounding box center [563, 136] width 260 height 23
click at [584, 172] on p "Die Sicherheitseinrichtungen der Maschinen" at bounding box center [577, 178] width 232 height 14
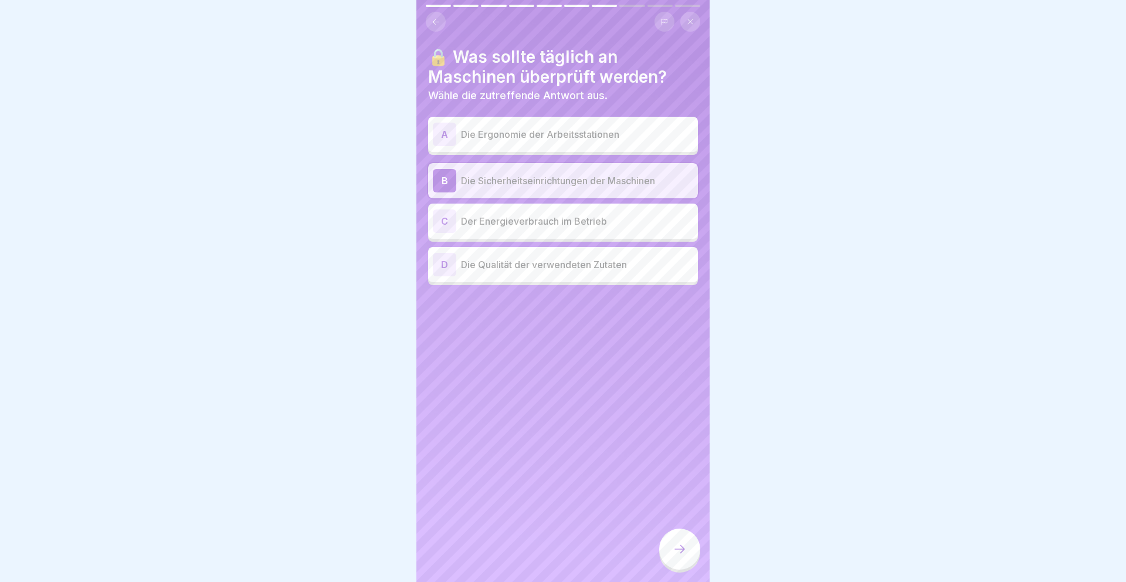
click at [674, 539] on div at bounding box center [679, 548] width 41 height 41
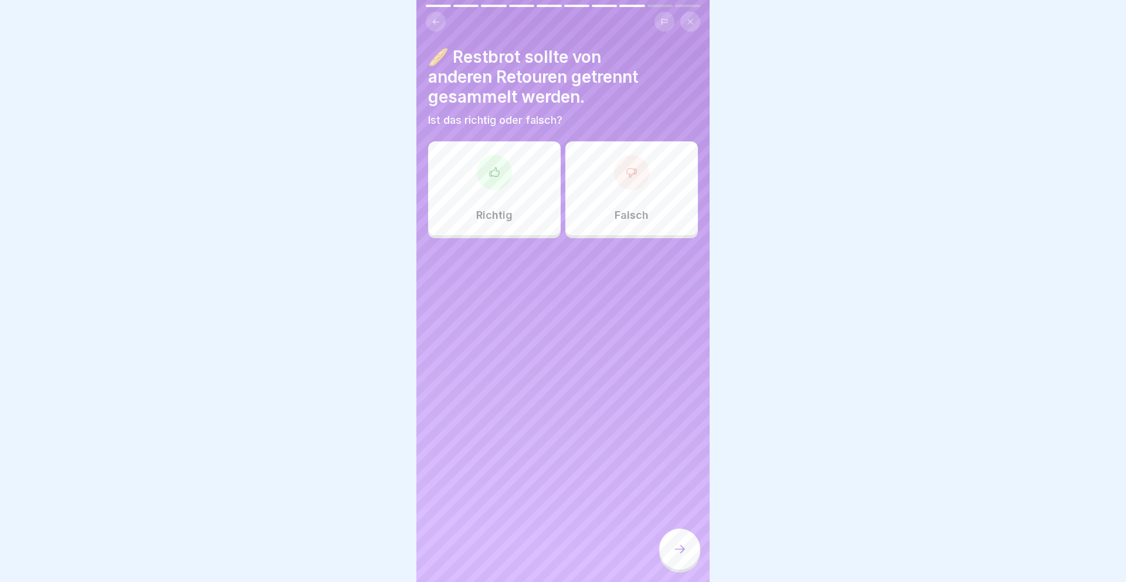
click at [517, 192] on div "Richtig" at bounding box center [494, 188] width 132 height 94
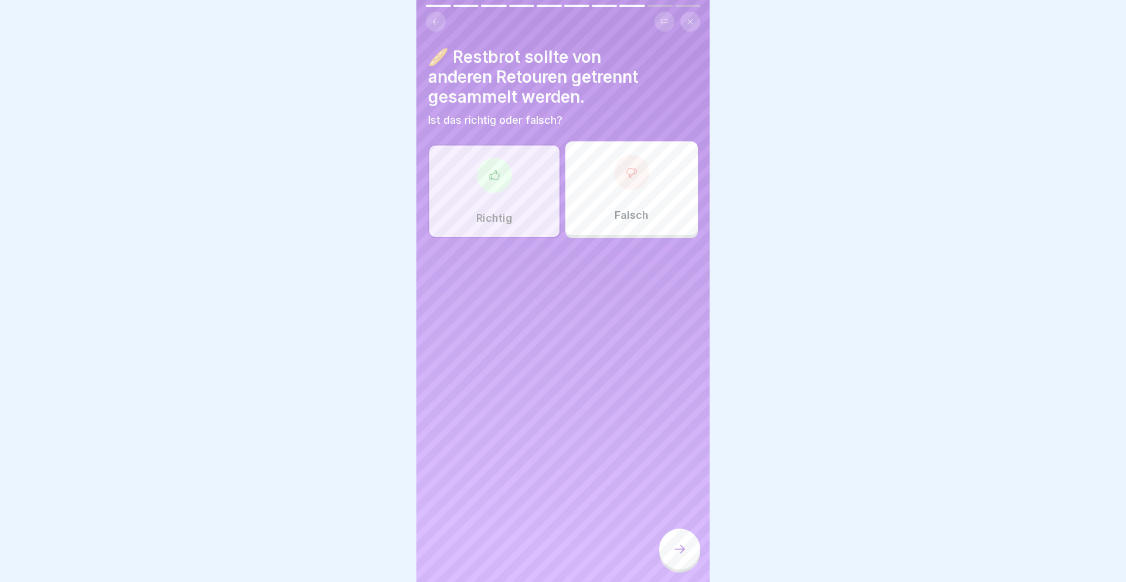
click at [668, 542] on div at bounding box center [679, 548] width 41 height 41
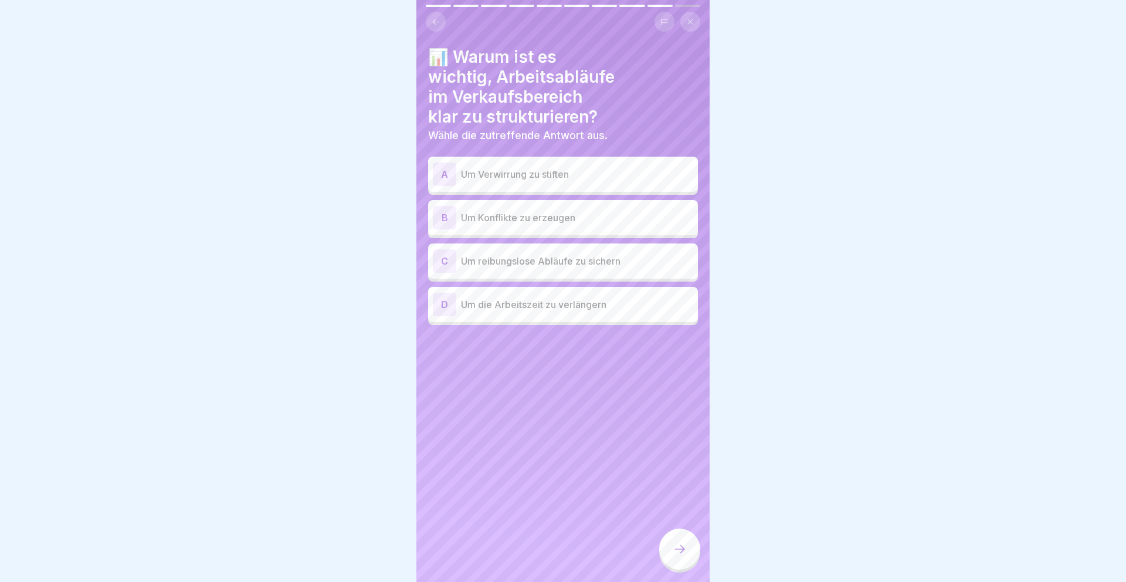
click at [564, 259] on p "Um reibungslose Abläufe zu sichern" at bounding box center [577, 261] width 232 height 14
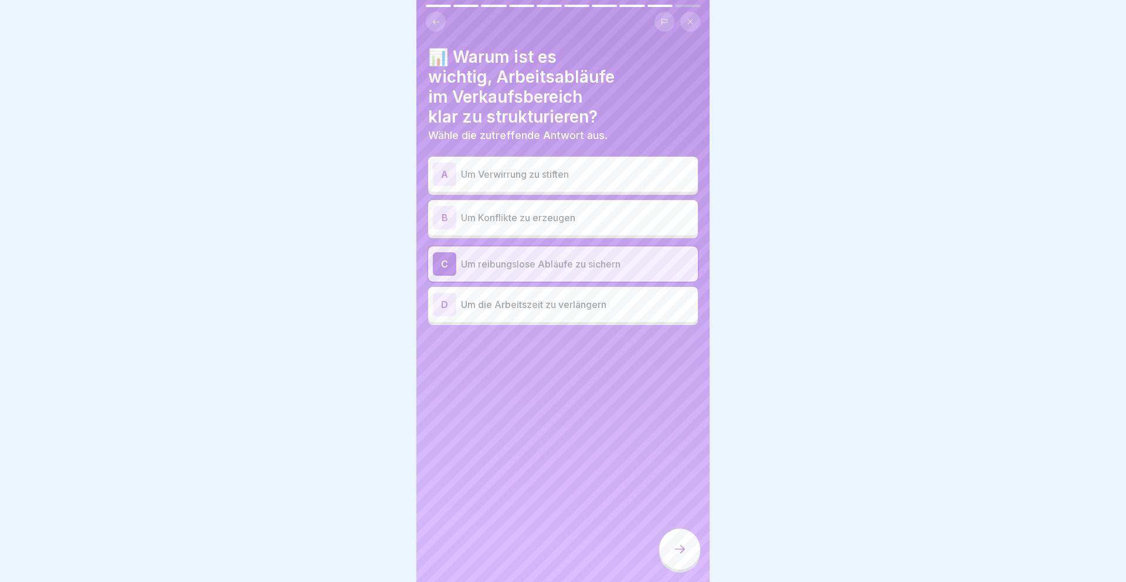
click at [684, 549] on icon at bounding box center [679, 549] width 14 height 14
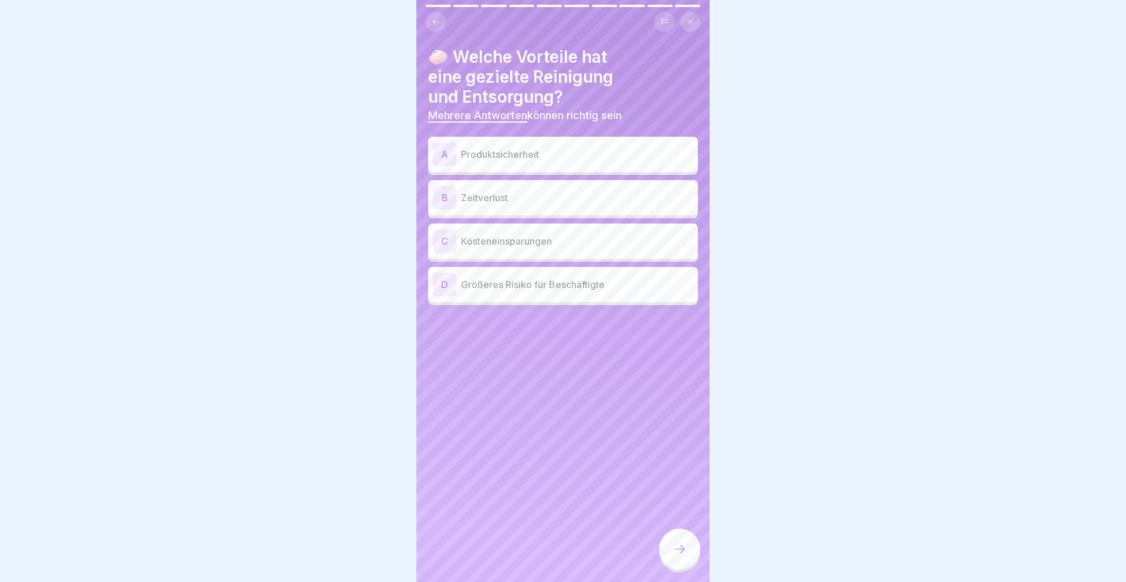
click at [569, 164] on div "A Produktsicherheit" at bounding box center [563, 153] width 260 height 23
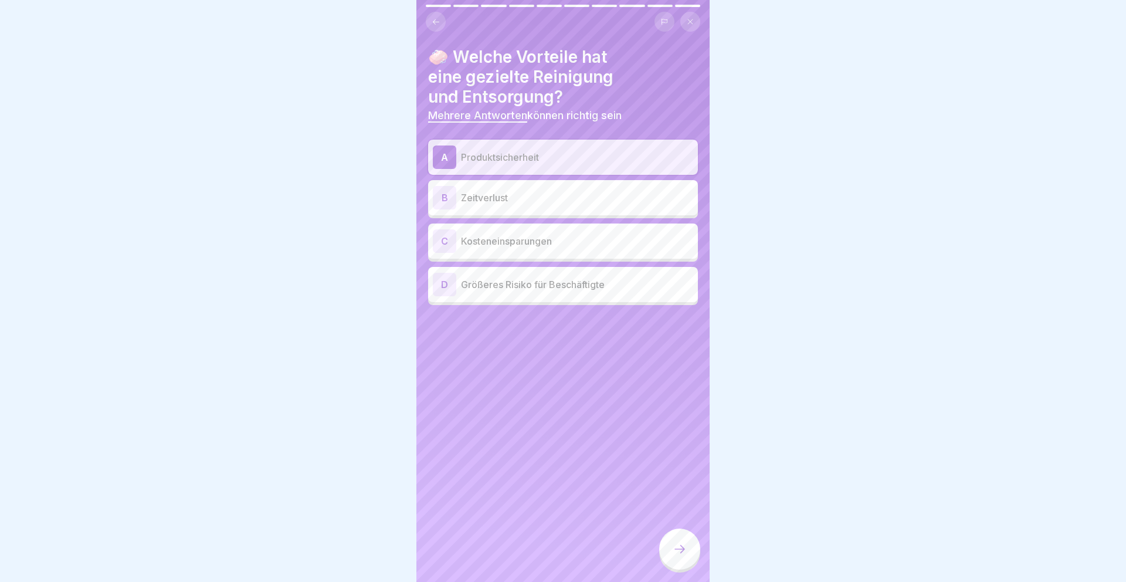
click at [558, 240] on p "Kosteneinsparungen" at bounding box center [577, 241] width 232 height 14
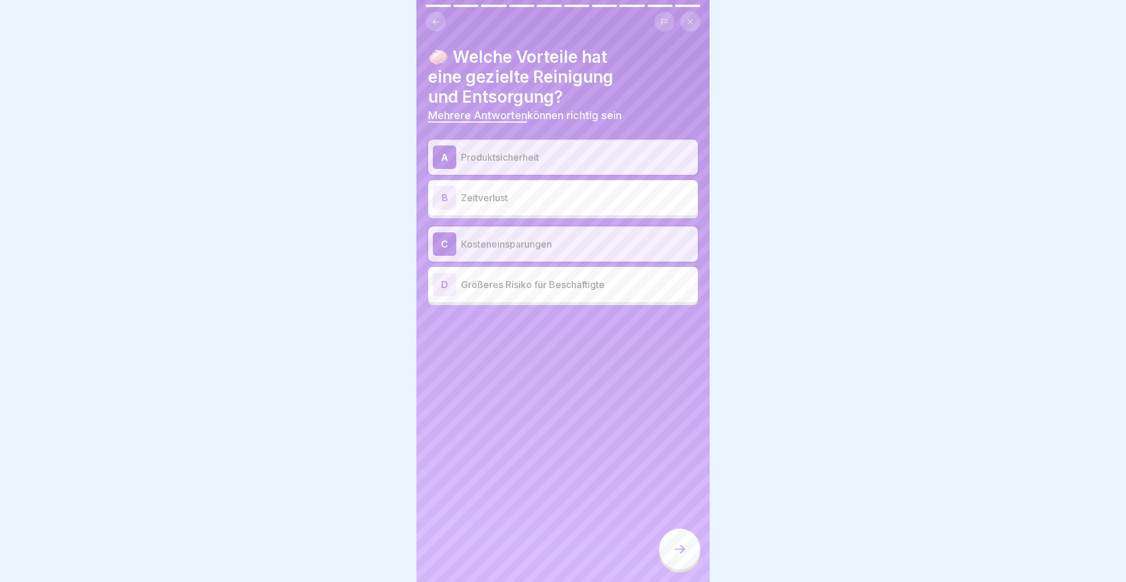
click at [677, 536] on div at bounding box center [679, 548] width 41 height 41
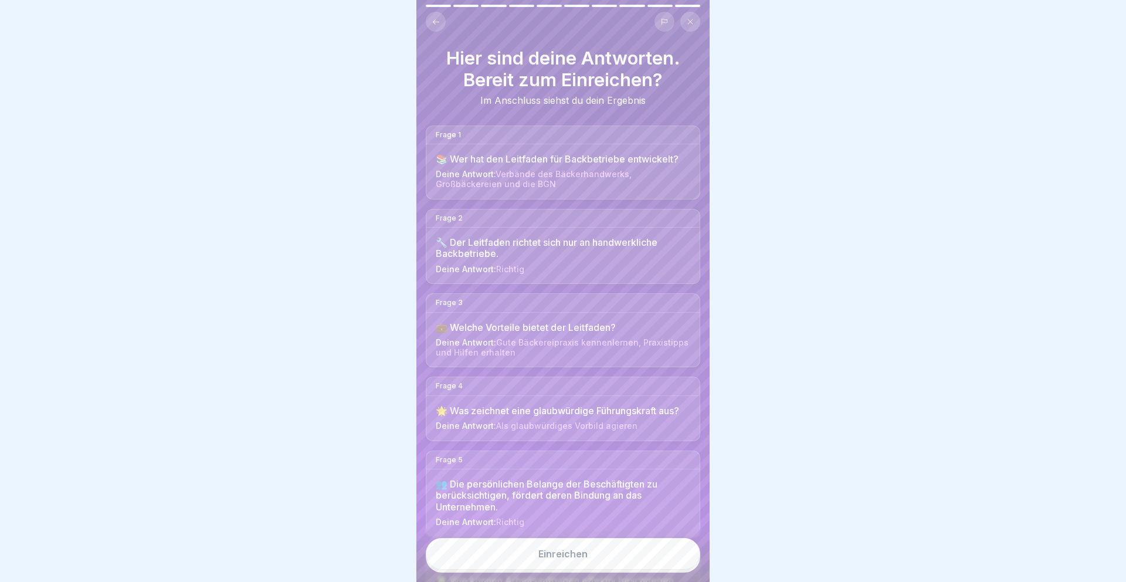
click at [650, 552] on button "Einreichen" at bounding box center [563, 554] width 274 height 32
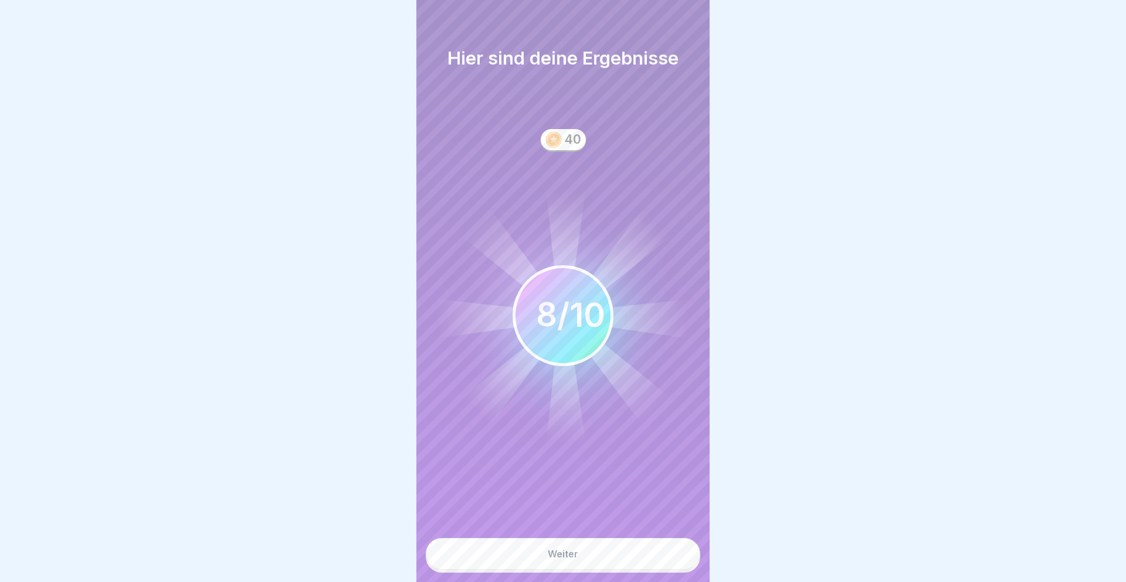
click at [637, 552] on button "Weiter" at bounding box center [563, 554] width 274 height 32
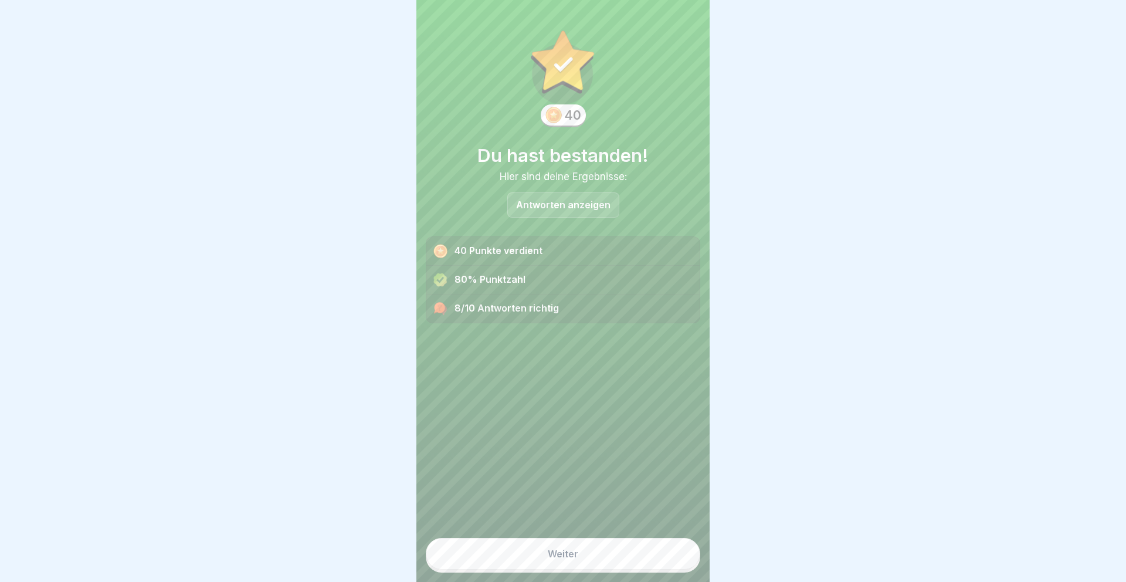
click at [632, 551] on button "Weiter" at bounding box center [563, 554] width 274 height 32
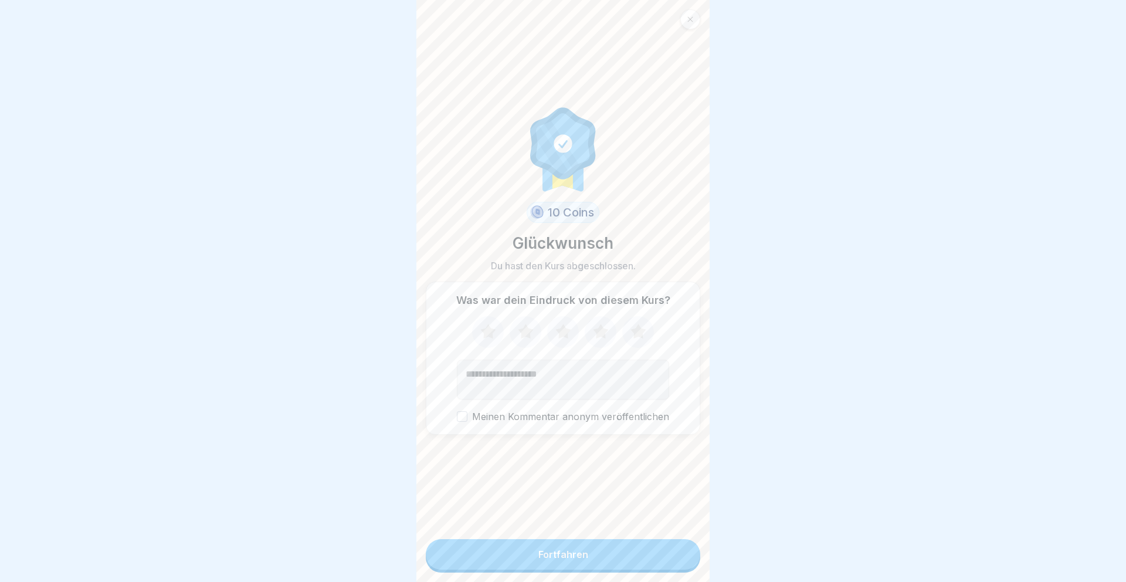
click at [601, 332] on icon at bounding box center [600, 331] width 15 height 15
click at [564, 380] on textarea "Kommentar (optional)" at bounding box center [563, 379] width 212 height 40
click at [471, 376] on textarea "**********" at bounding box center [563, 379] width 212 height 40
type textarea "**********"
click at [529, 546] on button "Fortfahren" at bounding box center [563, 554] width 274 height 30
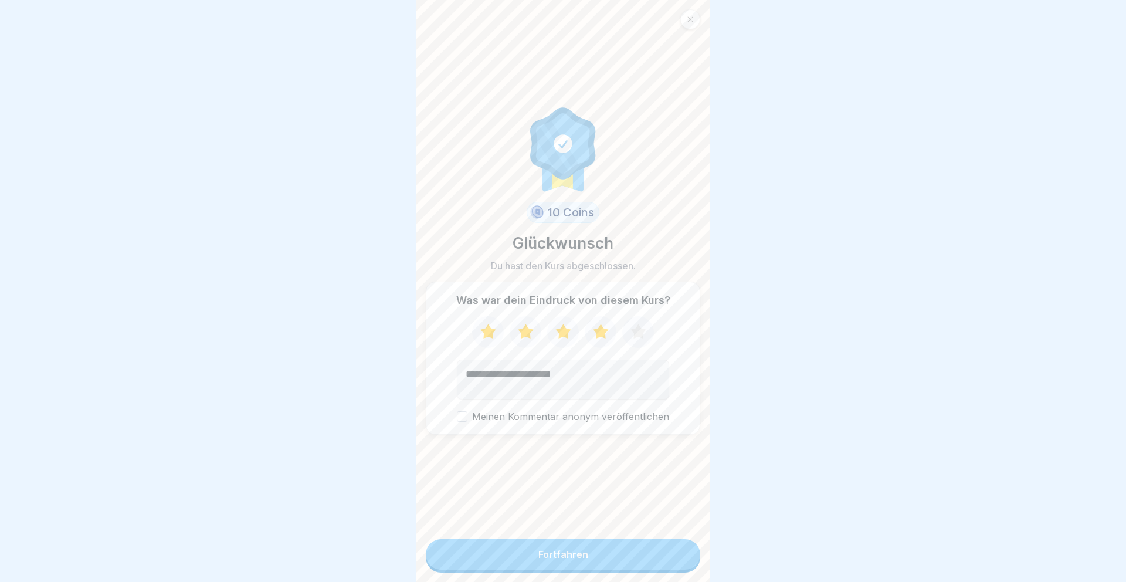
click at [529, 556] on button "Fortfahren" at bounding box center [563, 554] width 274 height 30
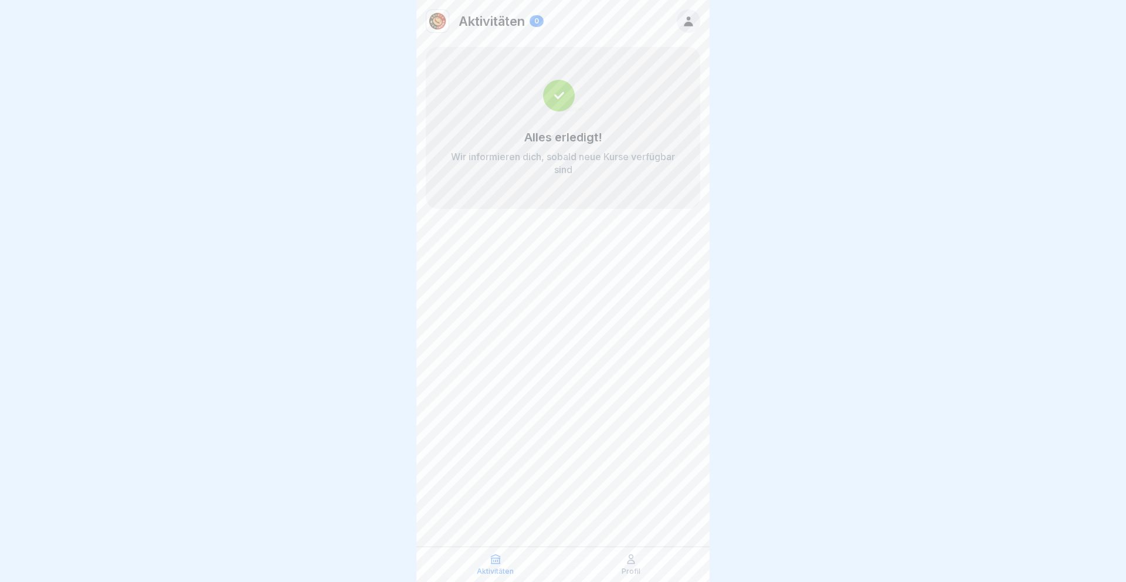
click at [600, 553] on div "Profil" at bounding box center [631, 564] width 130 height 22
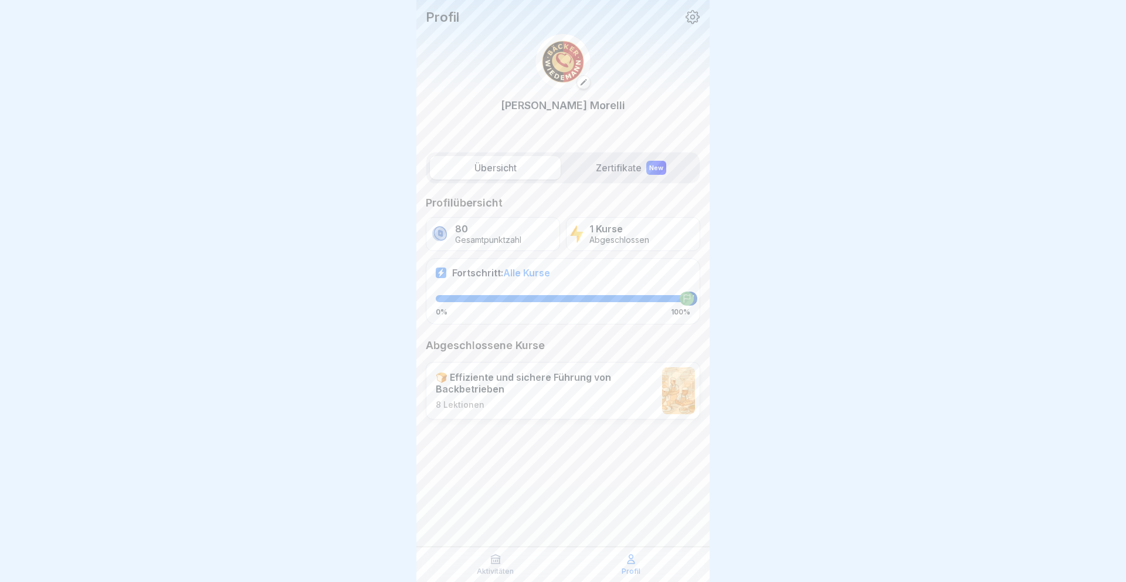
click at [484, 563] on div "Aktivitäten" at bounding box center [495, 564] width 130 height 22
